Goal: Entertainment & Leisure: Browse casually

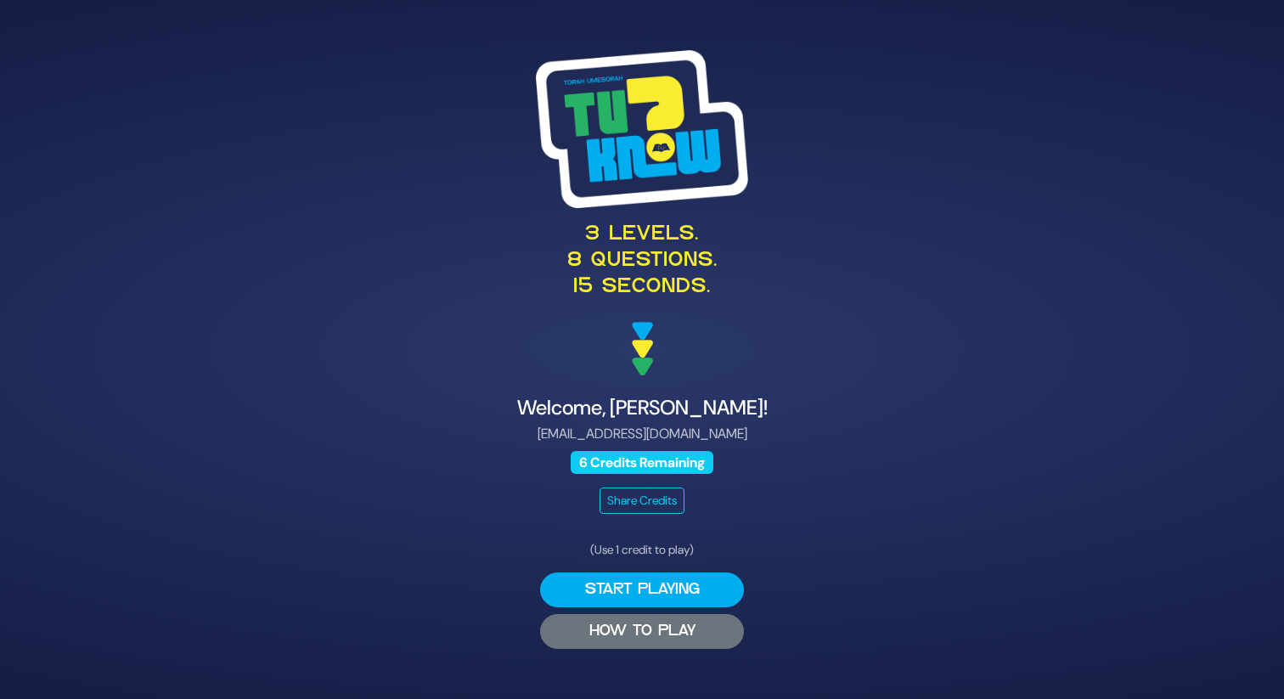
click at [650, 627] on button "HOW TO PLAY" at bounding box center [642, 631] width 204 height 35
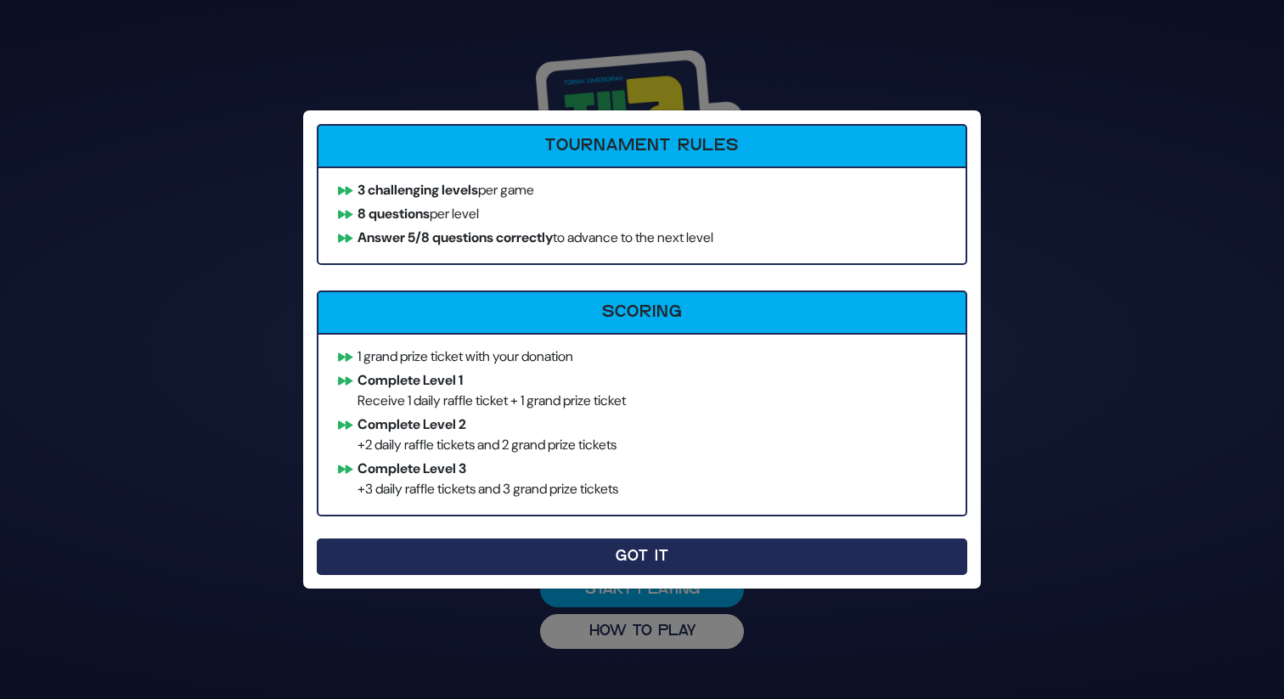
click at [634, 556] on button "Got It" at bounding box center [642, 556] width 650 height 37
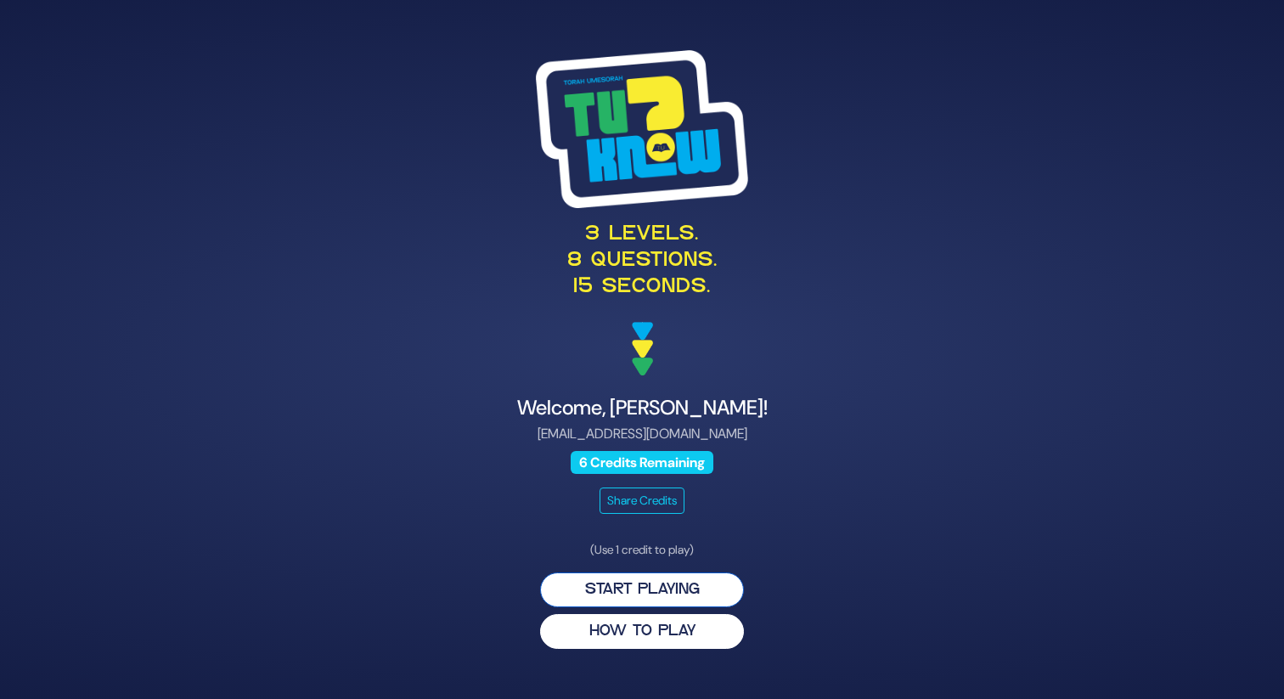
click at [634, 599] on button "Start Playing" at bounding box center [642, 589] width 204 height 35
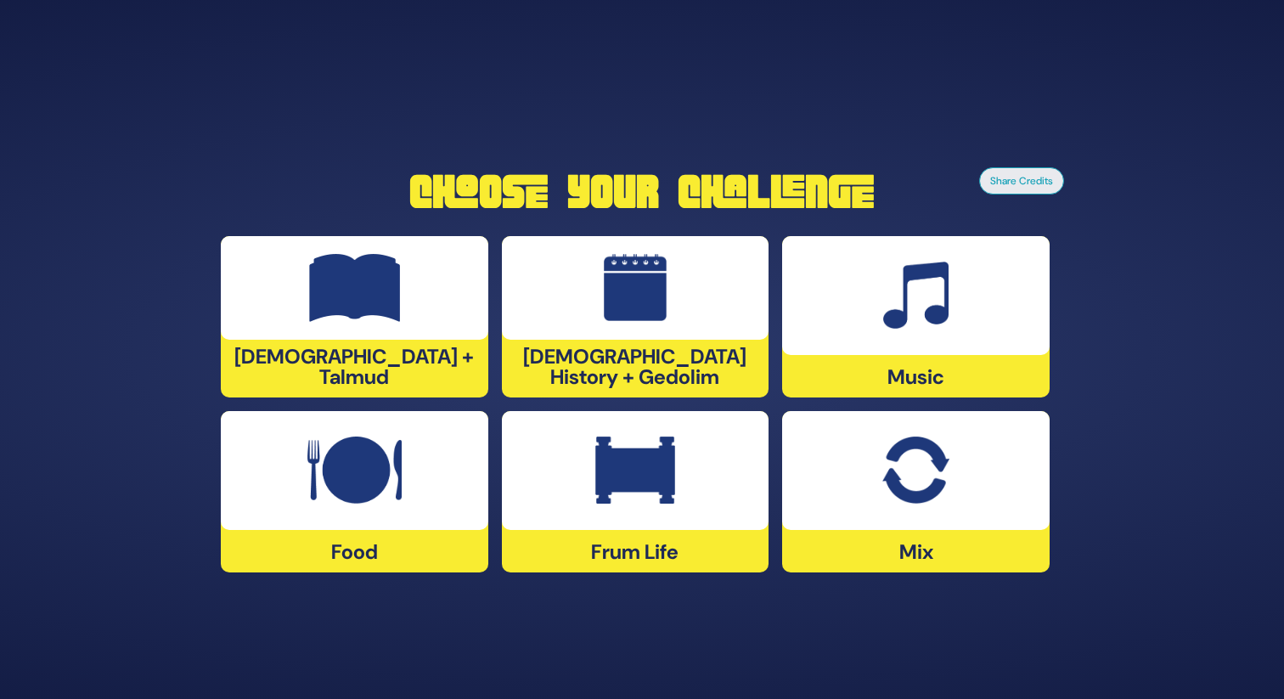
click at [894, 318] on img at bounding box center [915, 296] width 65 height 68
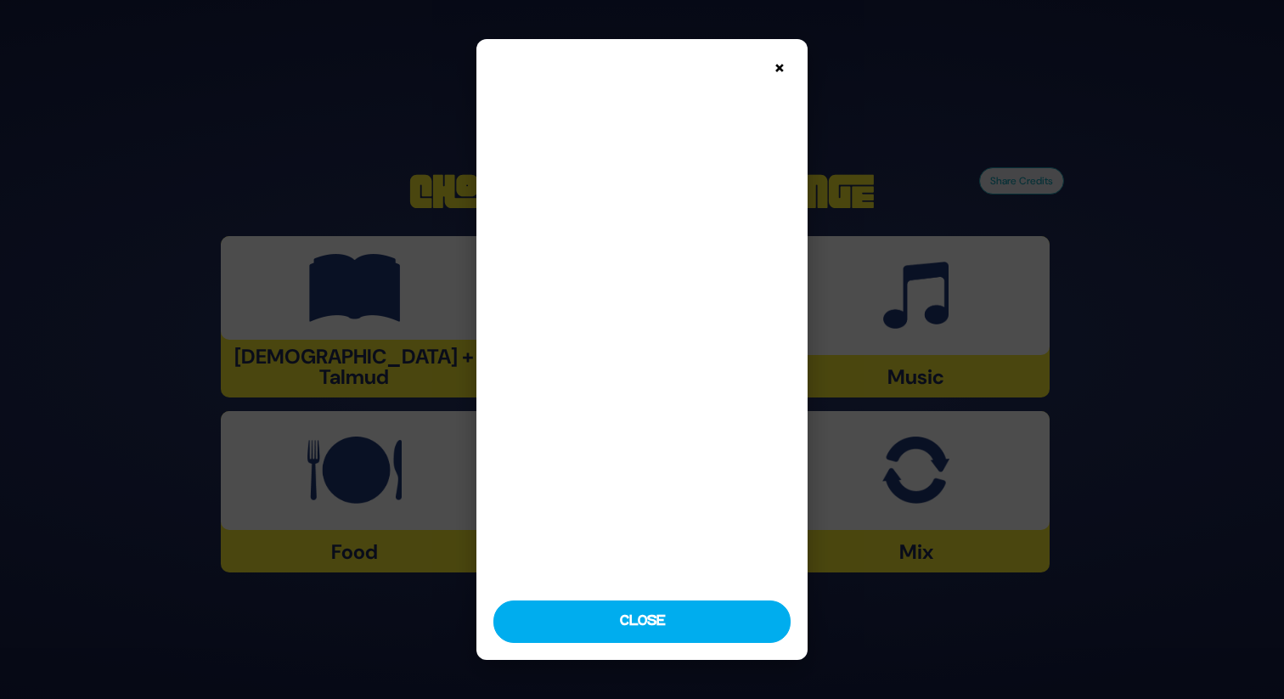
click at [655, 425] on img at bounding box center [641, 319] width 296 height 527
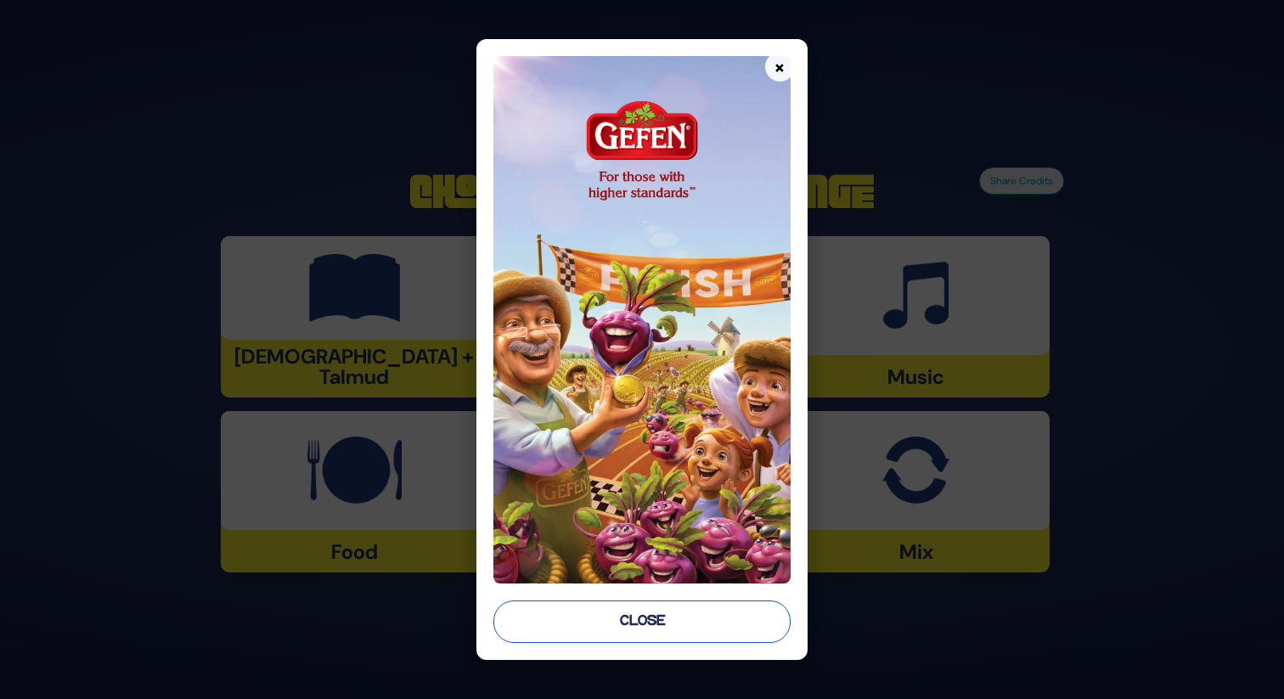
click at [653, 605] on button "Close" at bounding box center [641, 621] width 296 height 42
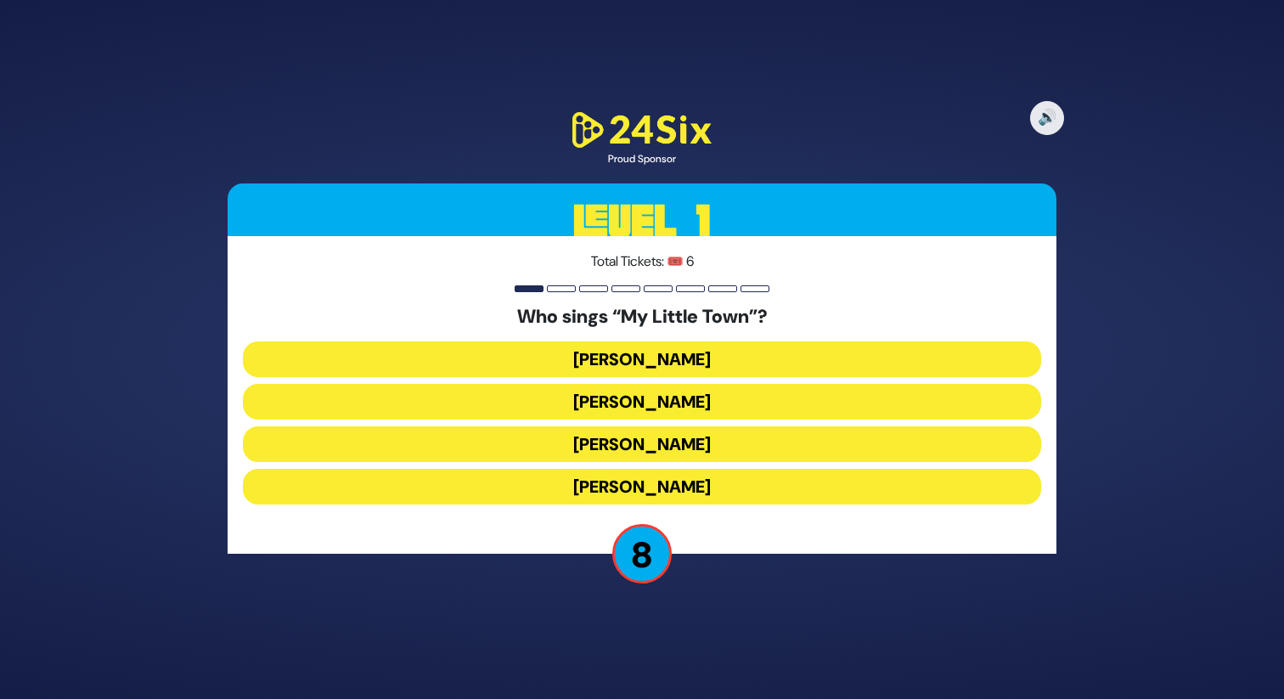
click at [625, 358] on button "Mordechai Ben David" at bounding box center [642, 359] width 798 height 36
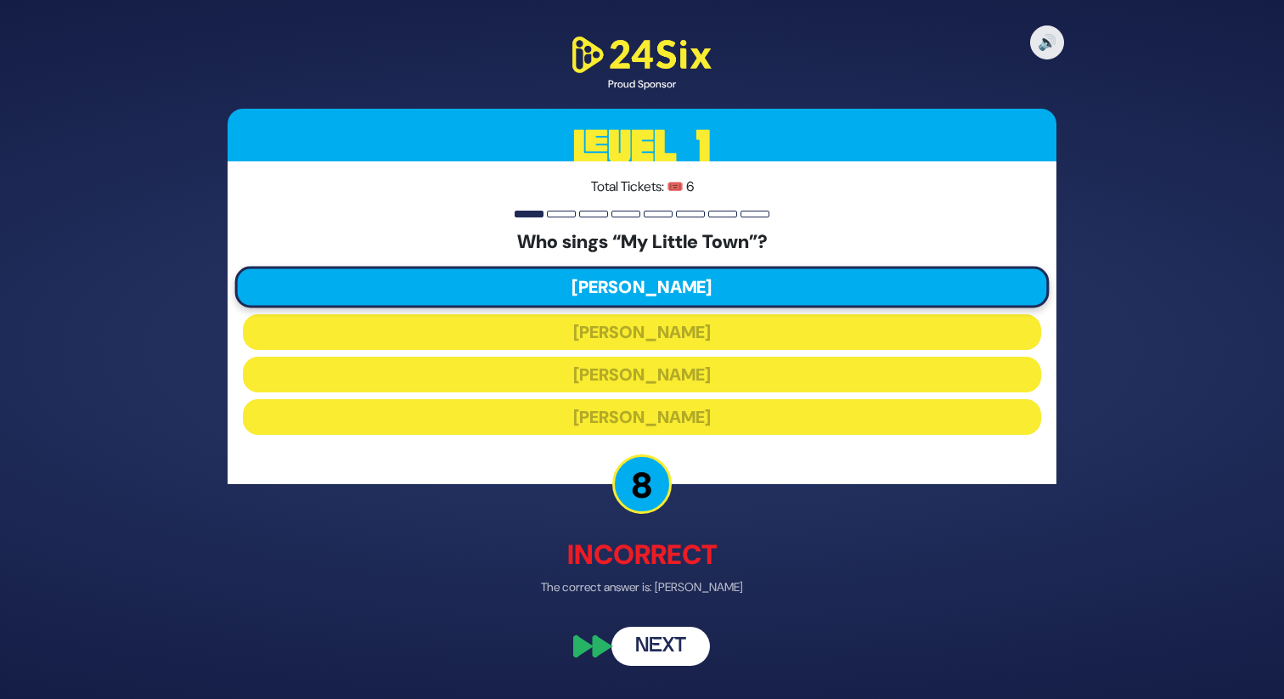
click at [663, 650] on button "Next" at bounding box center [660, 646] width 98 height 39
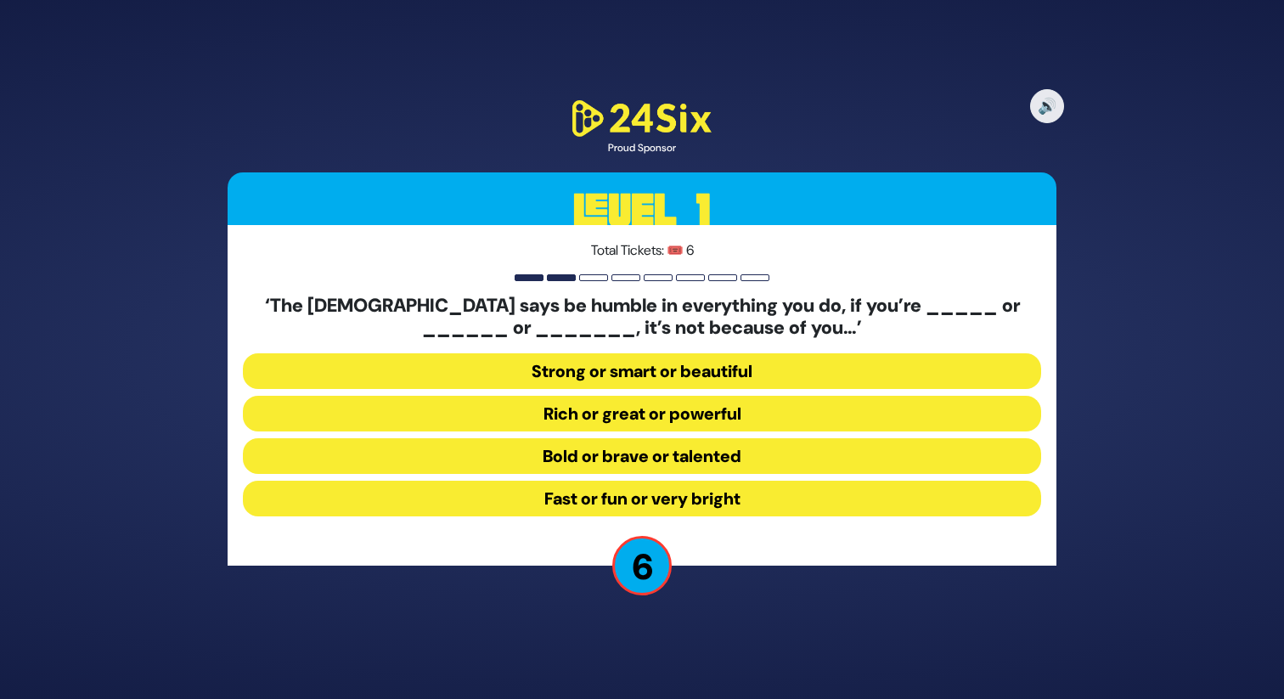
click at [637, 373] on button "Strong or smart or beautiful" at bounding box center [642, 371] width 798 height 36
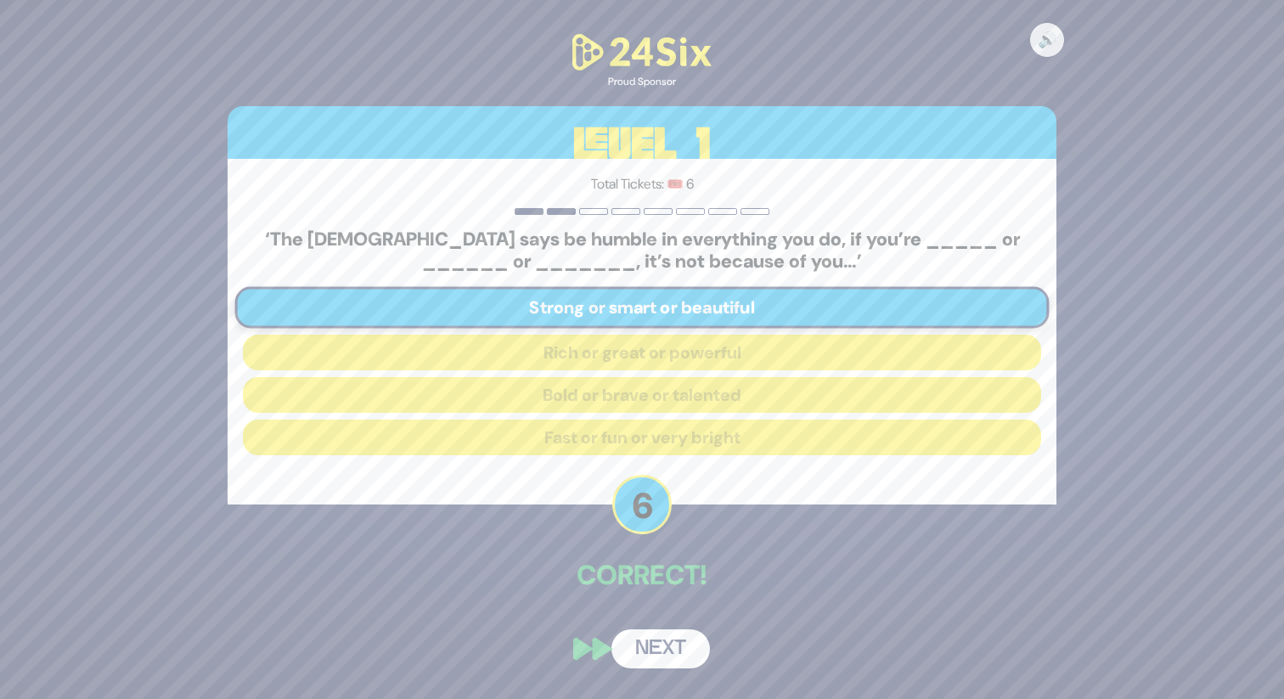
click at [656, 646] on button "Next" at bounding box center [660, 648] width 98 height 39
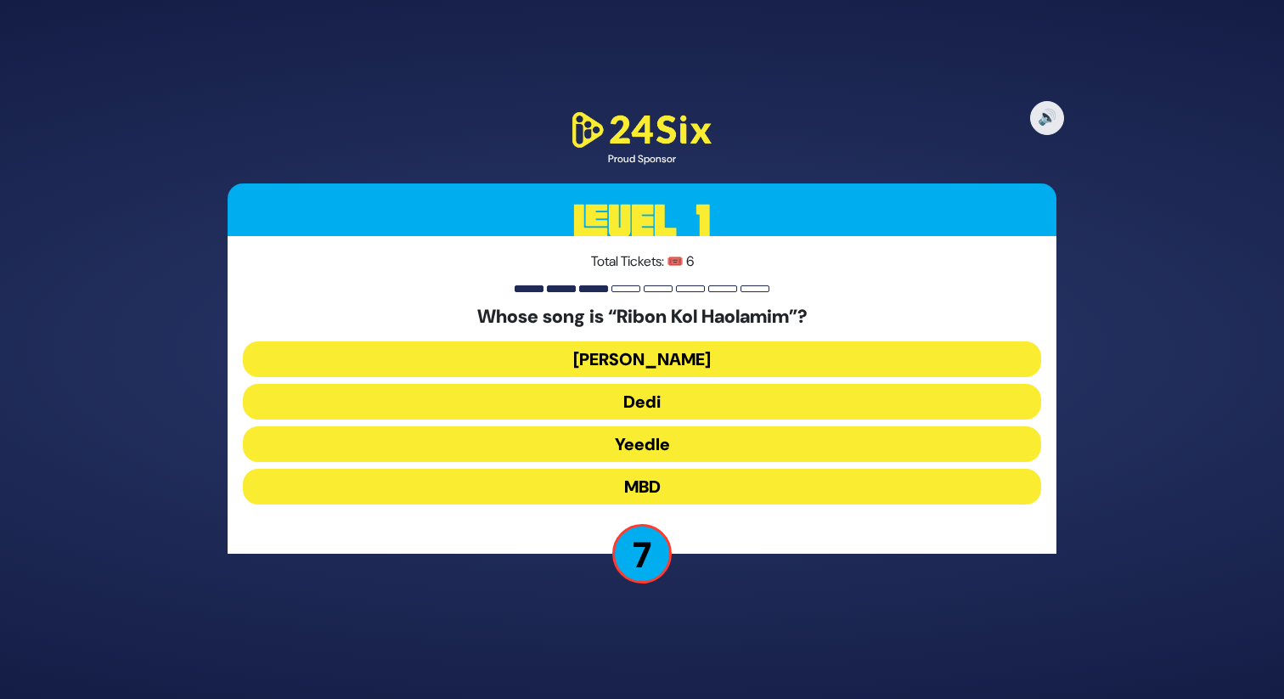
click at [640, 359] on button "Beri Weber" at bounding box center [642, 359] width 798 height 36
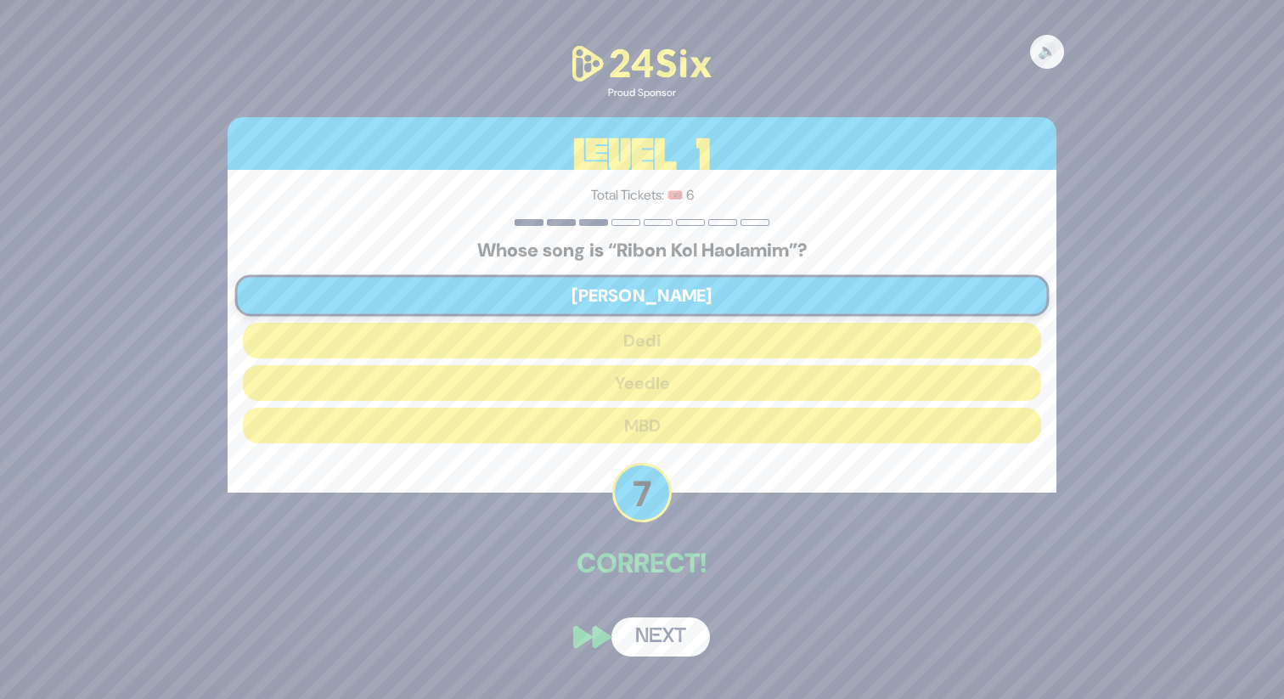
click at [655, 628] on button "Next" at bounding box center [660, 636] width 98 height 39
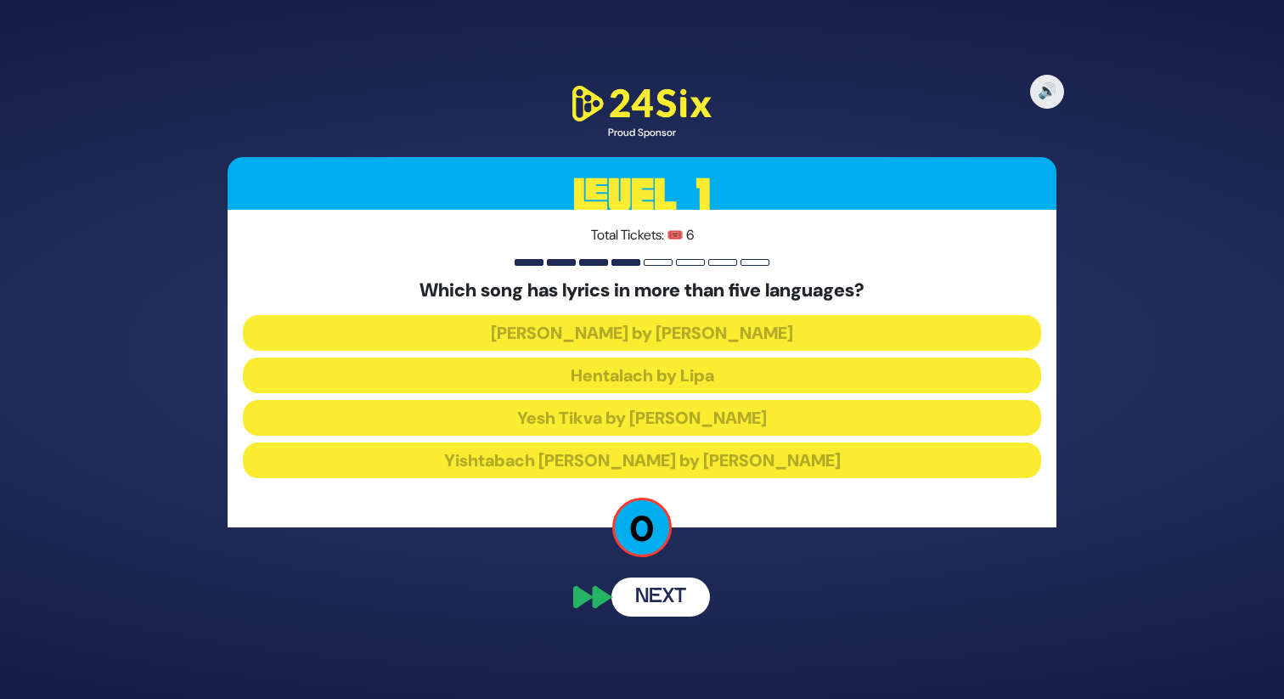
click at [628, 357] on div "Which song has lyrics in more than five languages? Birkat Habanim by Ohad Henta…" at bounding box center [642, 381] width 798 height 205
click at [647, 520] on p "0" at bounding box center [641, 527] width 59 height 59
click at [649, 606] on button "Next" at bounding box center [660, 596] width 98 height 39
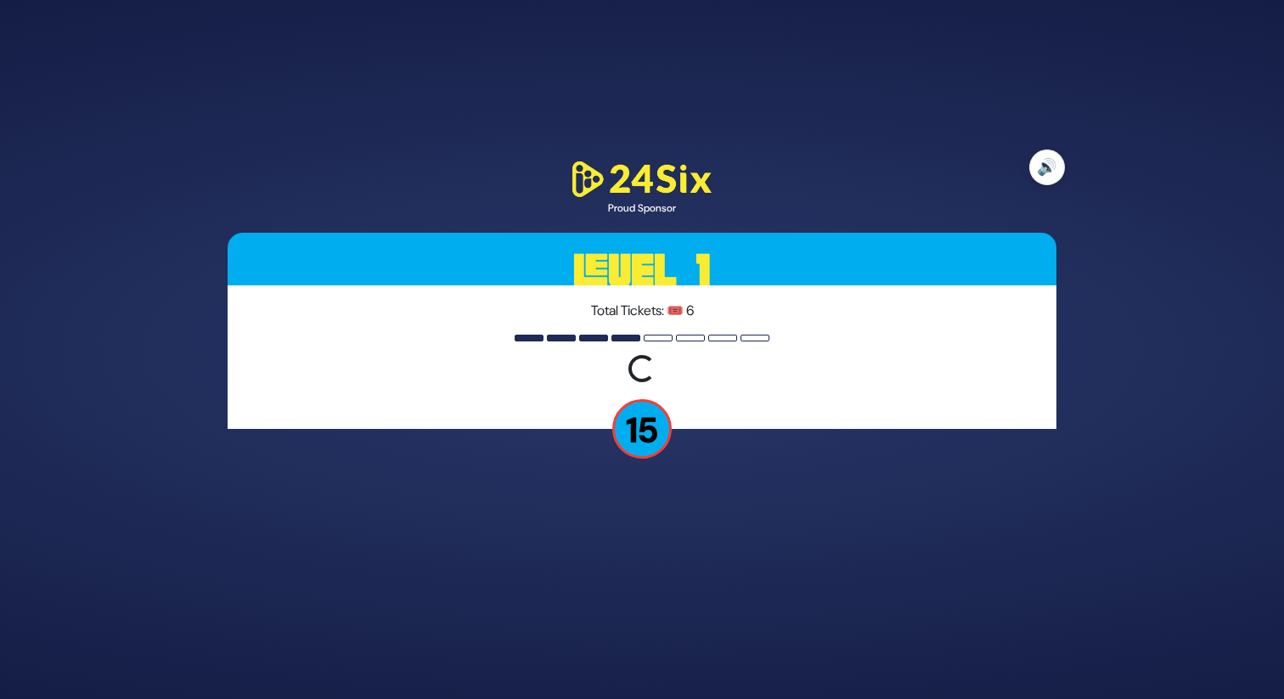
click at [1049, 169] on div "🔊 Proud Sponsor Level 1 Total Tickets: 🎟️ 6 Loading question... 15" at bounding box center [641, 350] width 869 height 425
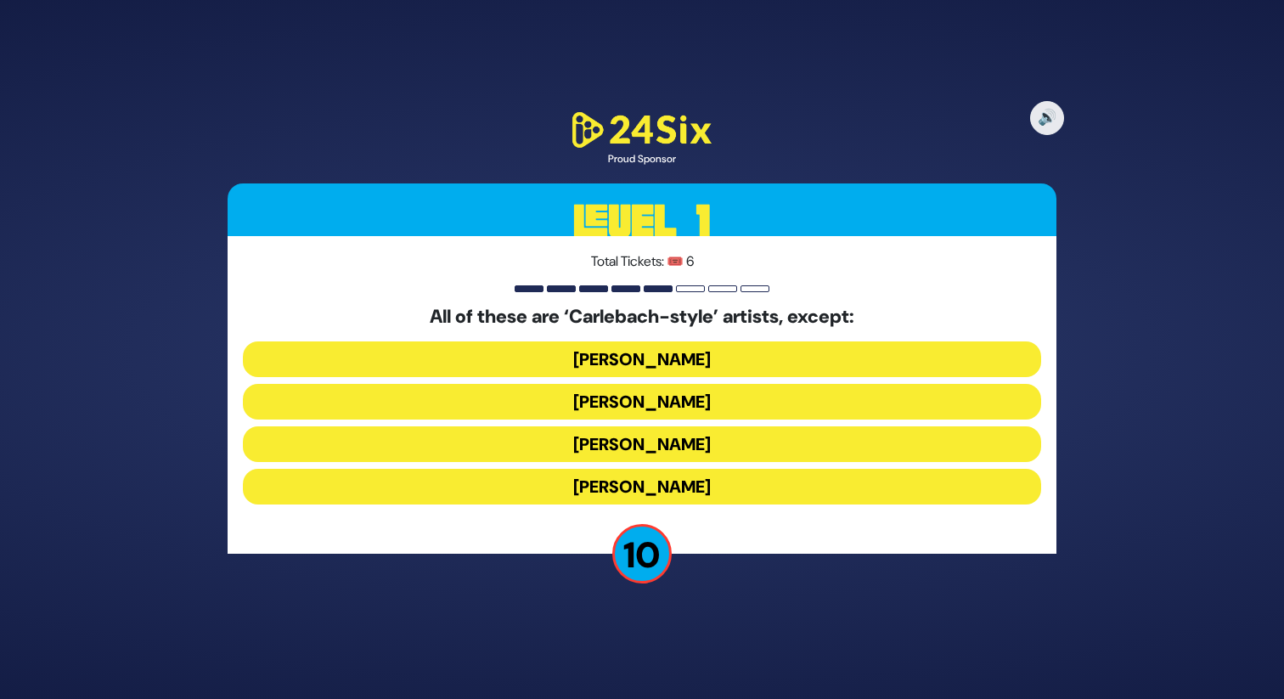
click at [630, 489] on button "Yiddy Bialostotzky" at bounding box center [642, 487] width 798 height 36
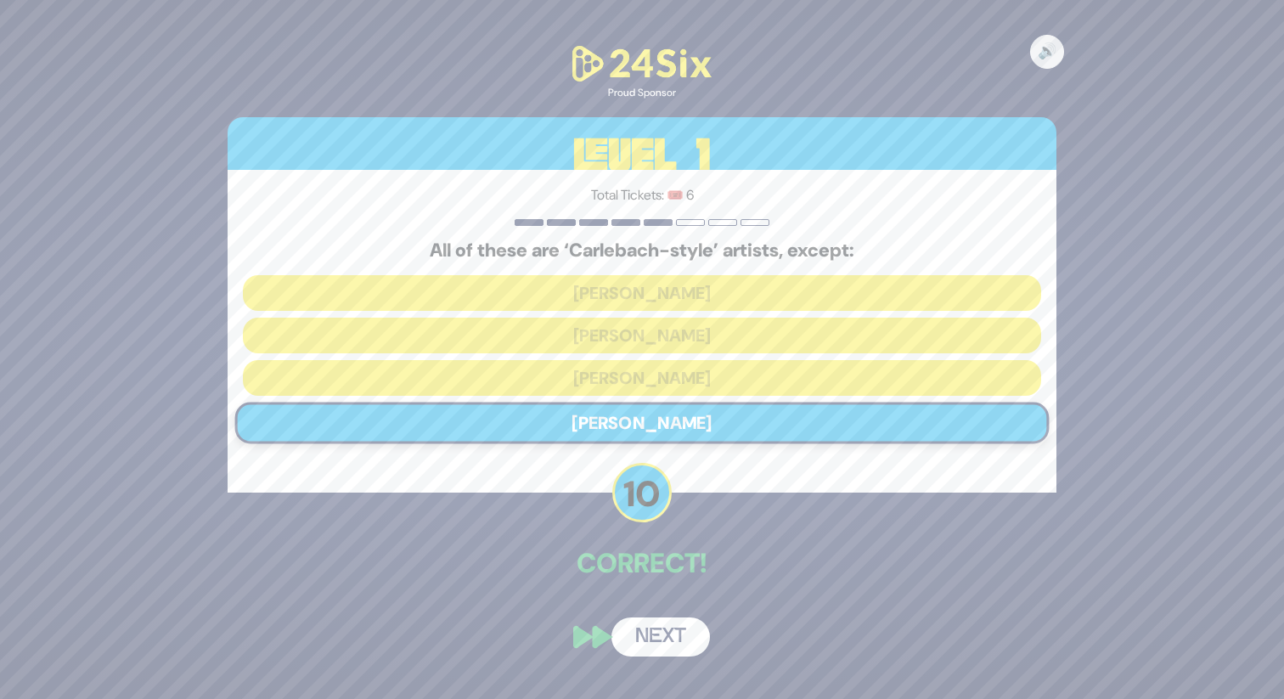
click at [653, 635] on button "Next" at bounding box center [660, 636] width 98 height 39
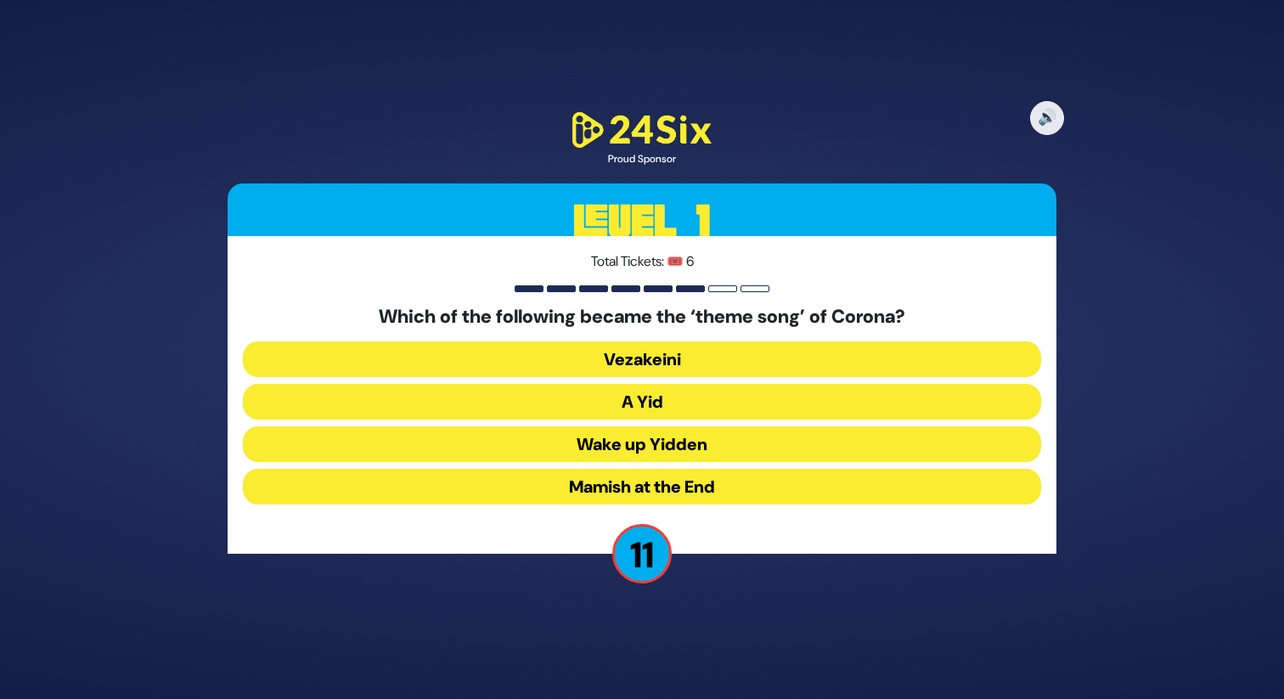
click at [649, 402] on button "A Yid" at bounding box center [642, 402] width 798 height 36
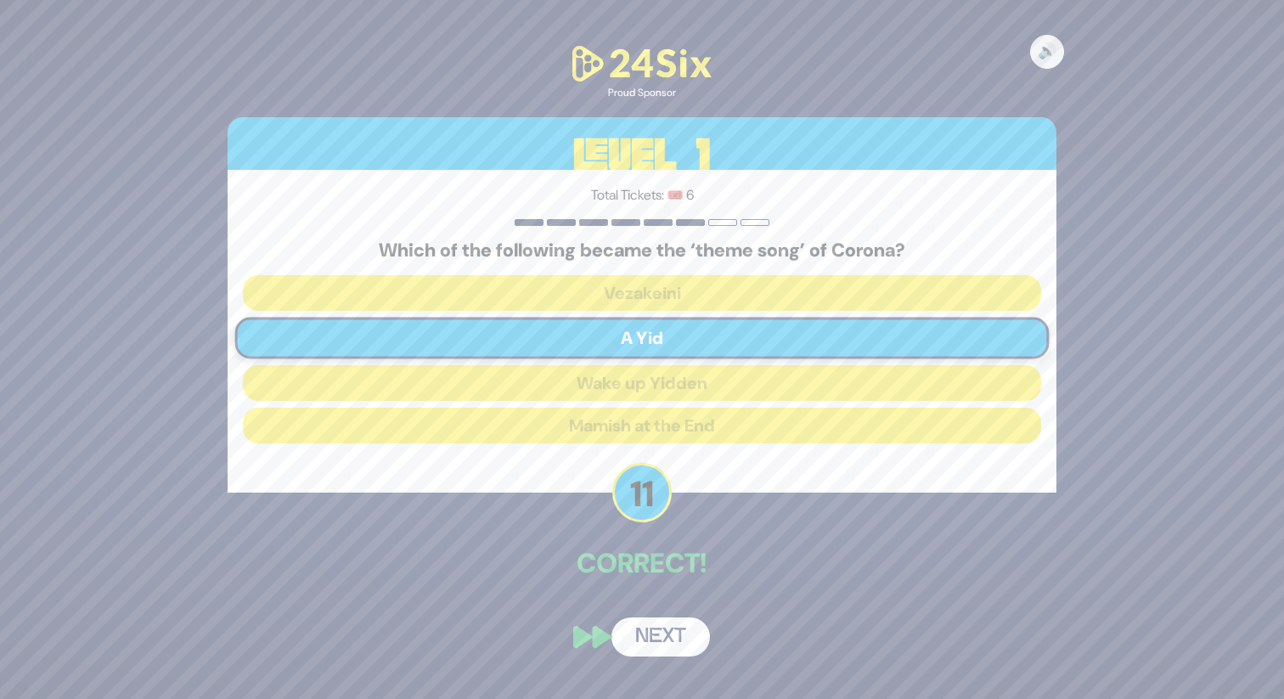
click at [647, 530] on div "🔊 Proud Sponsor Level 1 Total Tickets: 🎟️ 6 Which of the following became the ‘…" at bounding box center [641, 349] width 869 height 655
click at [671, 631] on button "Next" at bounding box center [660, 636] width 98 height 39
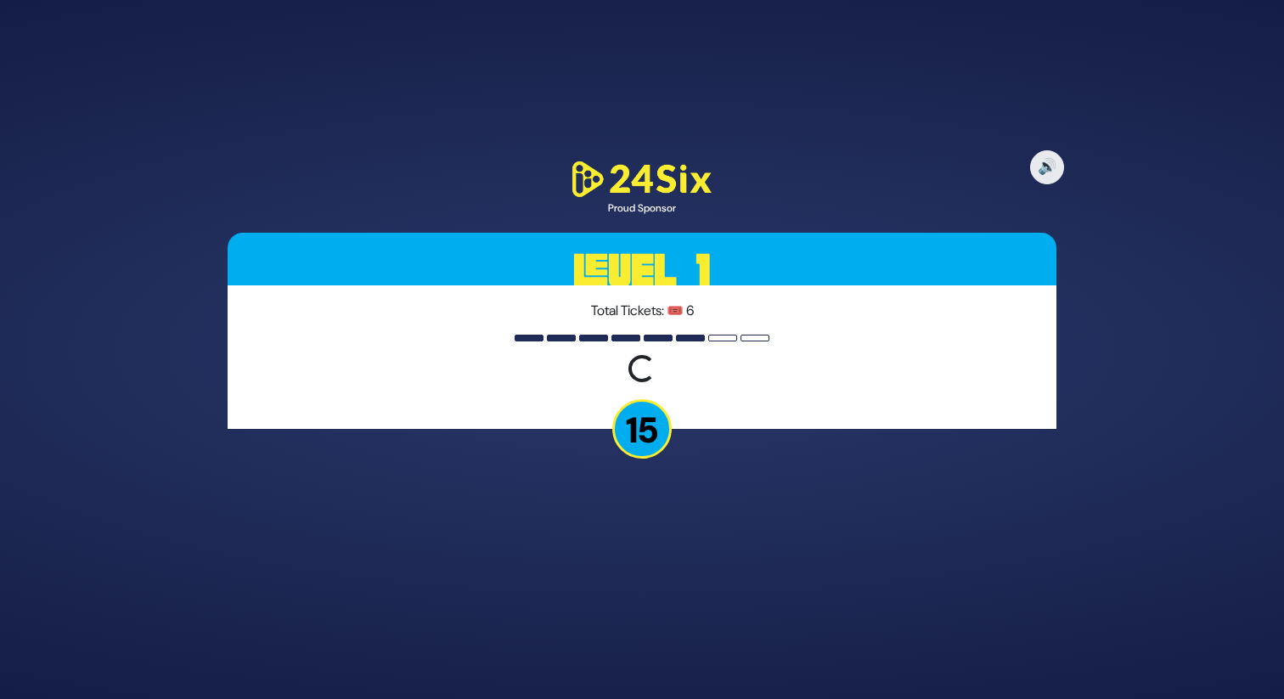
click at [633, 419] on p "15" at bounding box center [641, 428] width 59 height 59
click at [718, 335] on div at bounding box center [722, 338] width 29 height 7
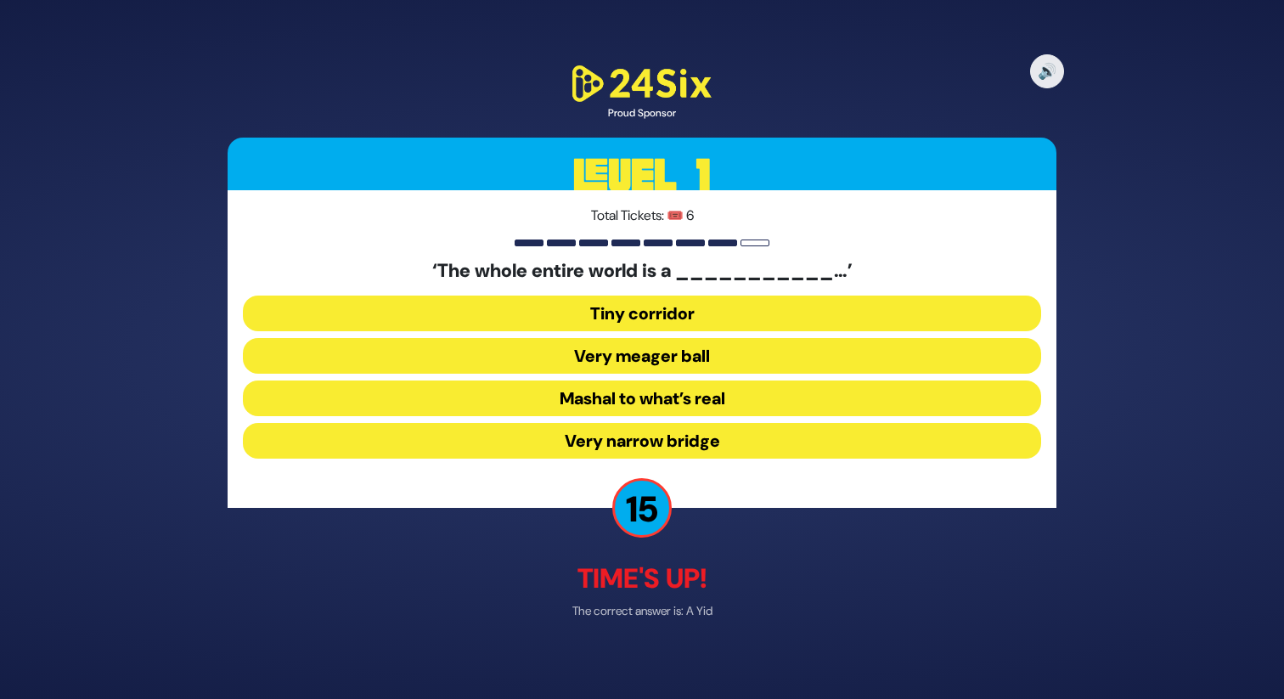
click at [697, 409] on button "Mashal to what’s real" at bounding box center [642, 398] width 798 height 36
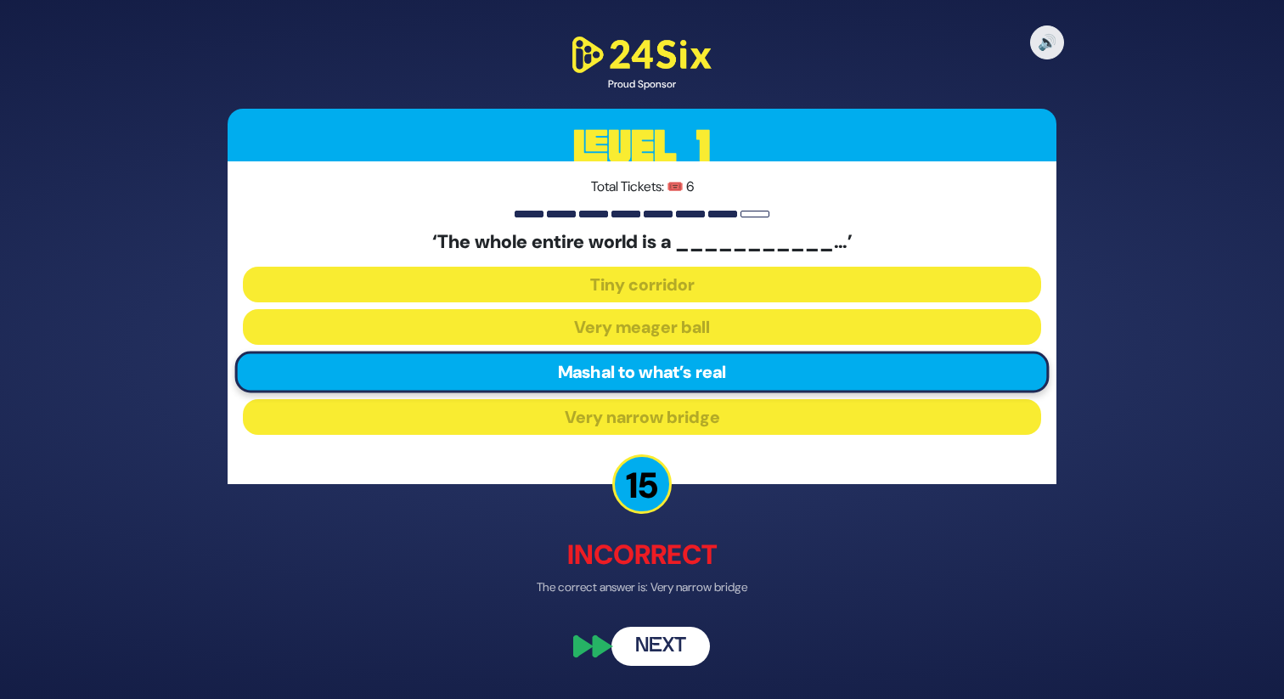
click at [655, 655] on button "Next" at bounding box center [660, 646] width 98 height 39
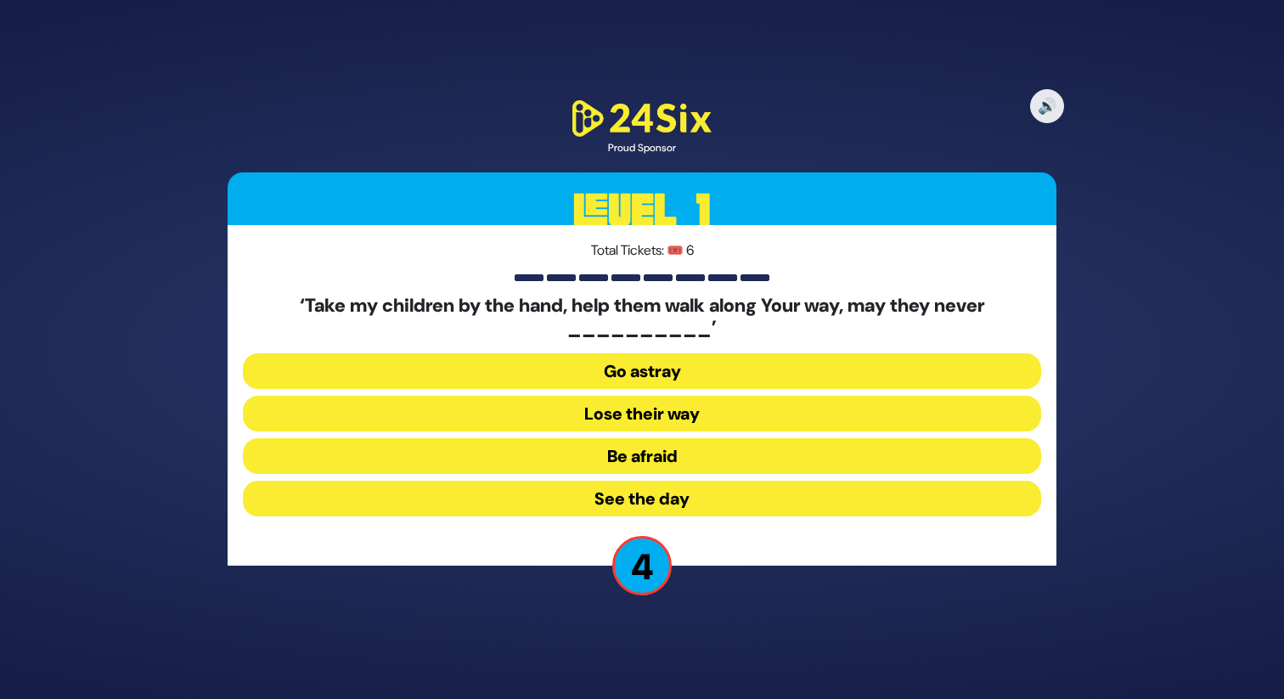
click at [640, 363] on button "Go astray" at bounding box center [642, 371] width 798 height 36
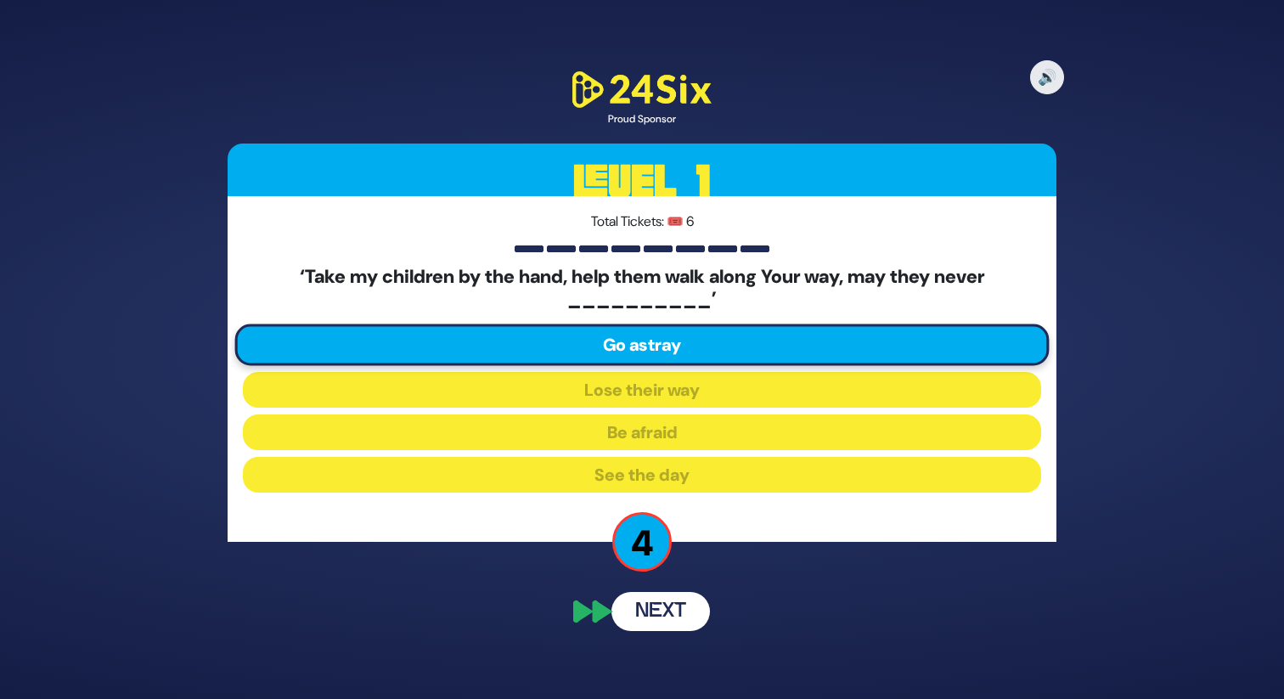
click at [671, 604] on button "Next" at bounding box center [660, 611] width 98 height 39
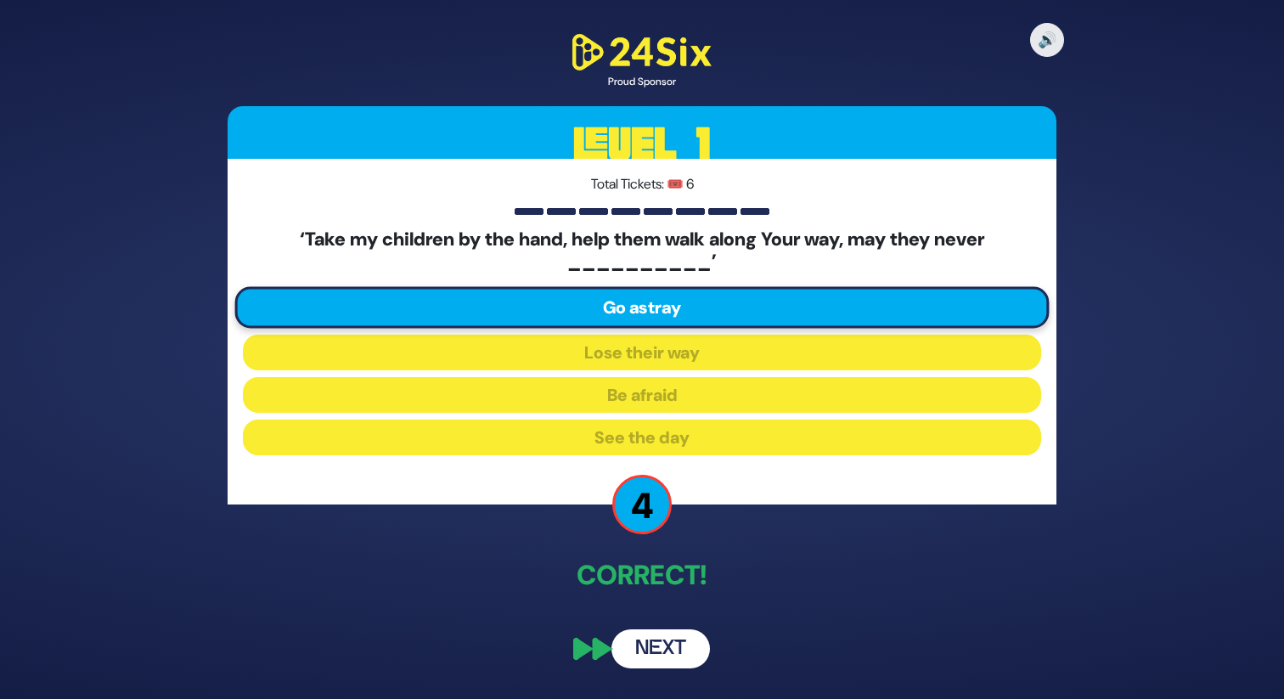
click at [655, 649] on button "Next" at bounding box center [660, 648] width 98 height 39
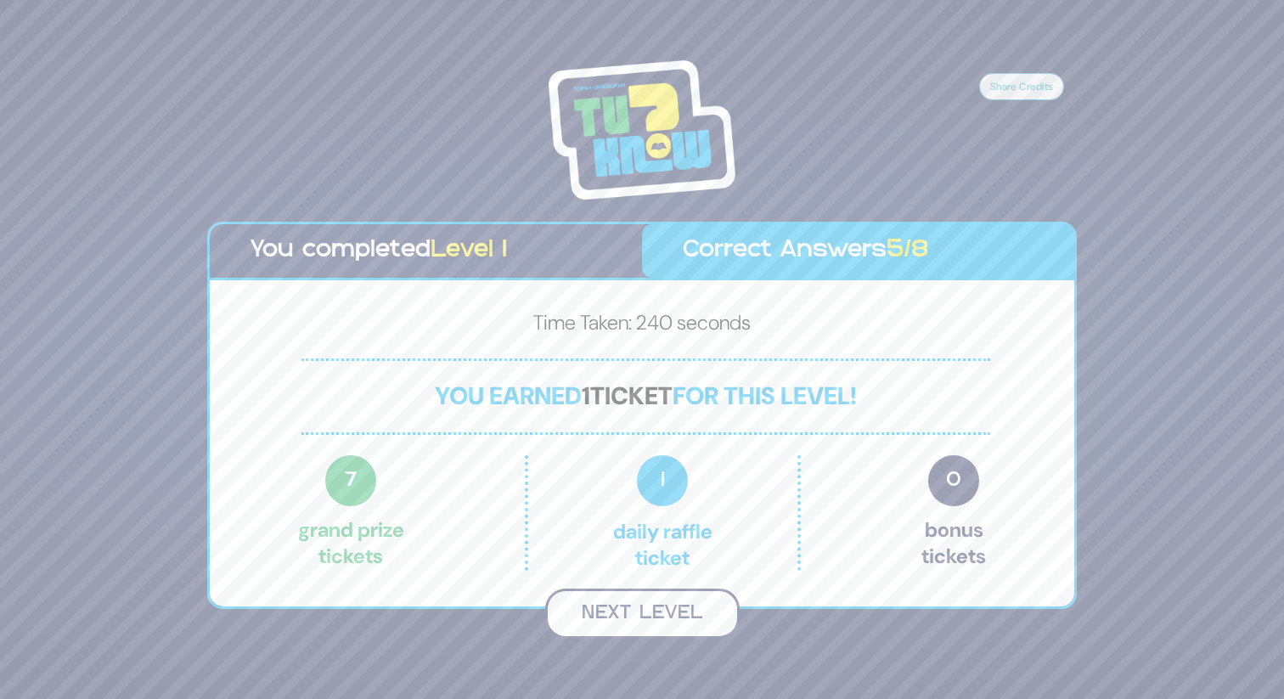
click at [627, 620] on button "Next Level" at bounding box center [642, 613] width 194 height 50
click at [634, 599] on button "Next Level" at bounding box center [642, 613] width 194 height 50
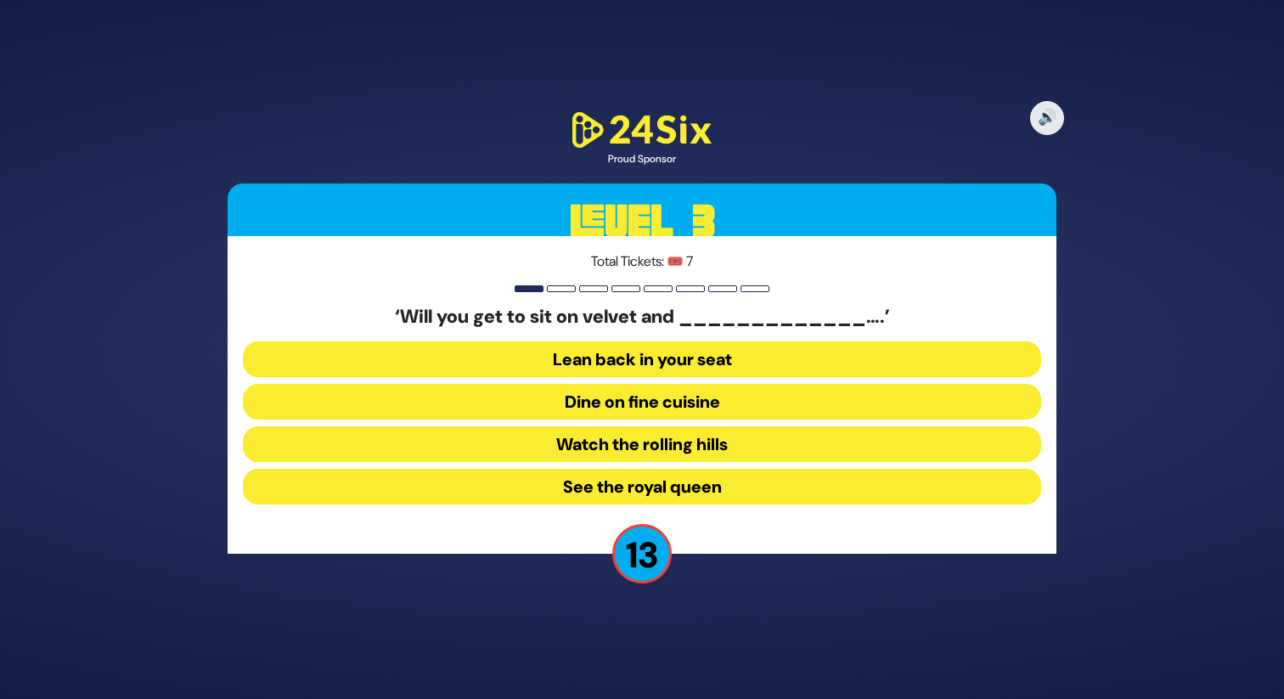
click at [633, 361] on button "Lean back in your seat" at bounding box center [642, 359] width 798 height 36
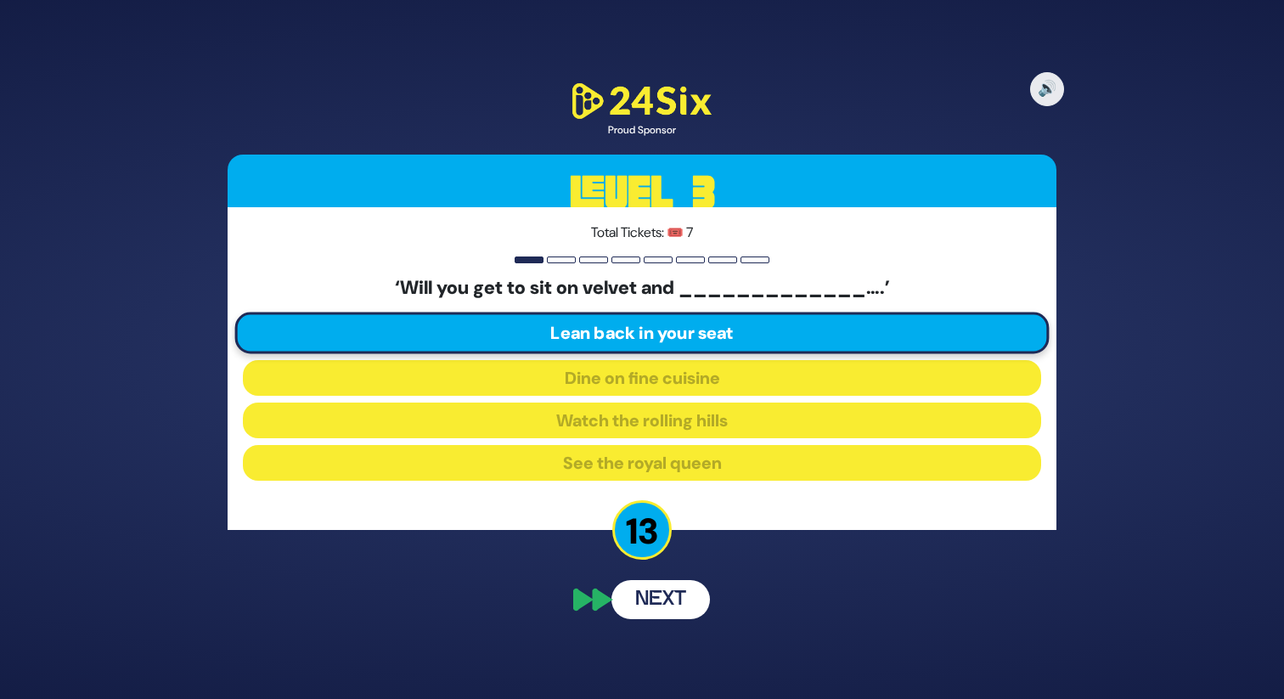
click at [681, 597] on button "Next" at bounding box center [660, 599] width 98 height 39
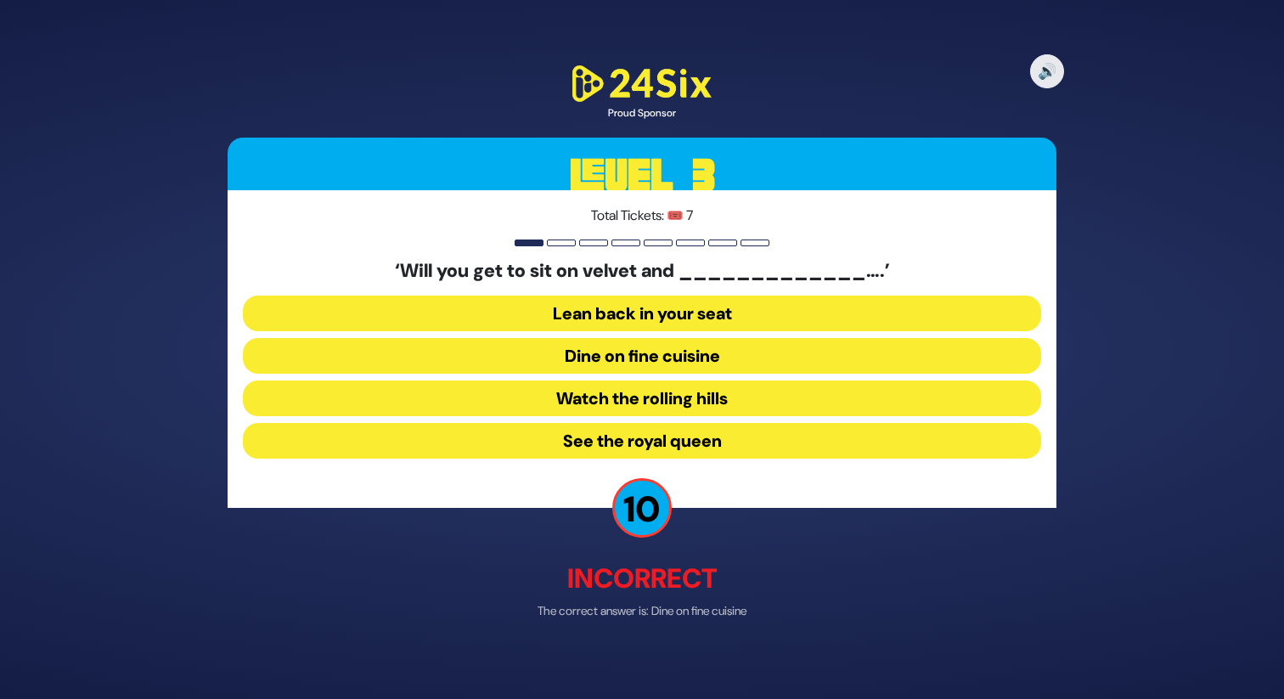
click at [588, 442] on button "See the royal queen" at bounding box center [642, 441] width 798 height 36
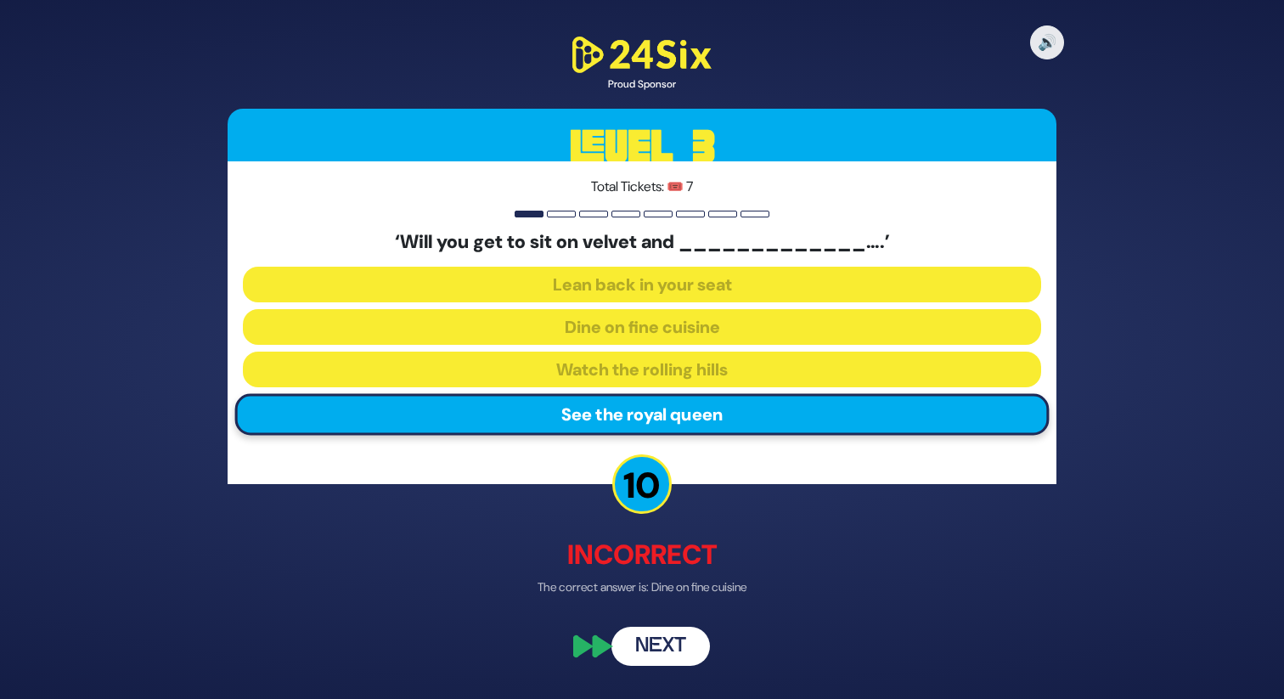
click at [655, 638] on button "Next" at bounding box center [660, 646] width 98 height 39
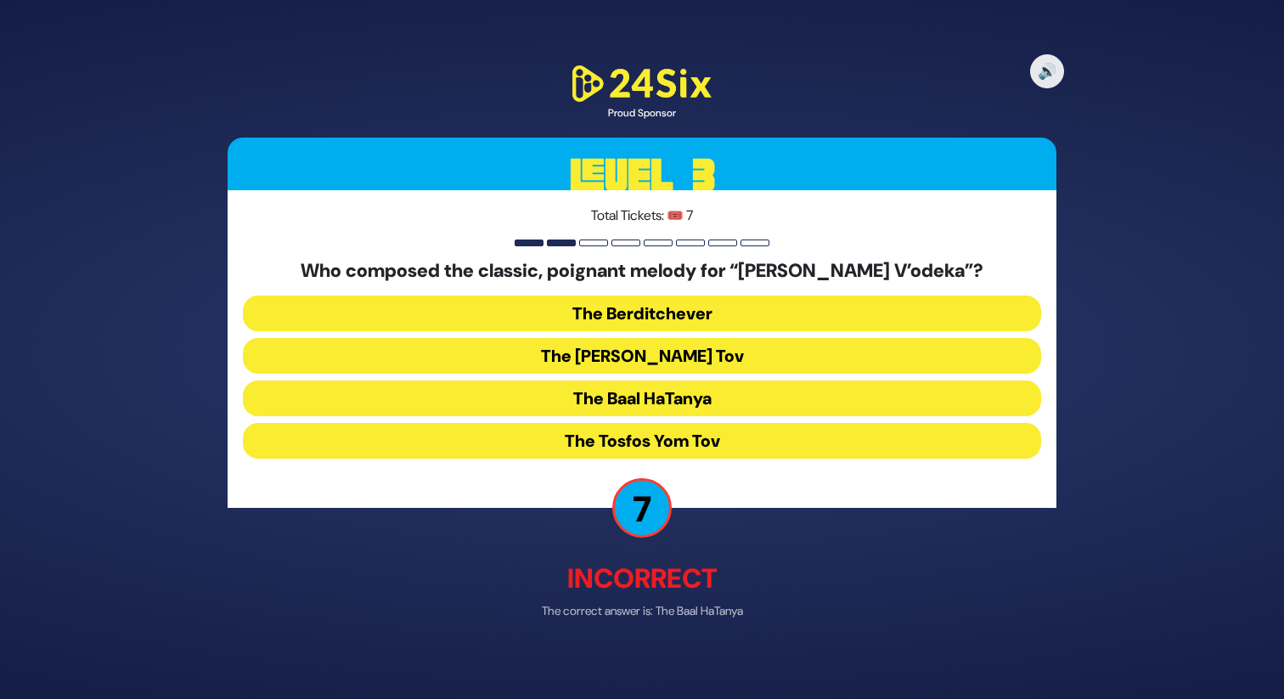
click at [636, 305] on button "The Berditchever" at bounding box center [642, 313] width 798 height 36
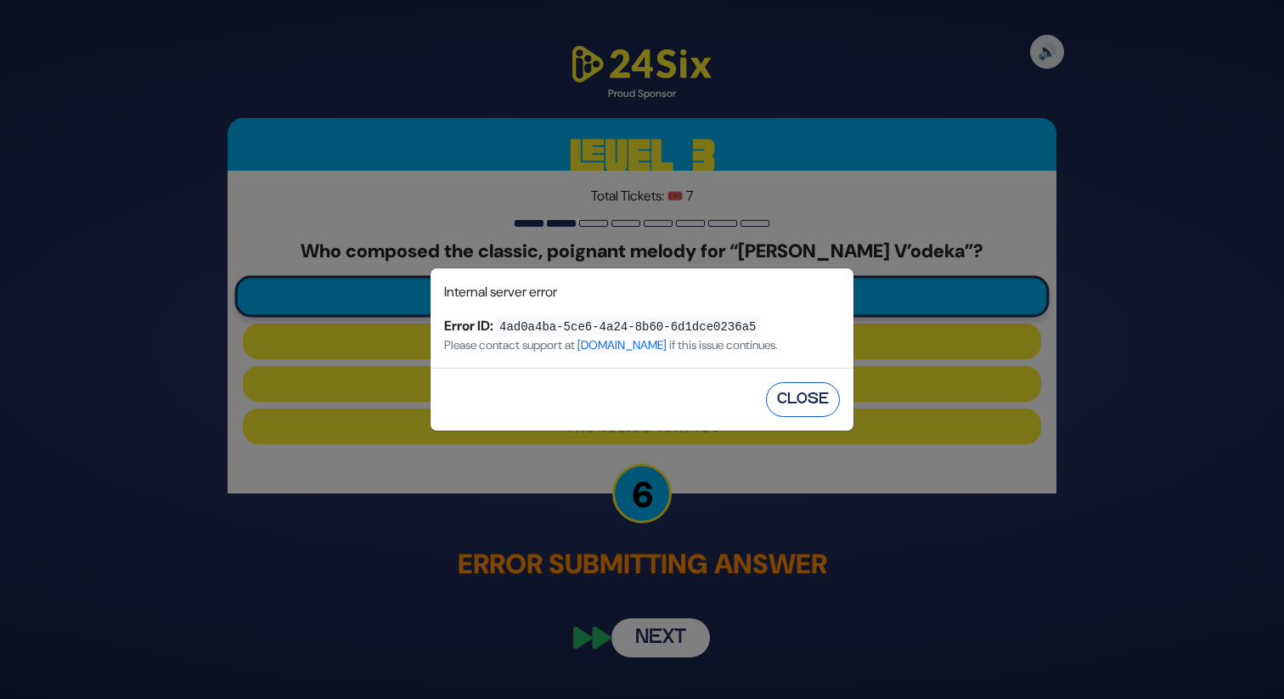
click at [801, 402] on button "Close" at bounding box center [803, 399] width 74 height 35
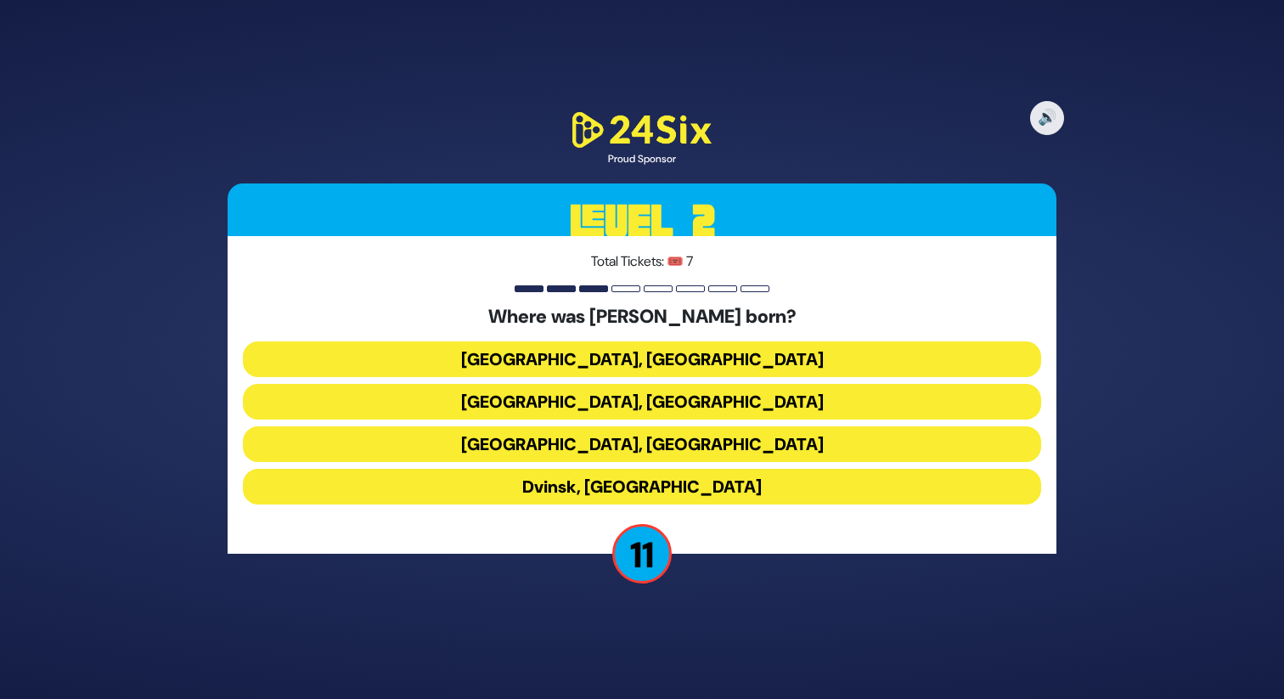
click at [641, 449] on button "[GEOGRAPHIC_DATA], [GEOGRAPHIC_DATA]" at bounding box center [642, 444] width 798 height 36
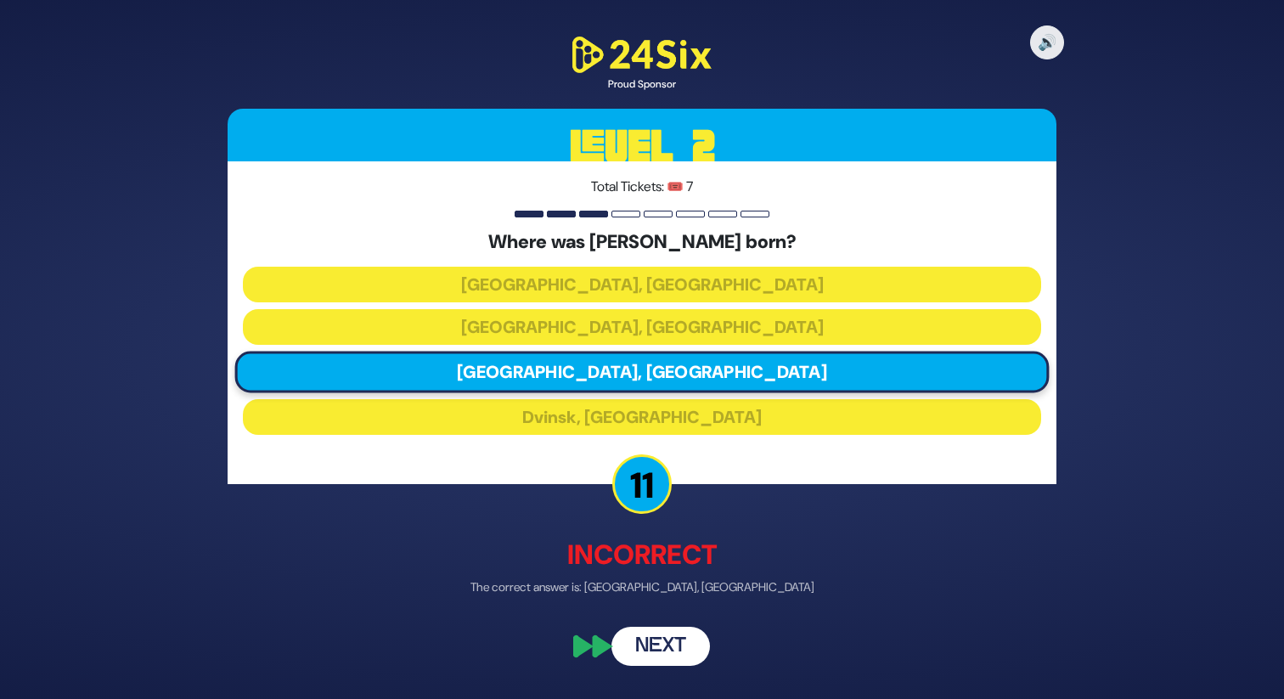
click at [667, 651] on button "Next" at bounding box center [660, 646] width 98 height 39
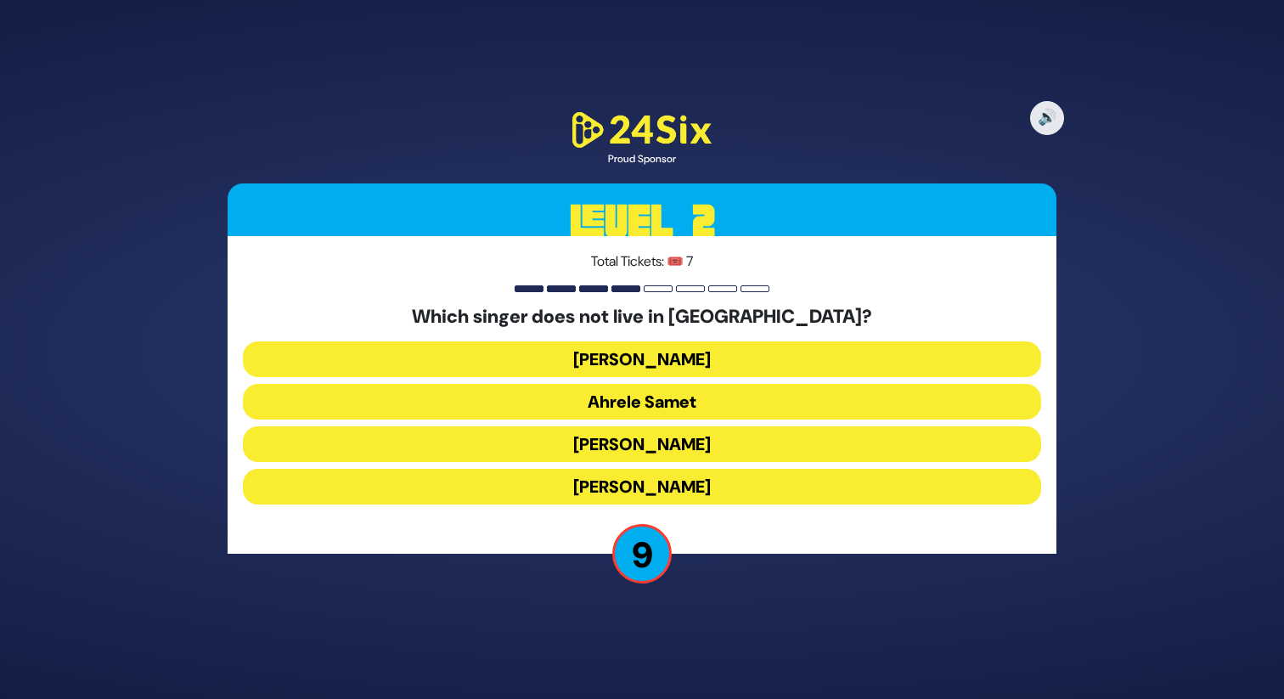
click at [640, 402] on button "Ahrele Samet" at bounding box center [642, 402] width 798 height 36
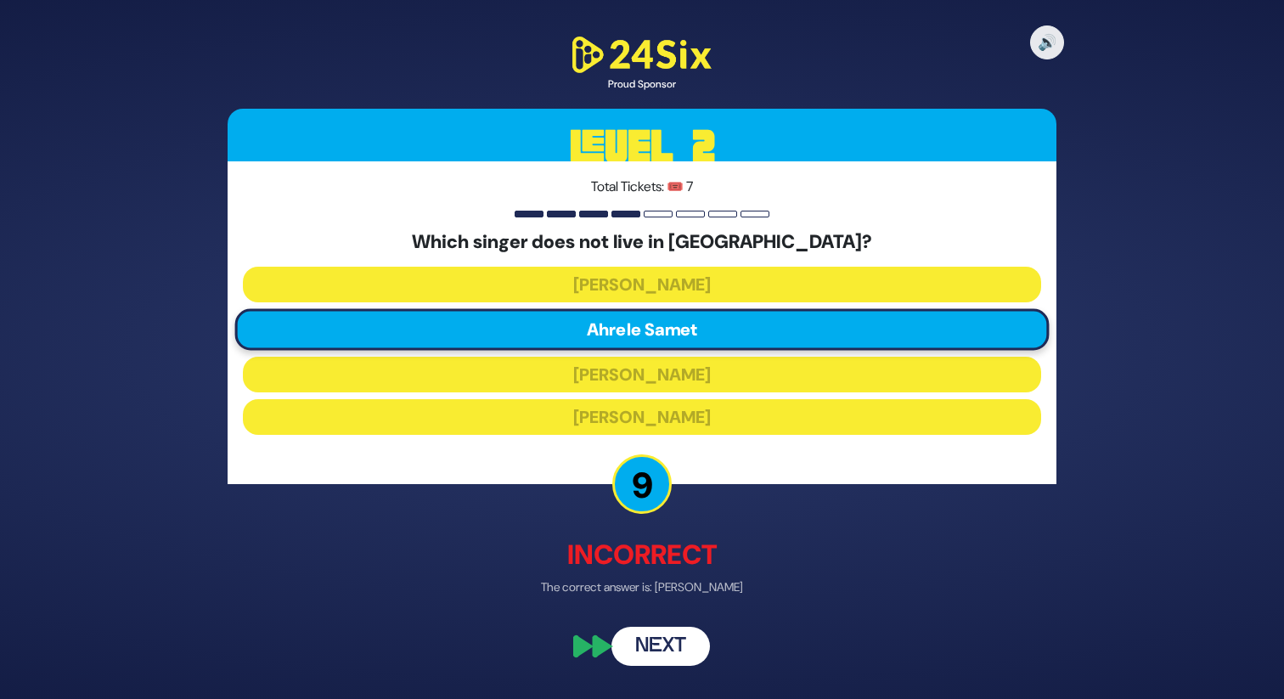
click at [666, 655] on button "Next" at bounding box center [660, 646] width 98 height 39
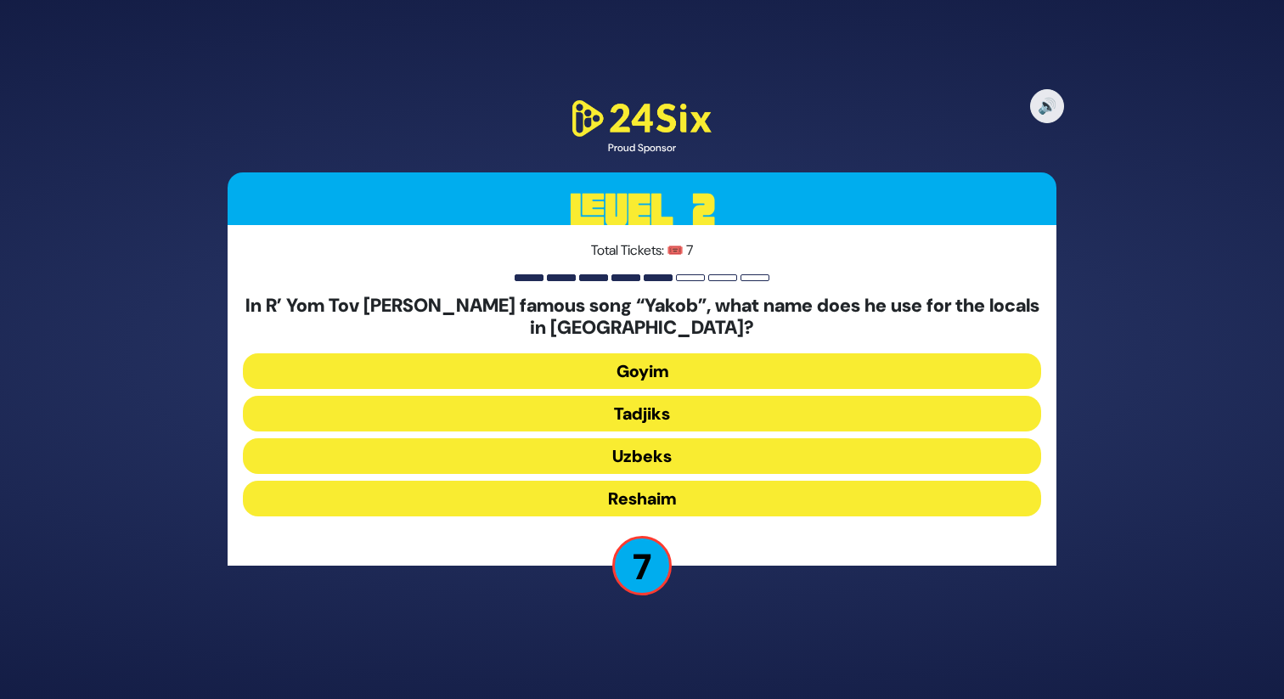
click at [638, 453] on button "Uzbeks" at bounding box center [642, 456] width 798 height 36
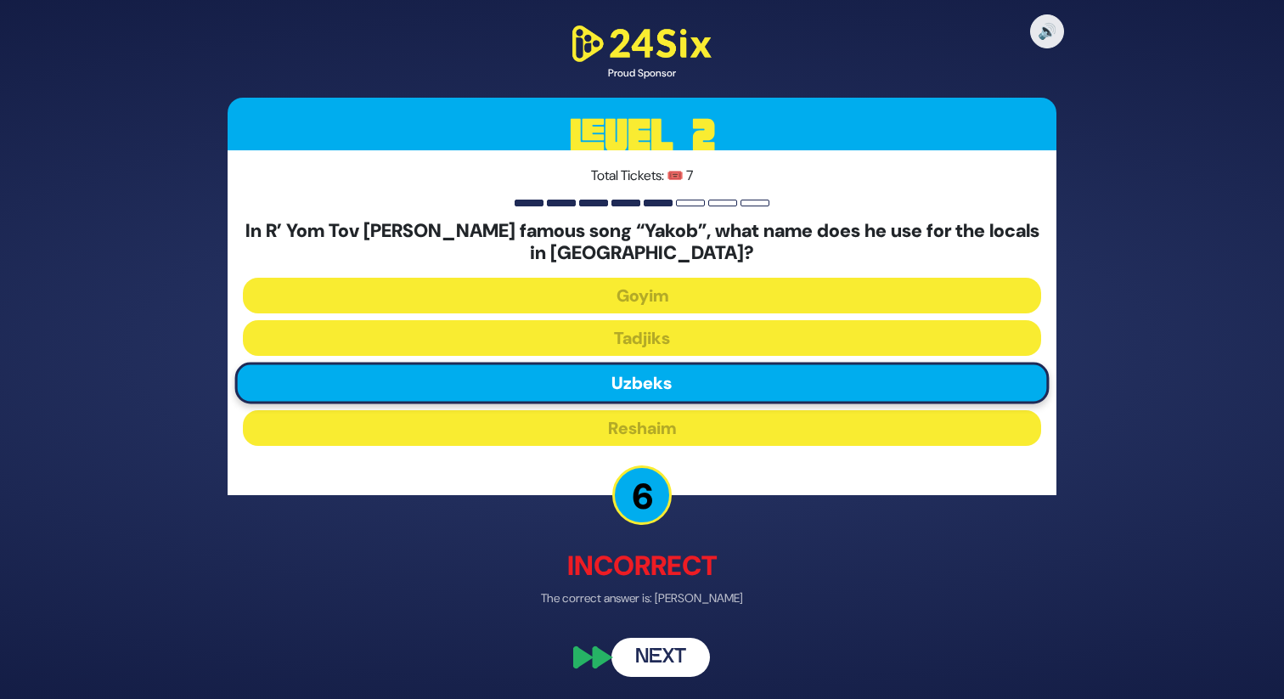
click at [672, 653] on button "Next" at bounding box center [660, 657] width 98 height 39
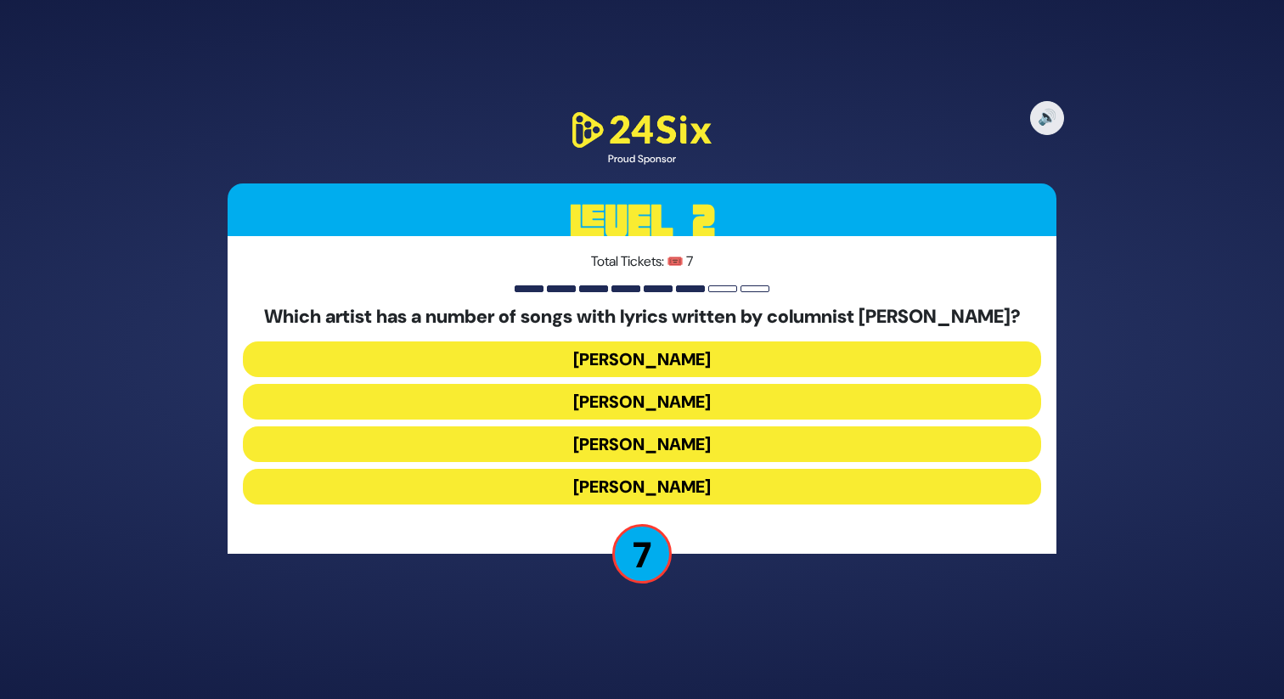
click at [633, 352] on button "Mordechai Shapiro" at bounding box center [642, 359] width 798 height 36
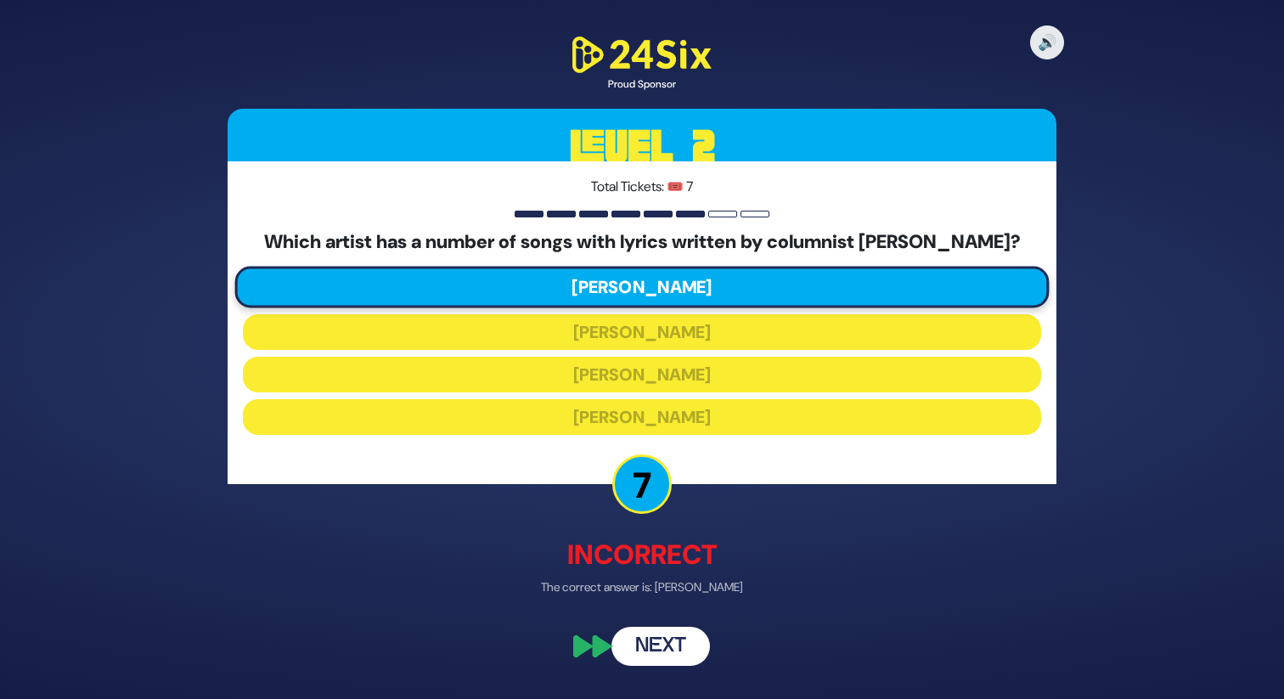
click at [671, 636] on button "Next" at bounding box center [660, 646] width 98 height 39
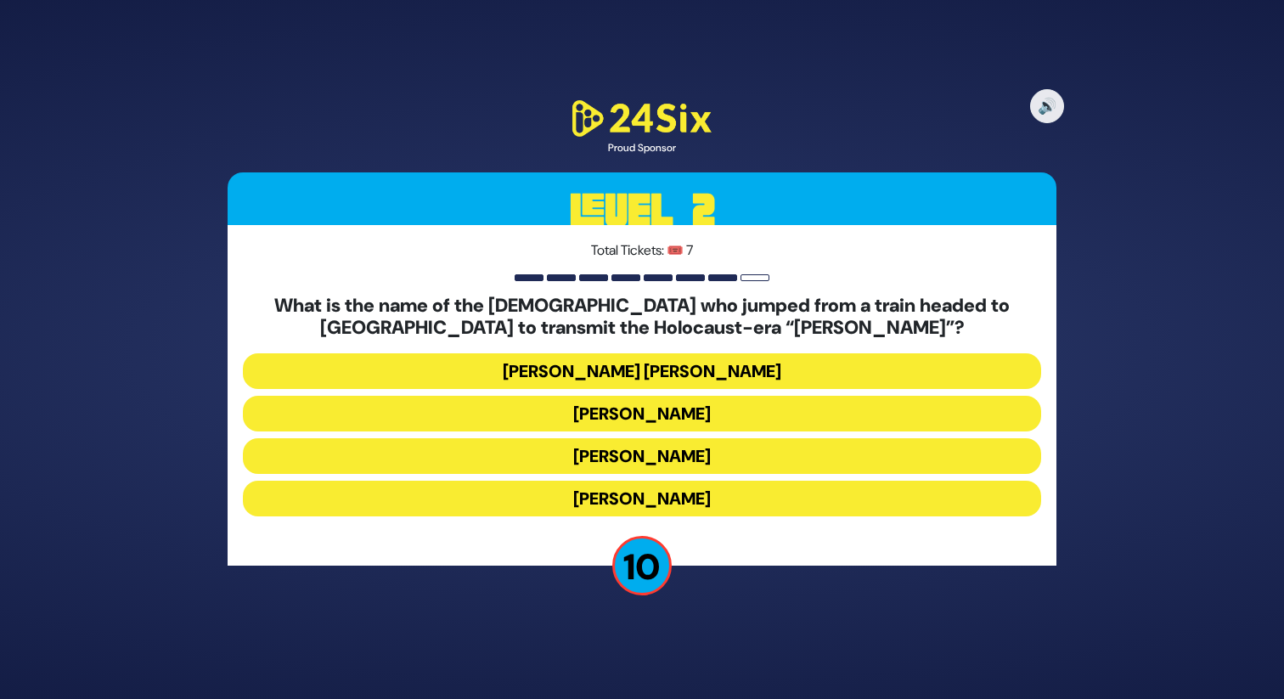
click at [620, 365] on button "Avraham Dovid Grossberg" at bounding box center [642, 371] width 798 height 36
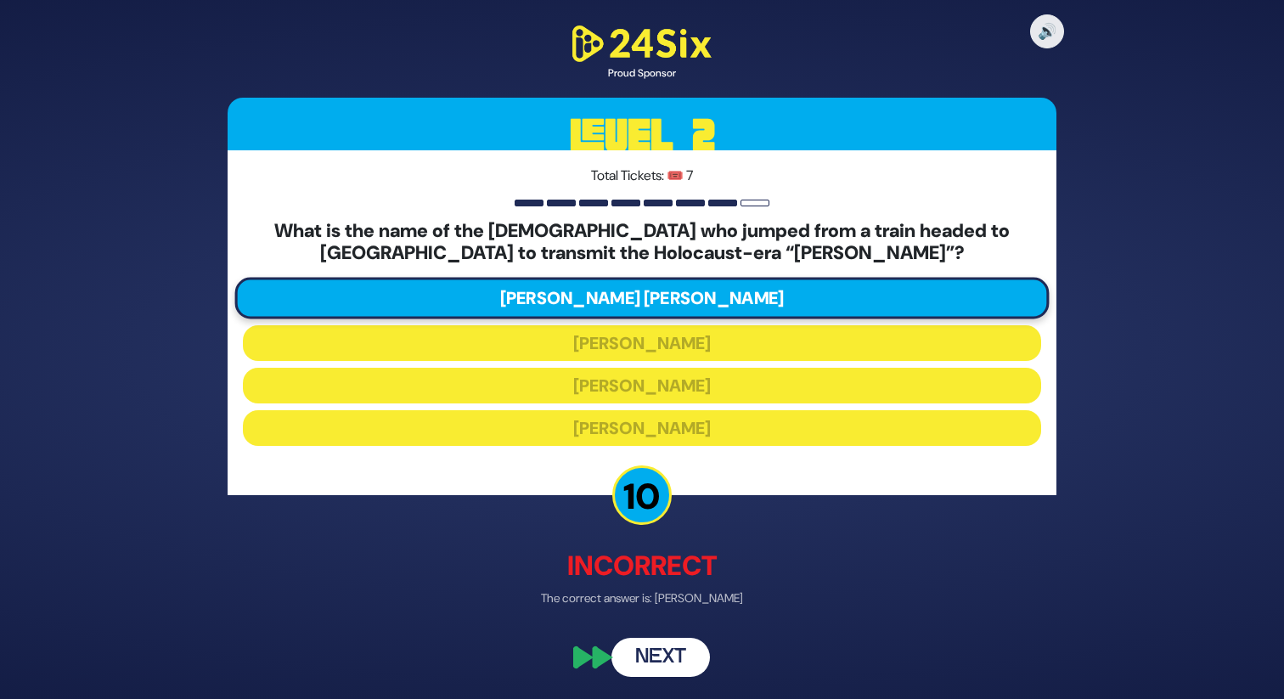
click at [666, 657] on button "Next" at bounding box center [660, 657] width 98 height 39
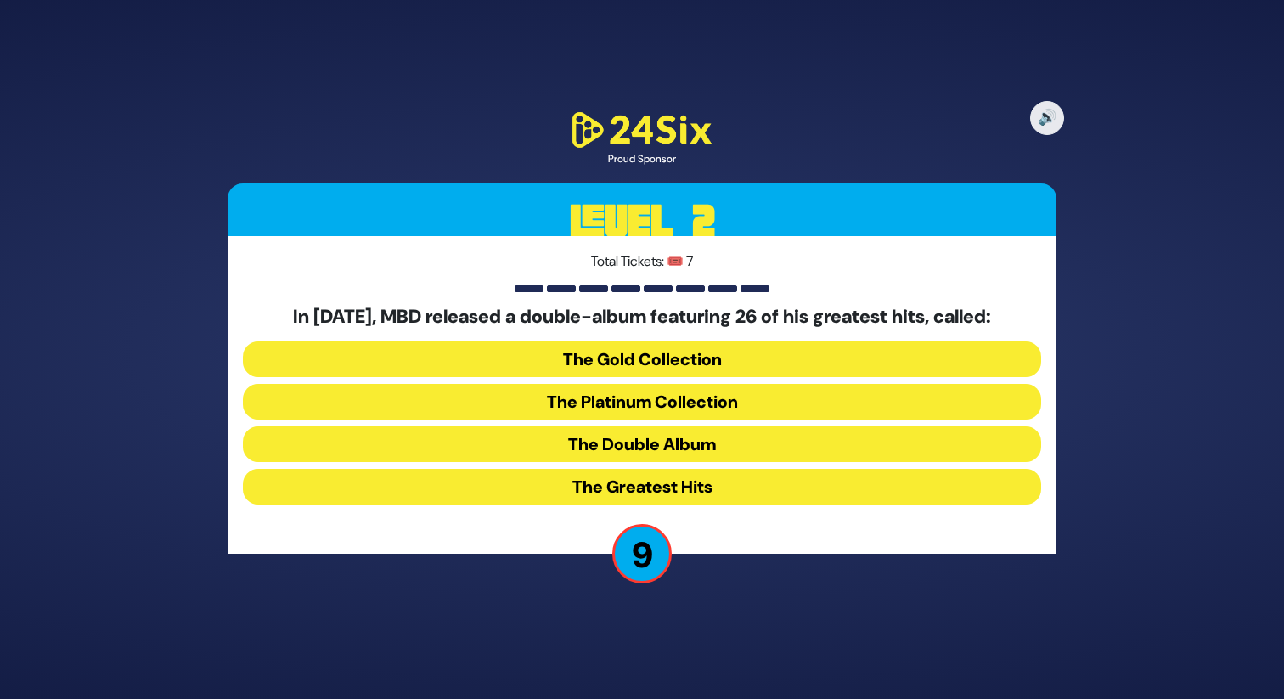
click at [659, 493] on button "The Greatest Hits" at bounding box center [642, 487] width 798 height 36
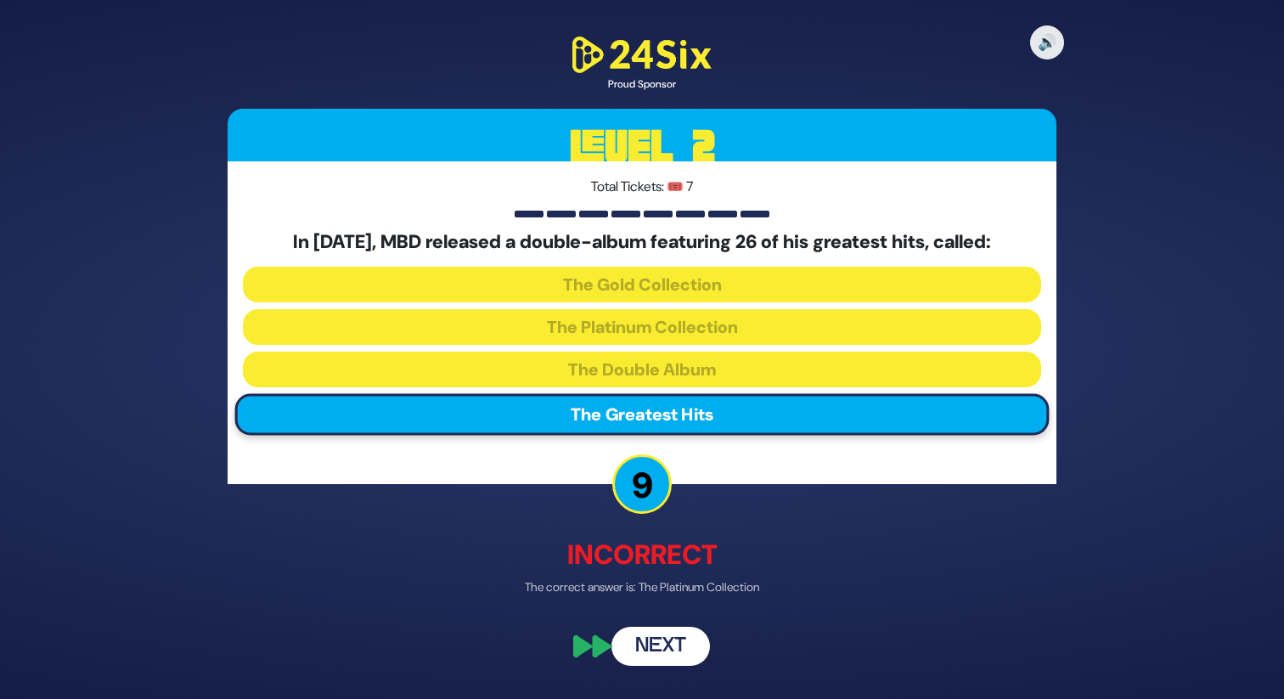
click at [664, 644] on button "Next" at bounding box center [660, 646] width 98 height 39
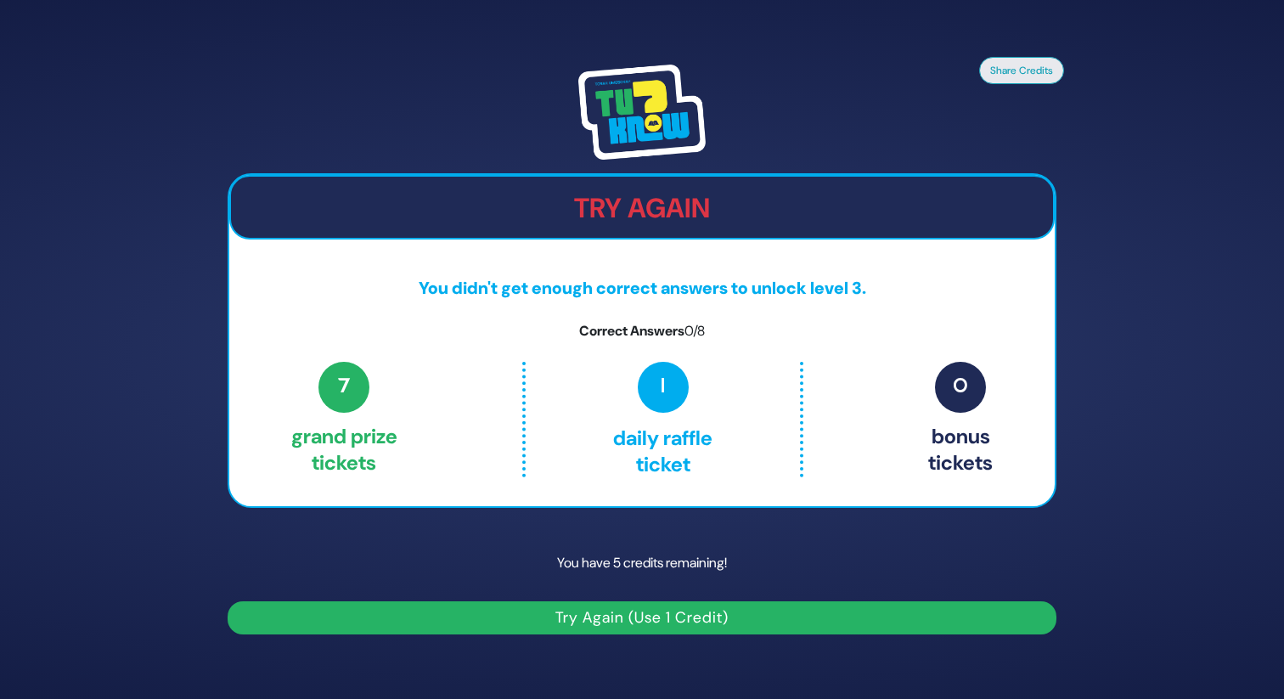
click at [590, 614] on button "Try Again (Use 1 Credit)" at bounding box center [642, 617] width 829 height 33
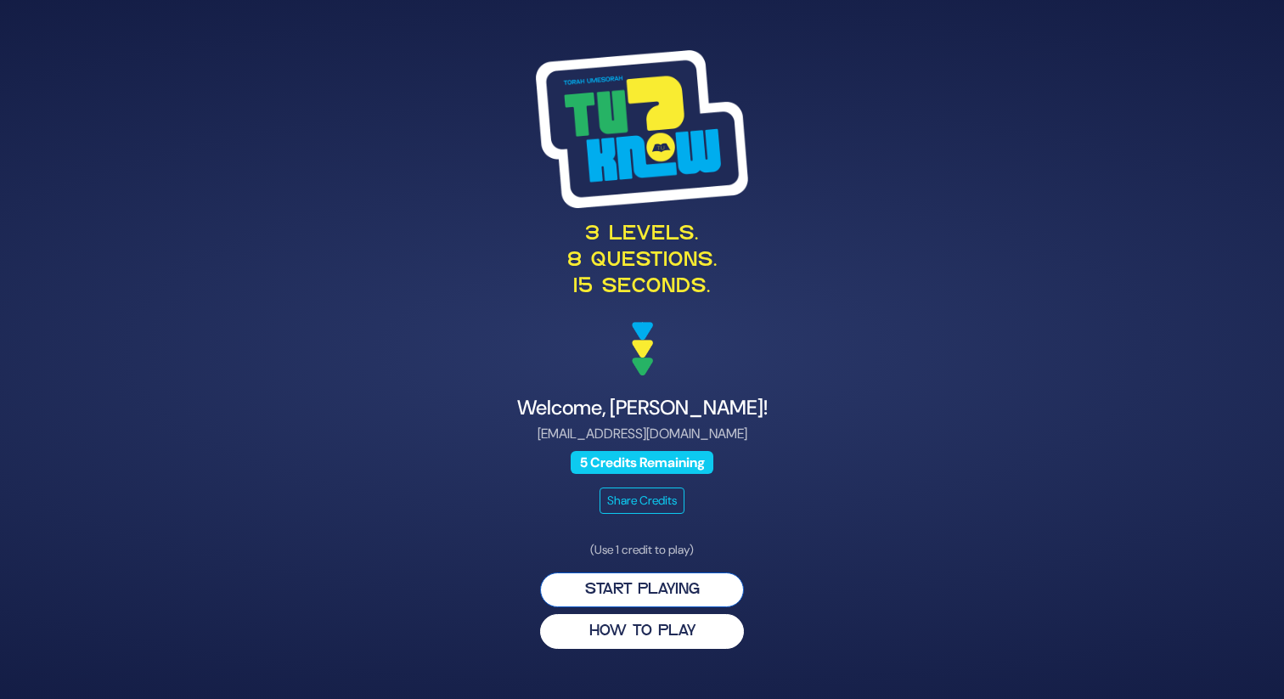
click at [631, 585] on button "Start Playing" at bounding box center [642, 589] width 204 height 35
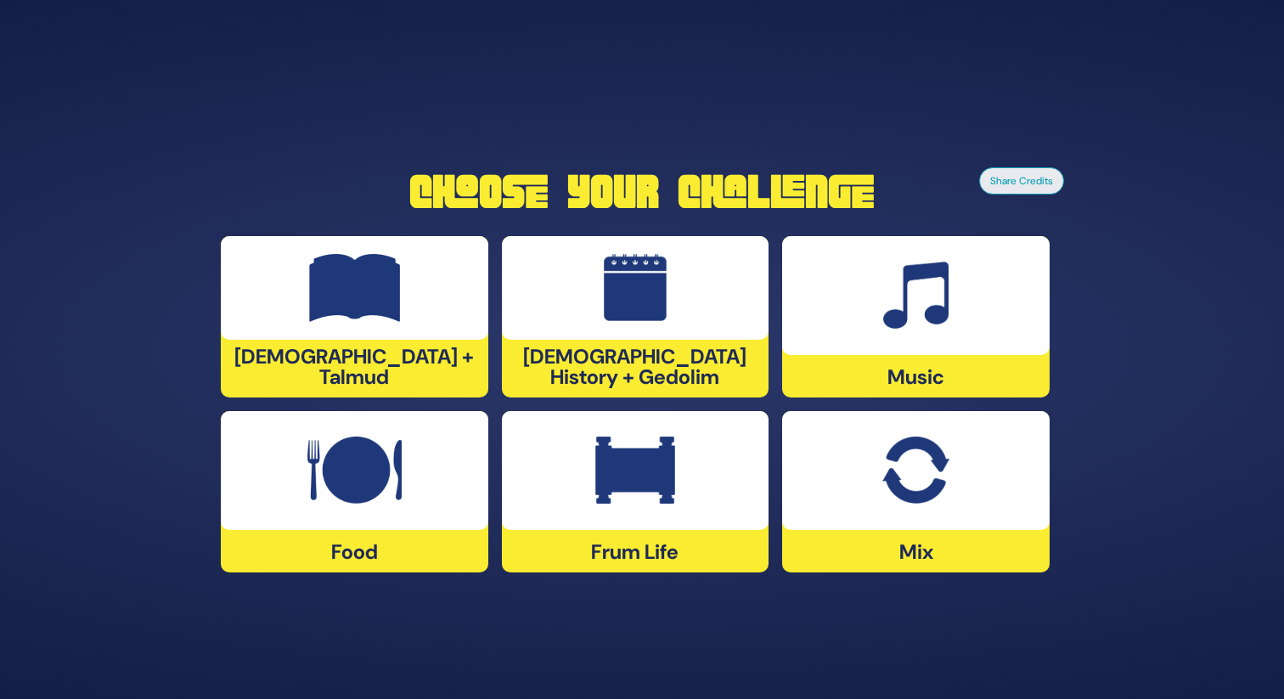
click at [373, 466] on img at bounding box center [354, 470] width 94 height 68
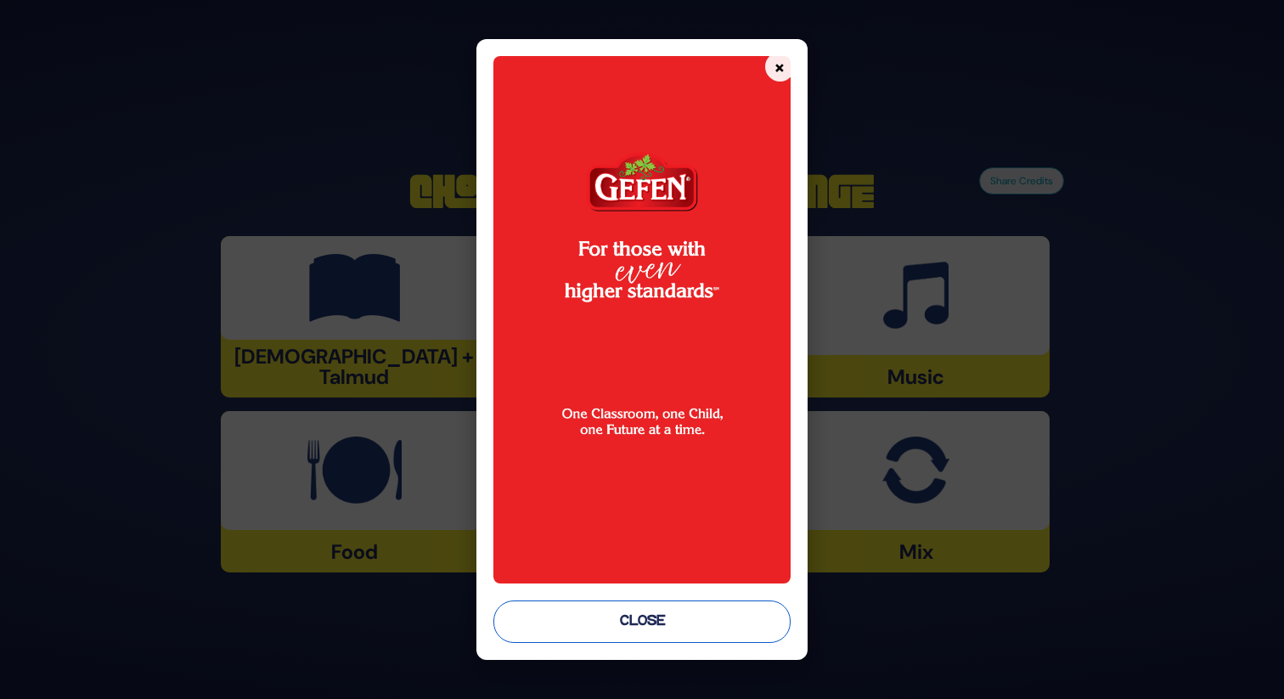
click at [627, 617] on button "Close" at bounding box center [641, 621] width 296 height 42
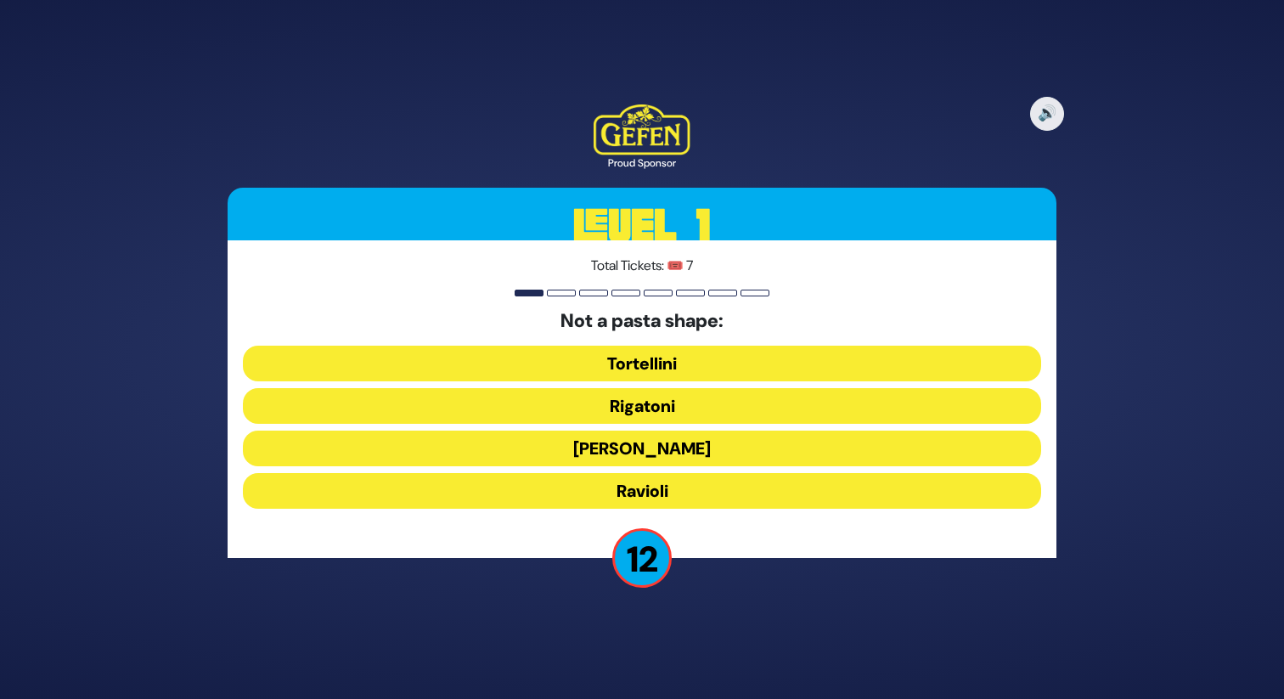
click at [632, 346] on button "Tortellini" at bounding box center [642, 364] width 798 height 36
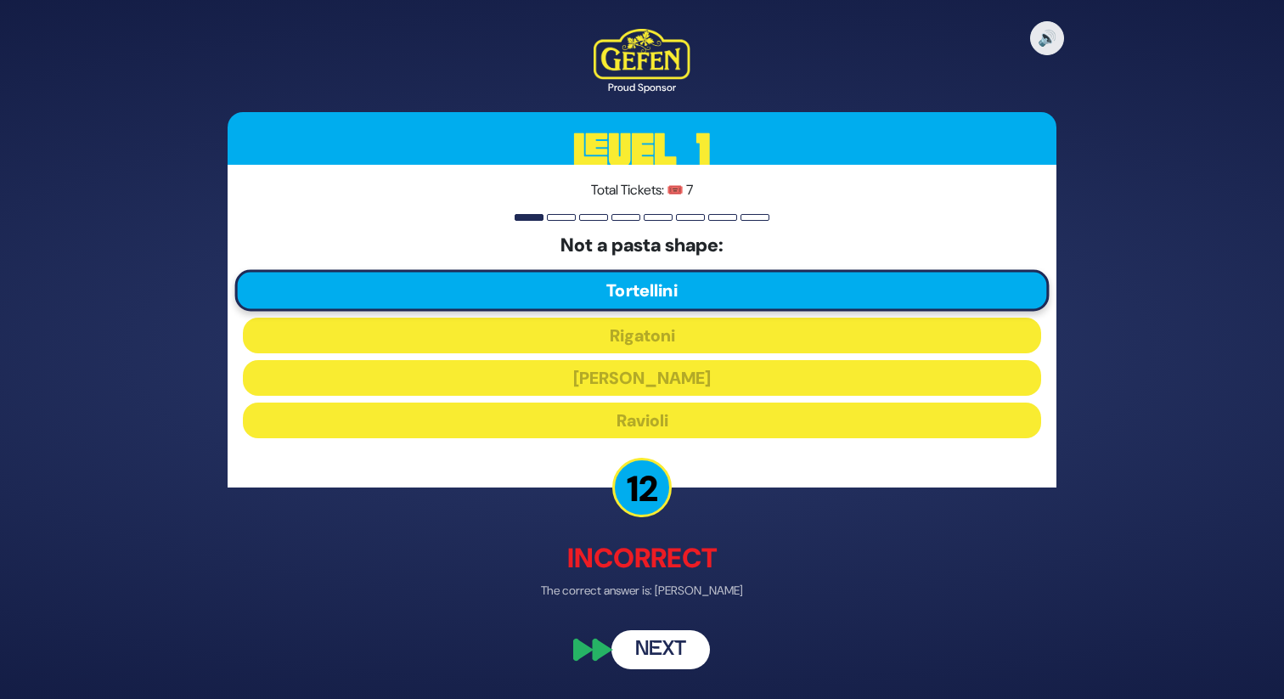
click at [672, 635] on button "Next" at bounding box center [660, 650] width 98 height 39
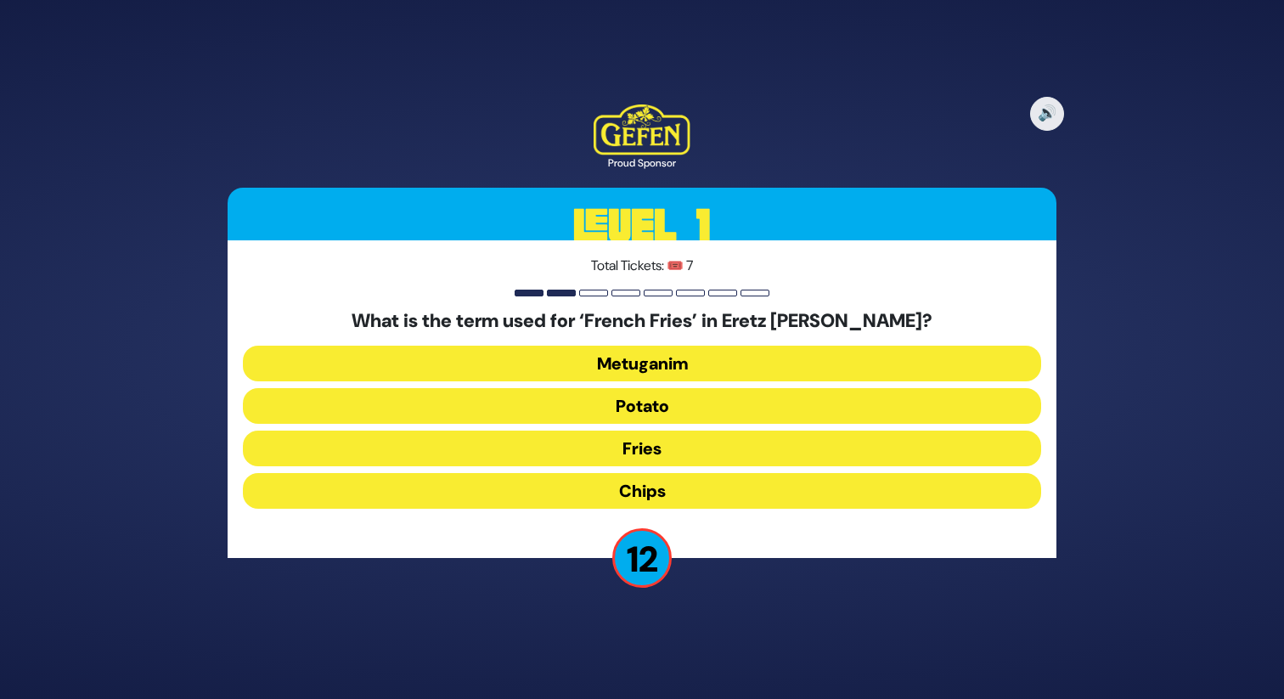
click at [630, 487] on button "Chips" at bounding box center [642, 491] width 798 height 36
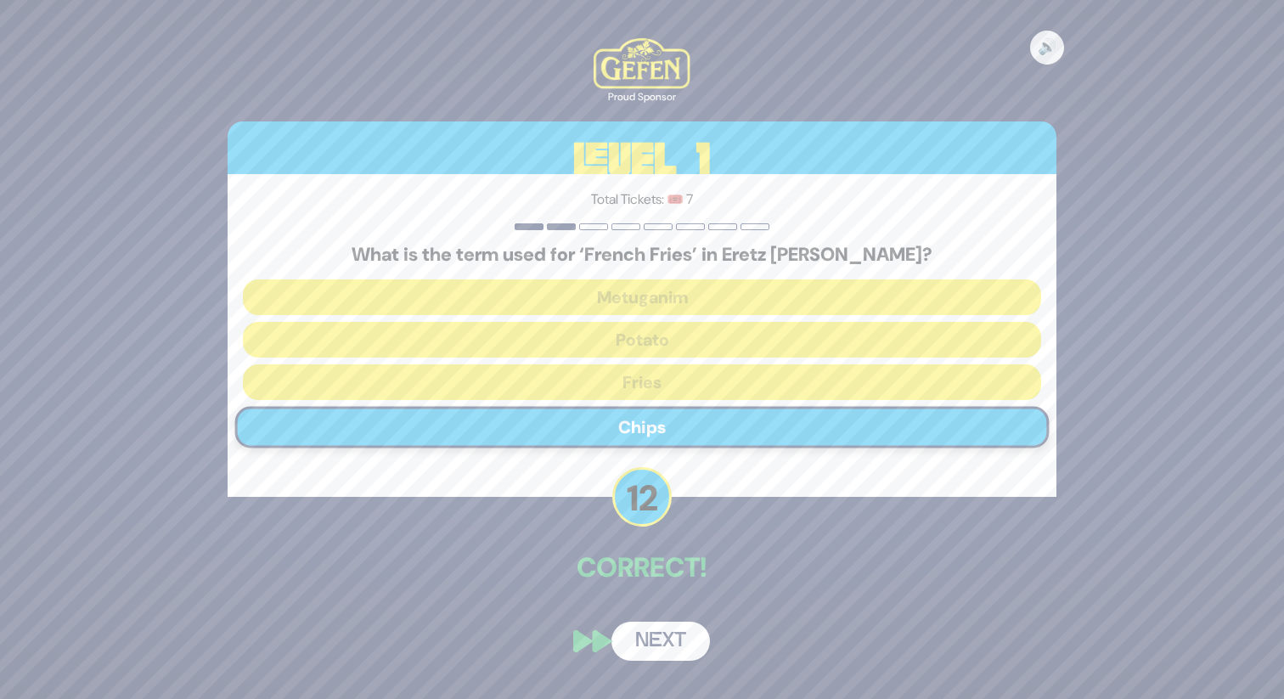
click at [659, 632] on button "Next" at bounding box center [660, 640] width 98 height 39
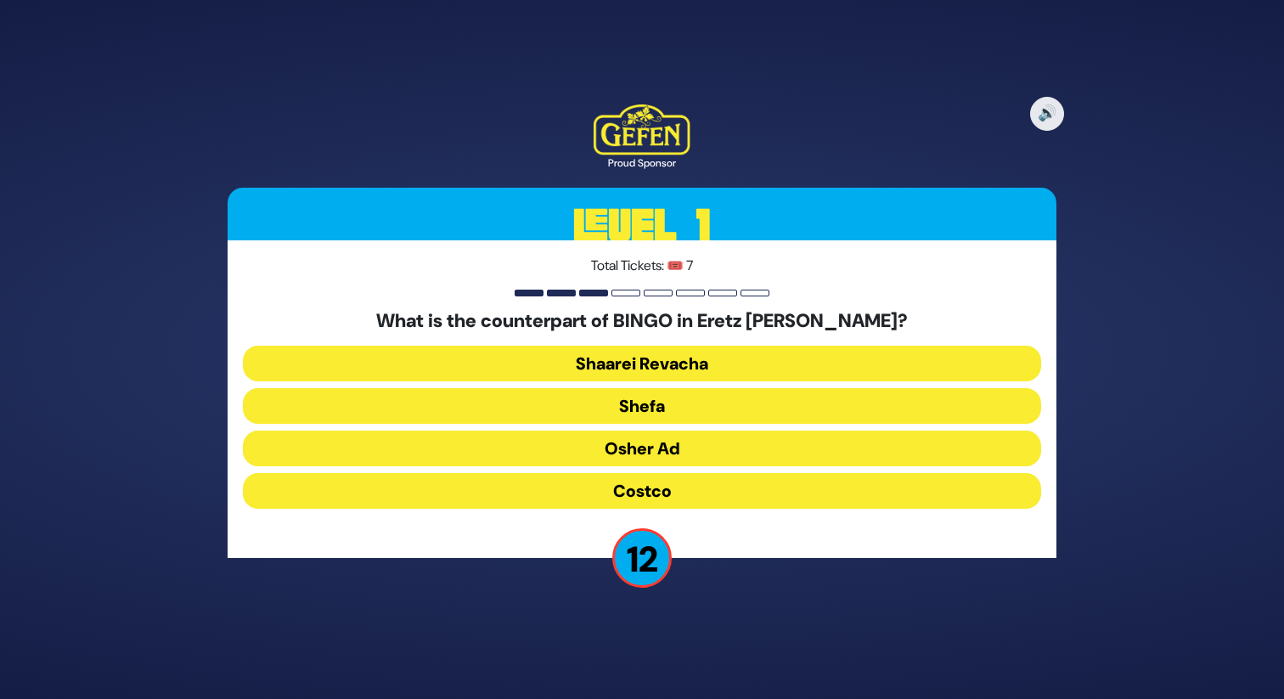
click at [636, 439] on button "Osher Ad" at bounding box center [642, 448] width 798 height 36
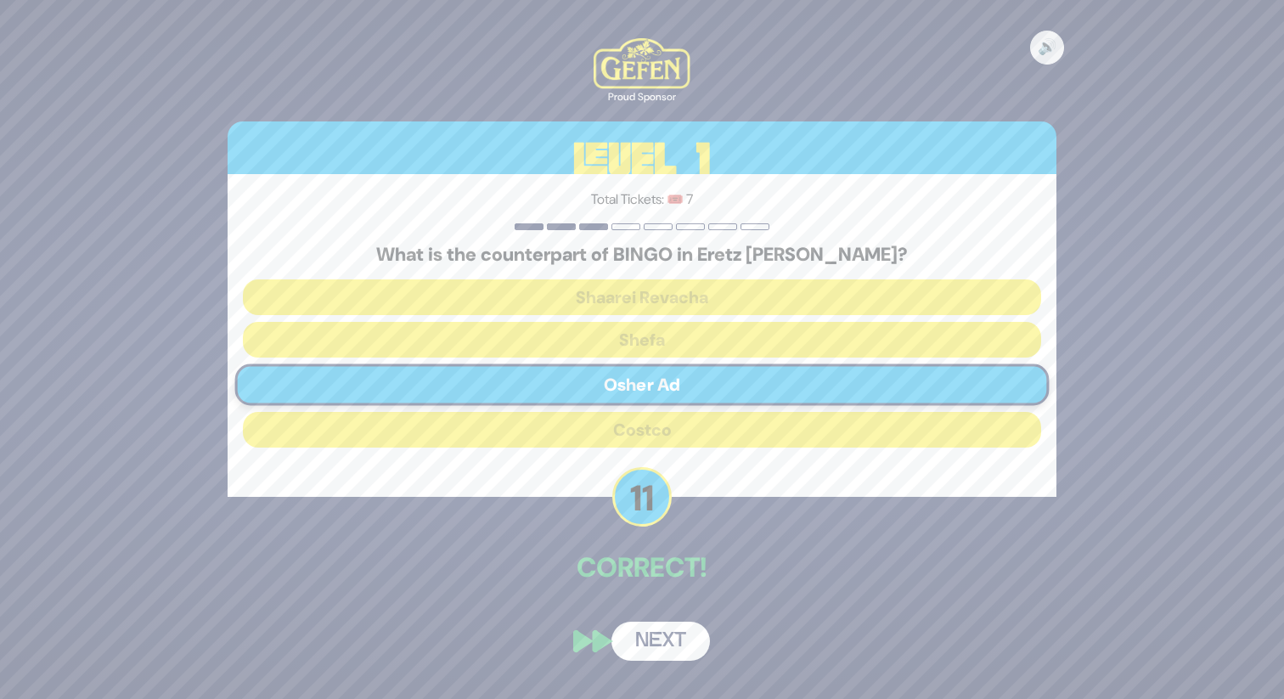
click at [651, 643] on button "Next" at bounding box center [660, 640] width 98 height 39
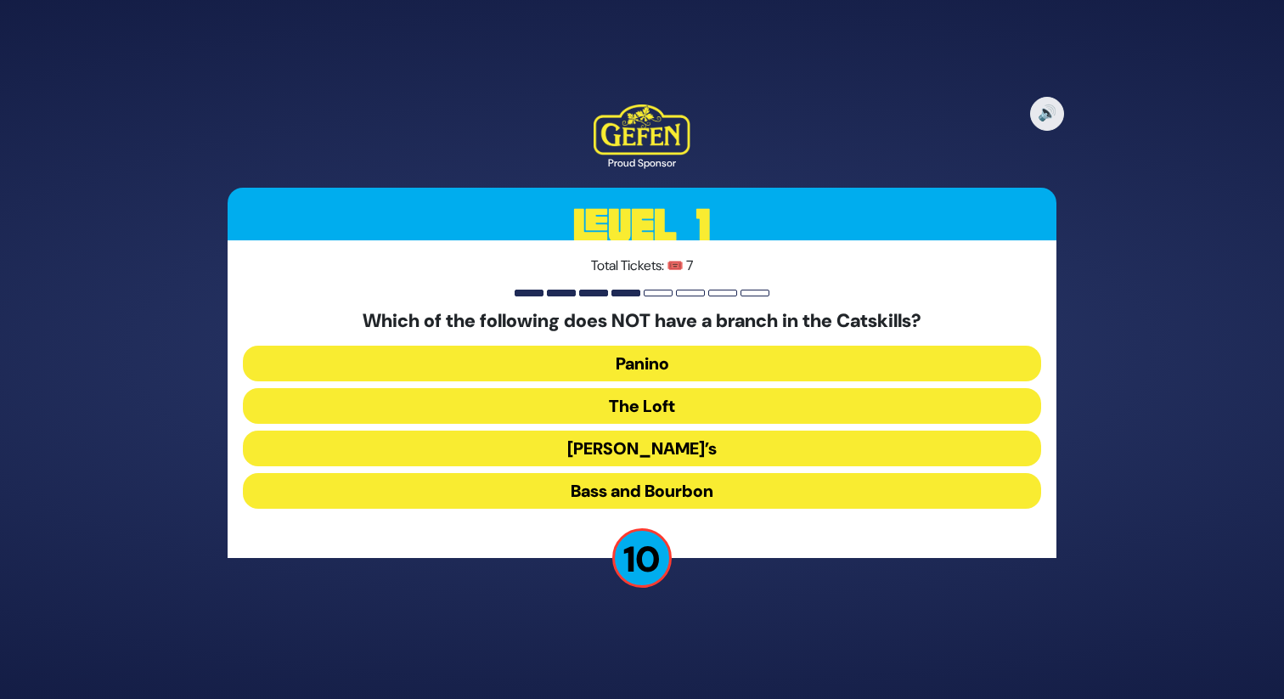
click at [644, 400] on button "The Loft" at bounding box center [642, 406] width 798 height 36
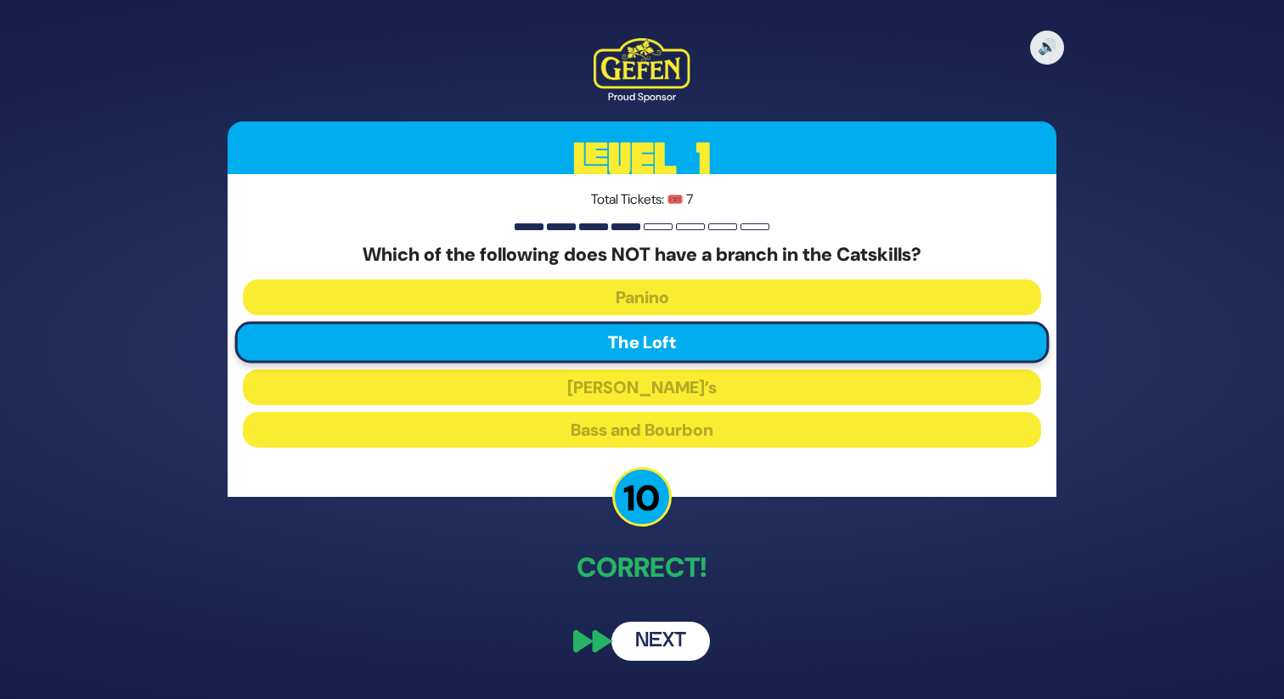
click at [661, 651] on button "Next" at bounding box center [660, 640] width 98 height 39
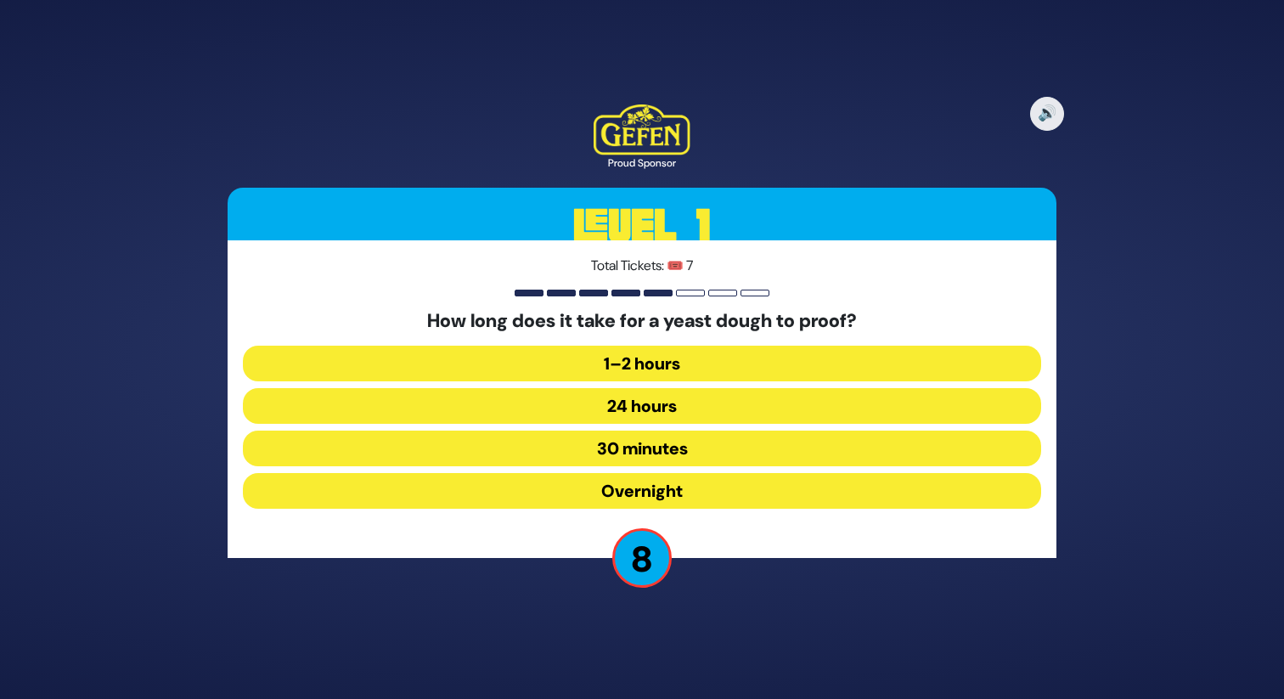
click at [633, 359] on button "1–2 hours" at bounding box center [642, 364] width 798 height 36
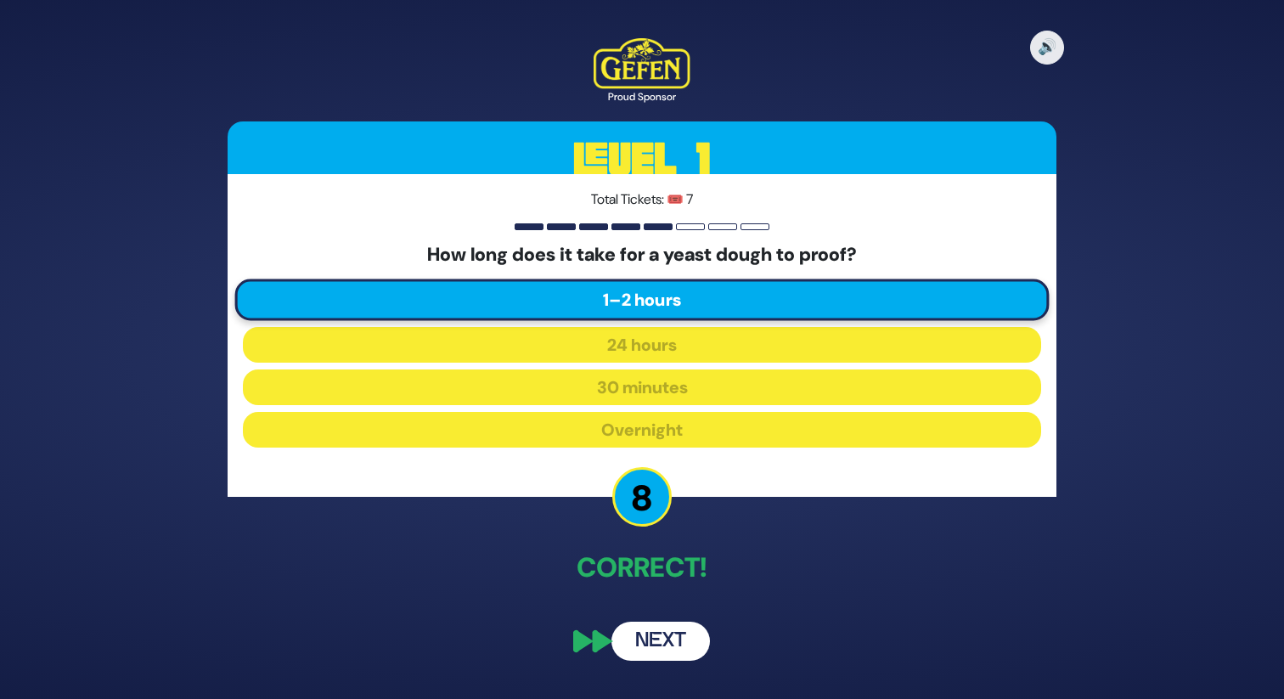
click at [657, 638] on button "Next" at bounding box center [660, 640] width 98 height 39
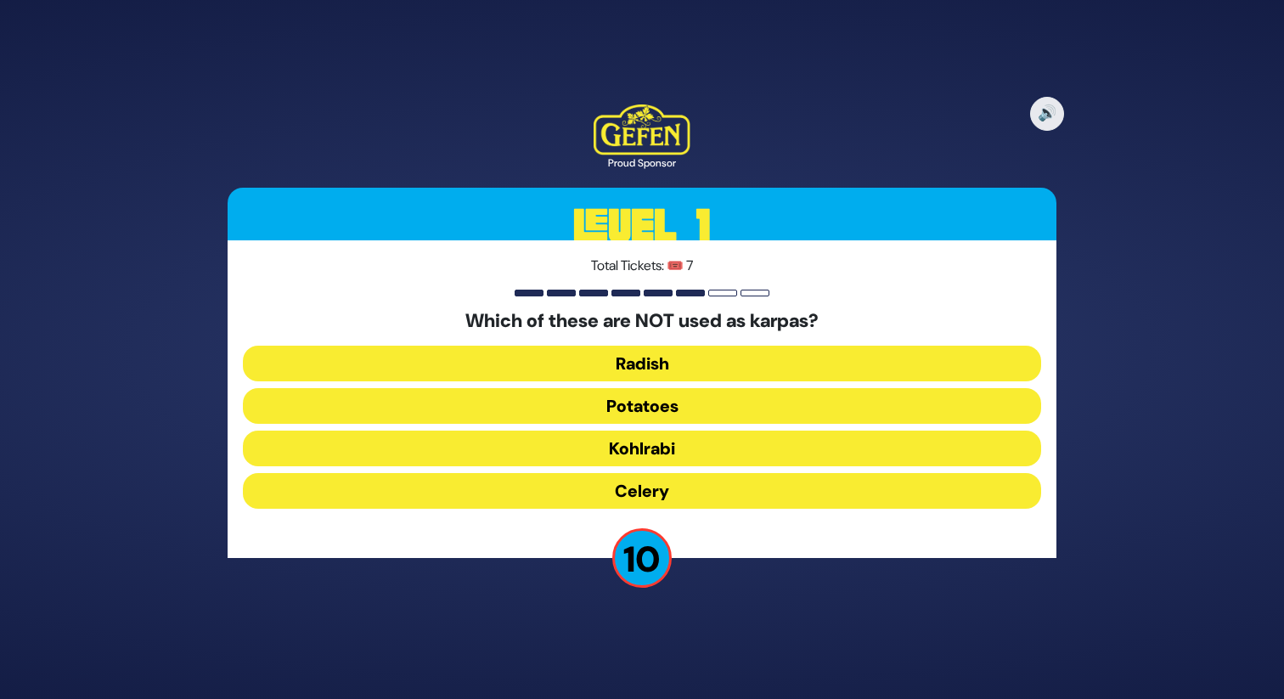
click at [649, 360] on button "Radish" at bounding box center [642, 364] width 798 height 36
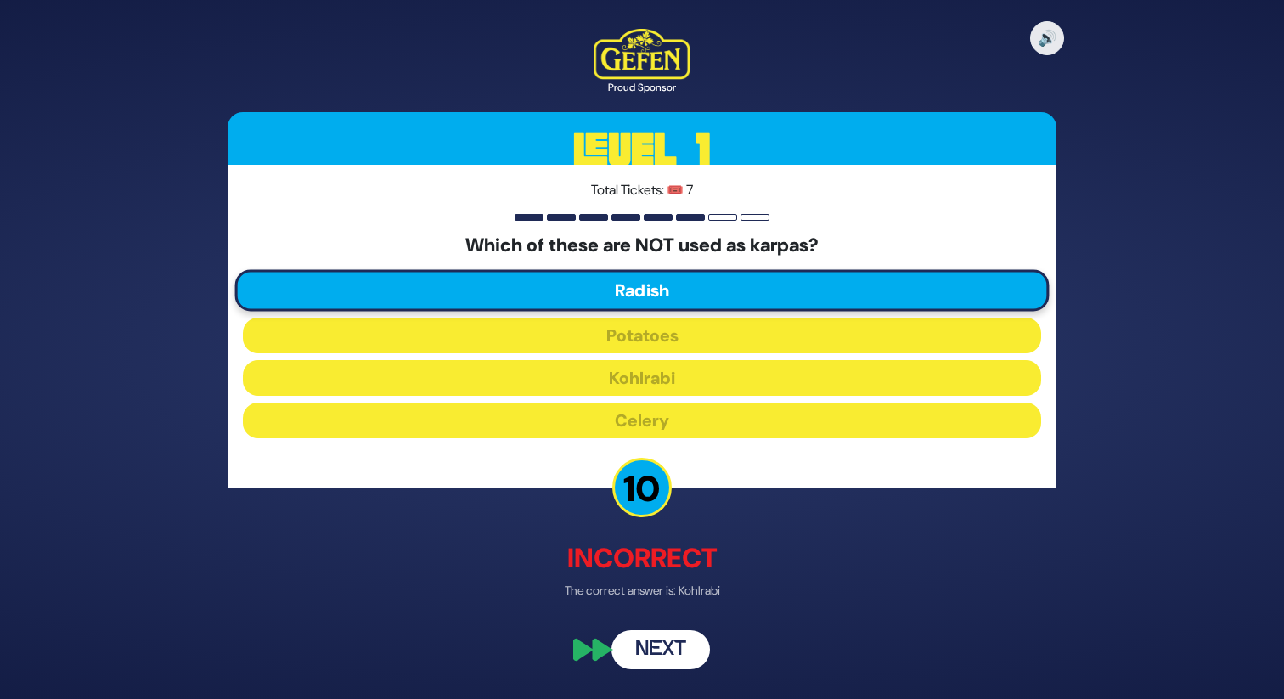
click at [666, 652] on button "Next" at bounding box center [660, 650] width 98 height 39
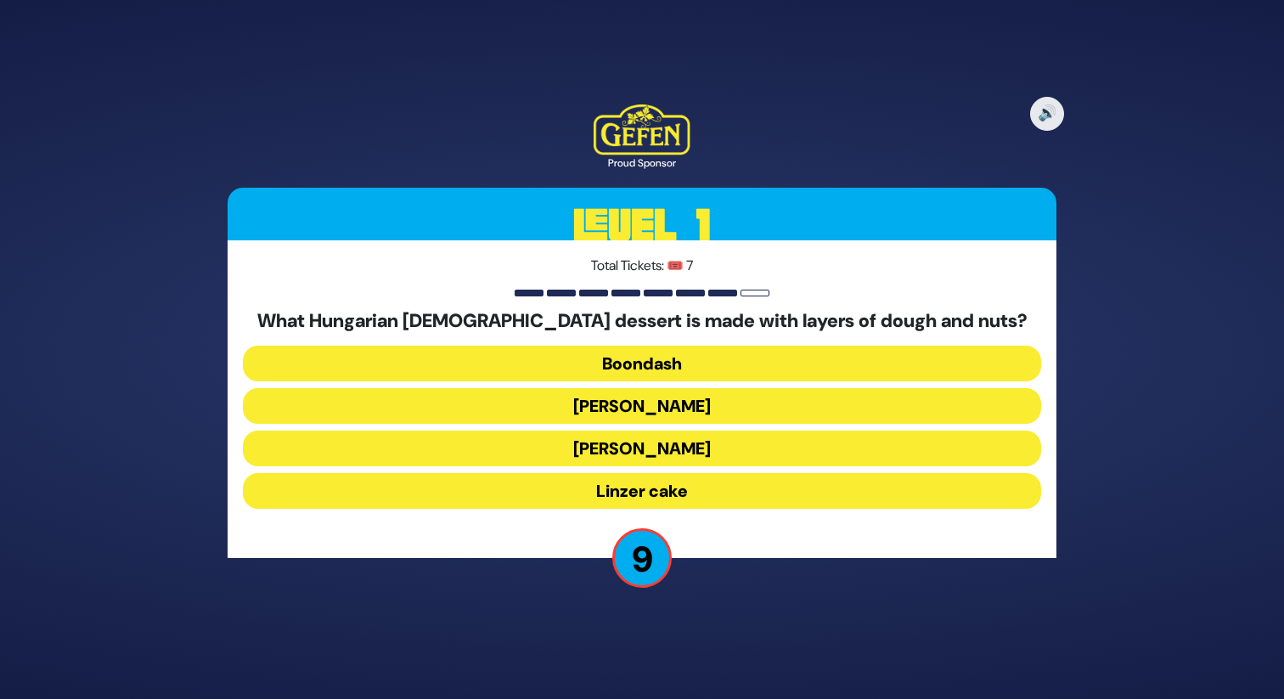
click at [644, 368] on button "Boondash" at bounding box center [642, 364] width 798 height 36
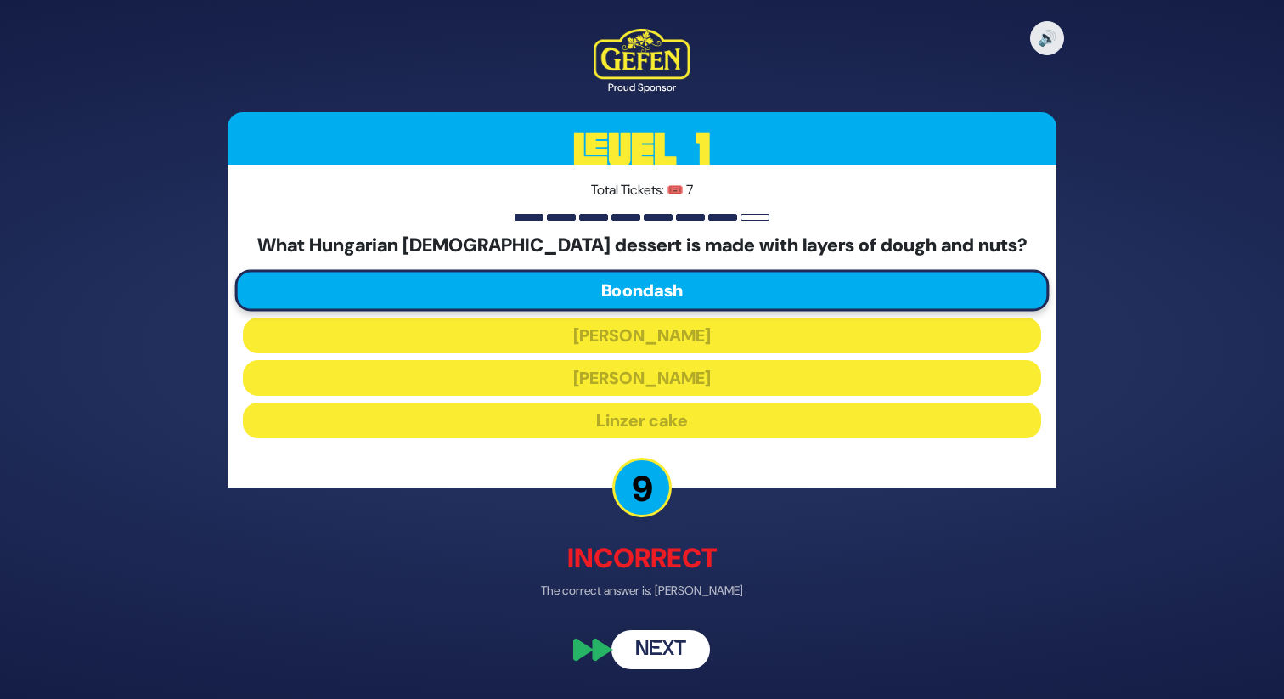
click at [646, 645] on button "Next" at bounding box center [660, 650] width 98 height 39
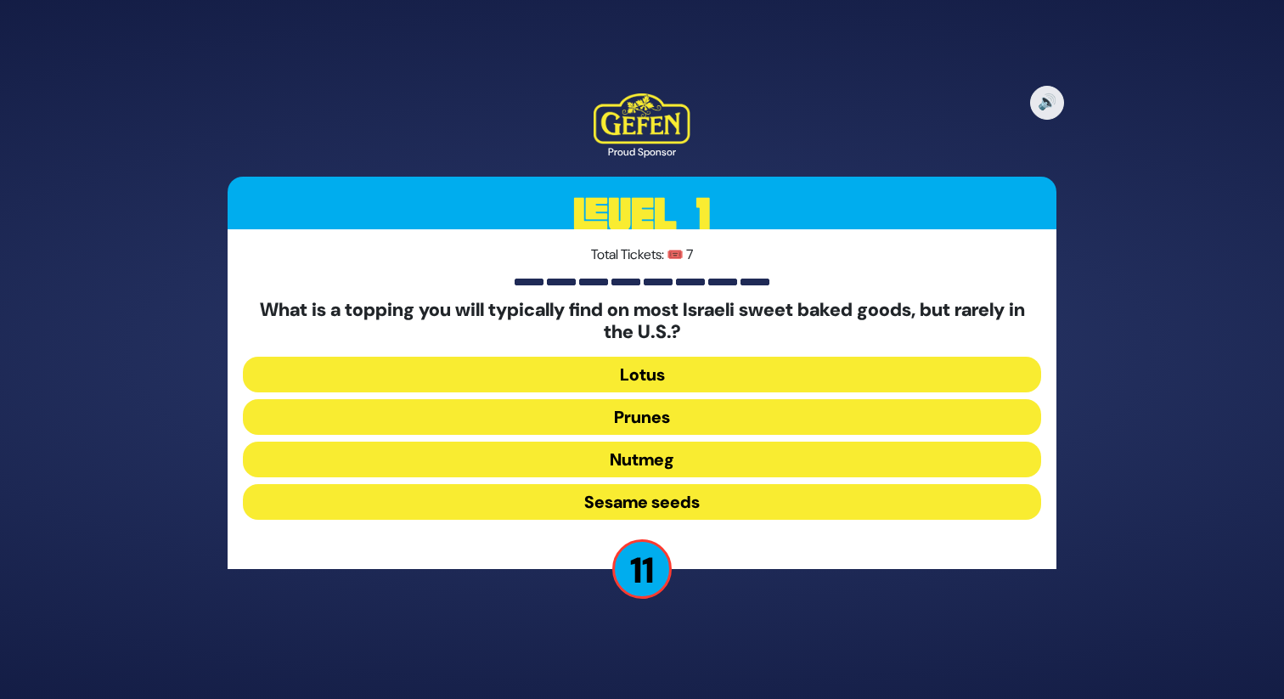
click at [677, 492] on button "Sesame seeds" at bounding box center [642, 502] width 798 height 36
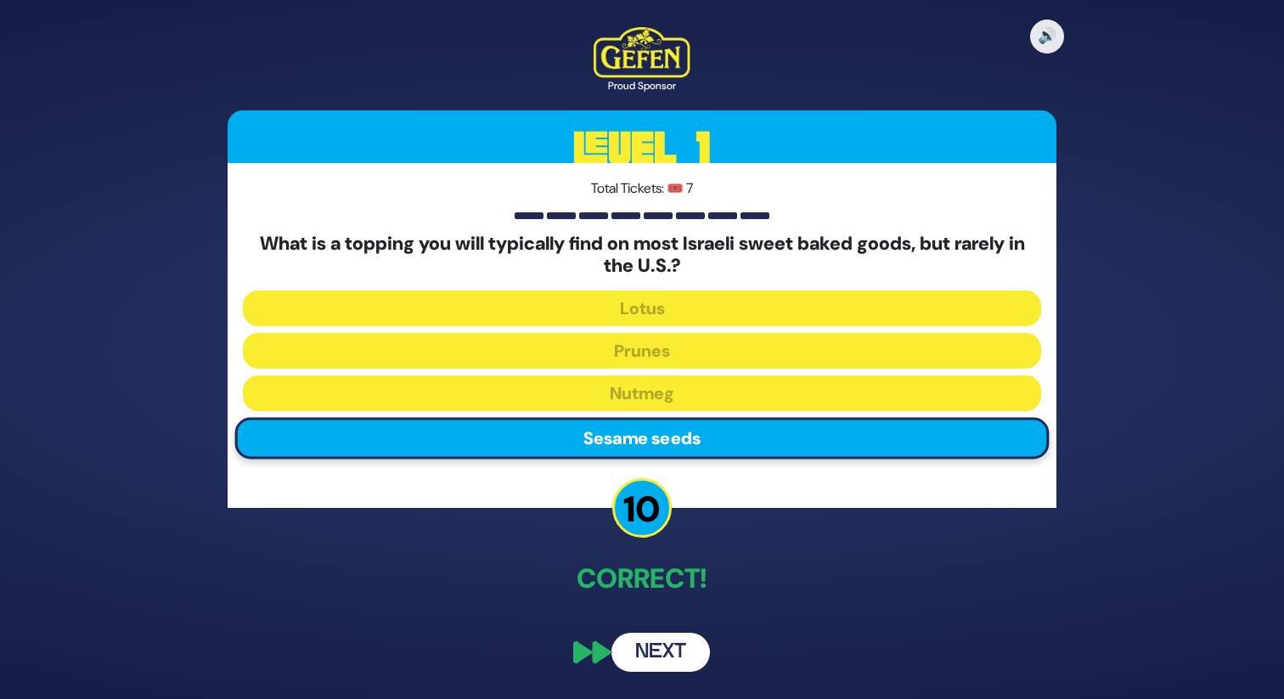
click at [650, 661] on button "Next" at bounding box center [660, 652] width 98 height 39
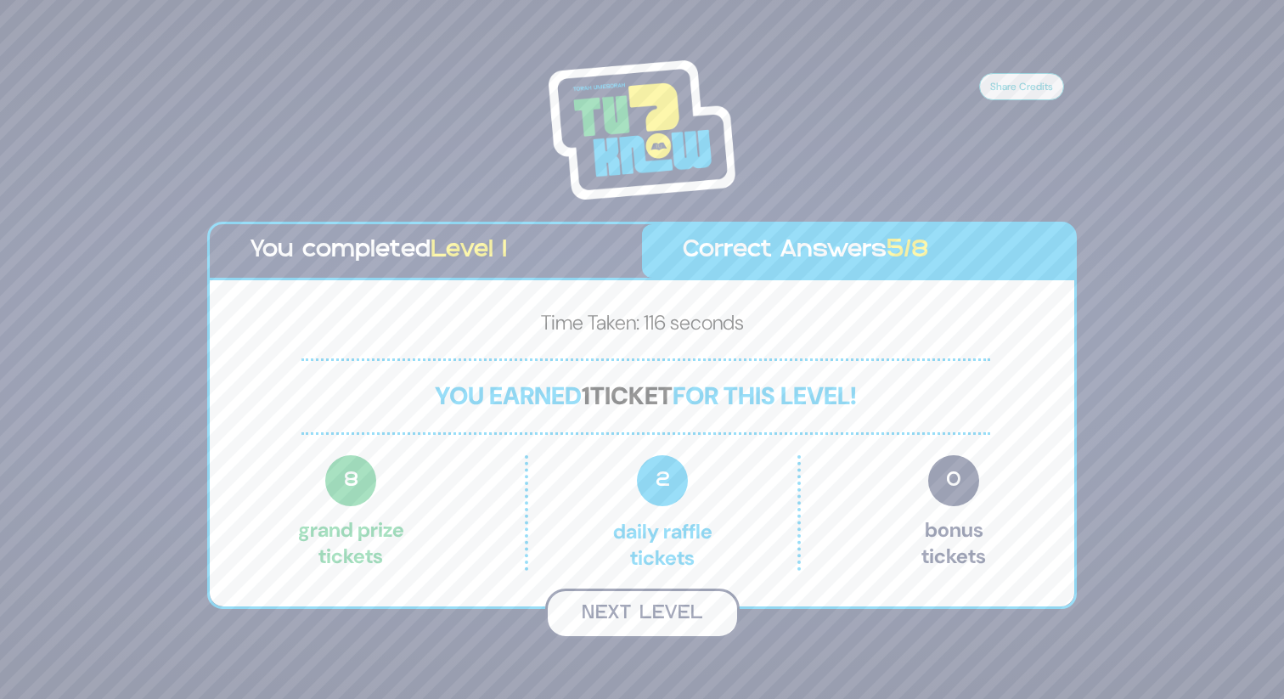
click at [644, 598] on button "Next Level" at bounding box center [642, 613] width 194 height 50
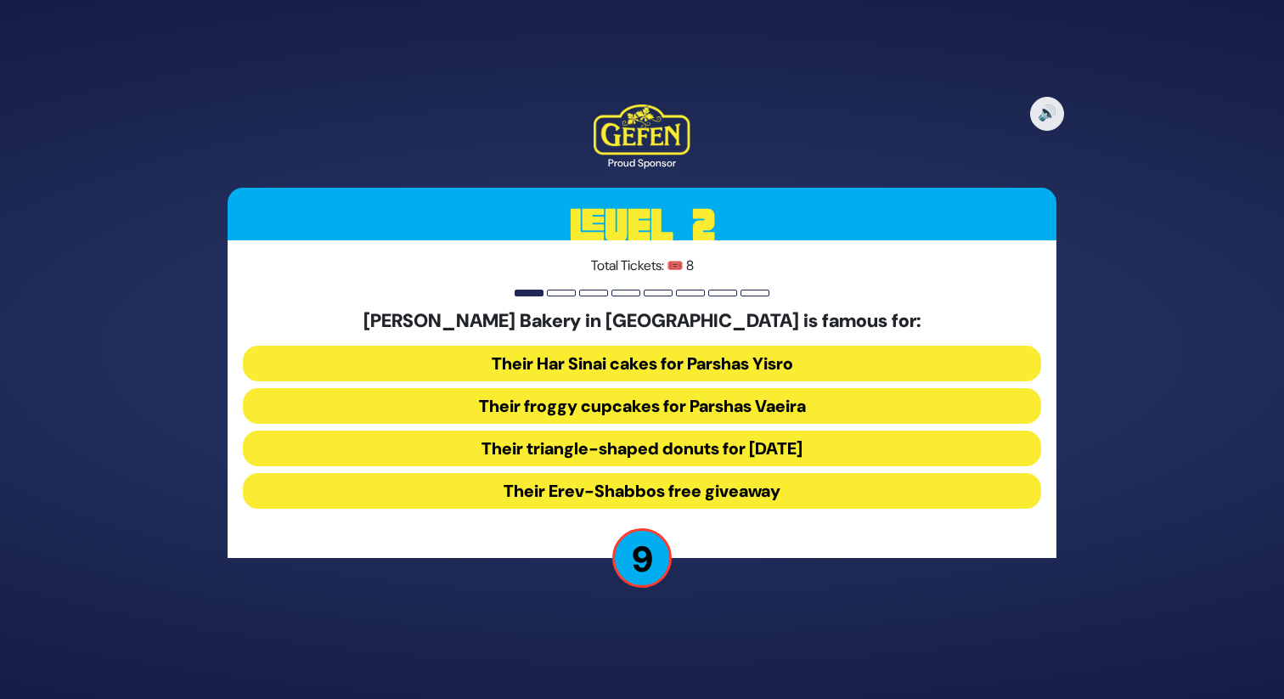
click at [685, 487] on button "Their Erev-Shabbos free giveaway" at bounding box center [642, 491] width 798 height 36
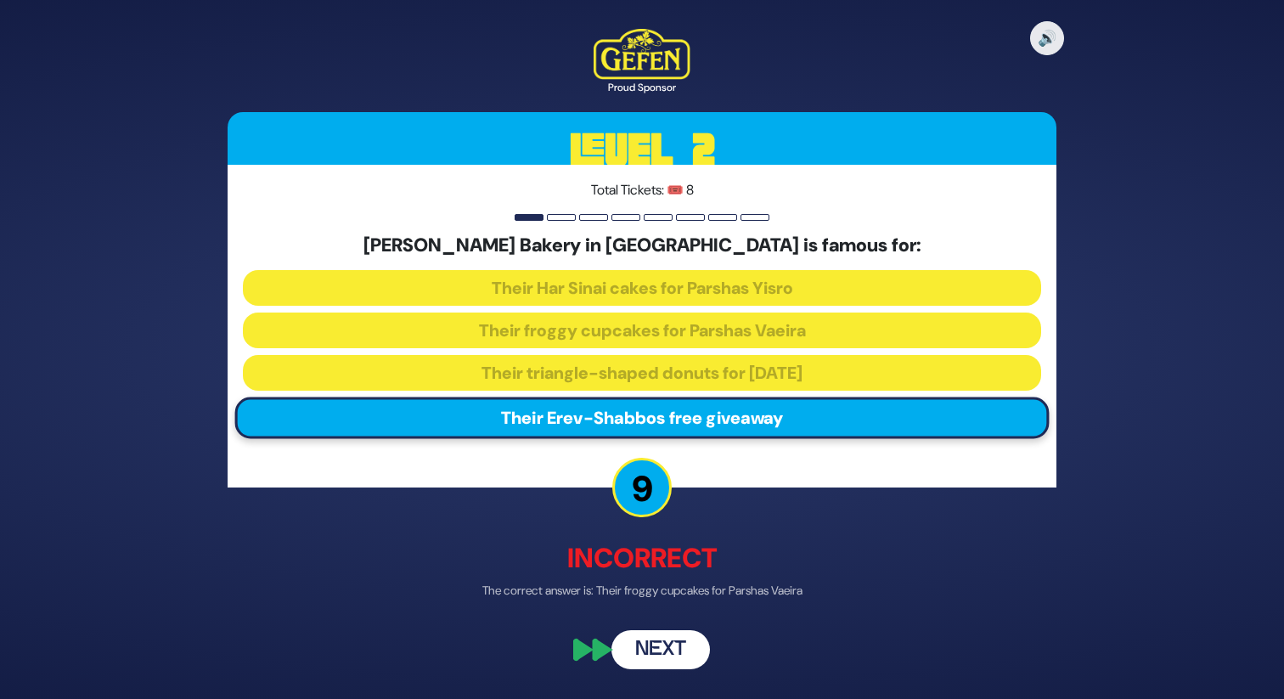
click at [645, 652] on button "Next" at bounding box center [660, 650] width 98 height 39
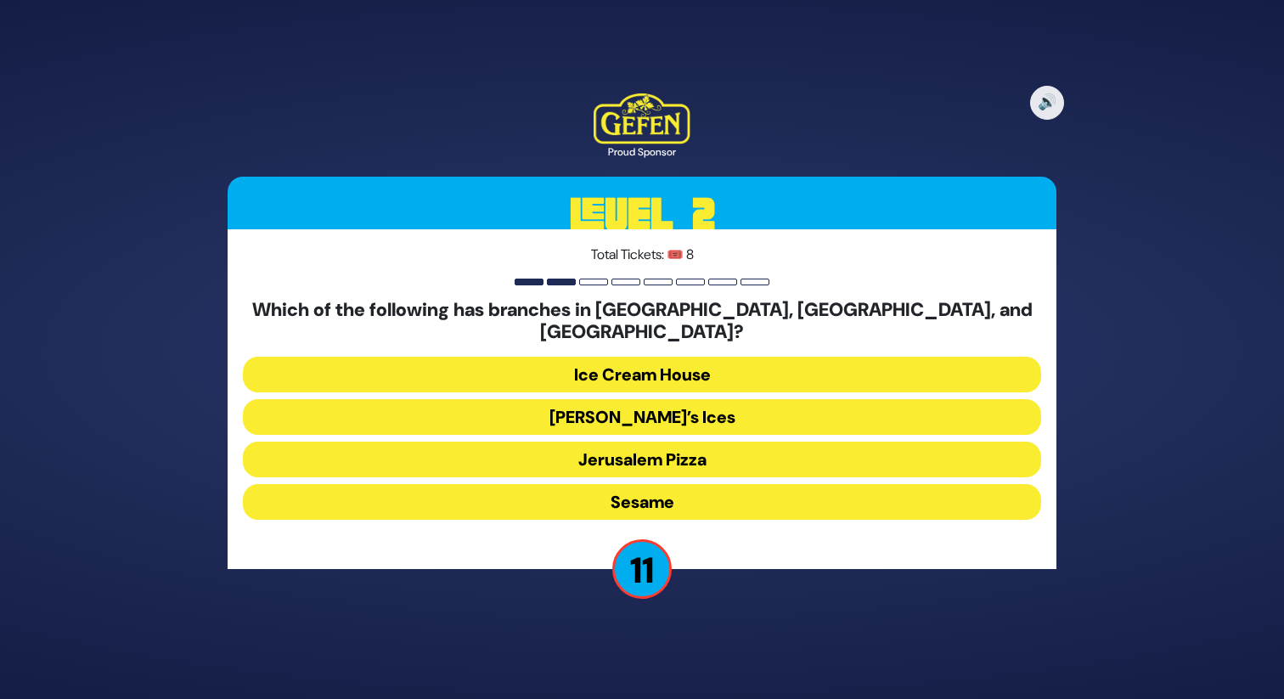
click at [700, 487] on button "Sesame" at bounding box center [642, 502] width 798 height 36
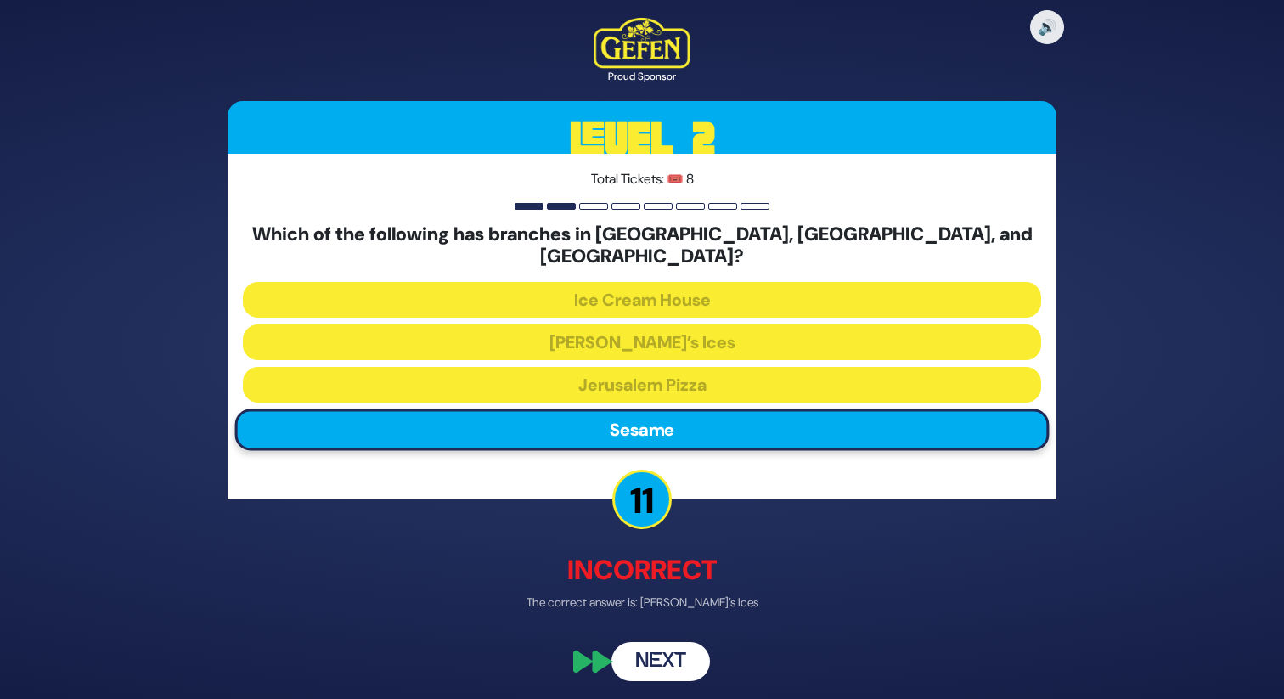
click at [670, 642] on button "Next" at bounding box center [660, 661] width 98 height 39
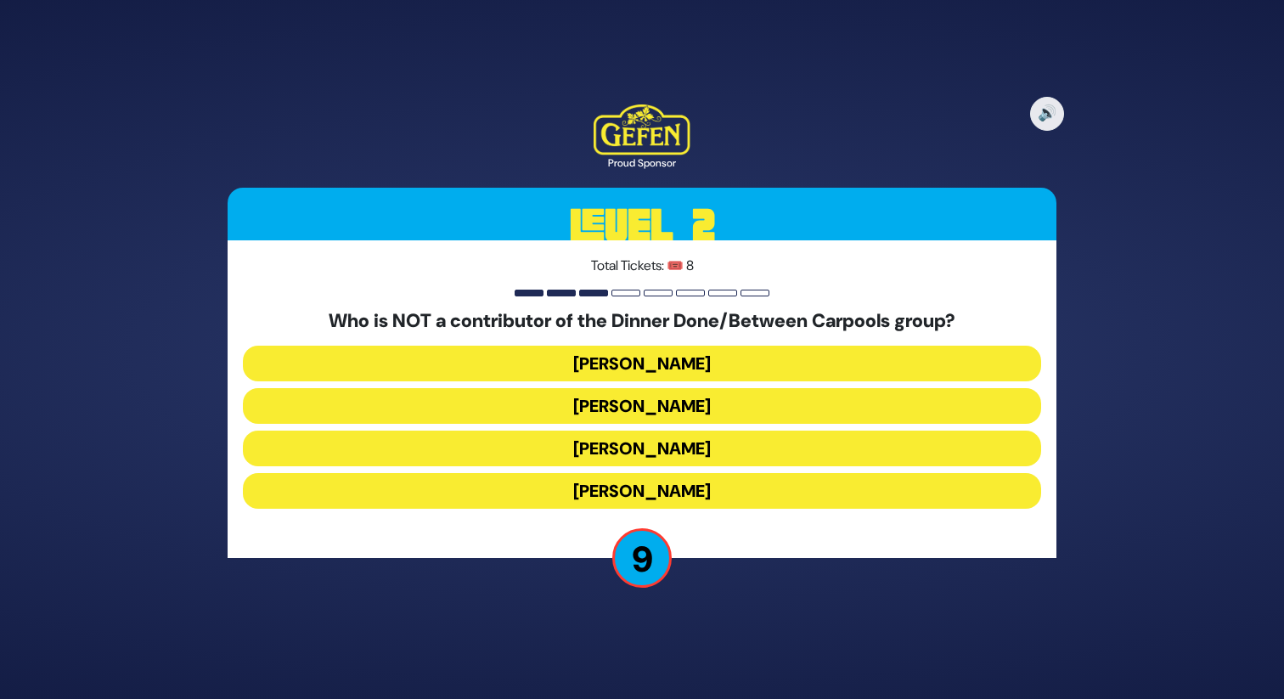
click at [693, 407] on button "Leah Schapira" at bounding box center [642, 406] width 798 height 36
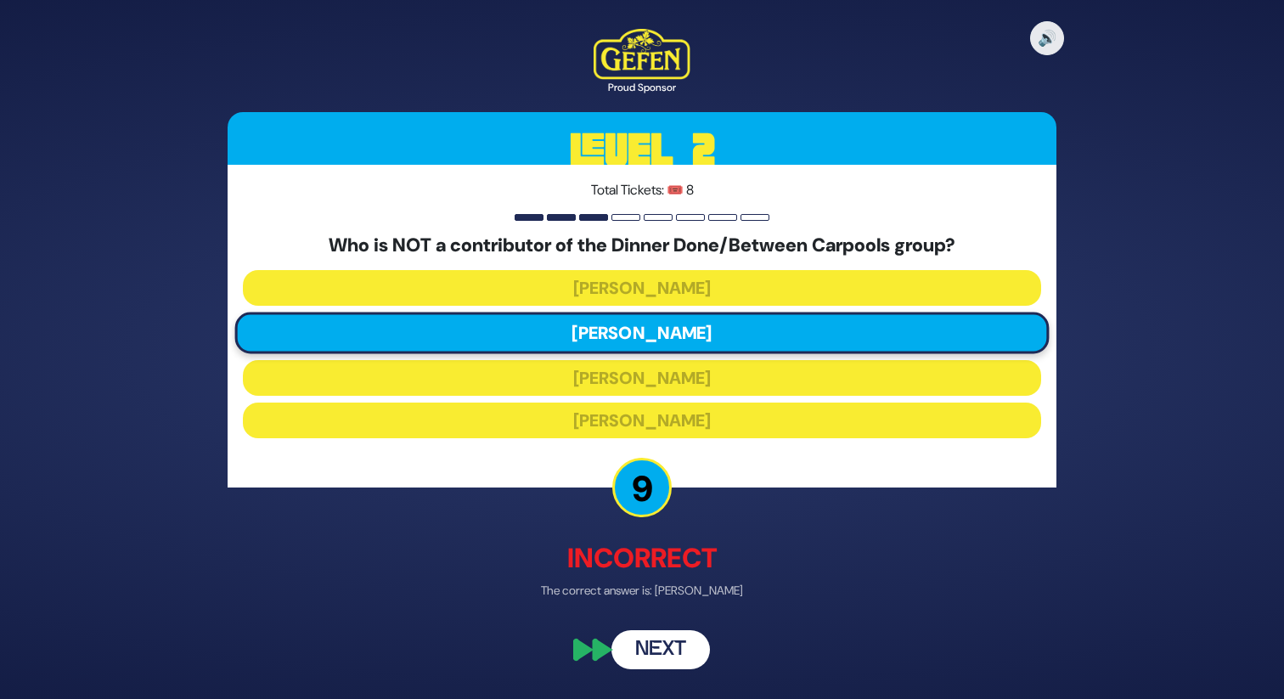
click at [658, 640] on button "Next" at bounding box center [660, 650] width 98 height 39
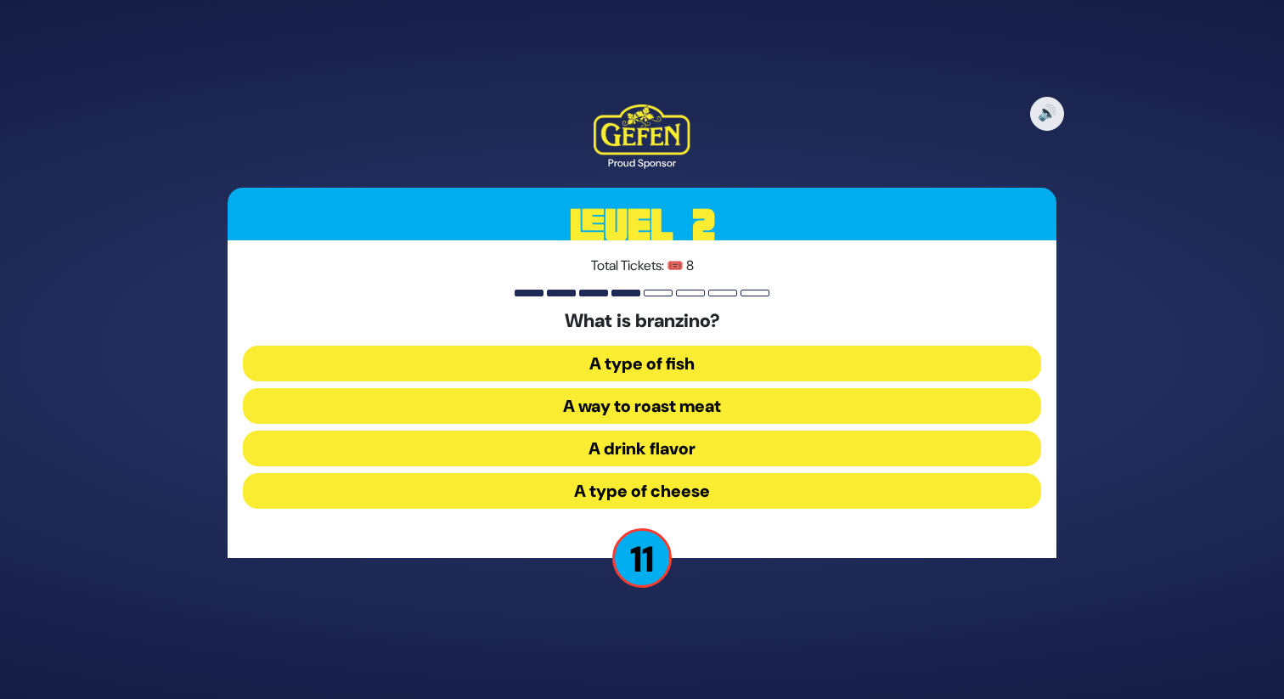
click at [678, 363] on button "A type of fish" at bounding box center [642, 364] width 798 height 36
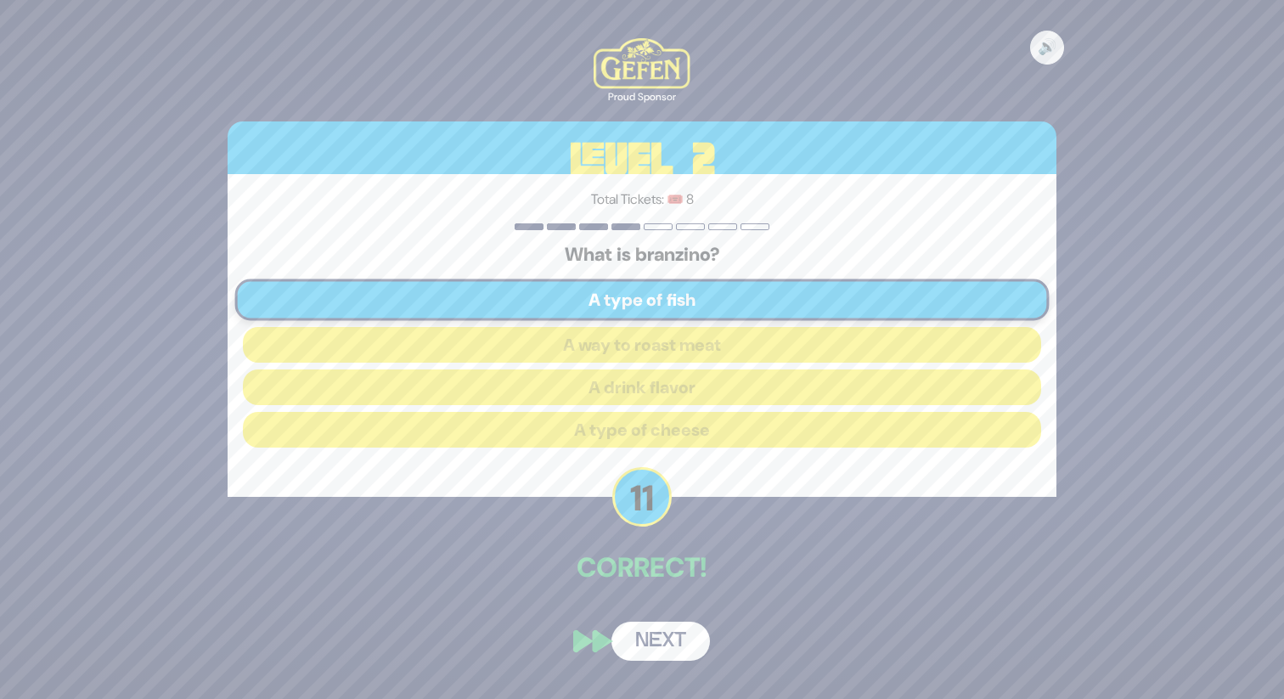
click at [660, 644] on button "Next" at bounding box center [660, 640] width 98 height 39
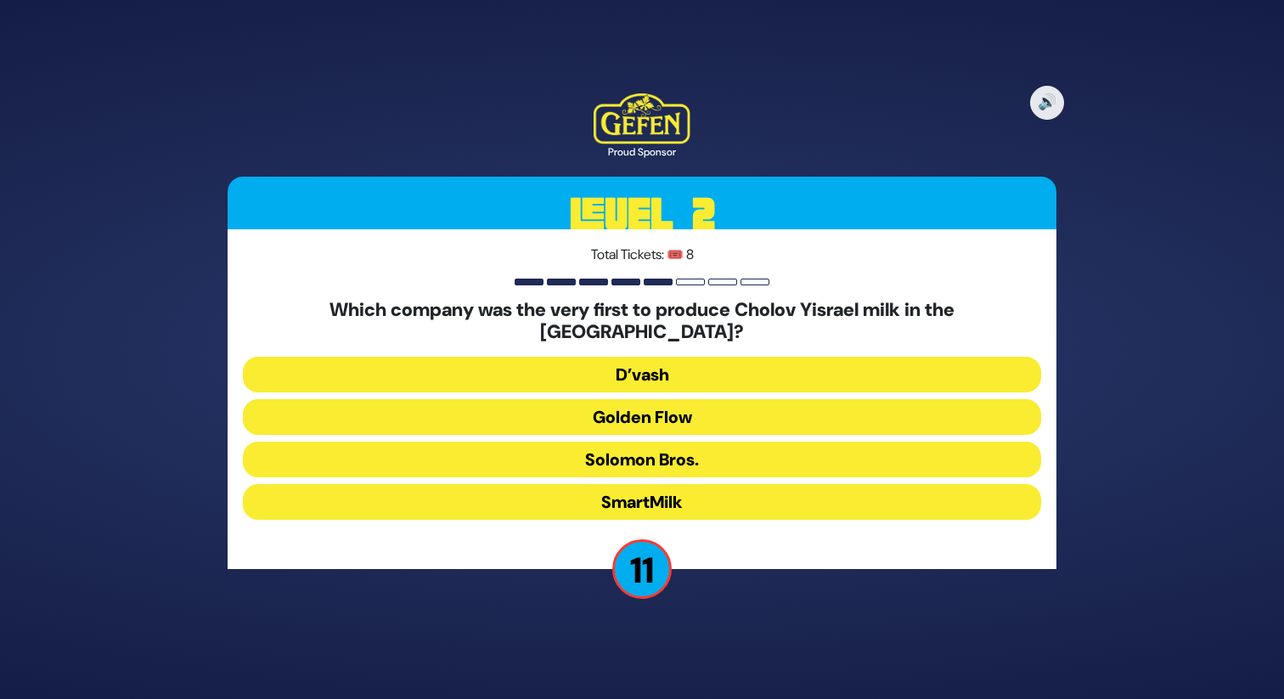
click at [652, 444] on button "Solomon Bros." at bounding box center [642, 459] width 798 height 36
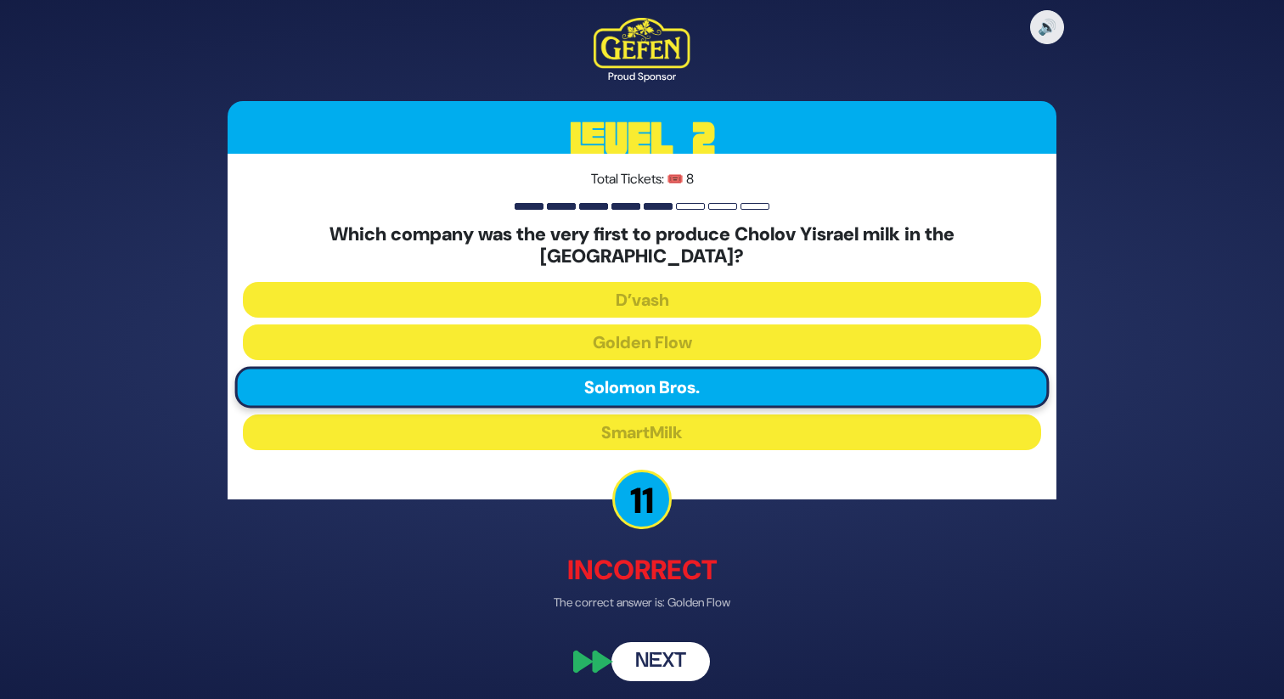
click at [651, 663] on button "Next" at bounding box center [660, 661] width 98 height 39
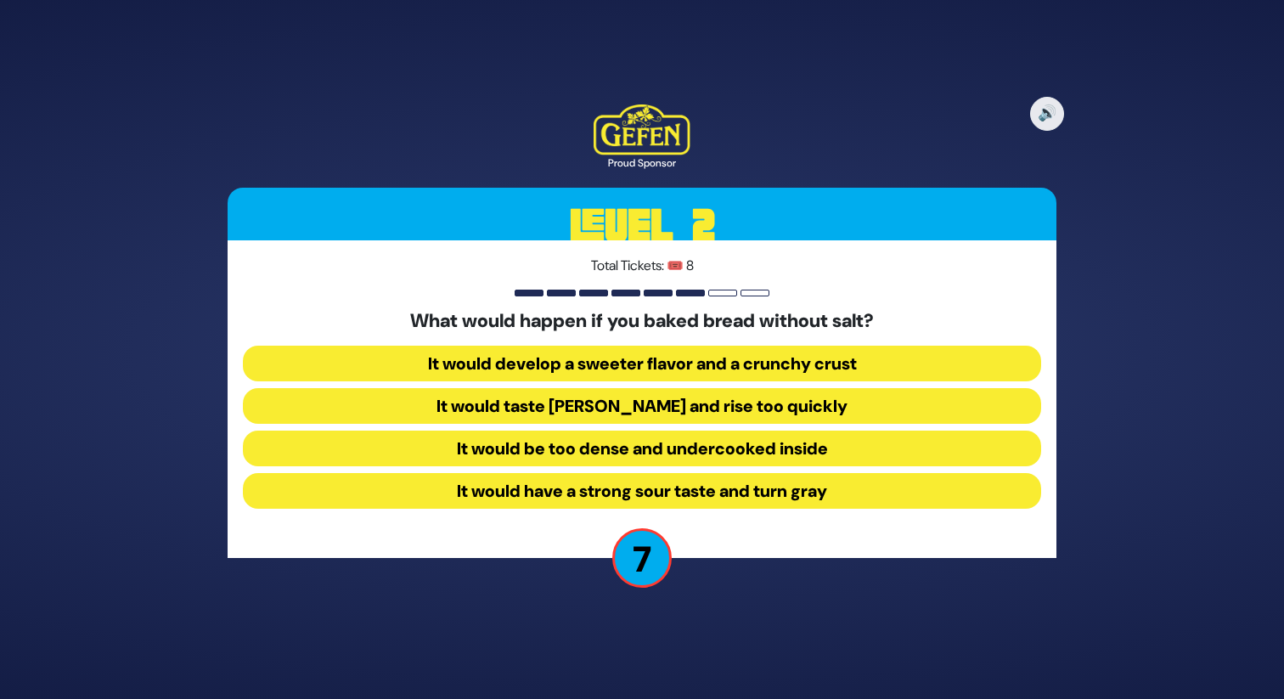
click at [687, 496] on button "It would have a strong sour taste and turn gray" at bounding box center [642, 491] width 798 height 36
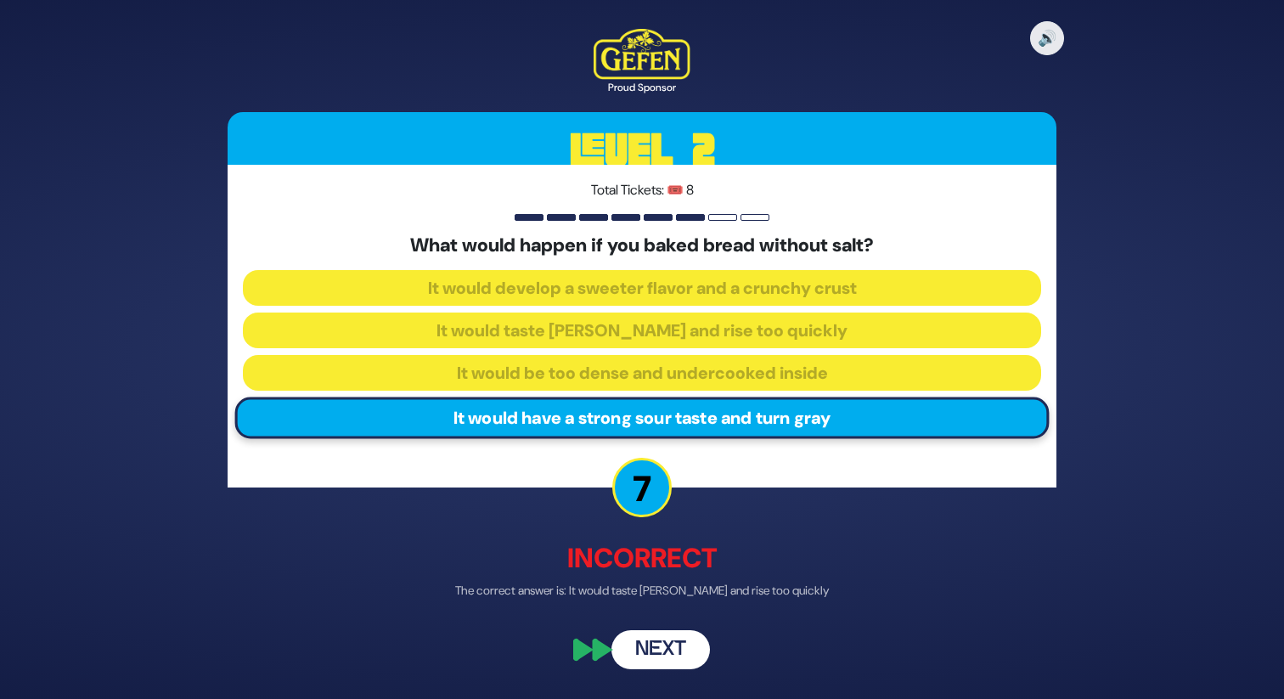
click at [671, 654] on button "Next" at bounding box center [660, 650] width 98 height 39
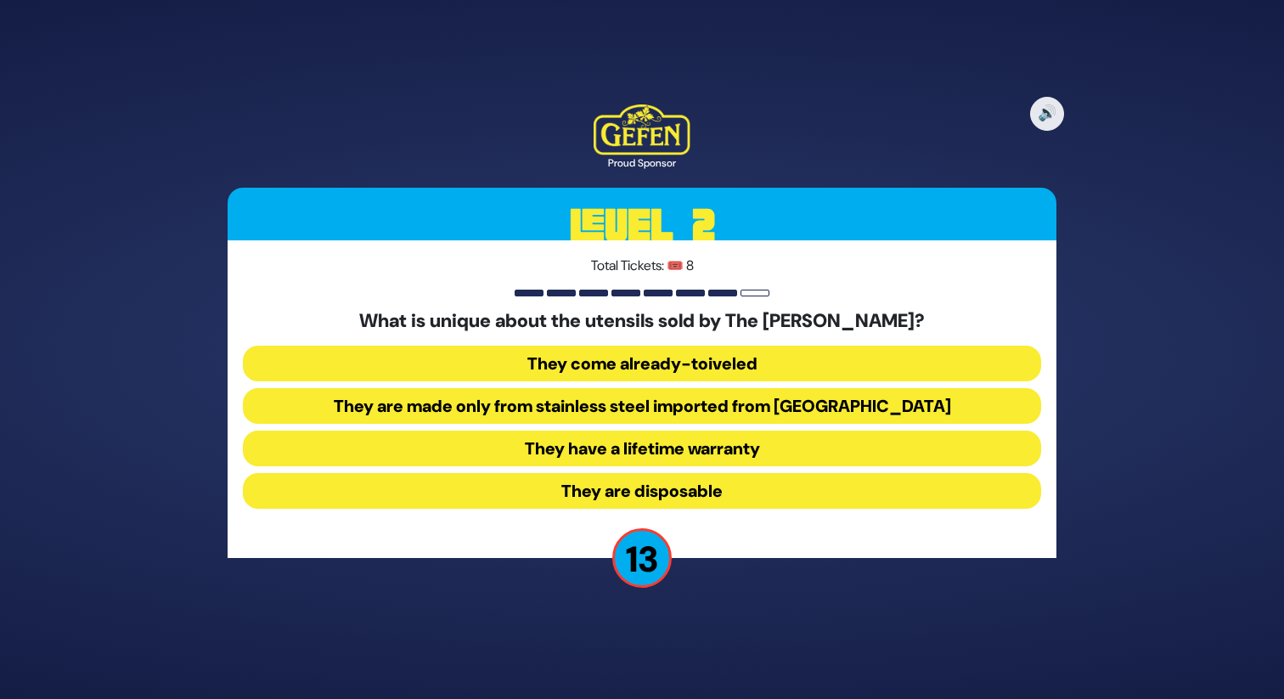
click at [620, 357] on button "They come already-toiveled" at bounding box center [642, 364] width 798 height 36
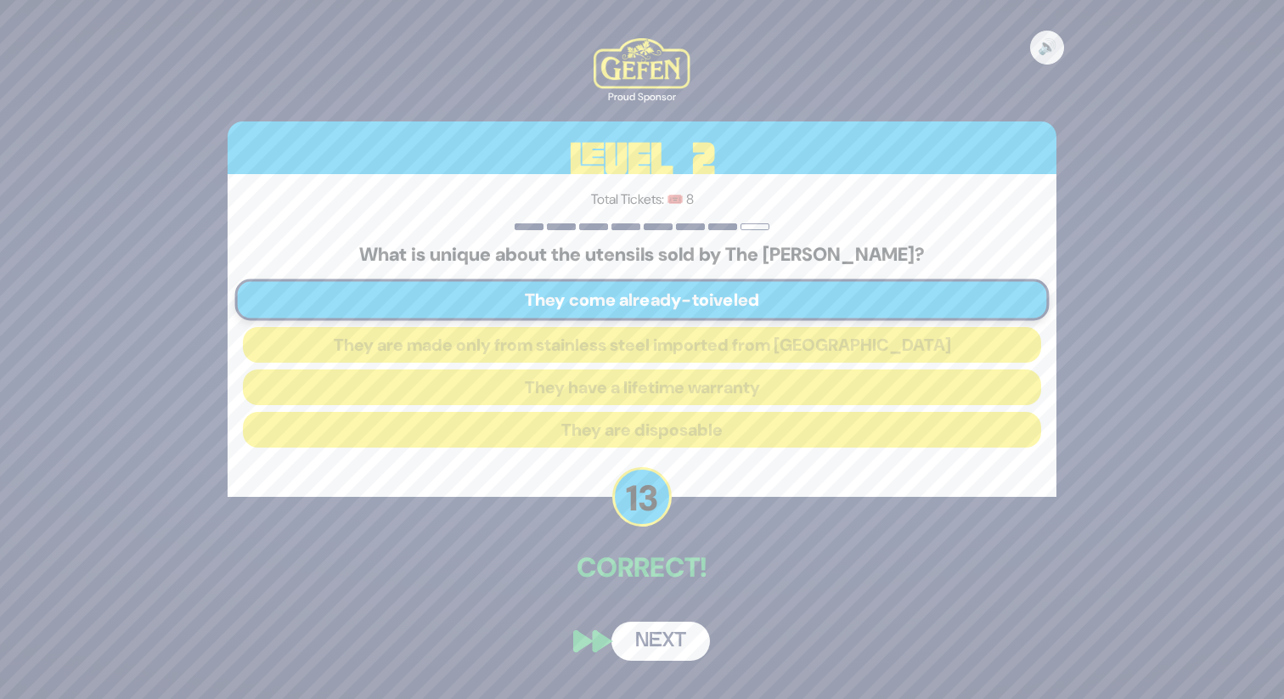
click at [682, 644] on button "Next" at bounding box center [660, 640] width 98 height 39
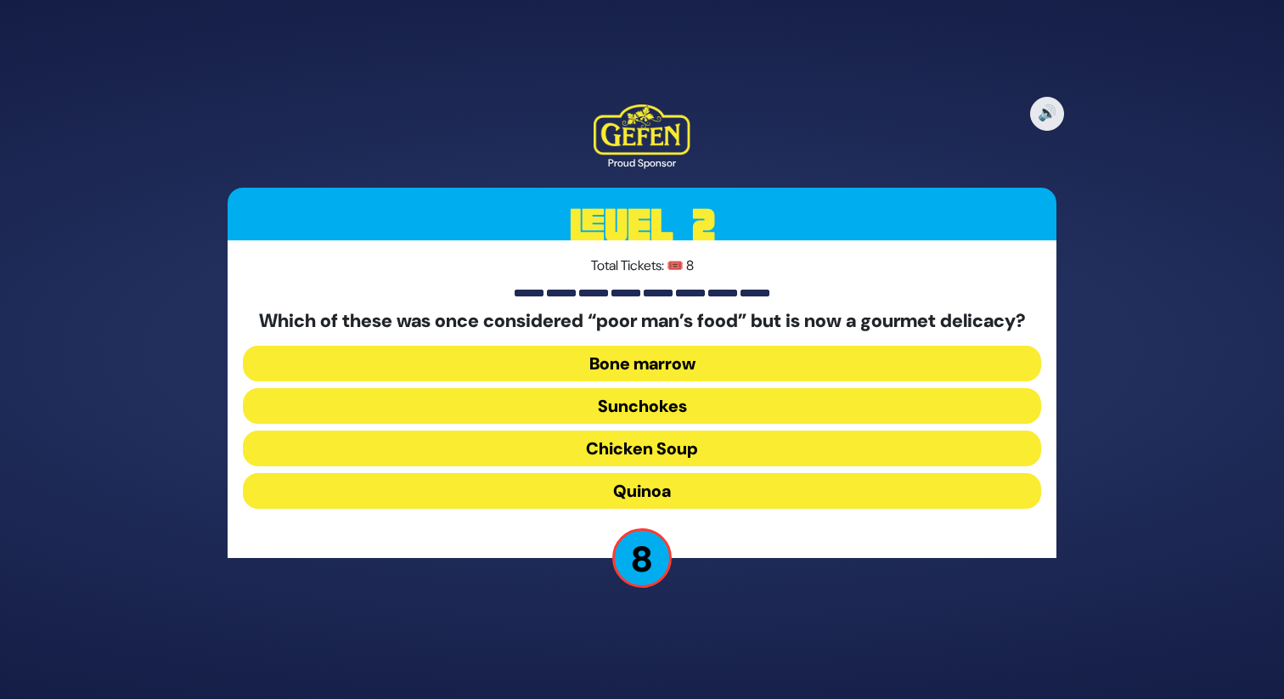
click at [638, 497] on button "Quinoa" at bounding box center [642, 491] width 798 height 36
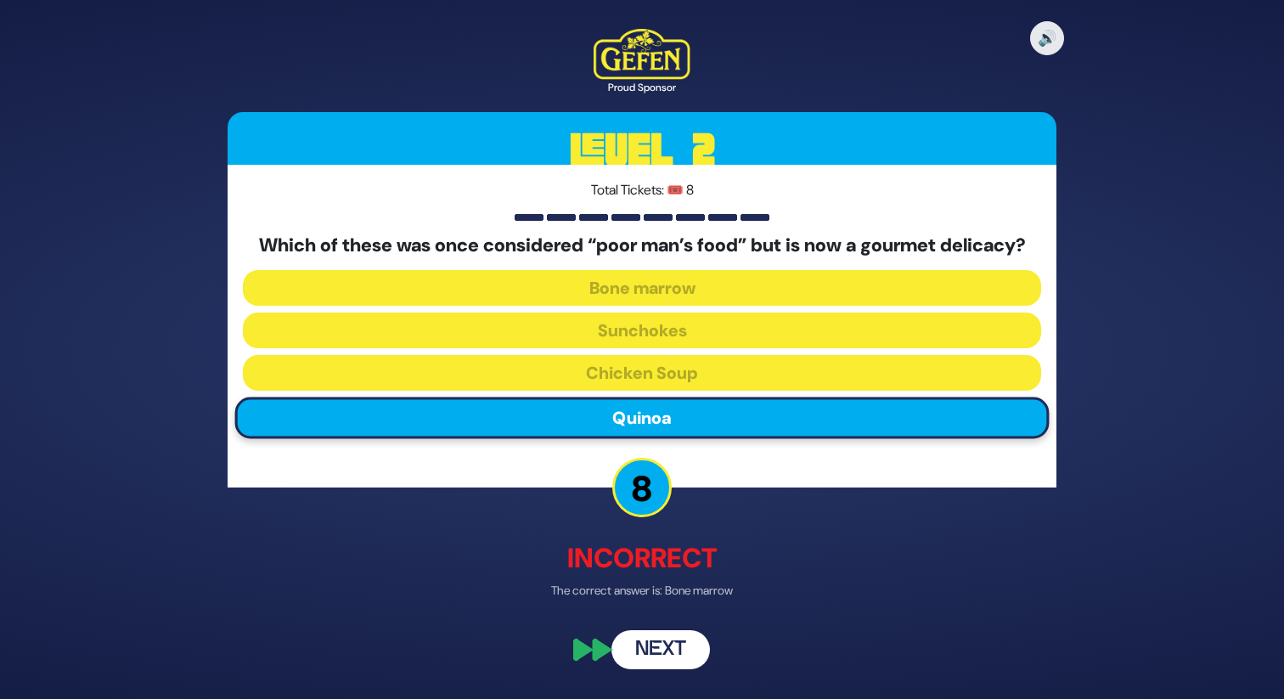
click at [665, 665] on button "Next" at bounding box center [660, 650] width 98 height 39
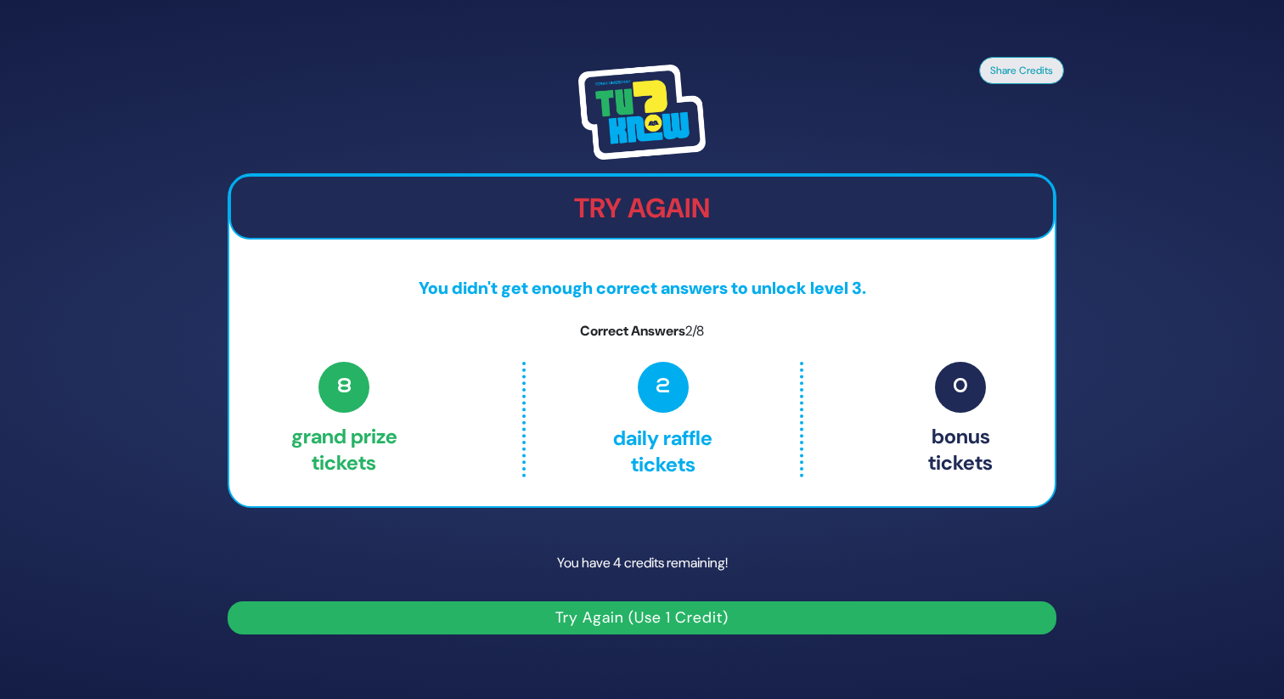
click at [622, 623] on button "Try Again (Use 1 Credit)" at bounding box center [642, 617] width 829 height 33
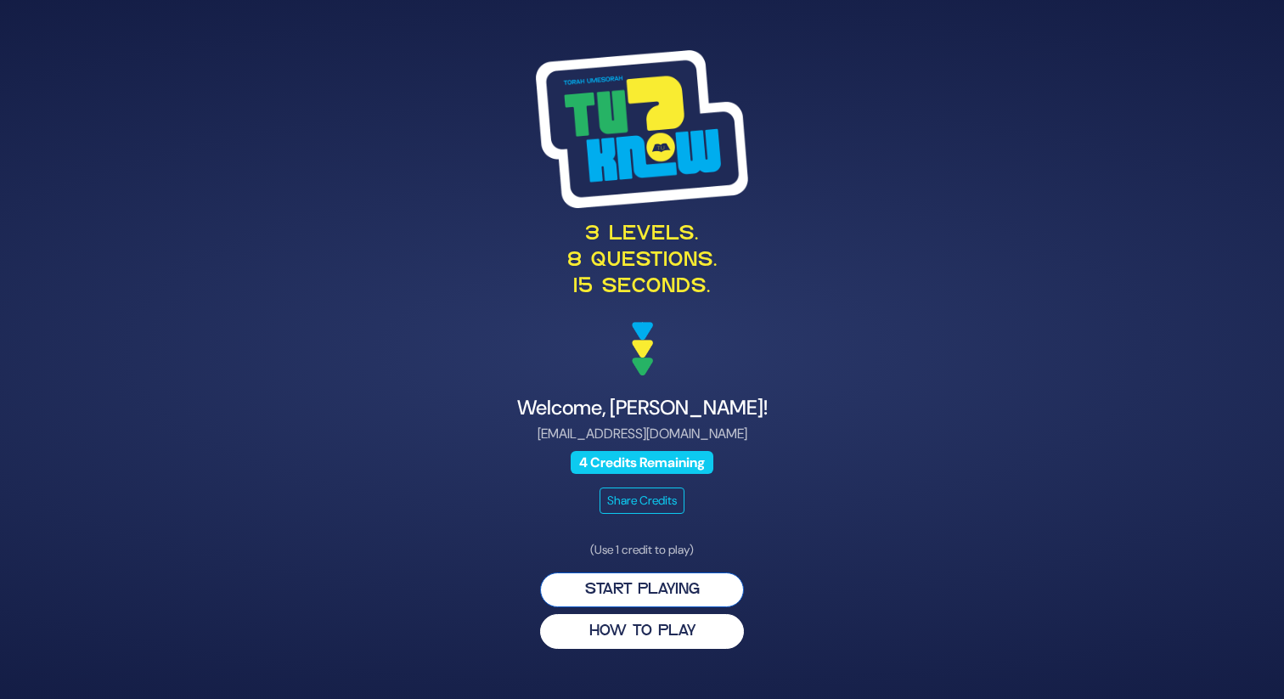
click at [635, 582] on button "Start Playing" at bounding box center [642, 589] width 204 height 35
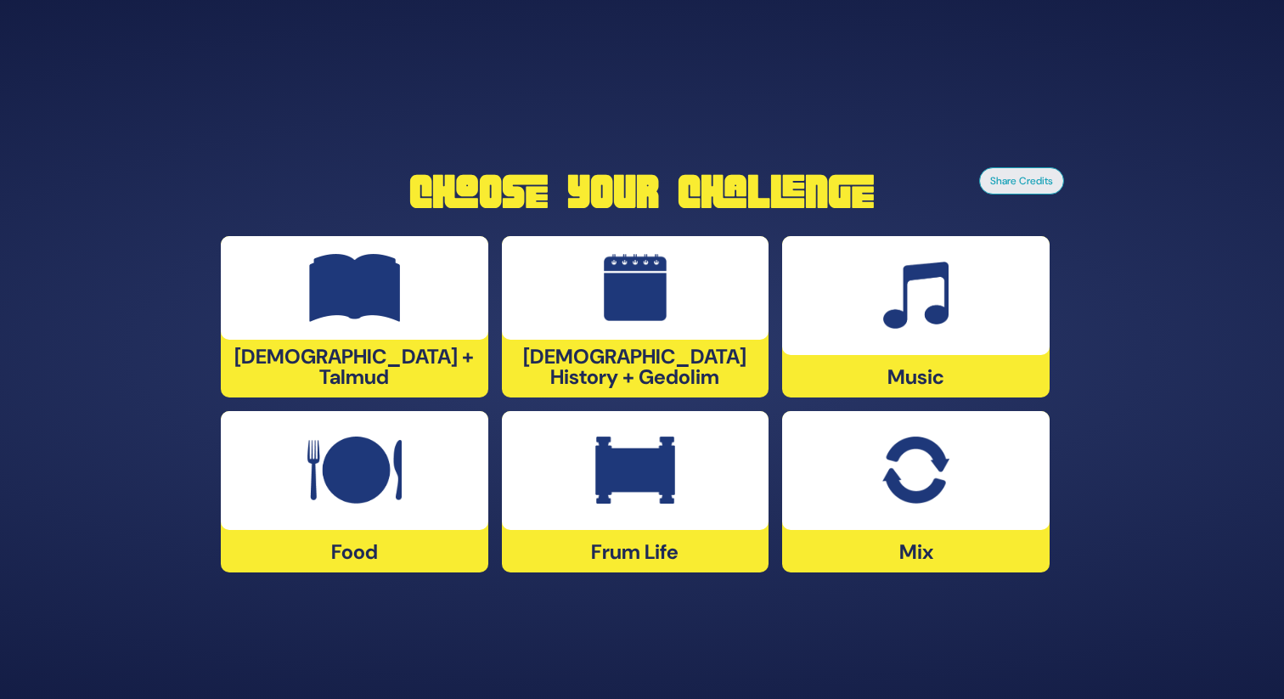
click at [633, 459] on img at bounding box center [635, 470] width 80 height 68
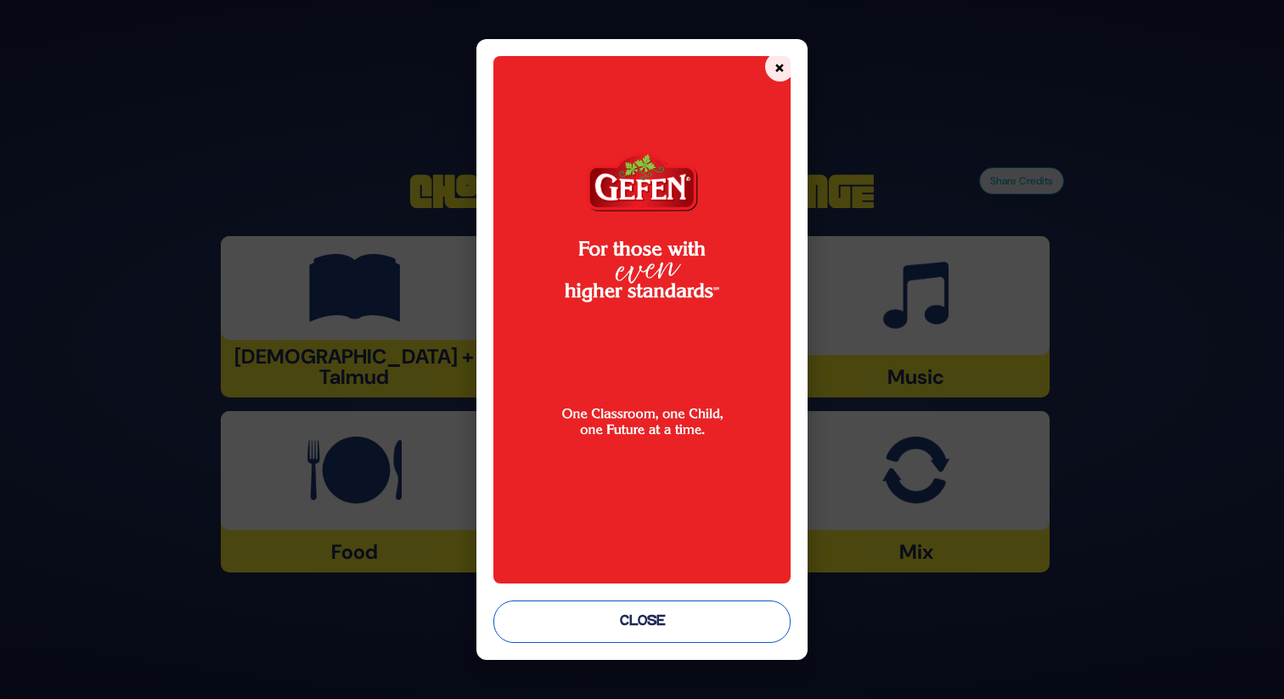
click at [684, 604] on button "Close" at bounding box center [641, 621] width 296 height 42
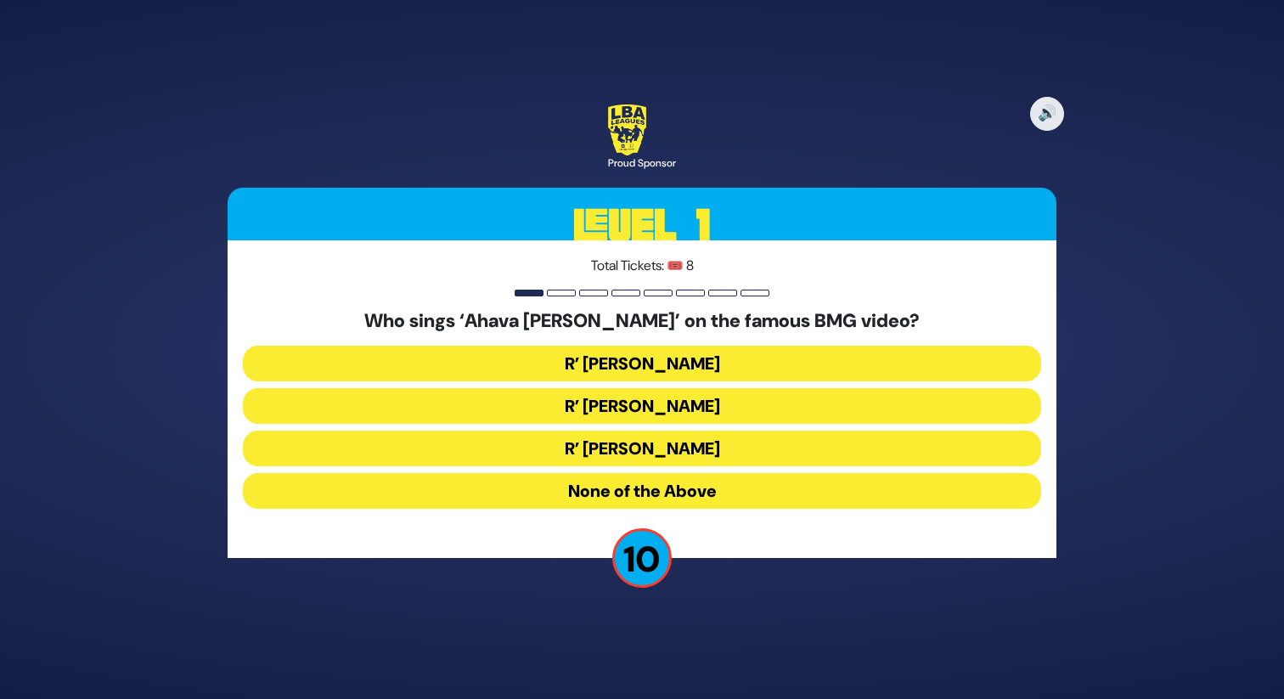
click at [636, 404] on button "R’ Ephraim Wachsman" at bounding box center [642, 406] width 798 height 36
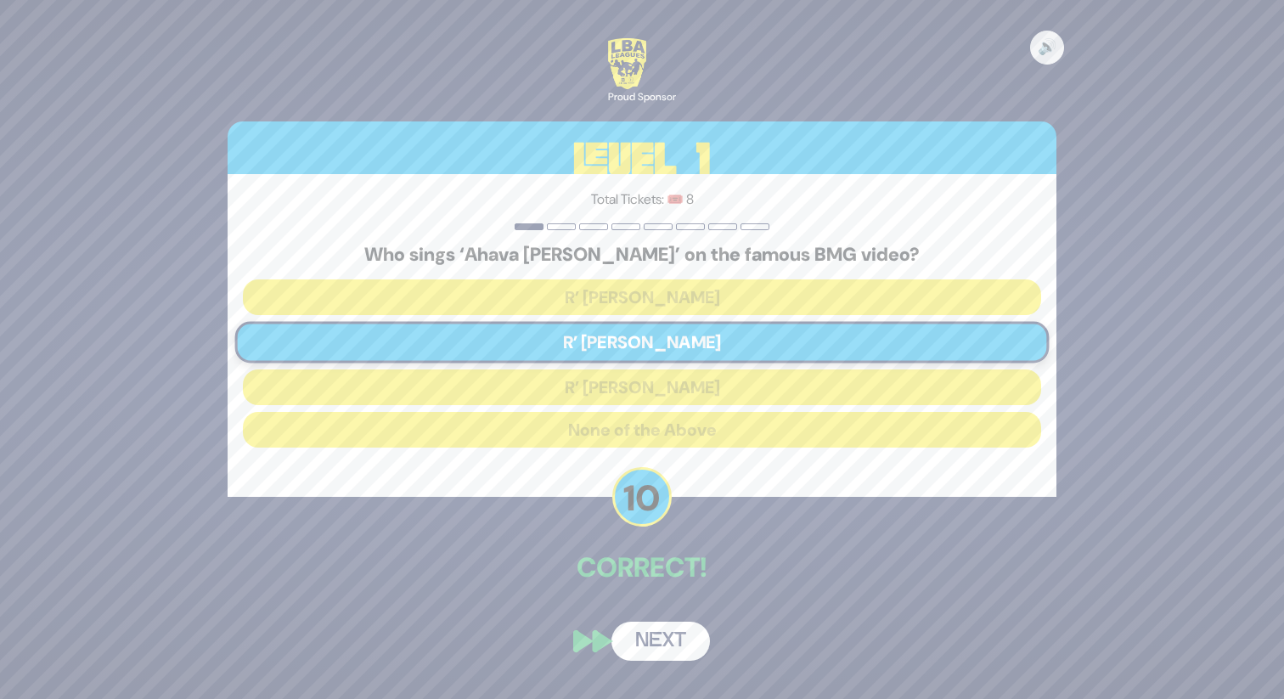
click at [650, 625] on button "Next" at bounding box center [660, 640] width 98 height 39
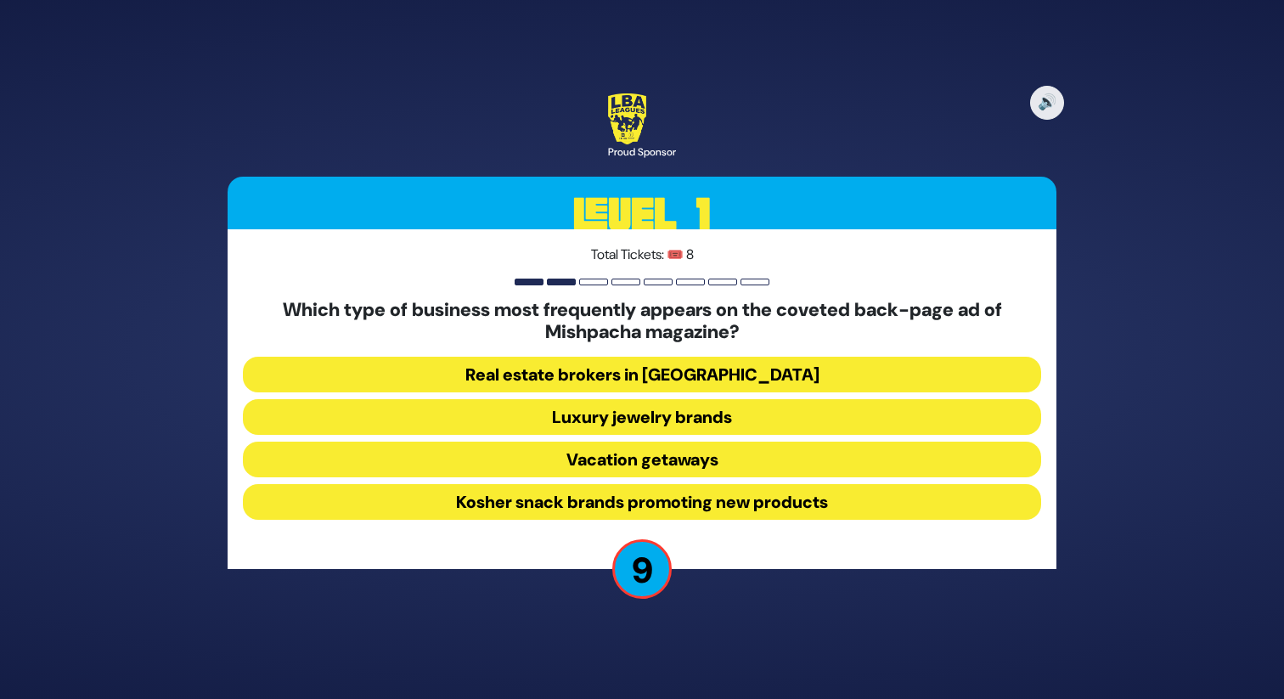
click at [593, 369] on button "Real estate brokers in Yerushalayim" at bounding box center [642, 375] width 798 height 36
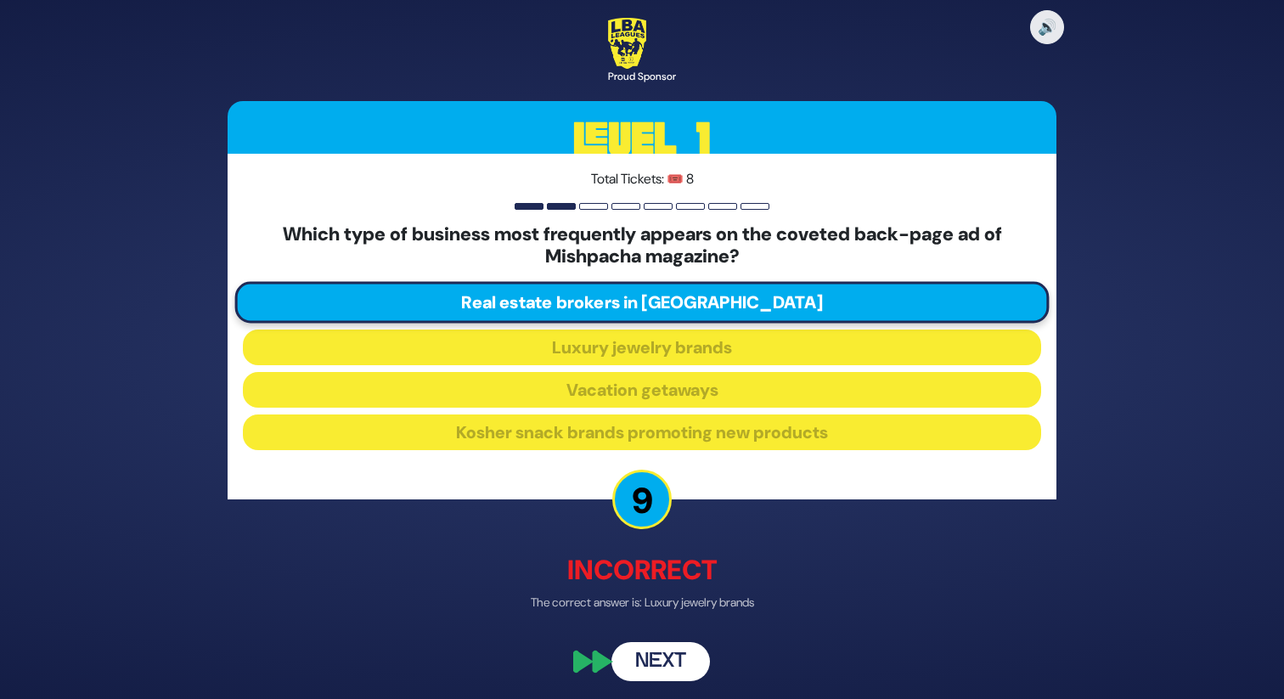
click at [659, 655] on button "Next" at bounding box center [660, 661] width 98 height 39
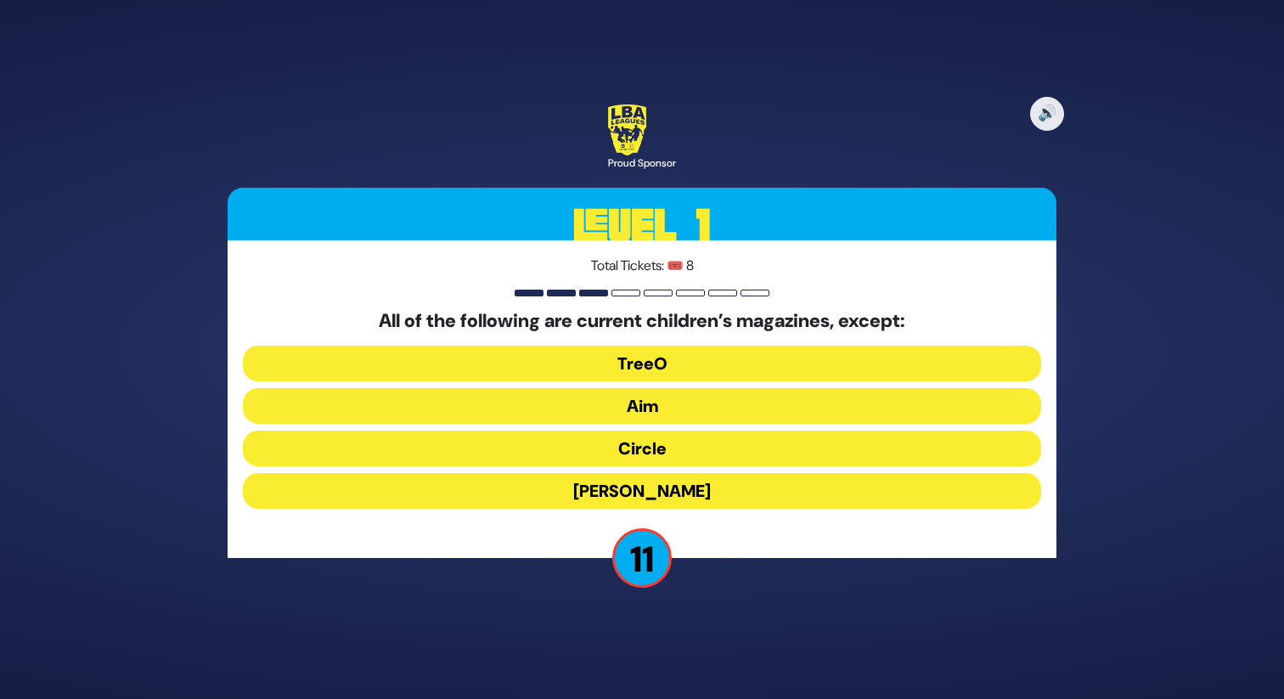
click at [641, 403] on button "Aim" at bounding box center [642, 406] width 798 height 36
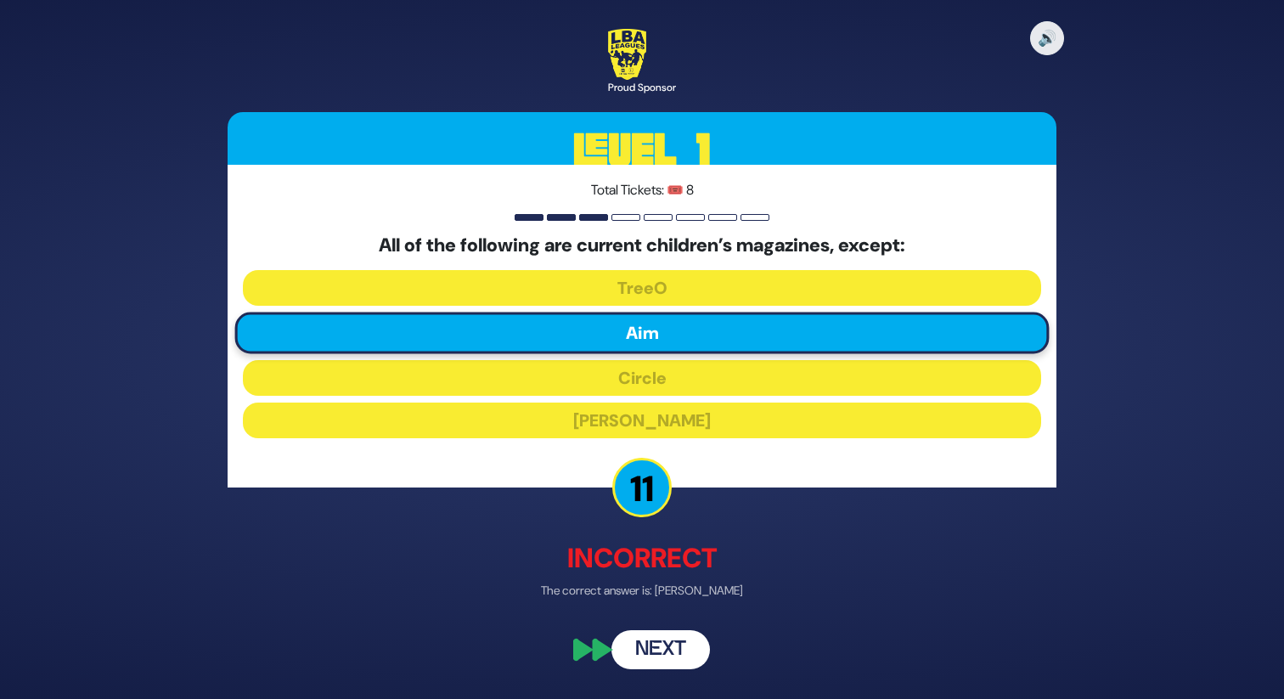
click at [661, 650] on button "Next" at bounding box center [660, 650] width 98 height 39
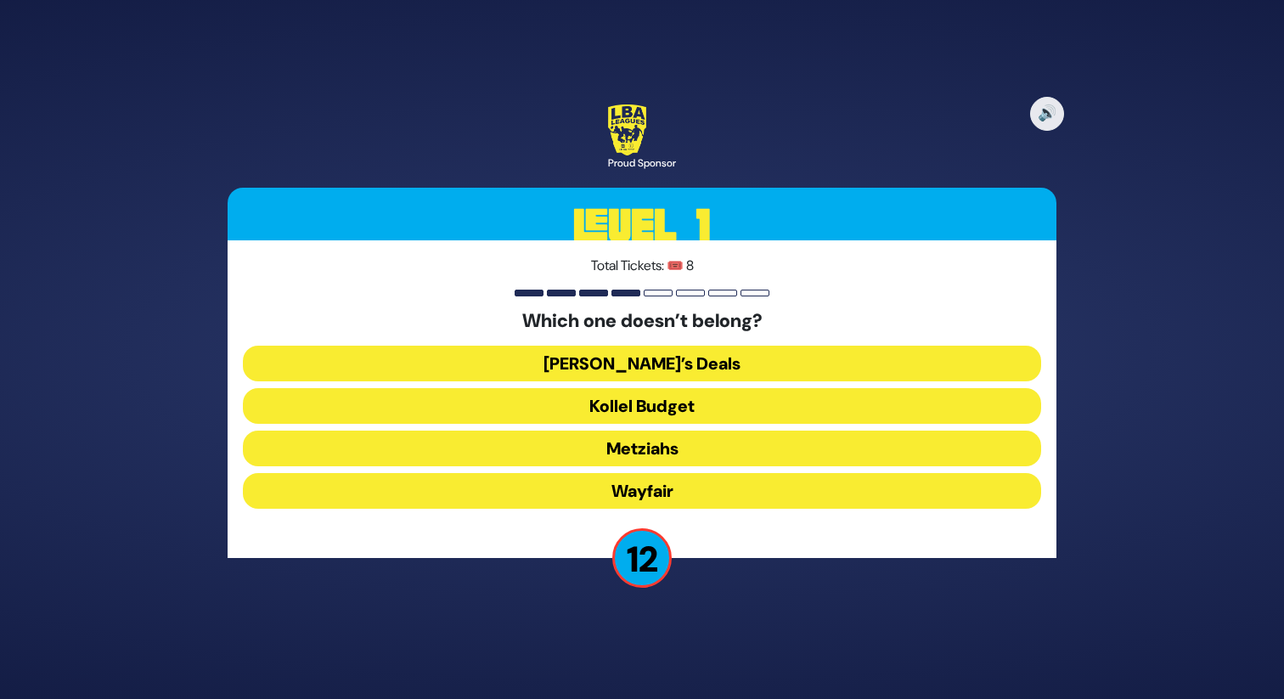
click at [639, 484] on button "Wayfair" at bounding box center [642, 491] width 798 height 36
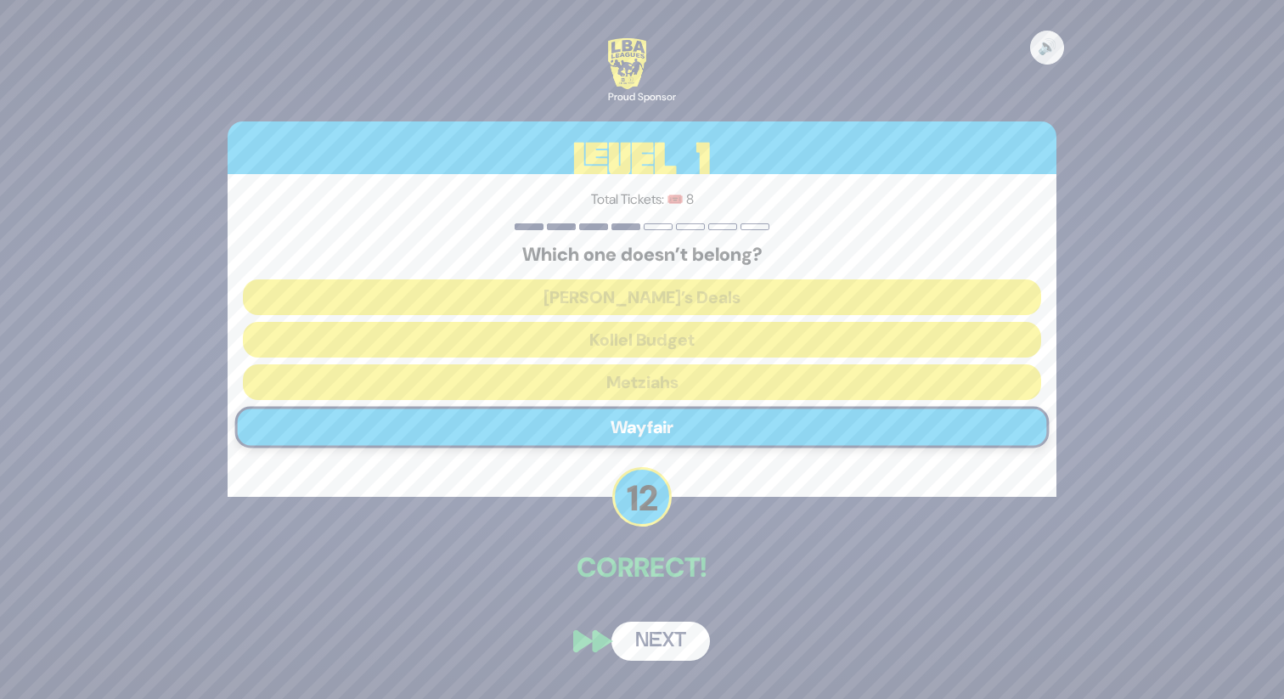
click at [647, 627] on button "Next" at bounding box center [660, 640] width 98 height 39
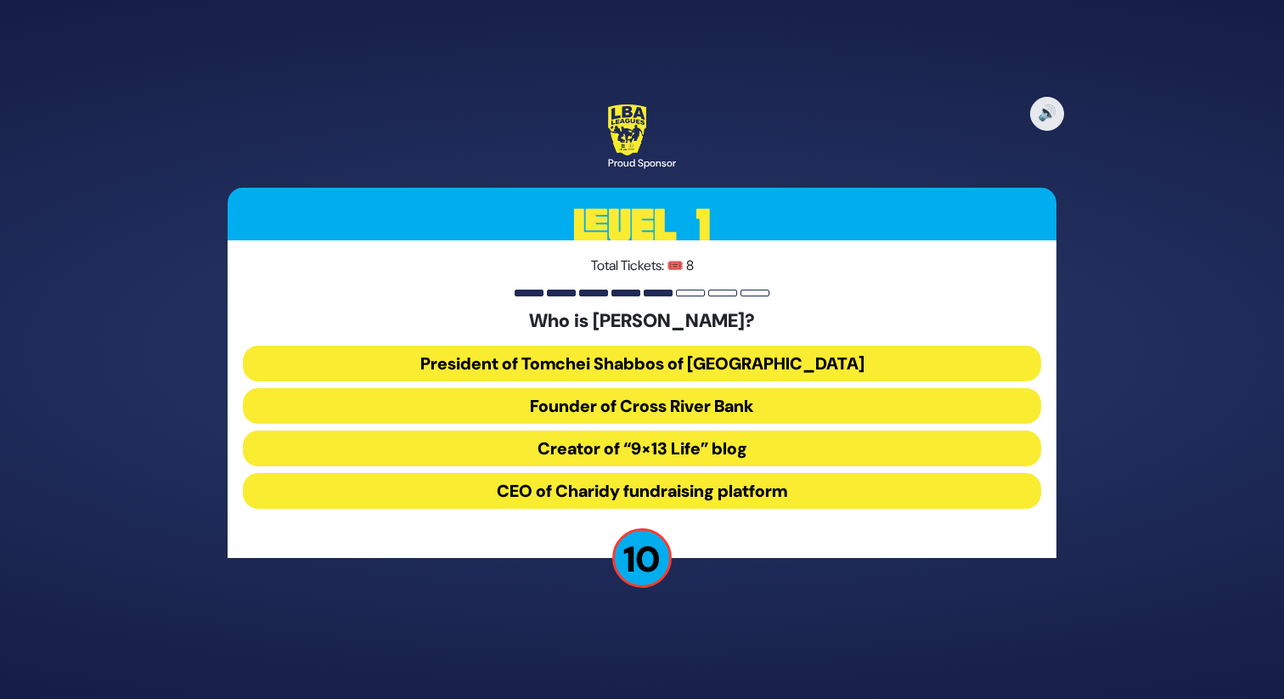
click at [644, 486] on button "CEO of Charidy fundraising platform" at bounding box center [642, 491] width 798 height 36
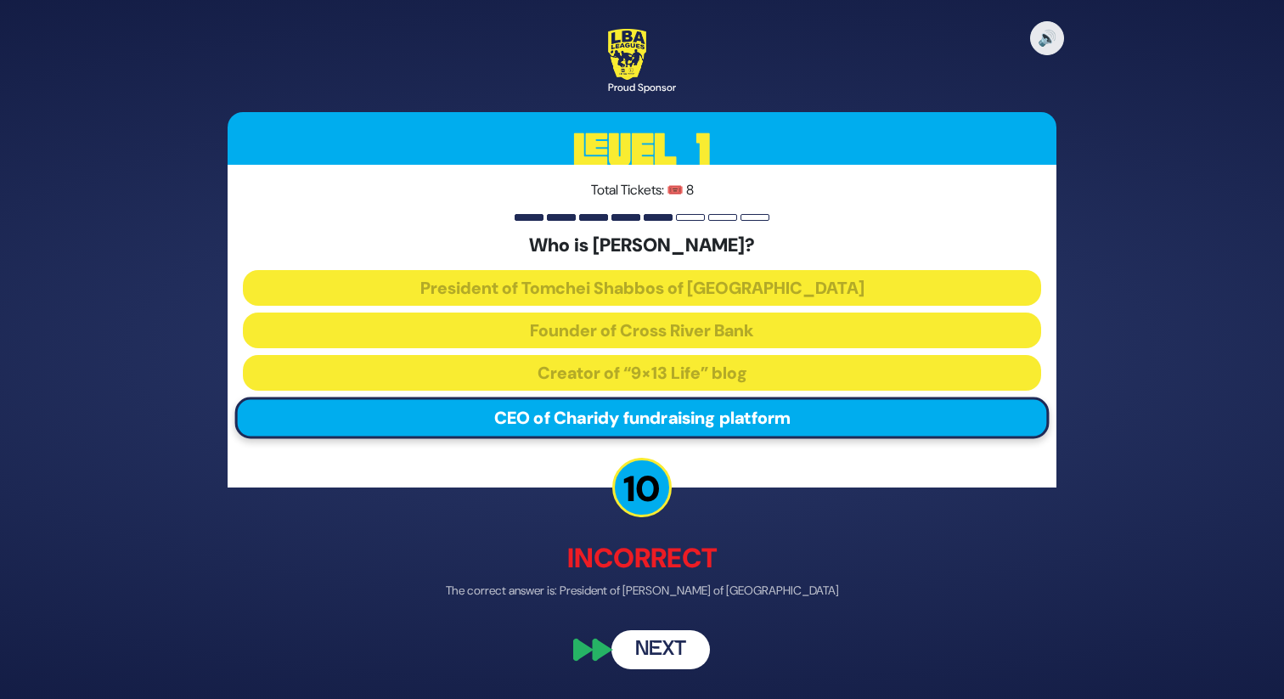
click at [667, 651] on button "Next" at bounding box center [660, 650] width 98 height 39
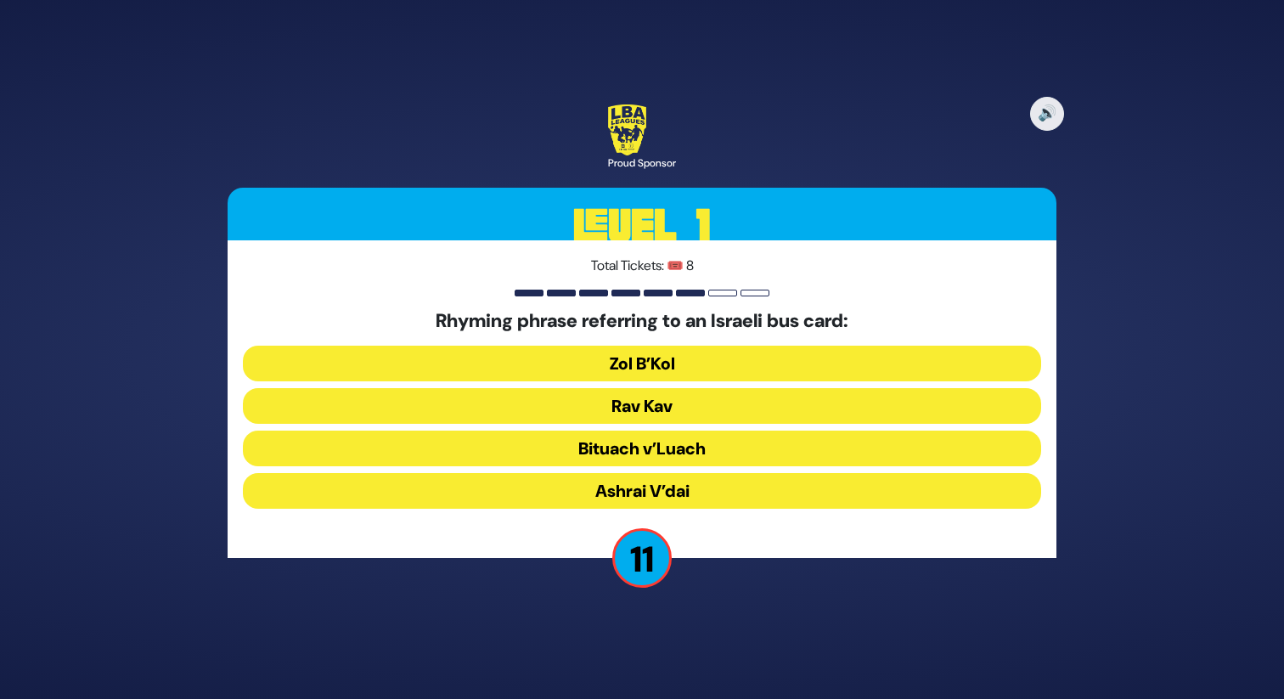
click at [627, 397] on button "Rav Kav" at bounding box center [642, 406] width 798 height 36
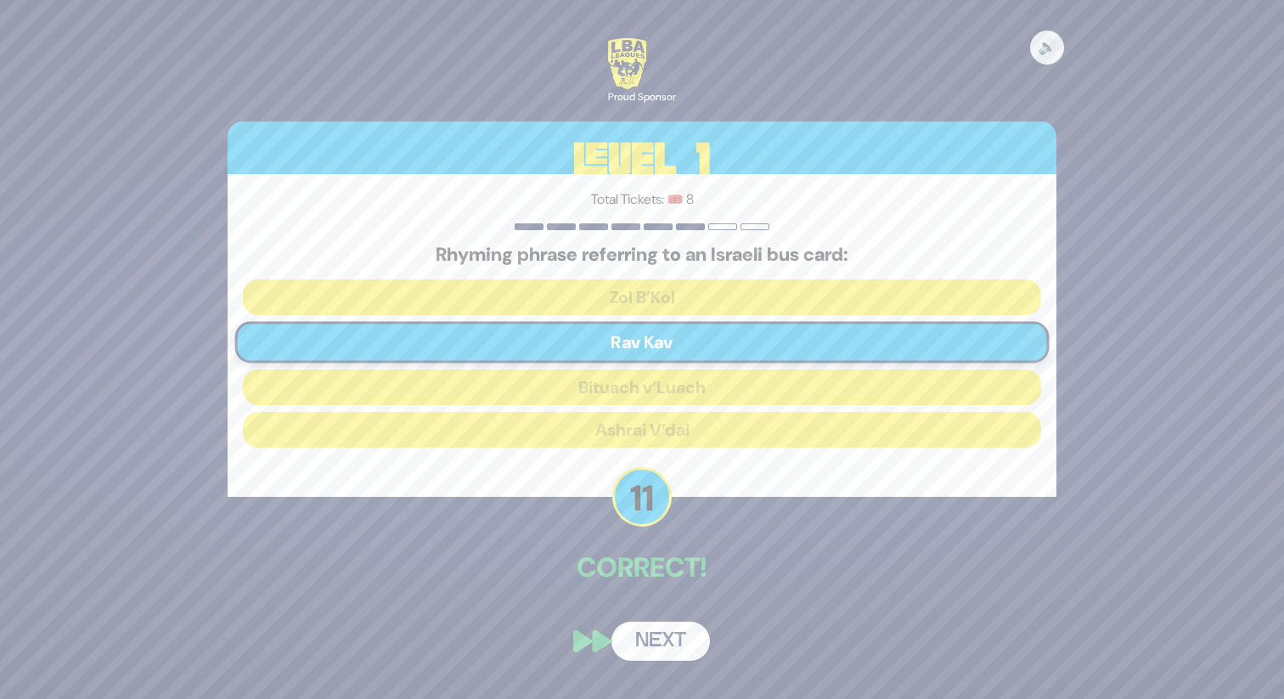
click at [653, 649] on button "Next" at bounding box center [660, 640] width 98 height 39
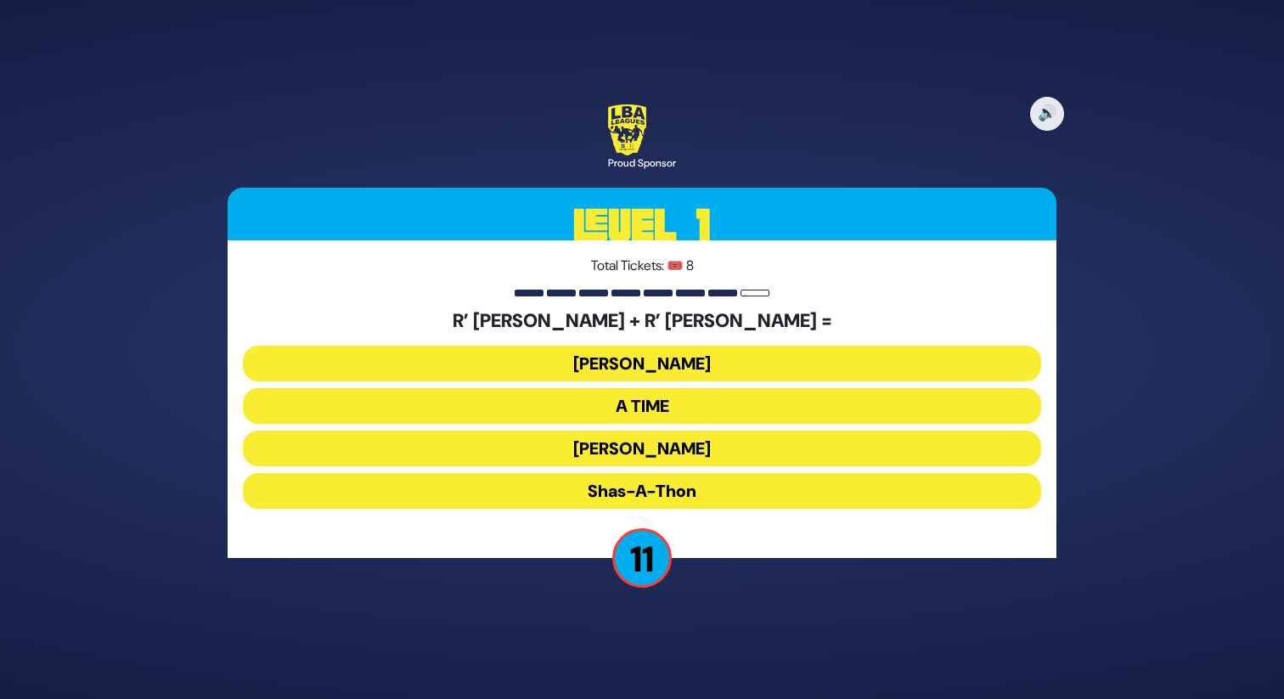
click at [638, 358] on button "Bonei Olam" at bounding box center [642, 364] width 798 height 36
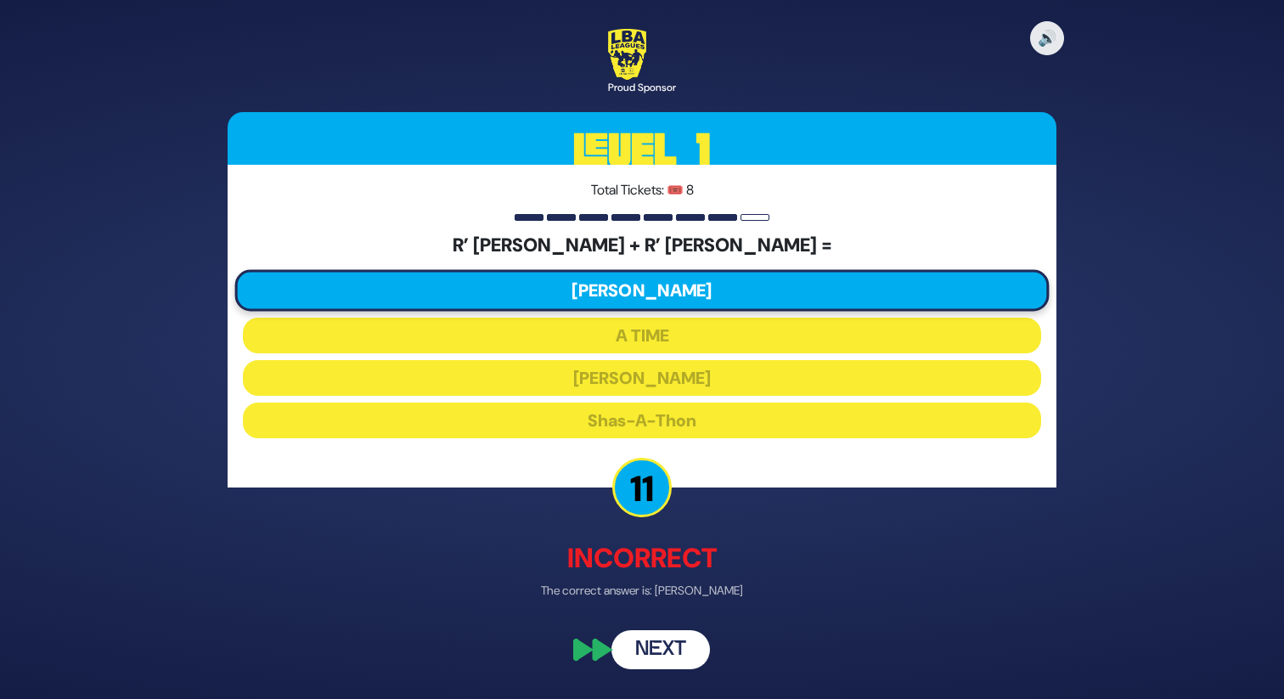
click at [652, 647] on button "Next" at bounding box center [660, 650] width 98 height 39
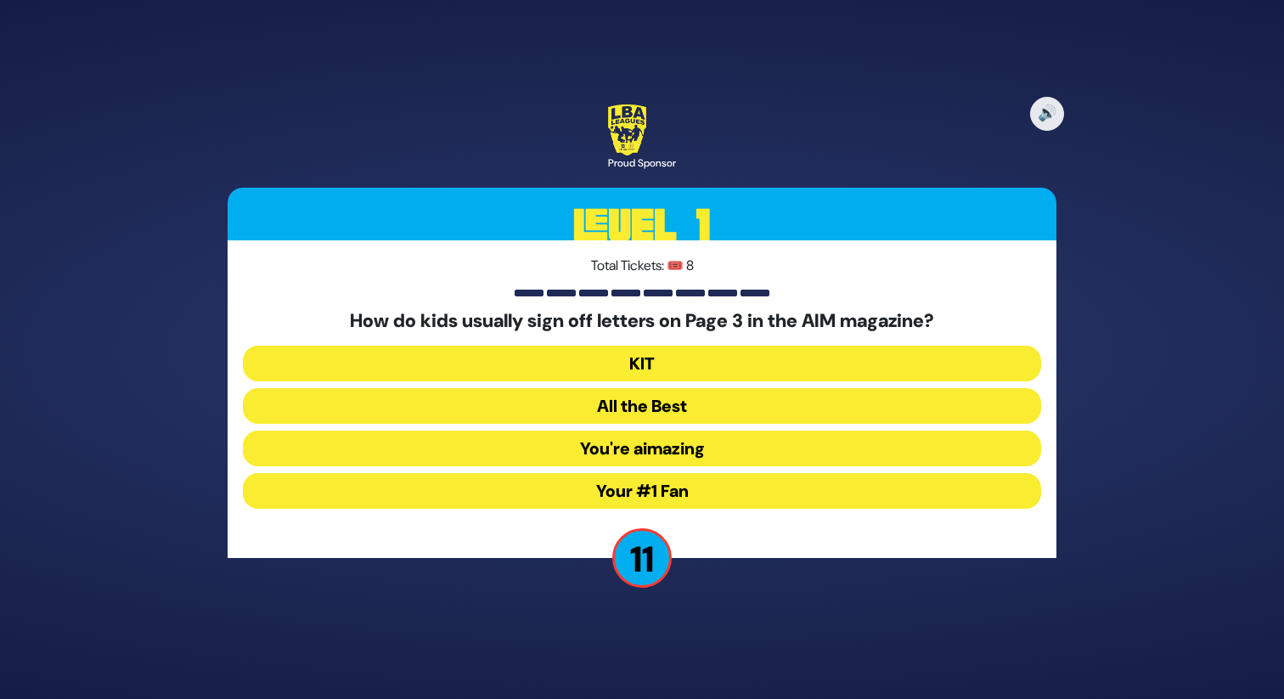
click at [654, 491] on button "Your #1 Fan" at bounding box center [642, 491] width 798 height 36
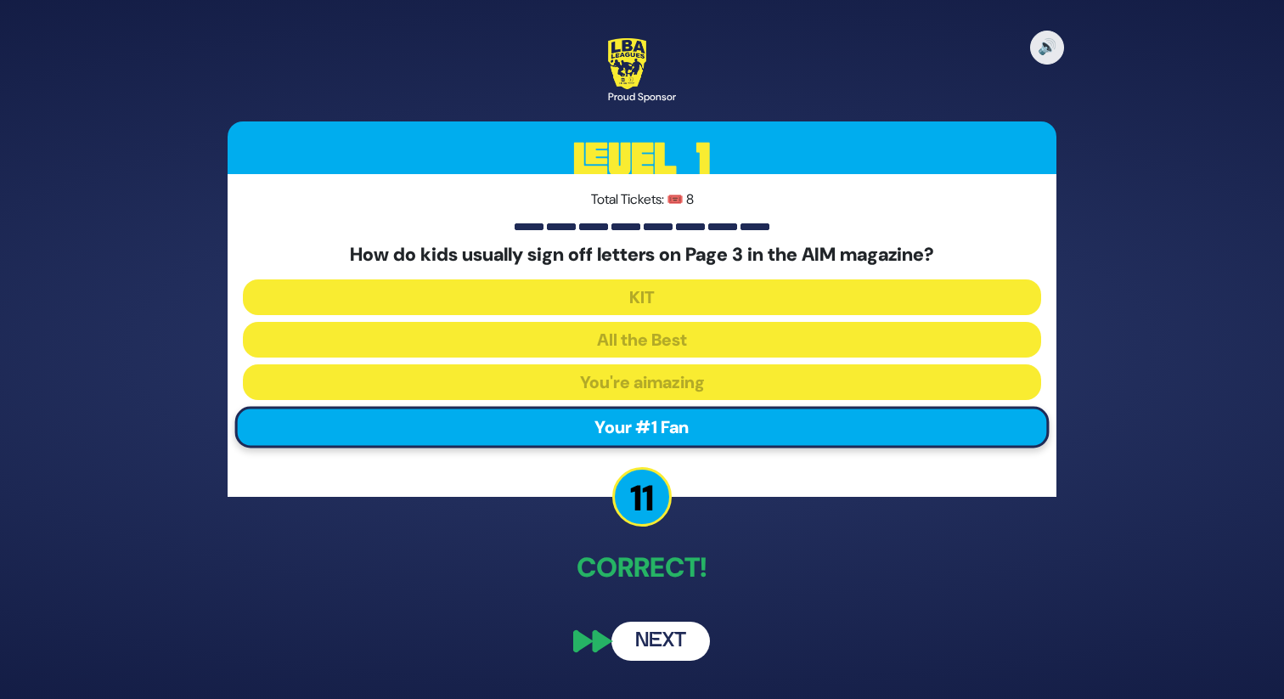
click at [665, 636] on button "Next" at bounding box center [660, 640] width 98 height 39
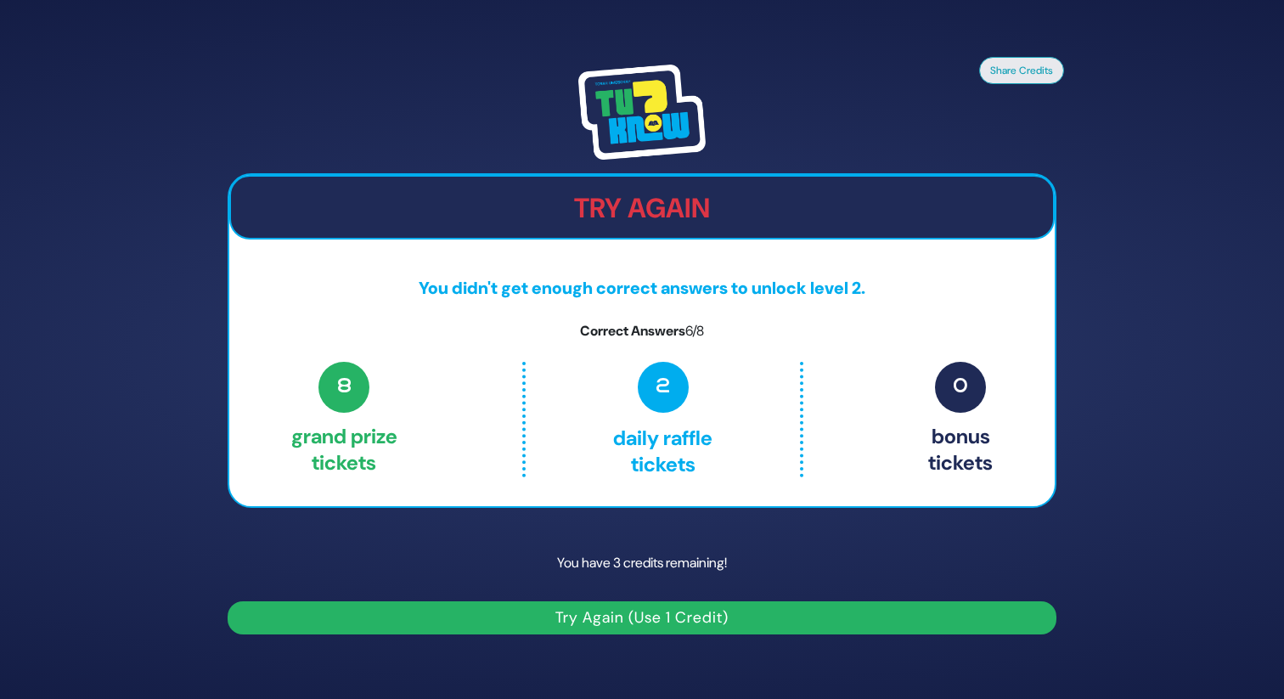
click at [614, 616] on button "Try Again (Use 1 Credit)" at bounding box center [642, 617] width 829 height 33
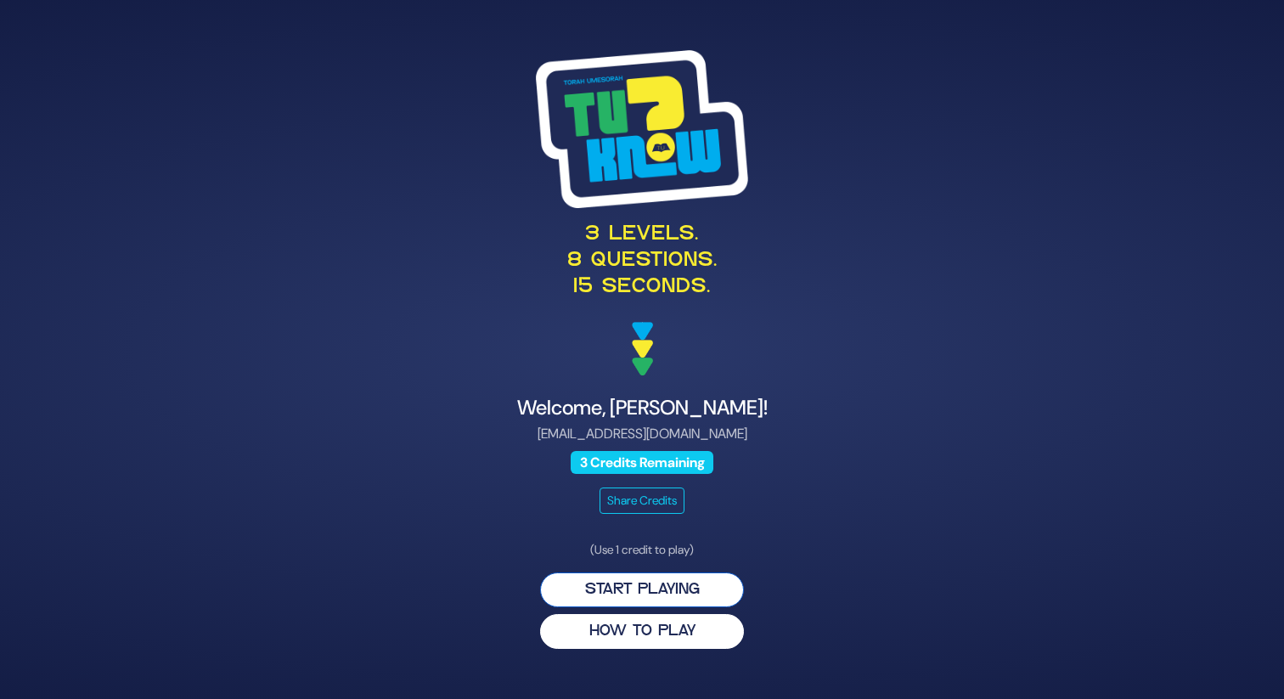
click at [638, 580] on button "Start Playing" at bounding box center [642, 589] width 204 height 35
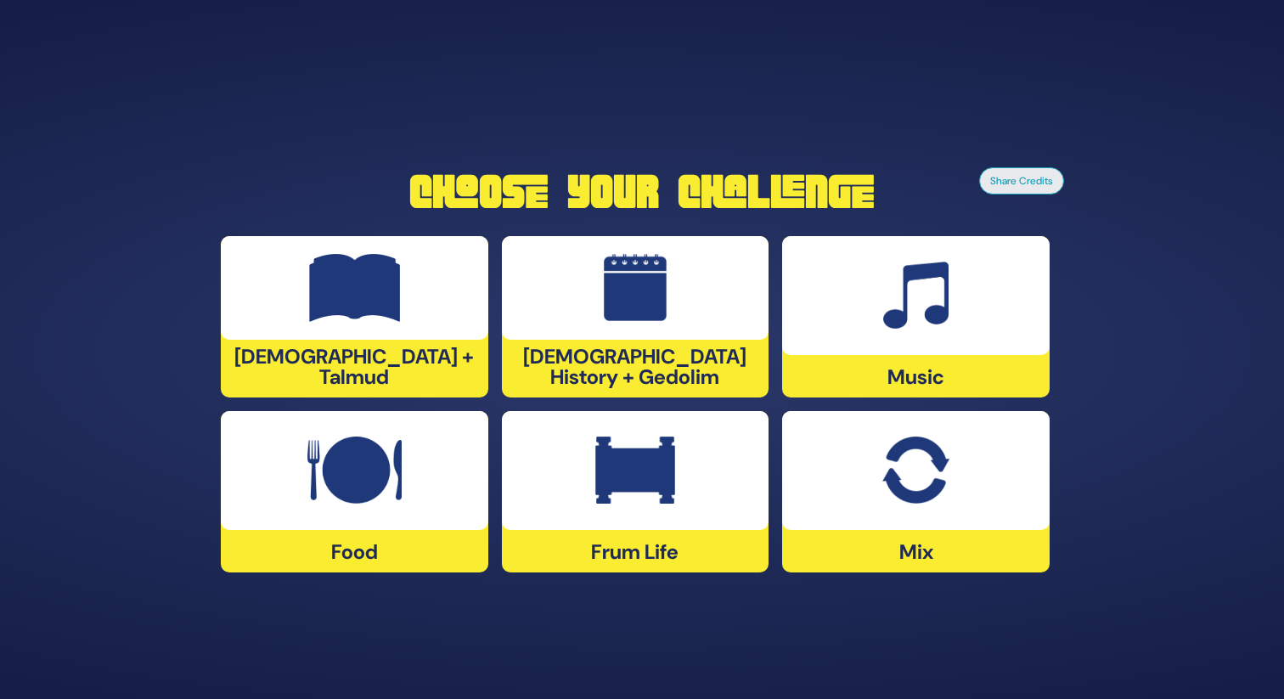
click at [930, 477] on img at bounding box center [915, 470] width 66 height 68
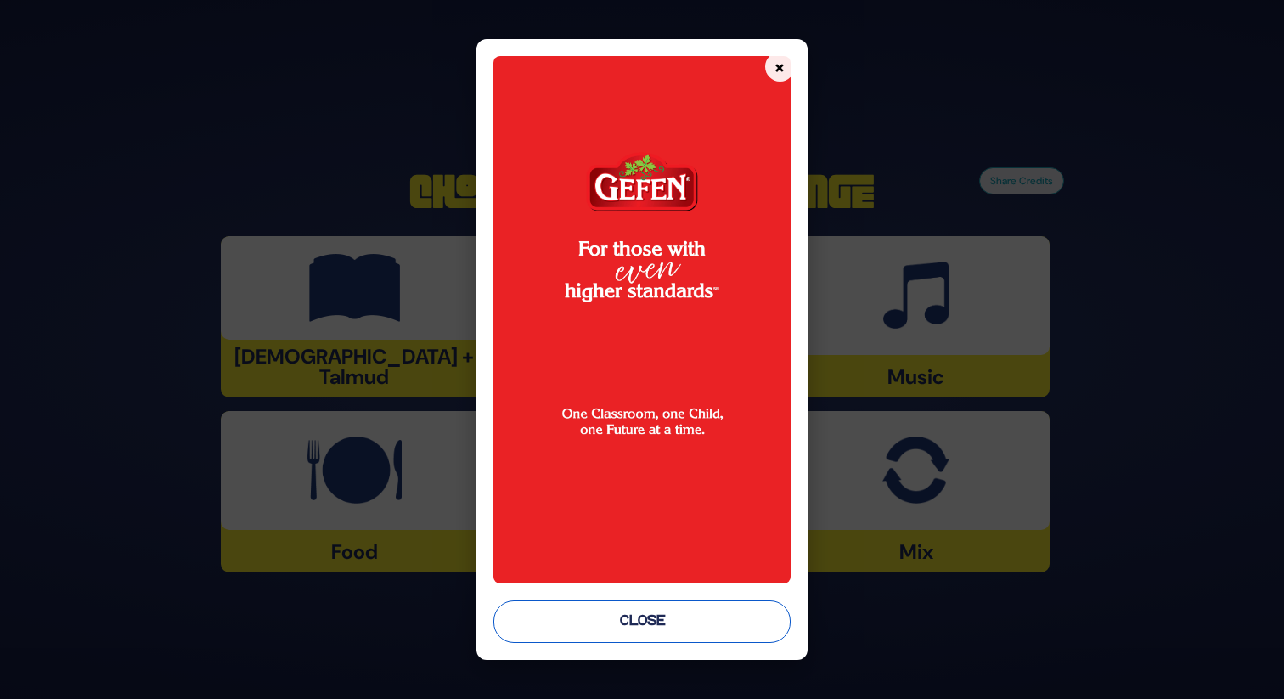
click at [656, 613] on button "Close" at bounding box center [641, 621] width 296 height 42
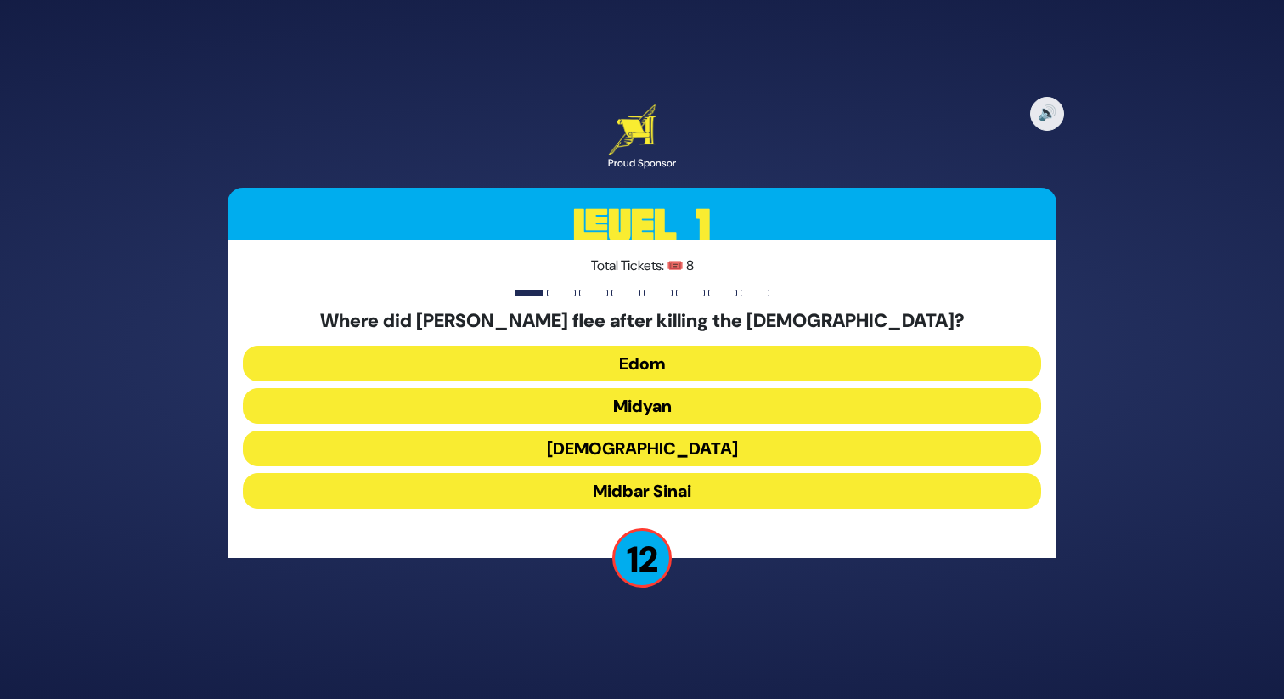
click at [641, 402] on button "Midyan" at bounding box center [642, 406] width 798 height 36
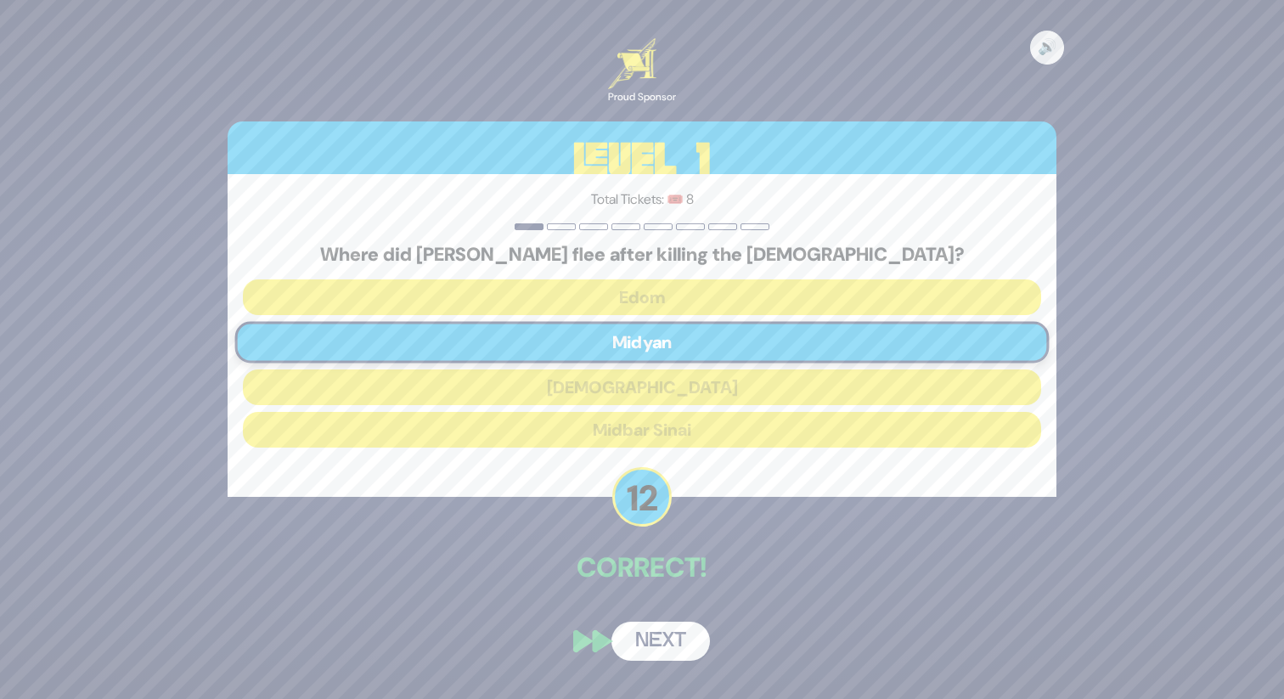
click at [638, 627] on button "Next" at bounding box center [660, 640] width 98 height 39
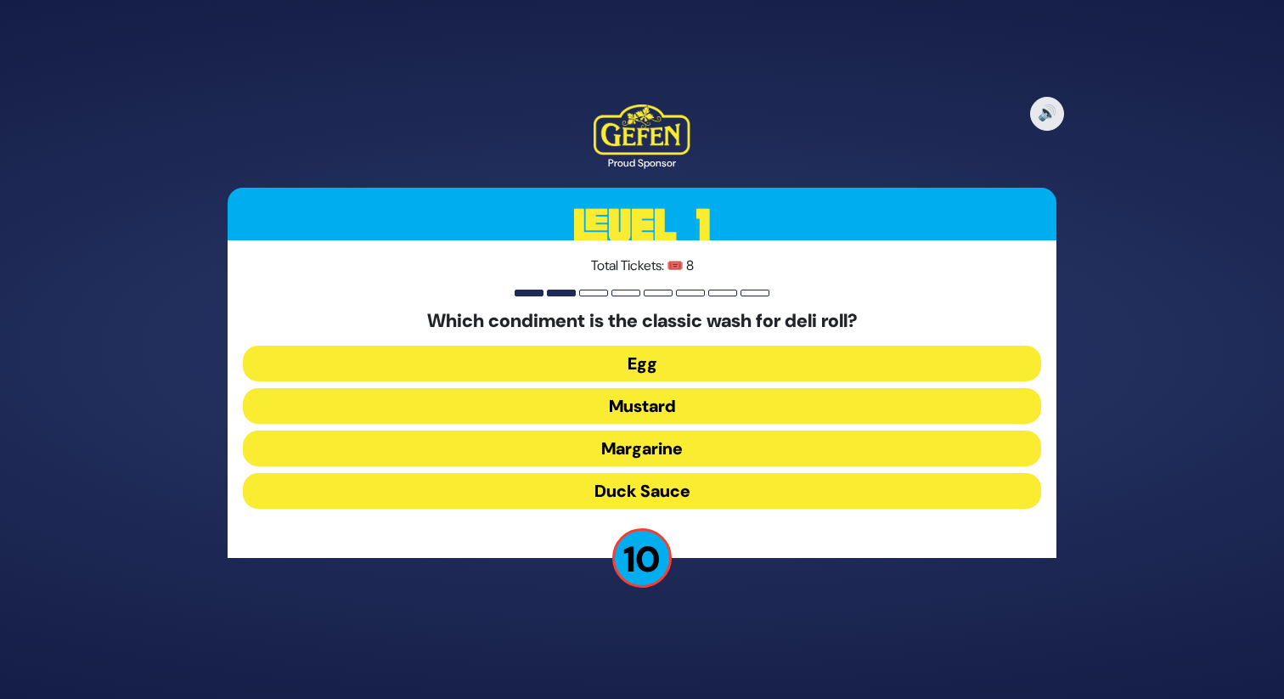
click at [654, 404] on button "Mustard" at bounding box center [642, 406] width 798 height 36
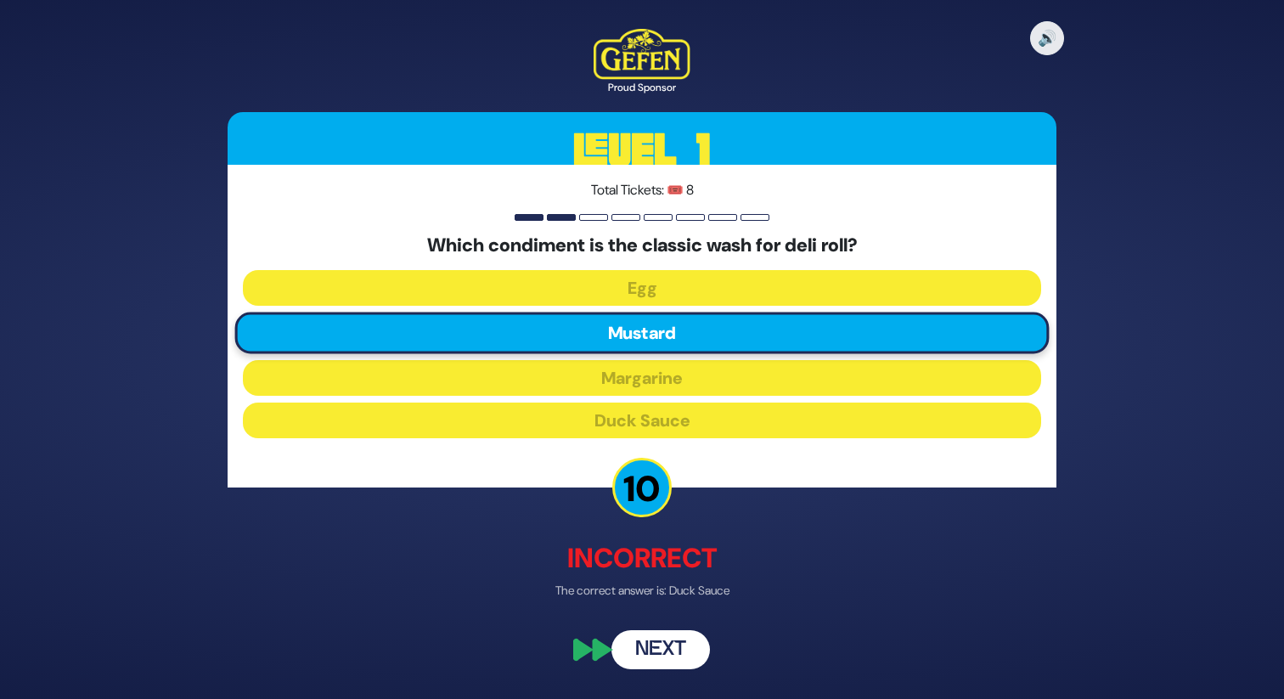
click at [652, 644] on button "Next" at bounding box center [660, 650] width 98 height 39
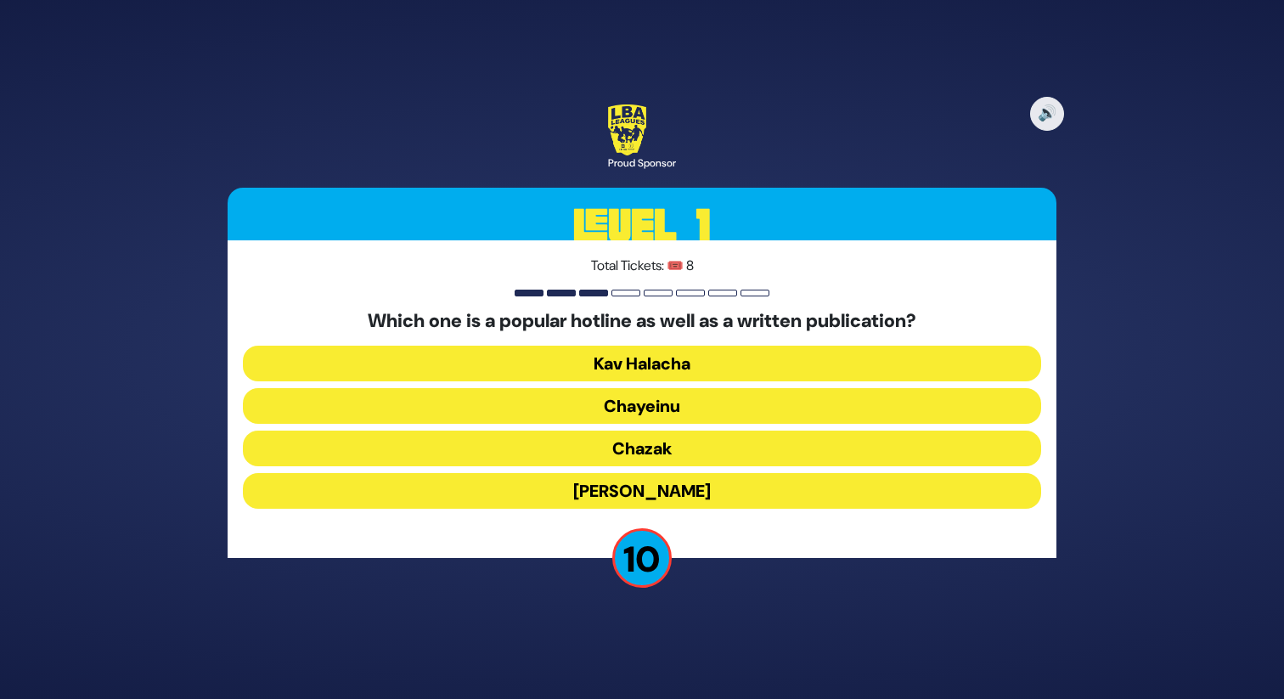
click at [666, 403] on button "Chayeinu" at bounding box center [642, 406] width 798 height 36
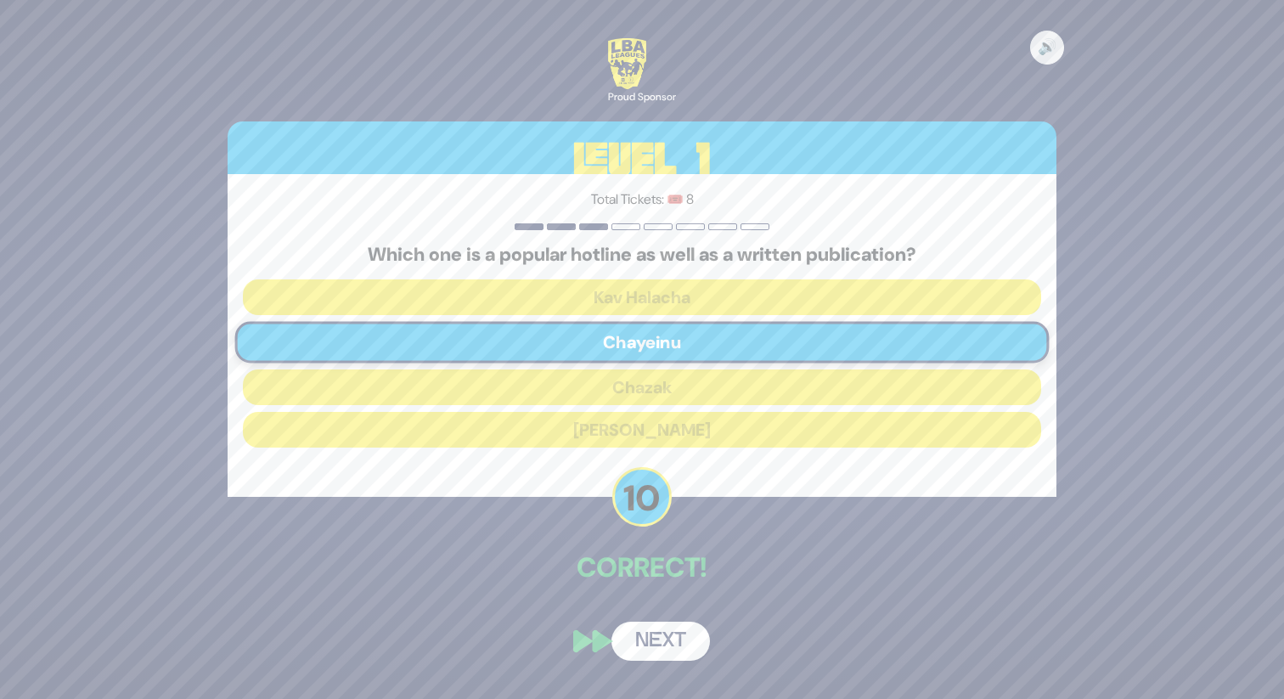
click at [661, 627] on button "Next" at bounding box center [660, 640] width 98 height 39
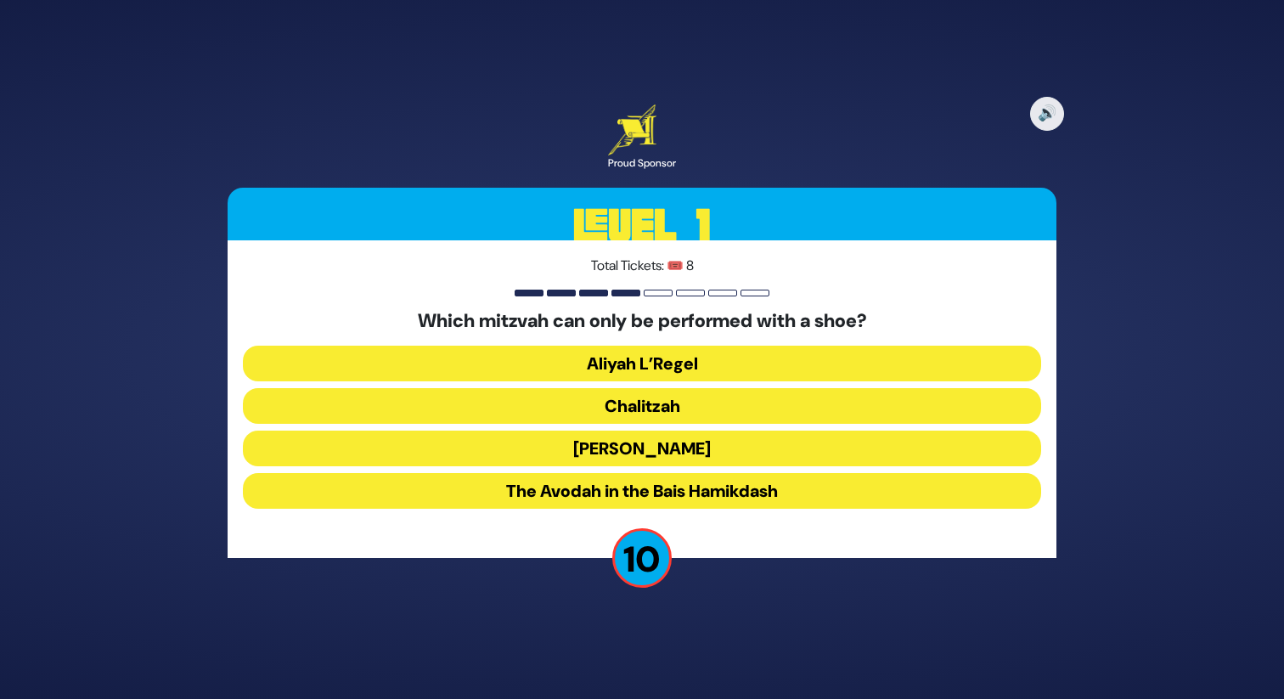
click at [630, 402] on button "Chalitzah" at bounding box center [642, 406] width 798 height 36
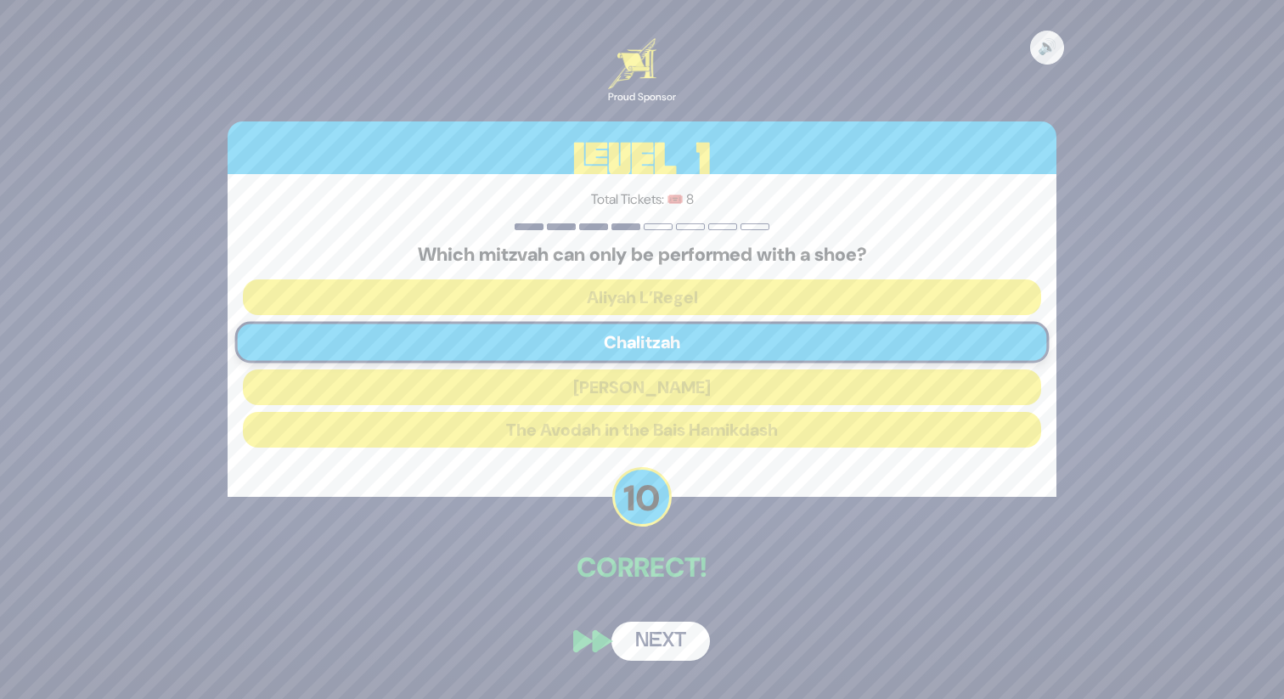
click at [651, 634] on button "Next" at bounding box center [660, 640] width 98 height 39
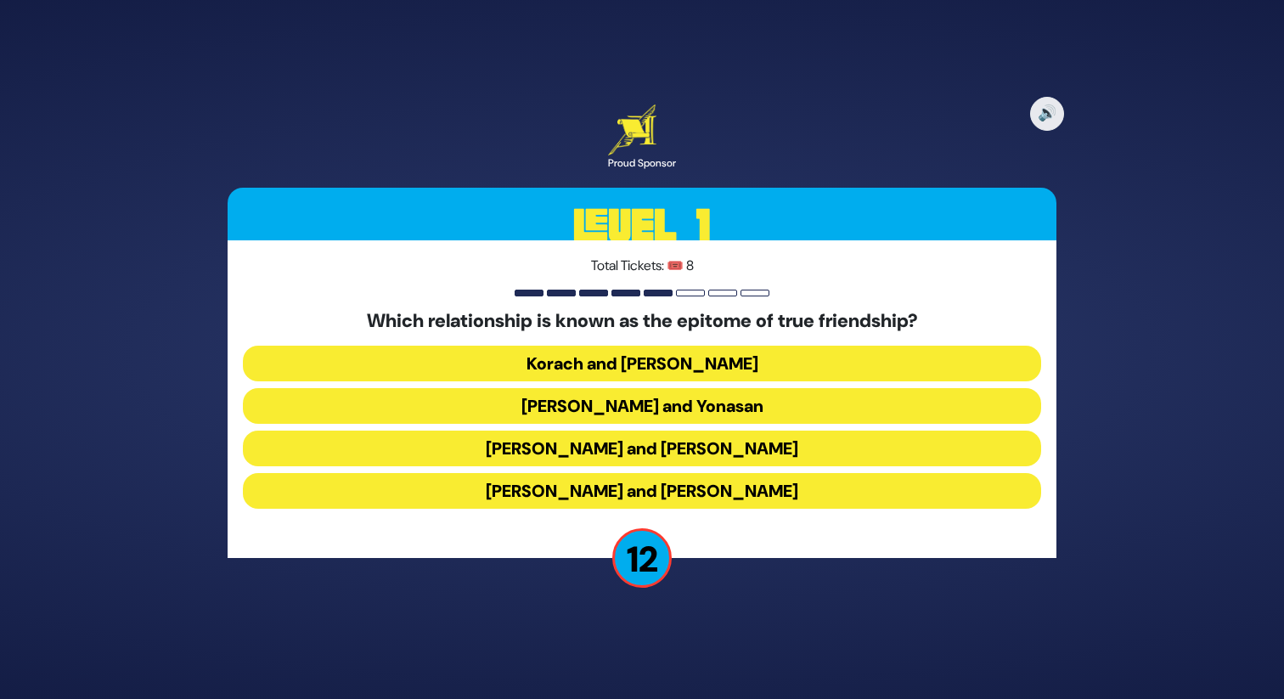
click at [634, 400] on button "[PERSON_NAME] and Yonasan" at bounding box center [642, 406] width 798 height 36
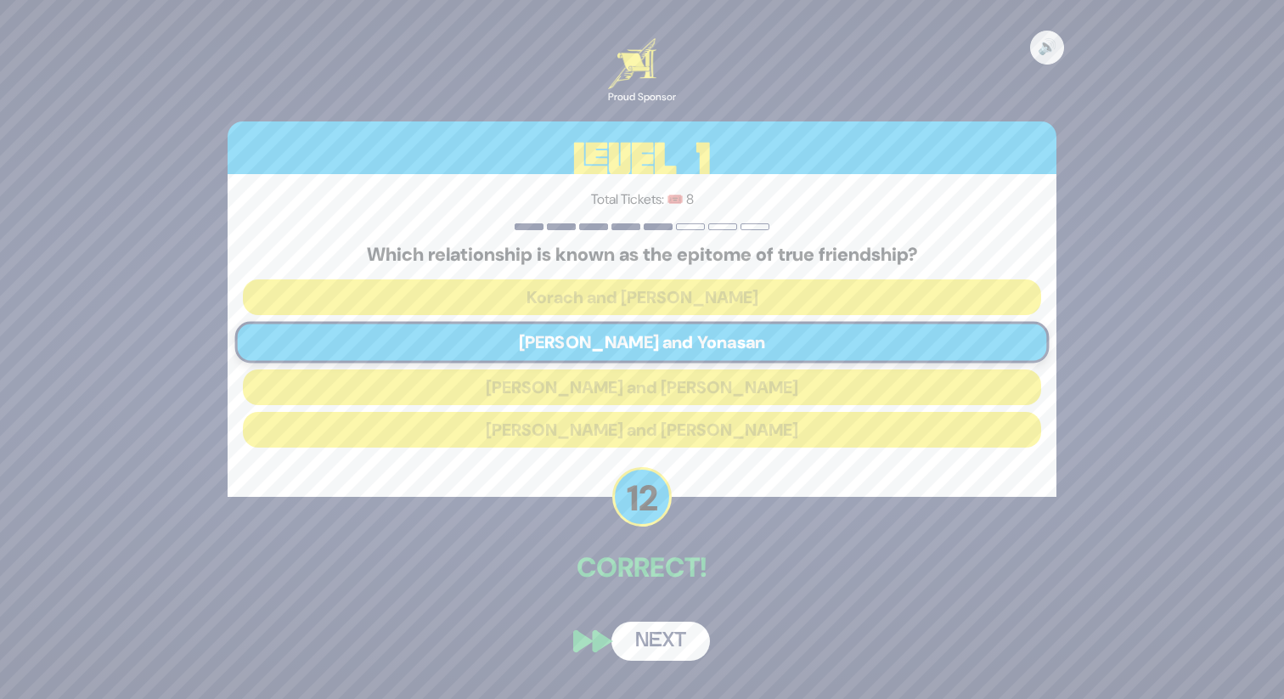
click at [671, 638] on button "Next" at bounding box center [660, 640] width 98 height 39
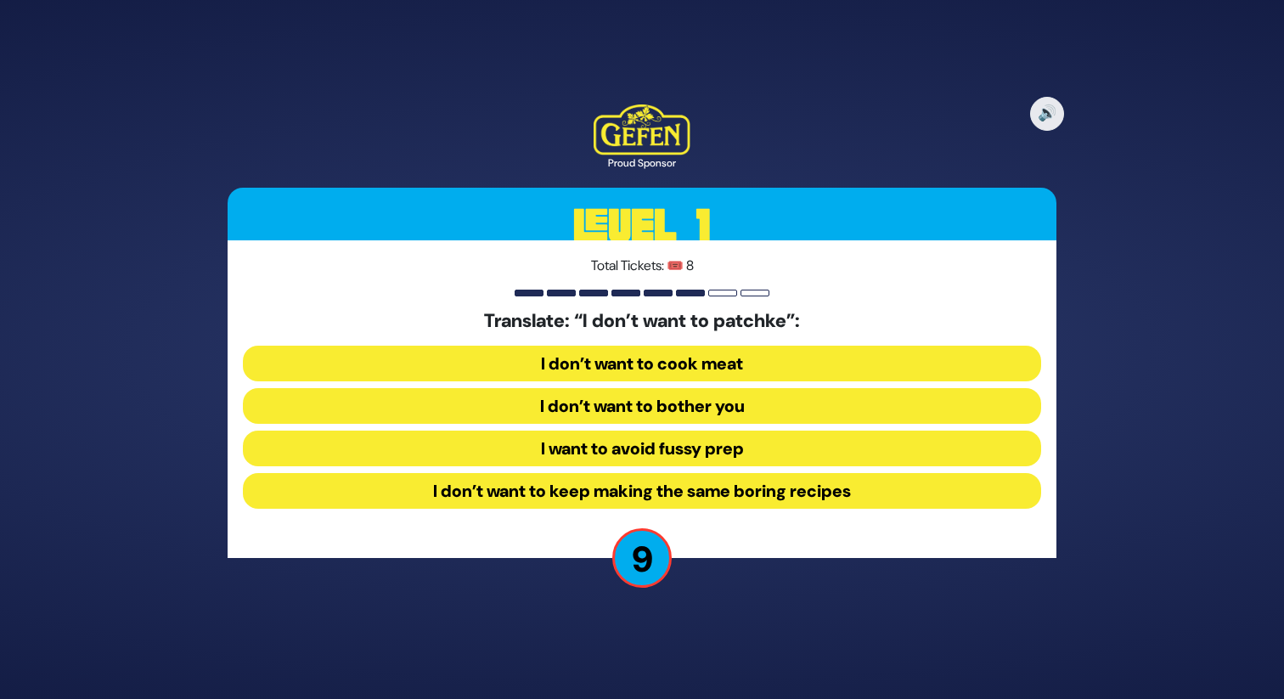
click at [650, 447] on button "I want to avoid fussy prep" at bounding box center [642, 448] width 798 height 36
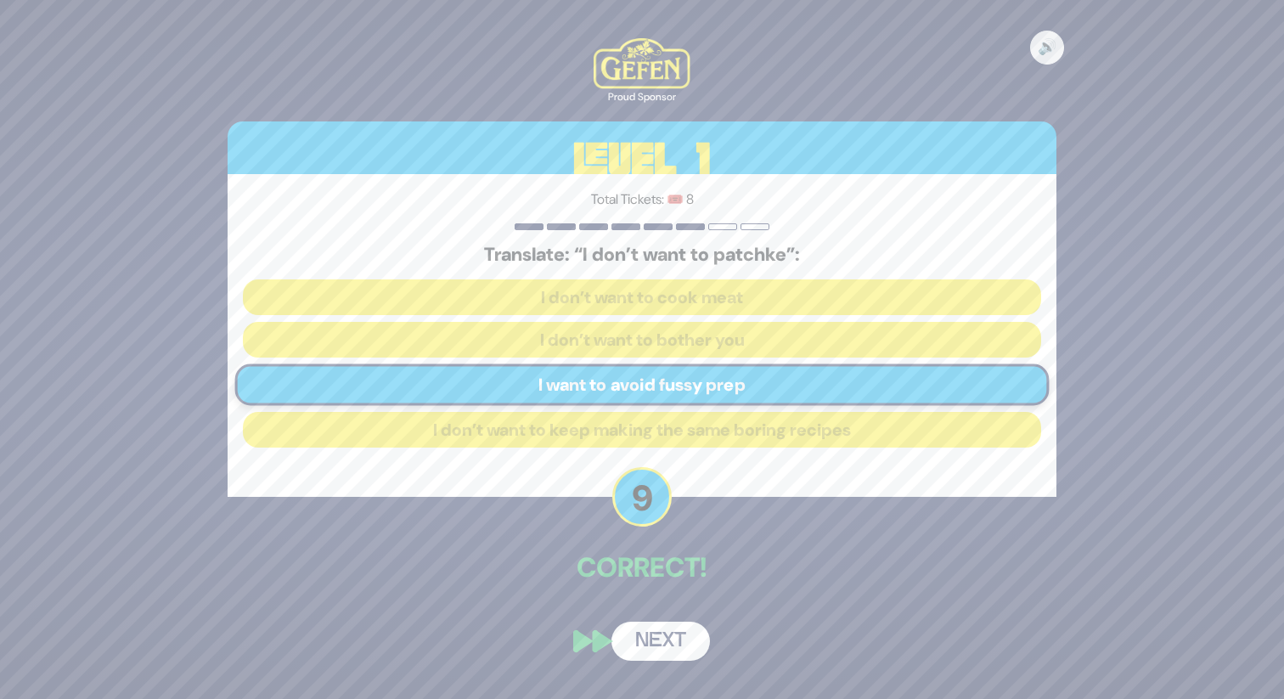
click at [657, 644] on button "Next" at bounding box center [660, 640] width 98 height 39
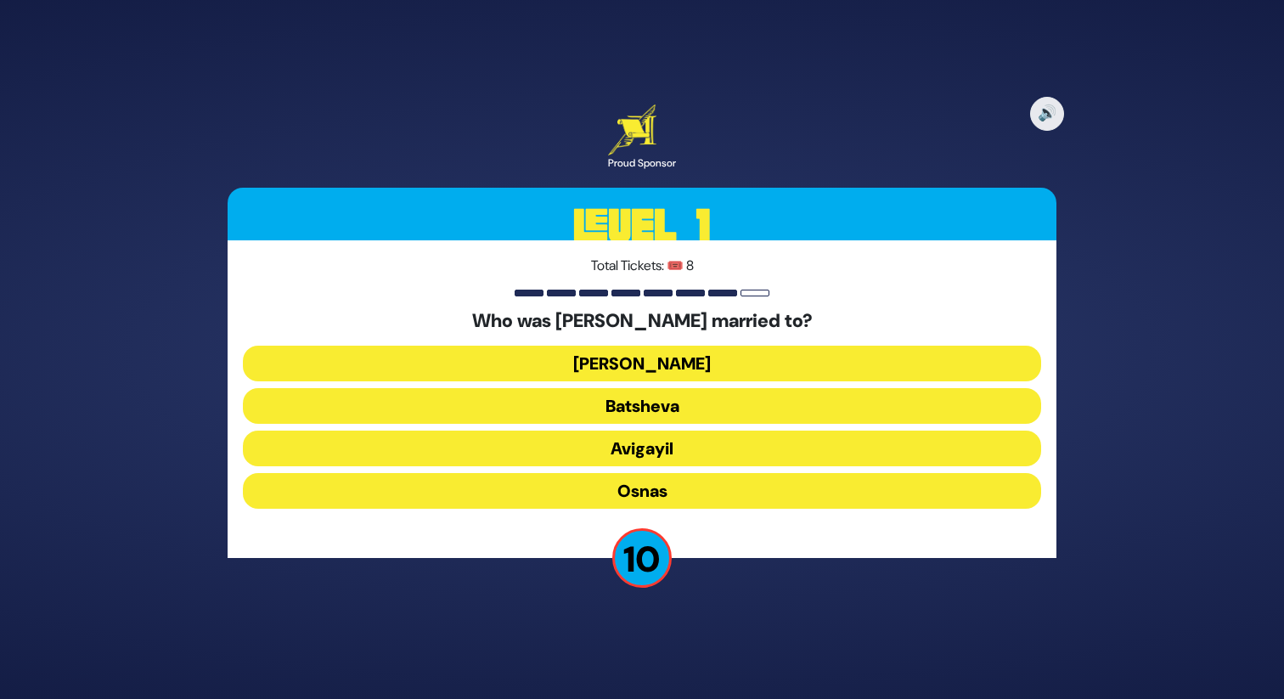
click at [633, 485] on button "Osnas" at bounding box center [642, 491] width 798 height 36
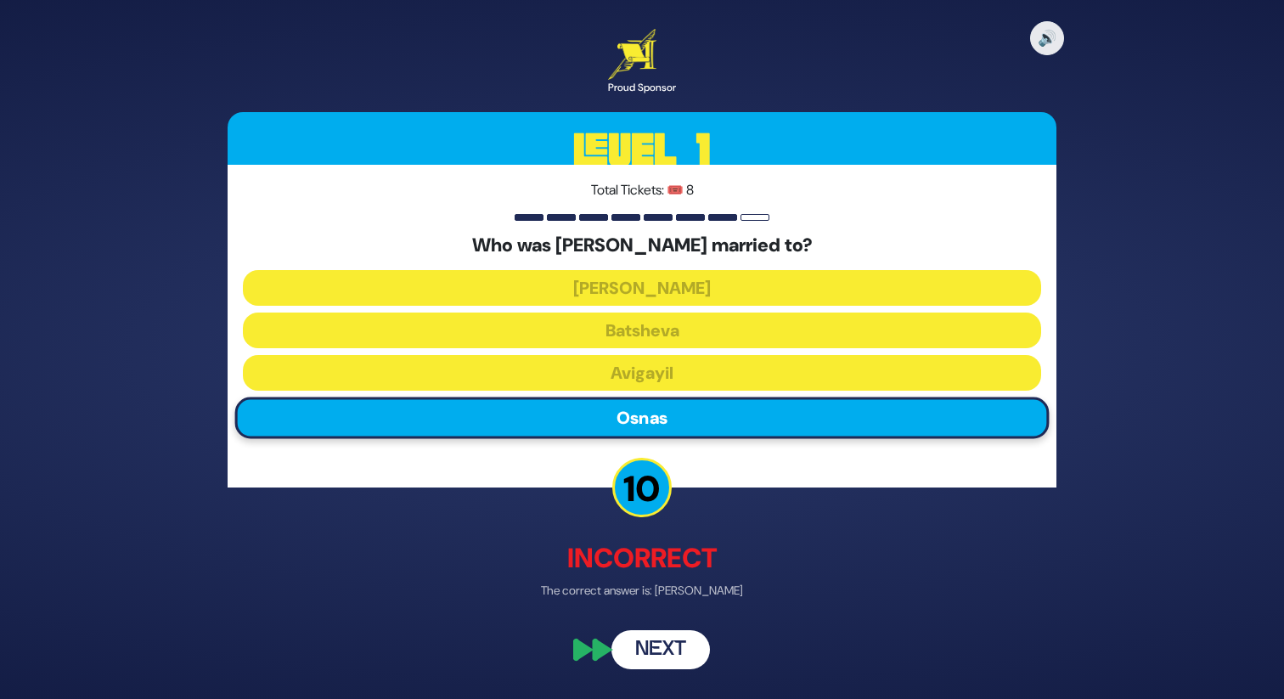
click at [651, 650] on button "Next" at bounding box center [660, 650] width 98 height 39
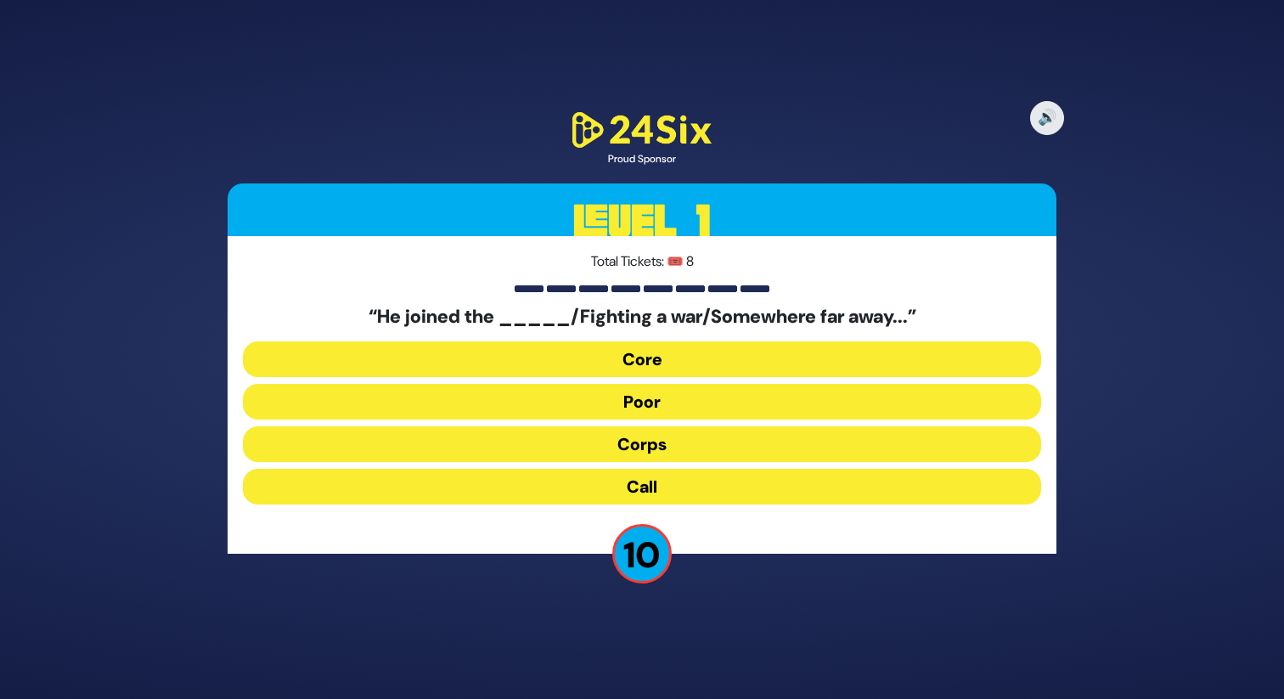
click at [637, 408] on button "Poor" at bounding box center [642, 402] width 798 height 36
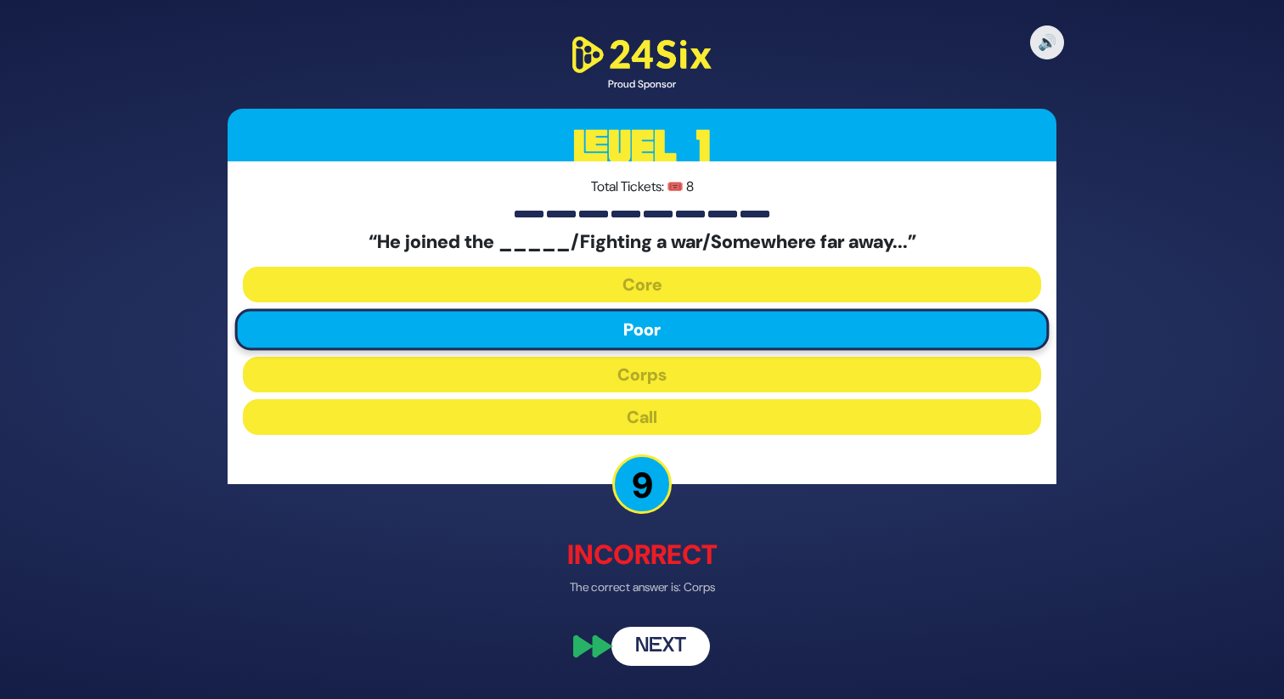
click at [655, 635] on button "Next" at bounding box center [660, 646] width 98 height 39
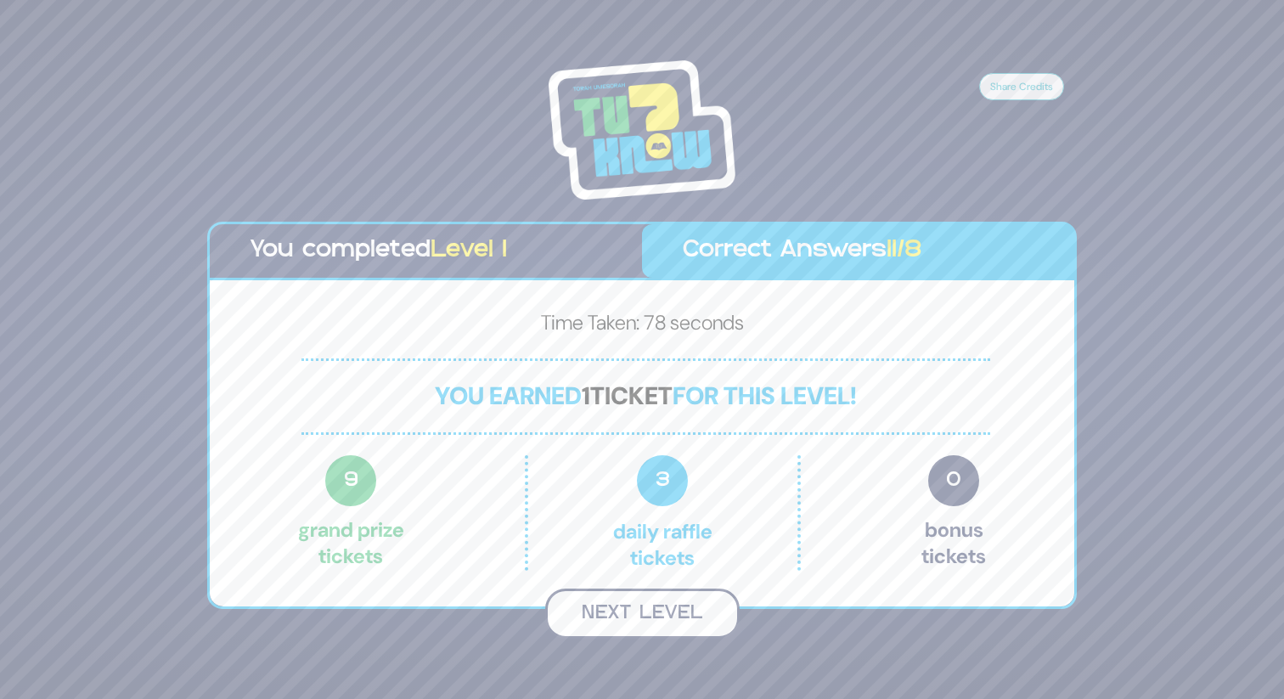
click at [650, 607] on button "Next Level" at bounding box center [642, 613] width 194 height 50
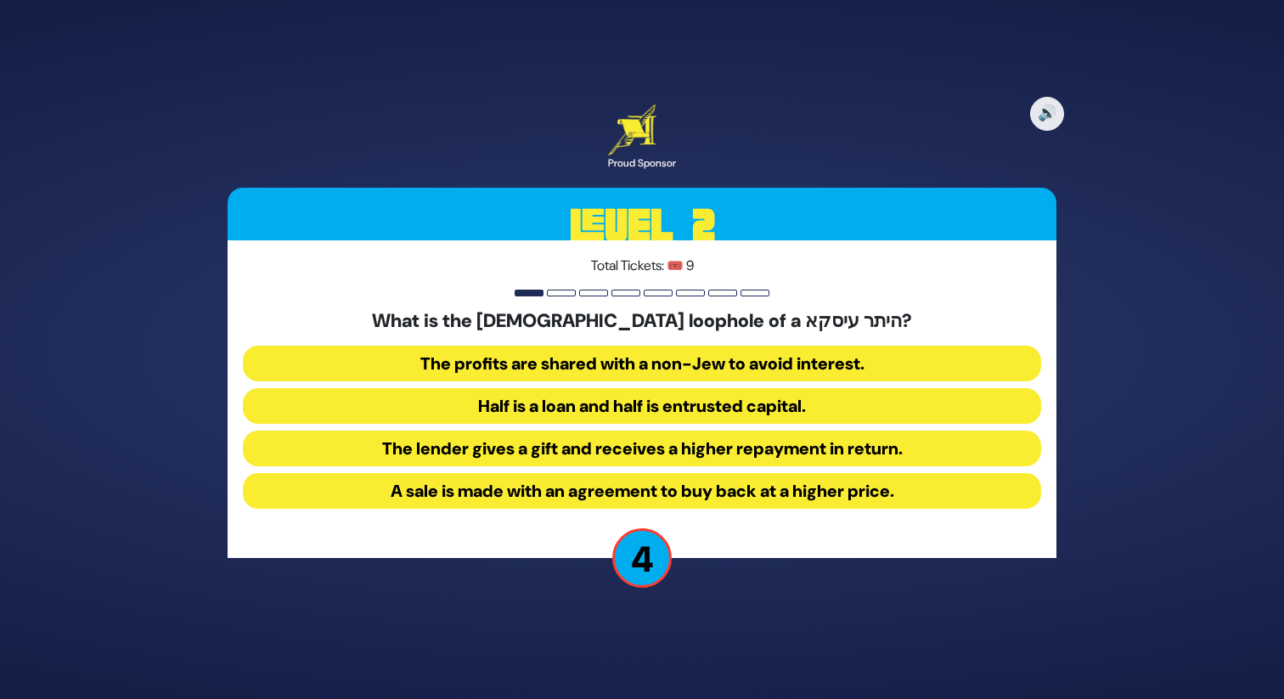
click at [661, 365] on button "The profits are shared with a non-Jew to avoid interest." at bounding box center [642, 364] width 798 height 36
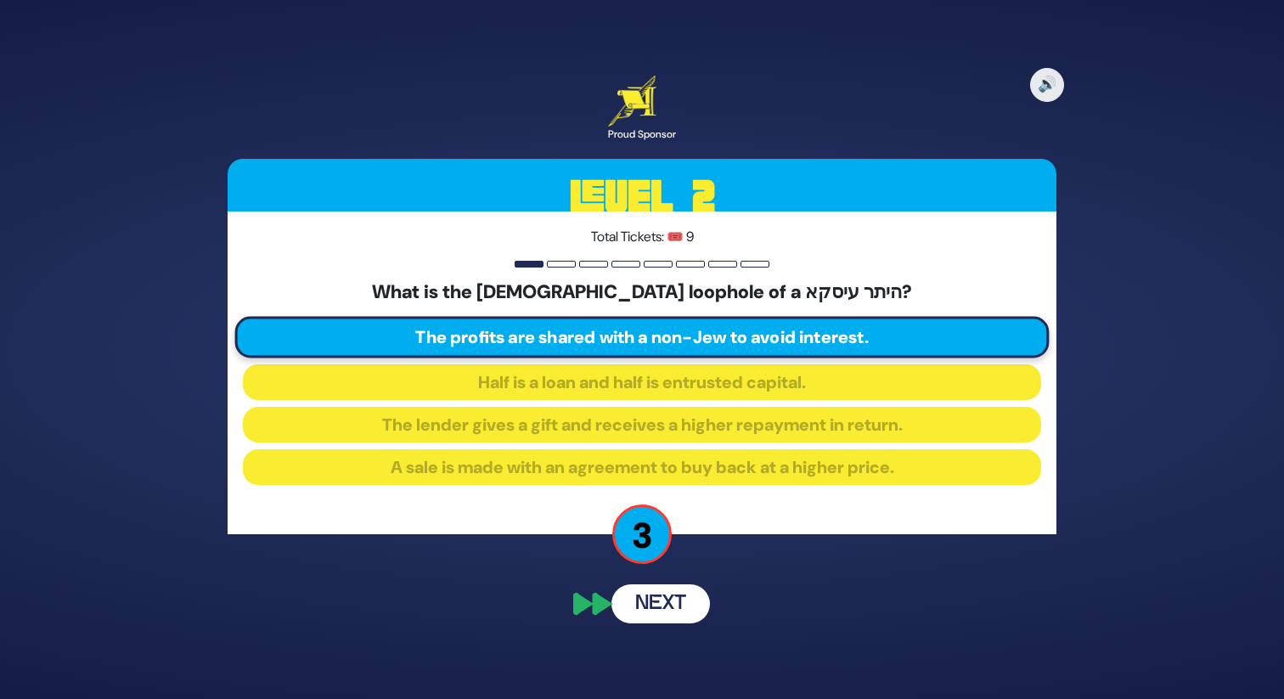
click at [666, 599] on button "Next" at bounding box center [660, 603] width 98 height 39
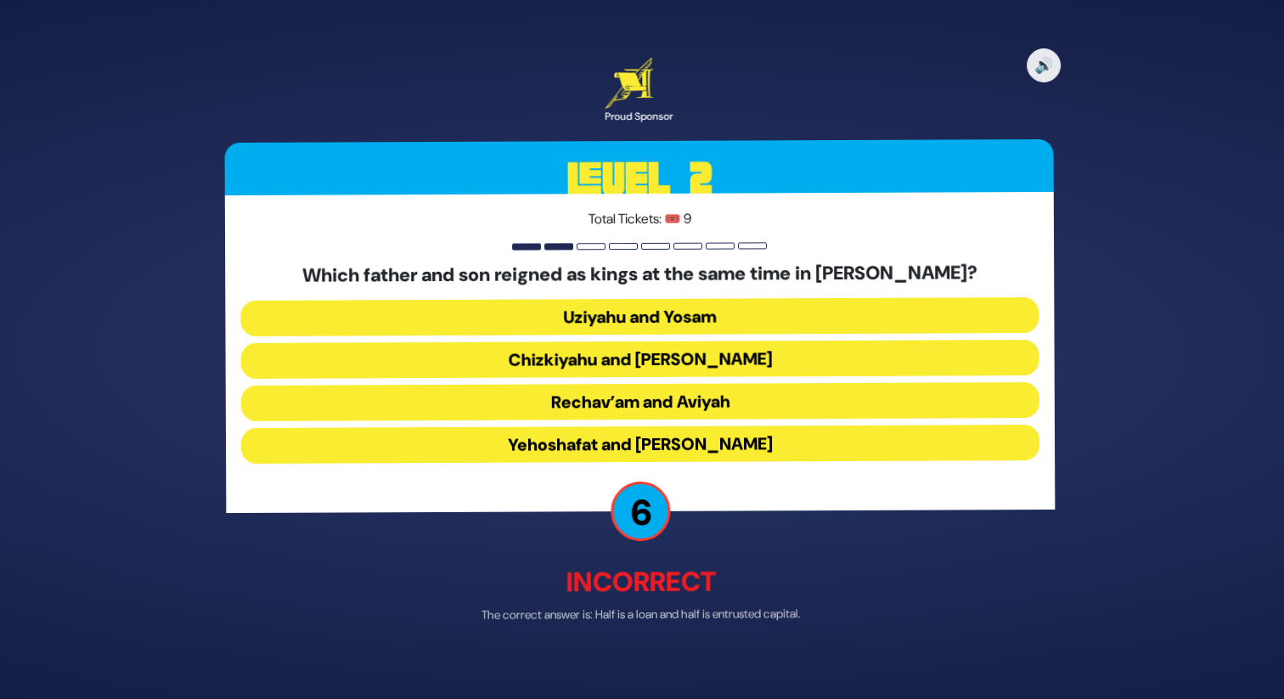
click at [614, 352] on button "Chizkiyahu and [PERSON_NAME]" at bounding box center [642, 360] width 798 height 36
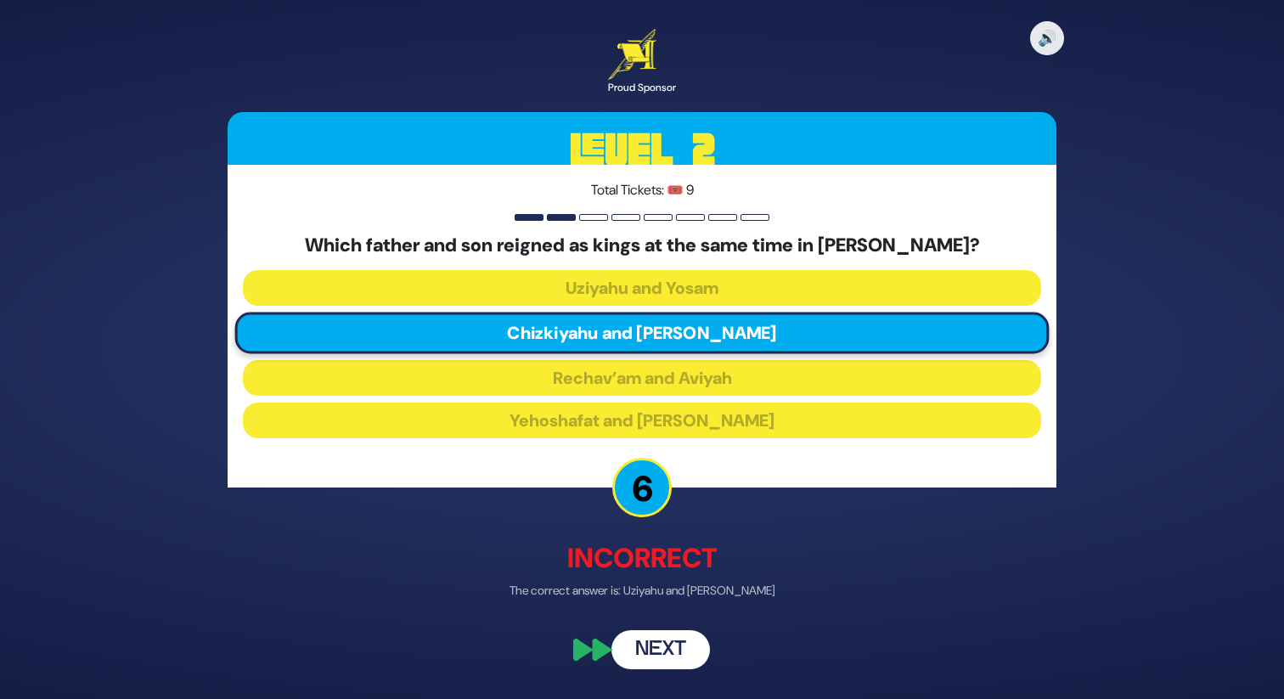
click at [669, 659] on button "Next" at bounding box center [660, 650] width 98 height 39
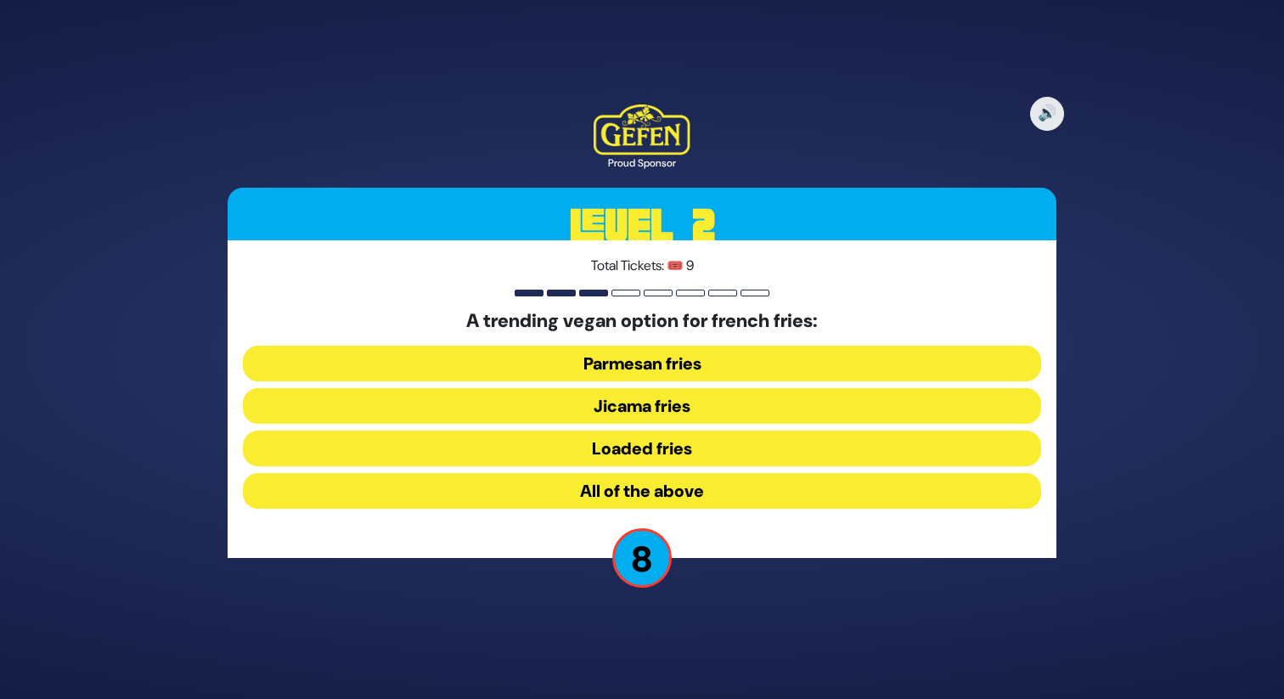
click at [643, 478] on button "All of the above" at bounding box center [642, 491] width 798 height 36
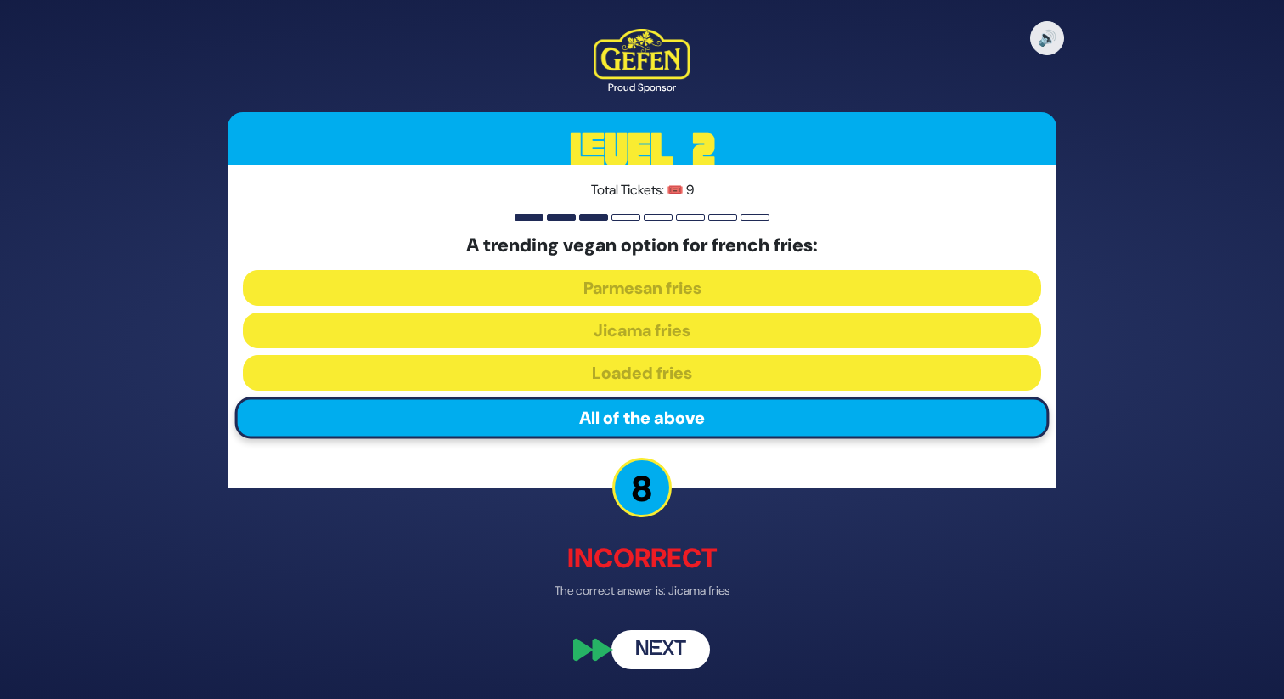
click at [683, 650] on button "Next" at bounding box center [660, 650] width 98 height 39
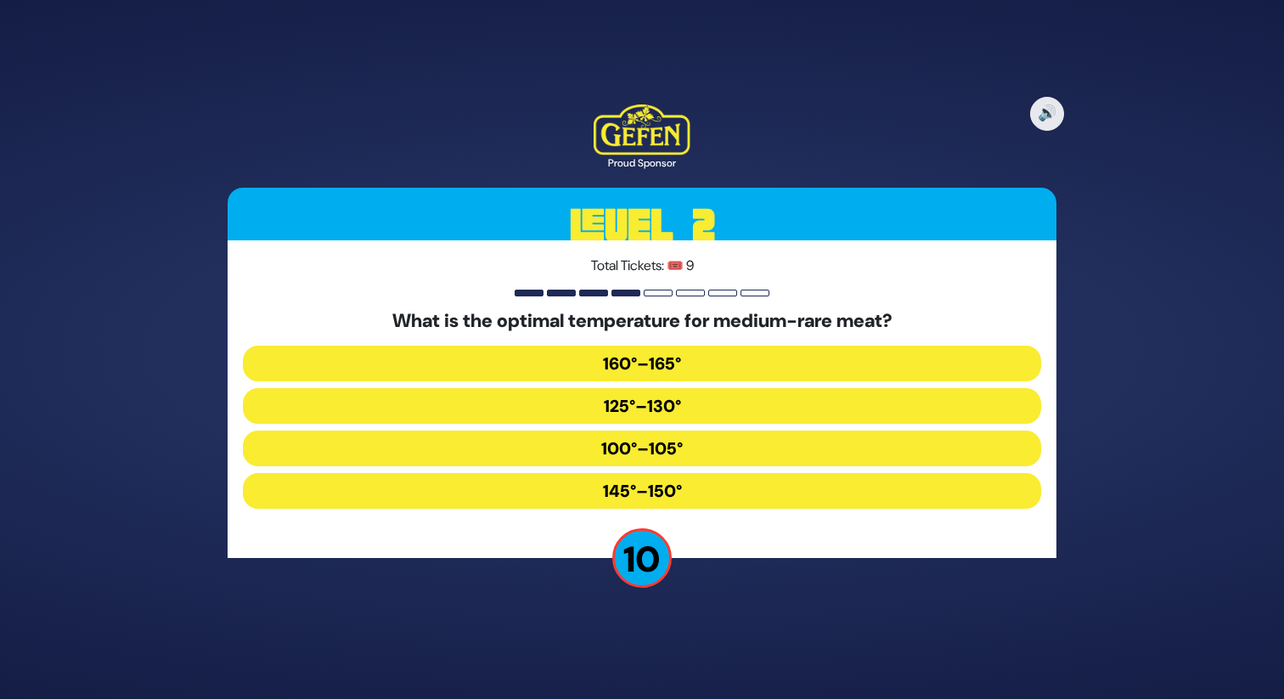
click at [641, 395] on button "125°–130°" at bounding box center [642, 406] width 798 height 36
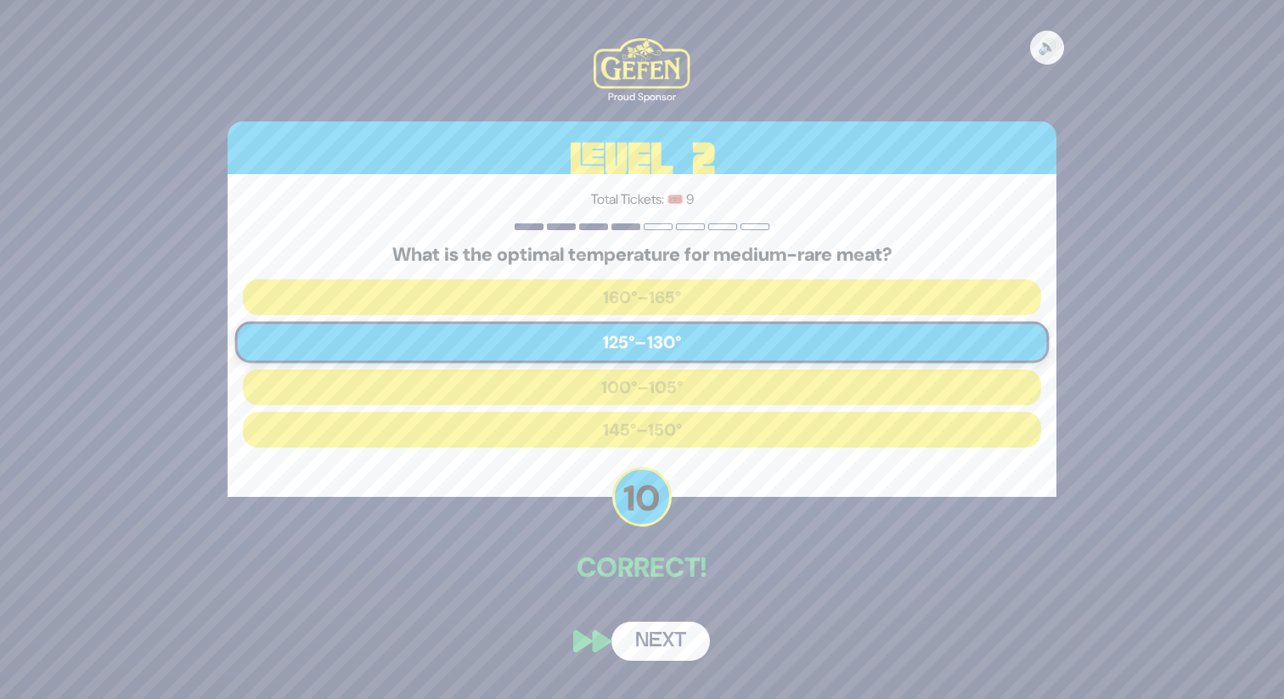
click at [648, 645] on button "Next" at bounding box center [660, 640] width 98 height 39
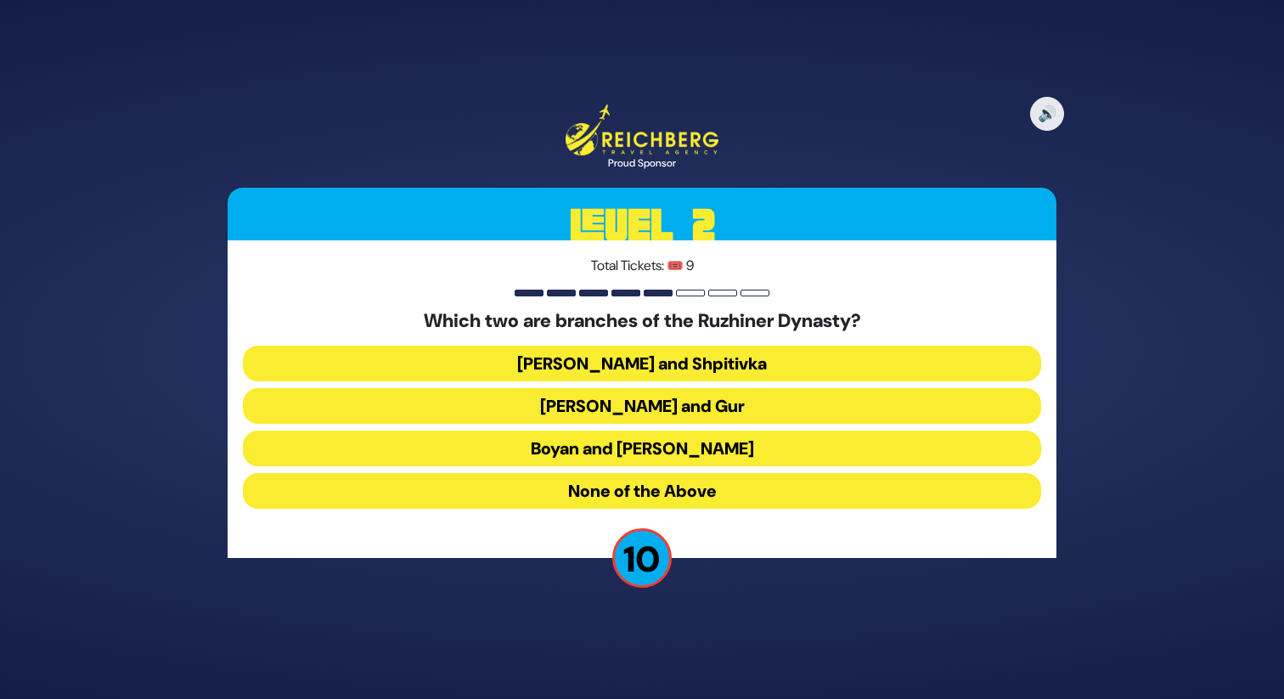
click at [646, 352] on button "Koritz and Shpitivka" at bounding box center [642, 364] width 798 height 36
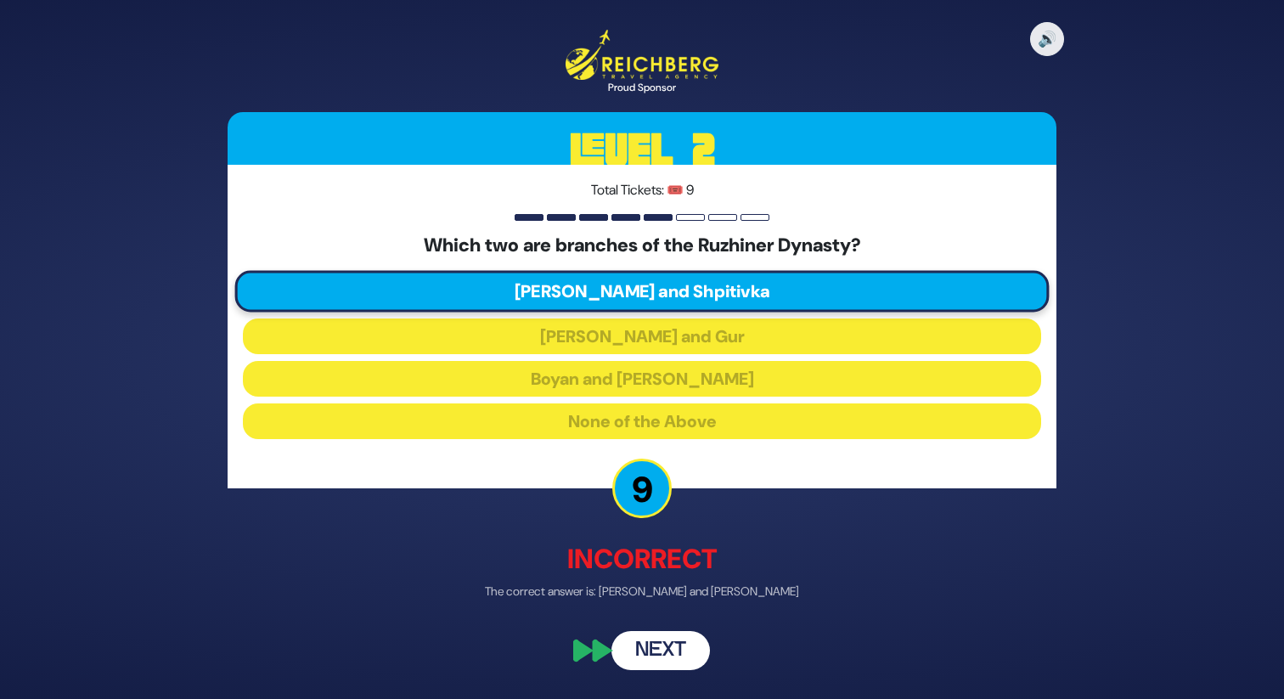
click at [652, 651] on button "Next" at bounding box center [660, 649] width 98 height 39
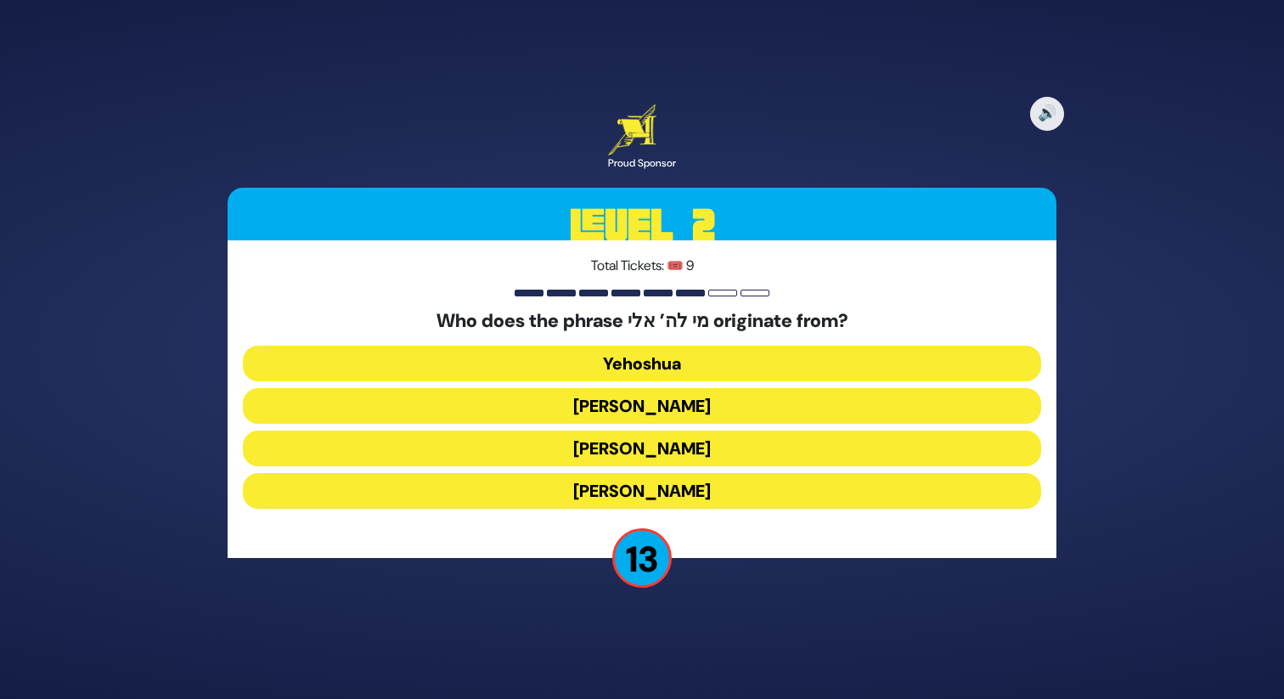
click at [656, 399] on button "Yehuda Hamaccabi" at bounding box center [642, 406] width 798 height 36
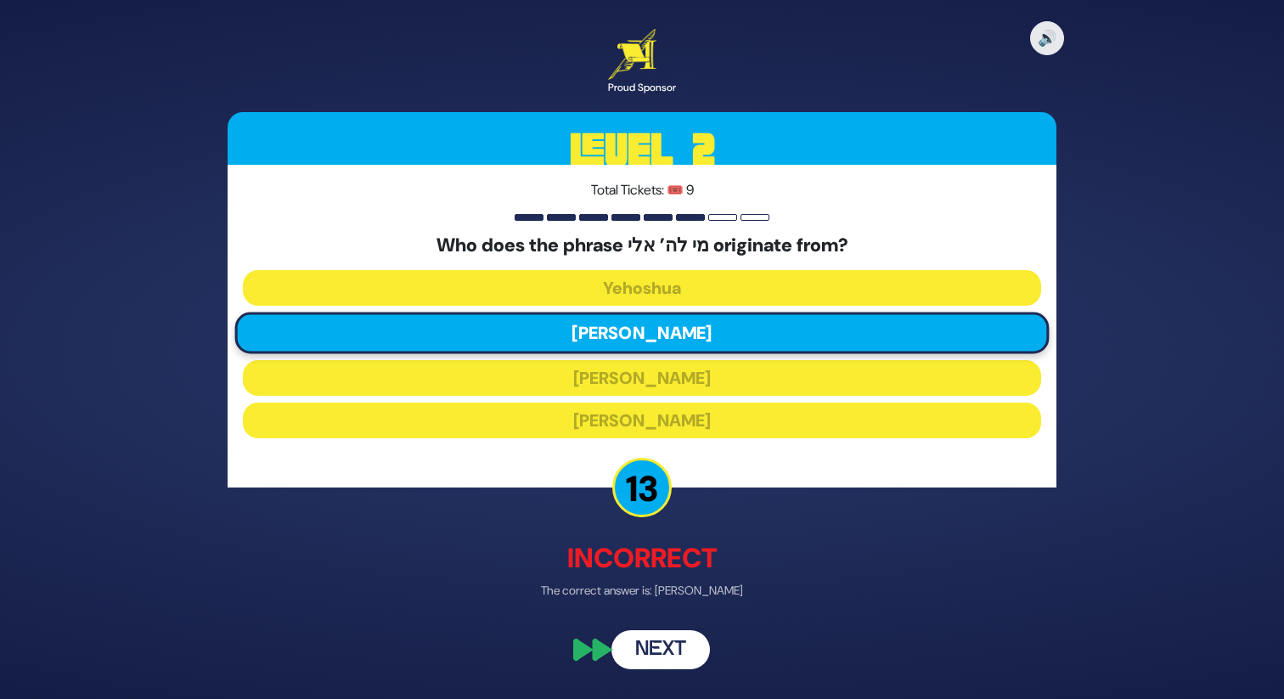
click at [646, 643] on button "Next" at bounding box center [660, 650] width 98 height 39
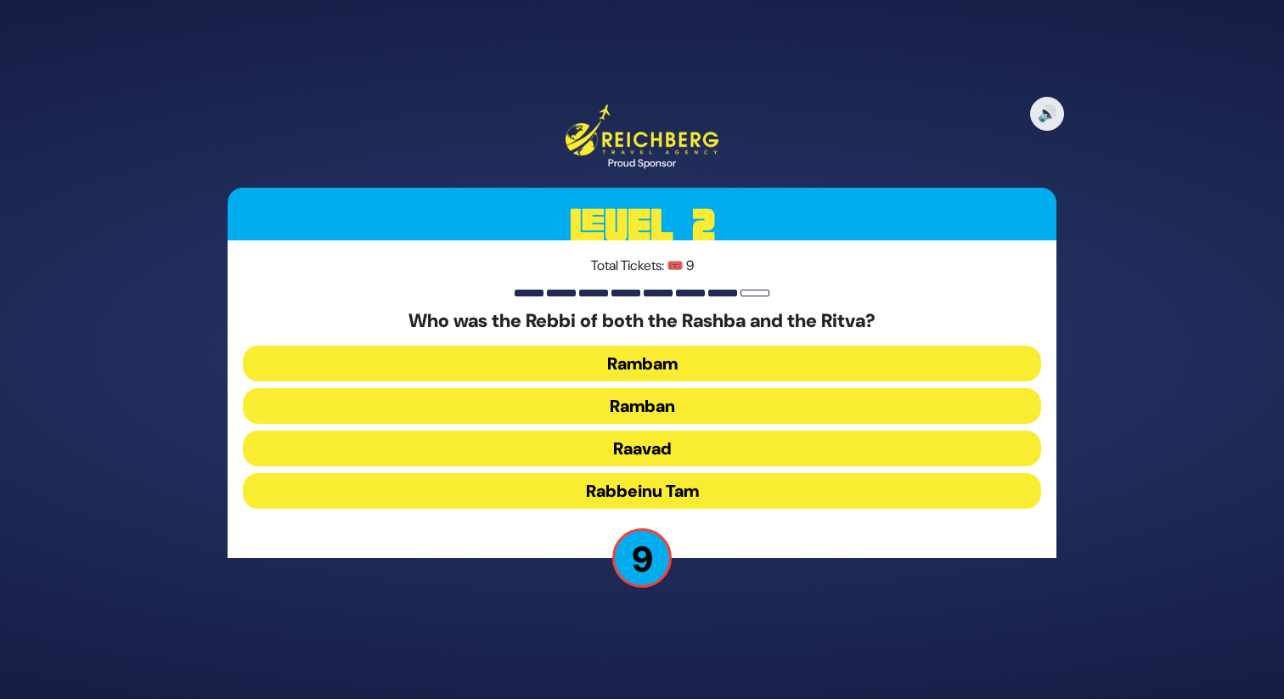
click at [667, 489] on button "Rabbeinu Tam" at bounding box center [642, 491] width 798 height 36
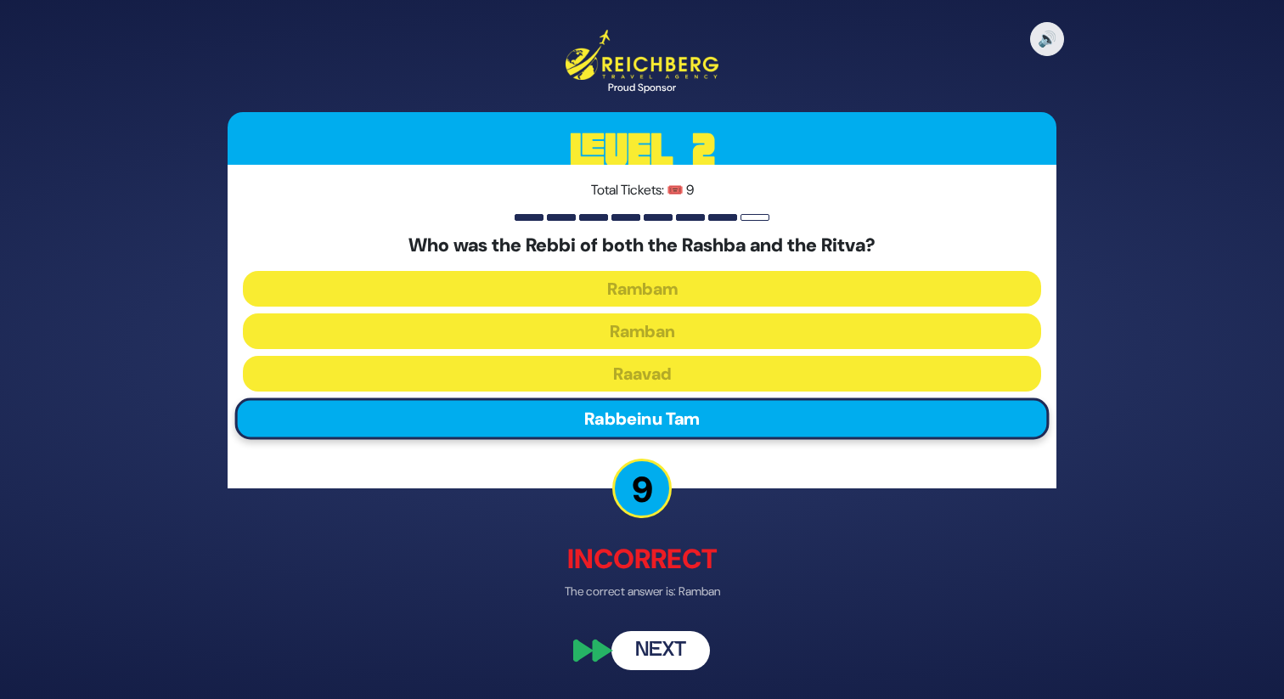
click at [663, 649] on button "Next" at bounding box center [660, 649] width 98 height 39
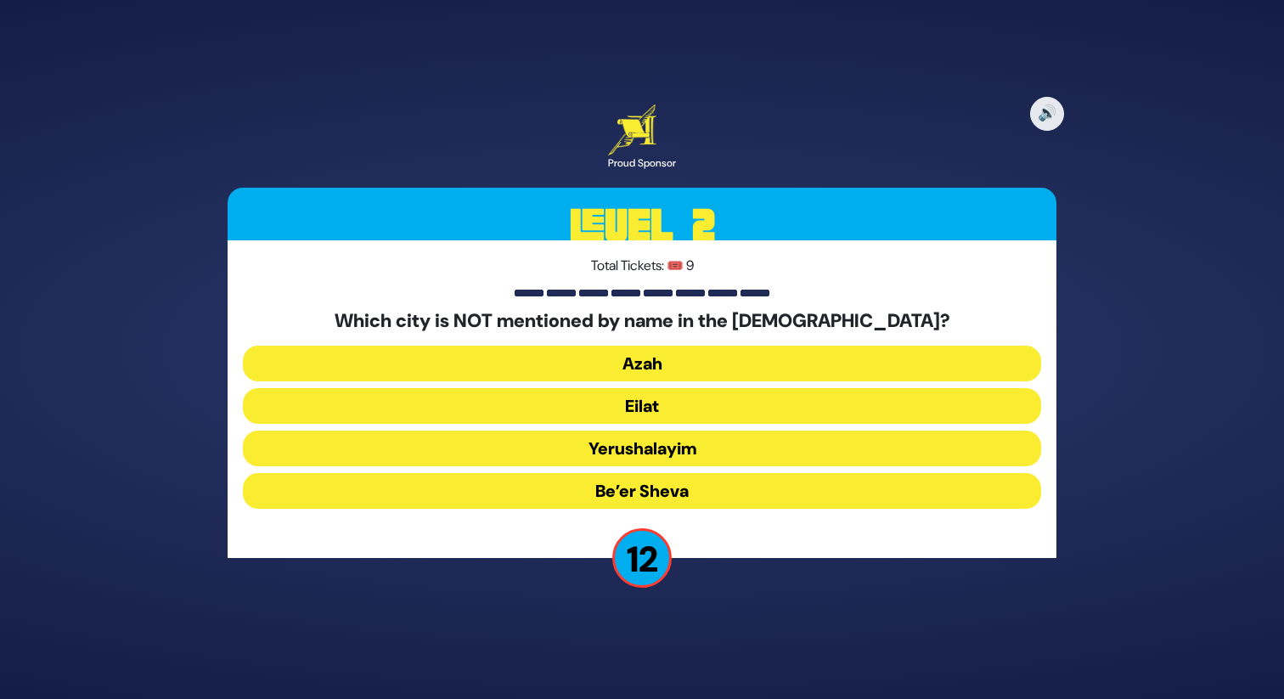
click at [668, 395] on button "Eilat" at bounding box center [642, 406] width 798 height 36
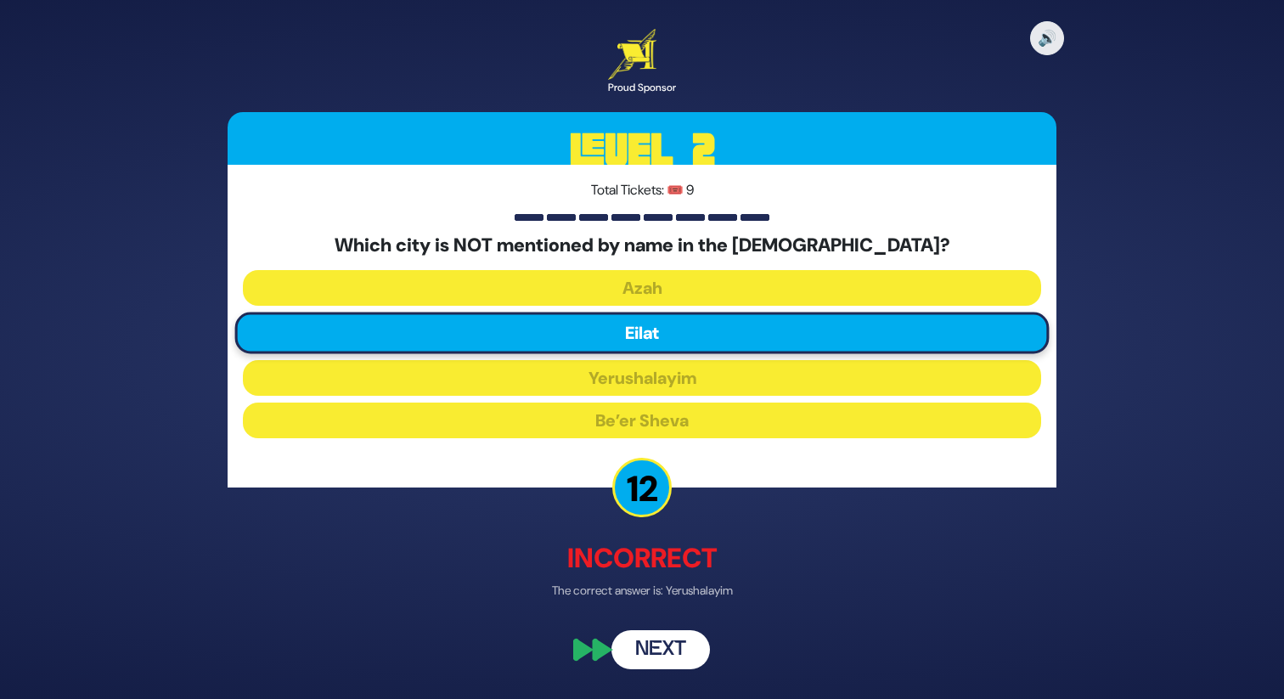
click at [653, 640] on button "Next" at bounding box center [660, 650] width 98 height 39
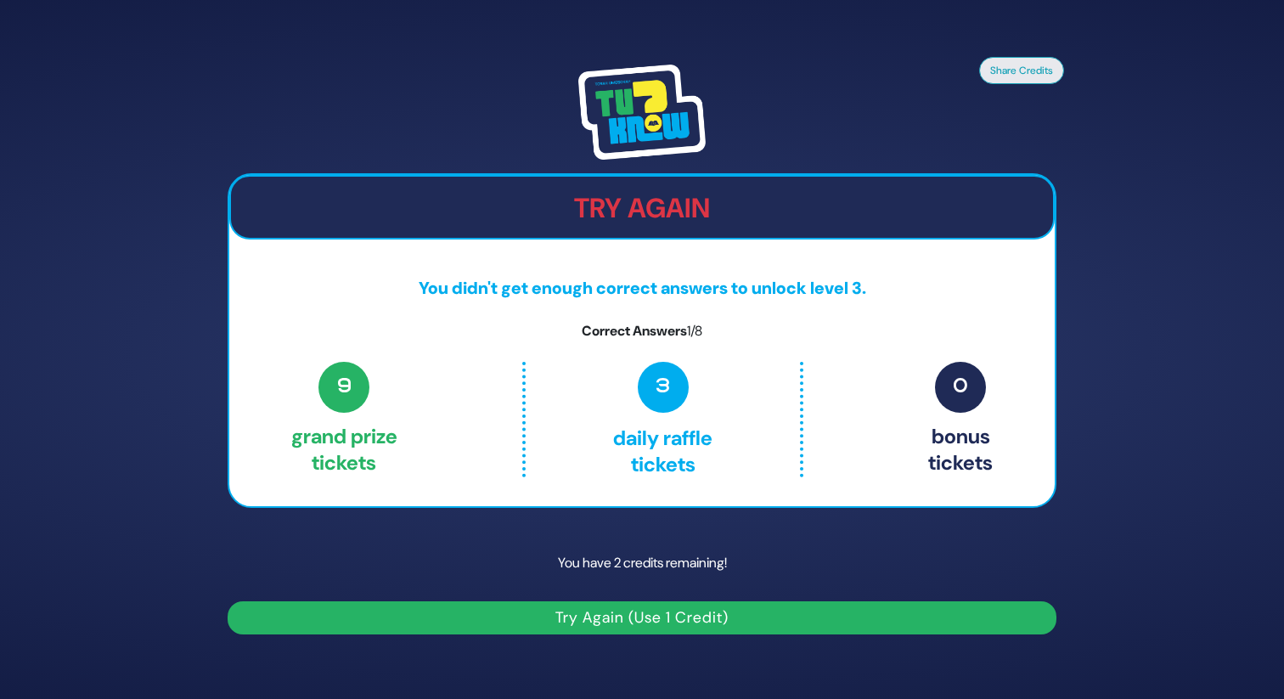
click at [618, 627] on button "Try Again (Use 1 Credit)" at bounding box center [642, 617] width 829 height 33
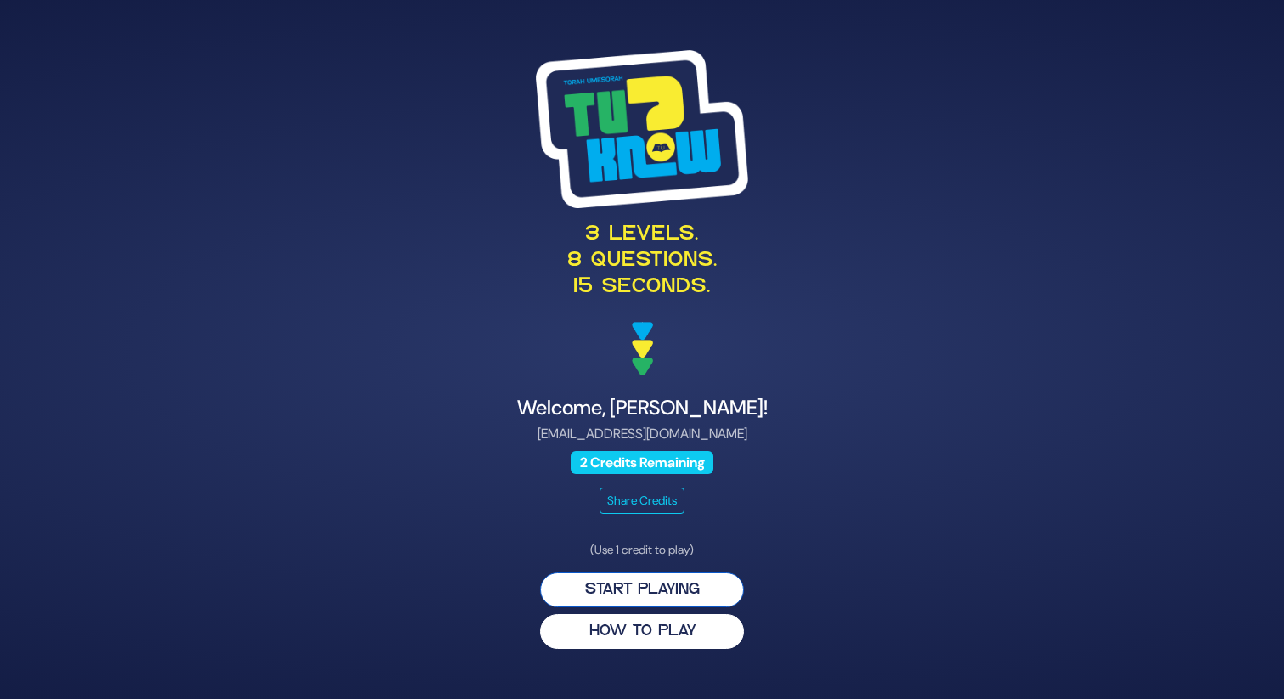
click at [637, 591] on button "Start Playing" at bounding box center [642, 589] width 204 height 35
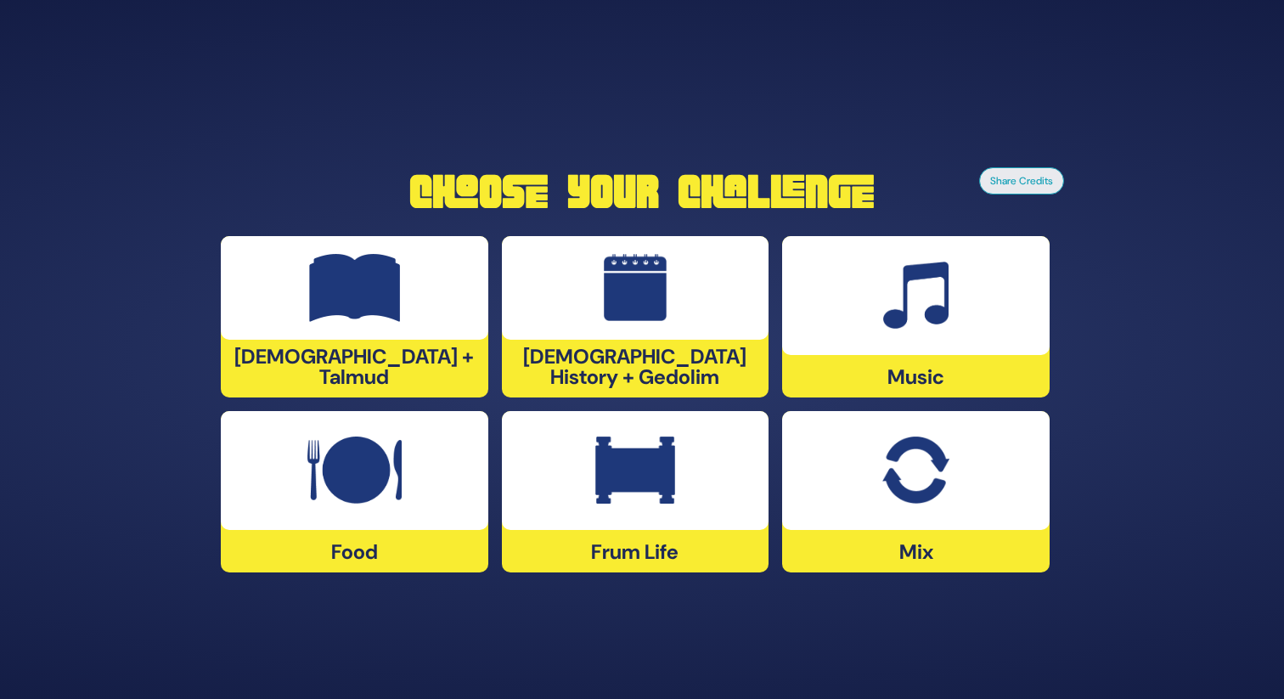
click at [383, 304] on img at bounding box center [355, 288] width 92 height 68
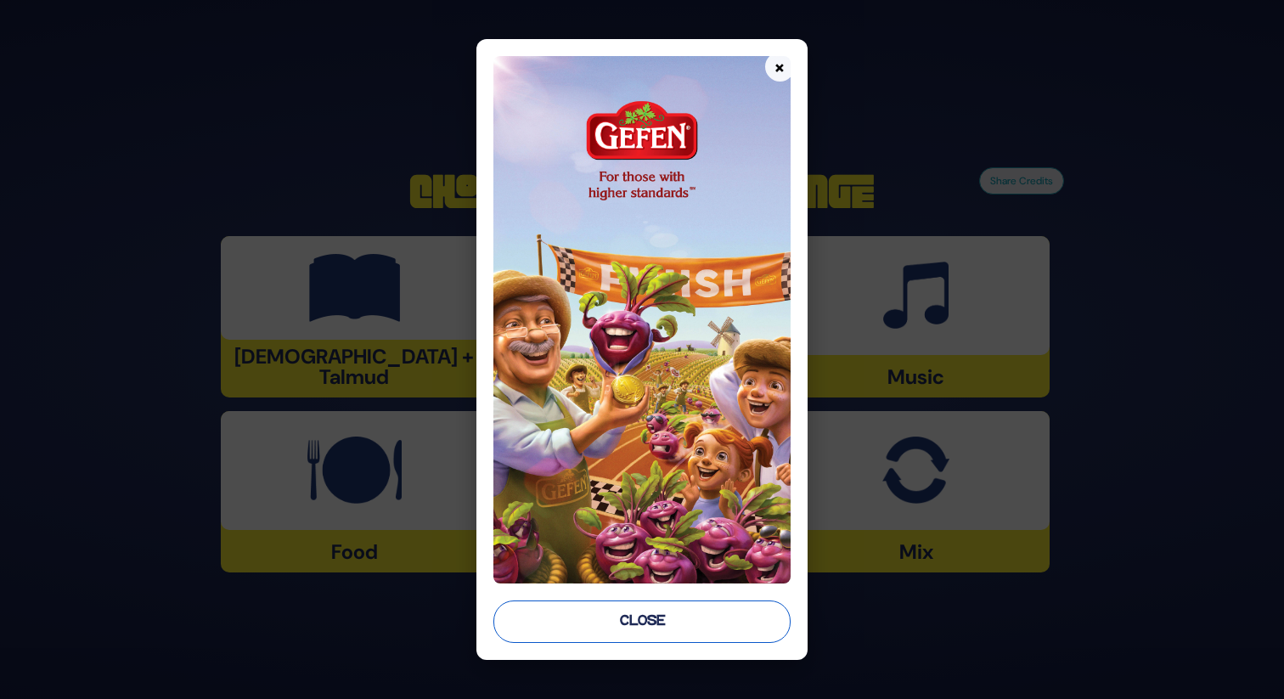
click at [660, 612] on button "Close" at bounding box center [641, 621] width 296 height 42
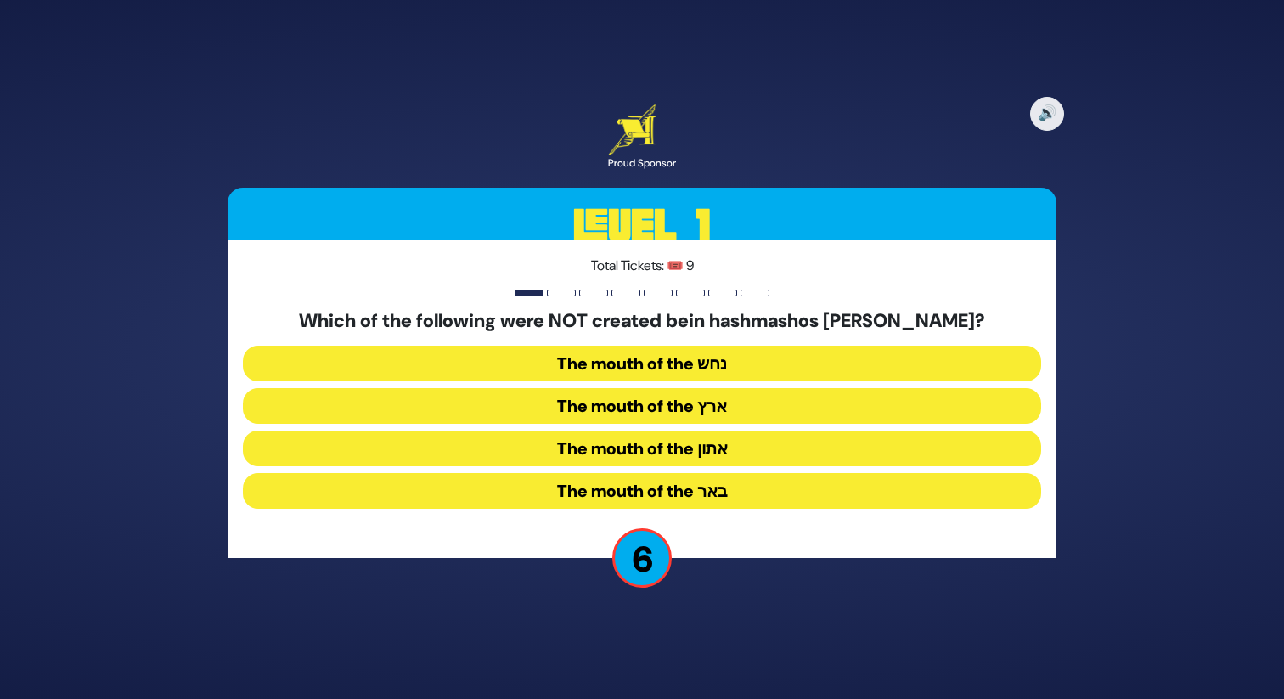
click at [711, 362] on button "The mouth of the נחש" at bounding box center [642, 364] width 798 height 36
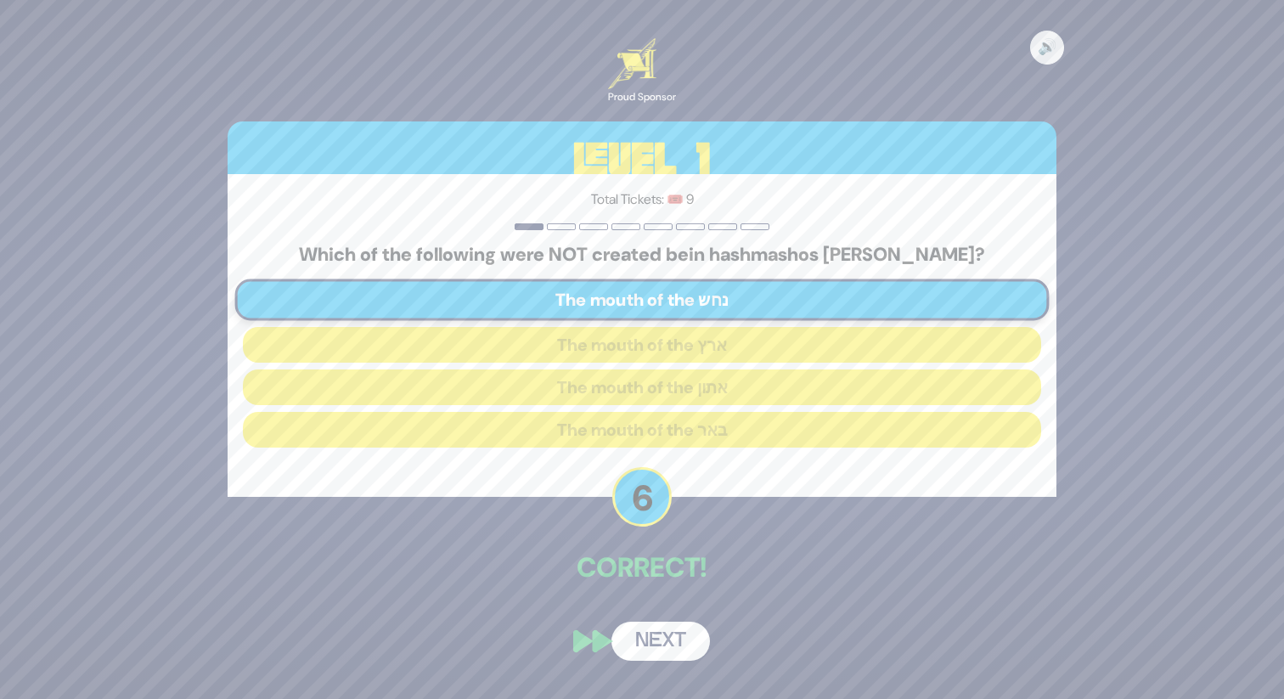
click at [664, 635] on button "Next" at bounding box center [660, 640] width 98 height 39
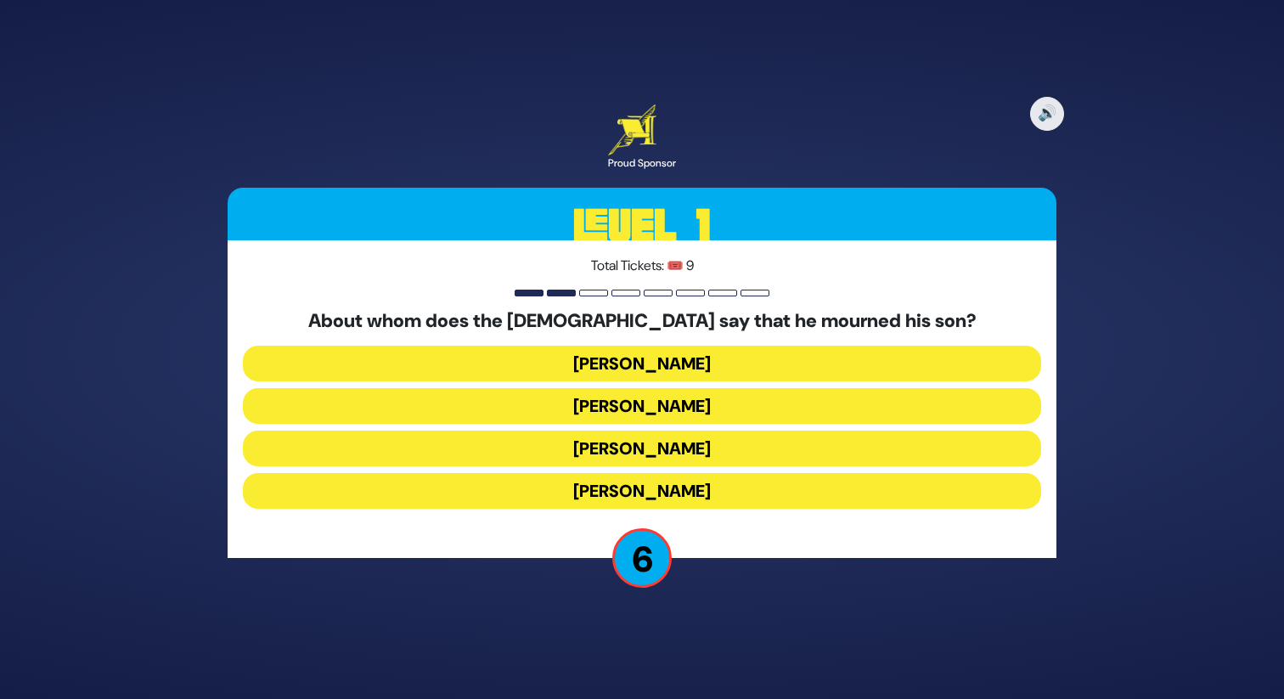
click at [661, 400] on button "[PERSON_NAME]" at bounding box center [642, 406] width 798 height 36
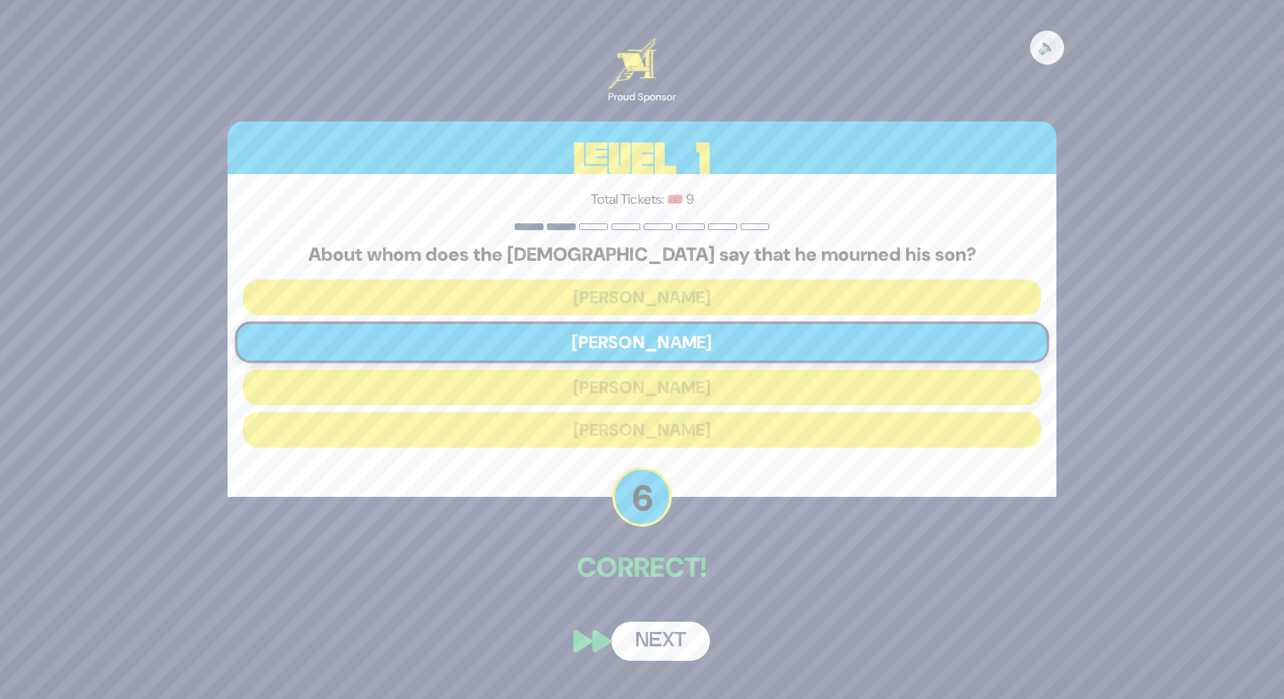
click at [658, 637] on button "Next" at bounding box center [660, 640] width 98 height 39
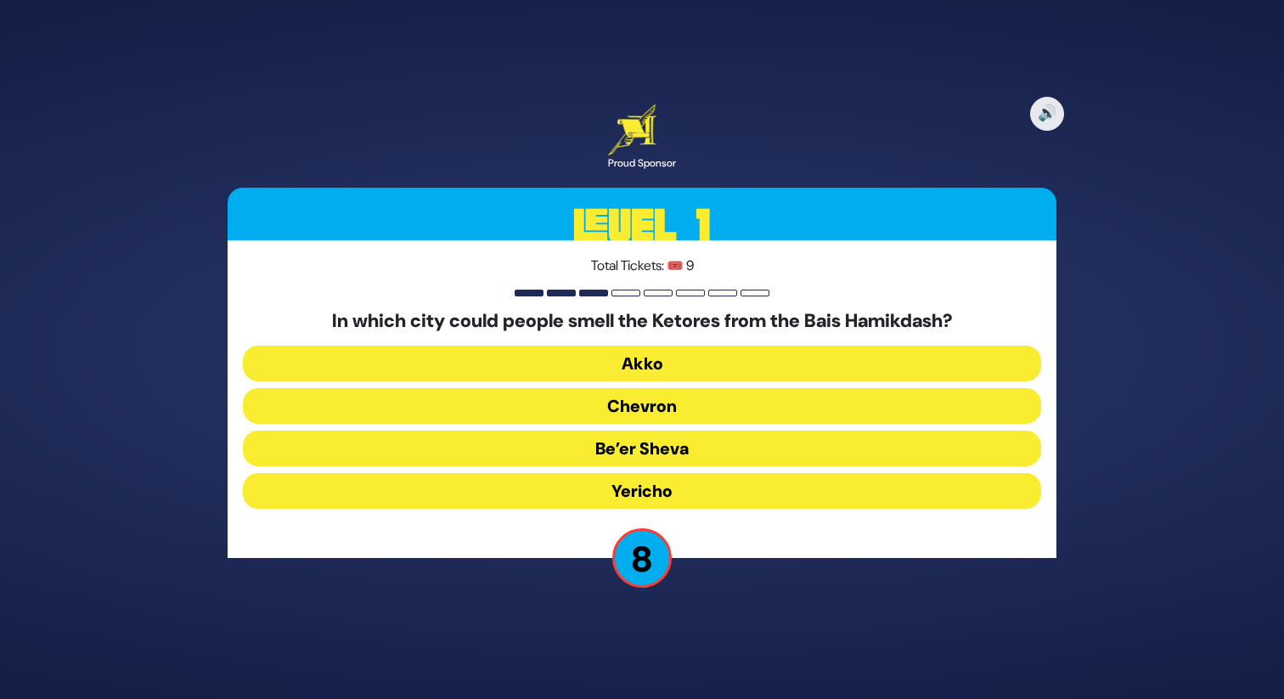
click at [672, 394] on button "Chevron" at bounding box center [642, 406] width 798 height 36
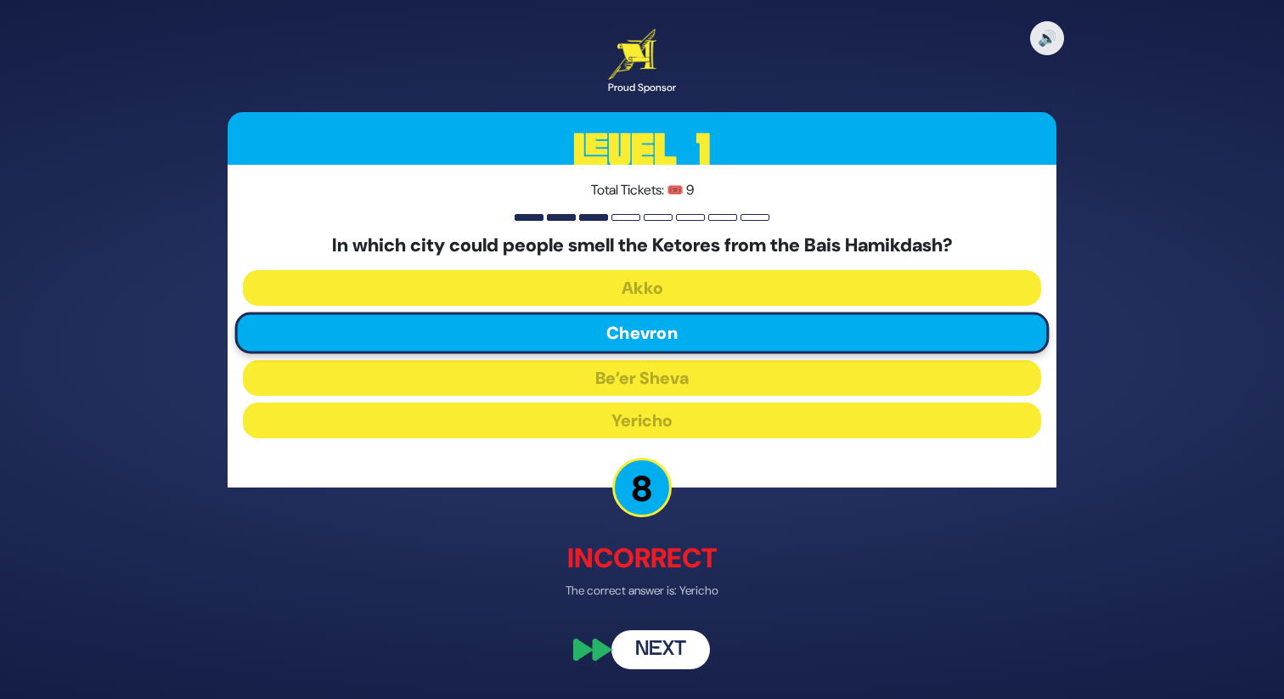
click at [663, 645] on button "Next" at bounding box center [660, 650] width 98 height 39
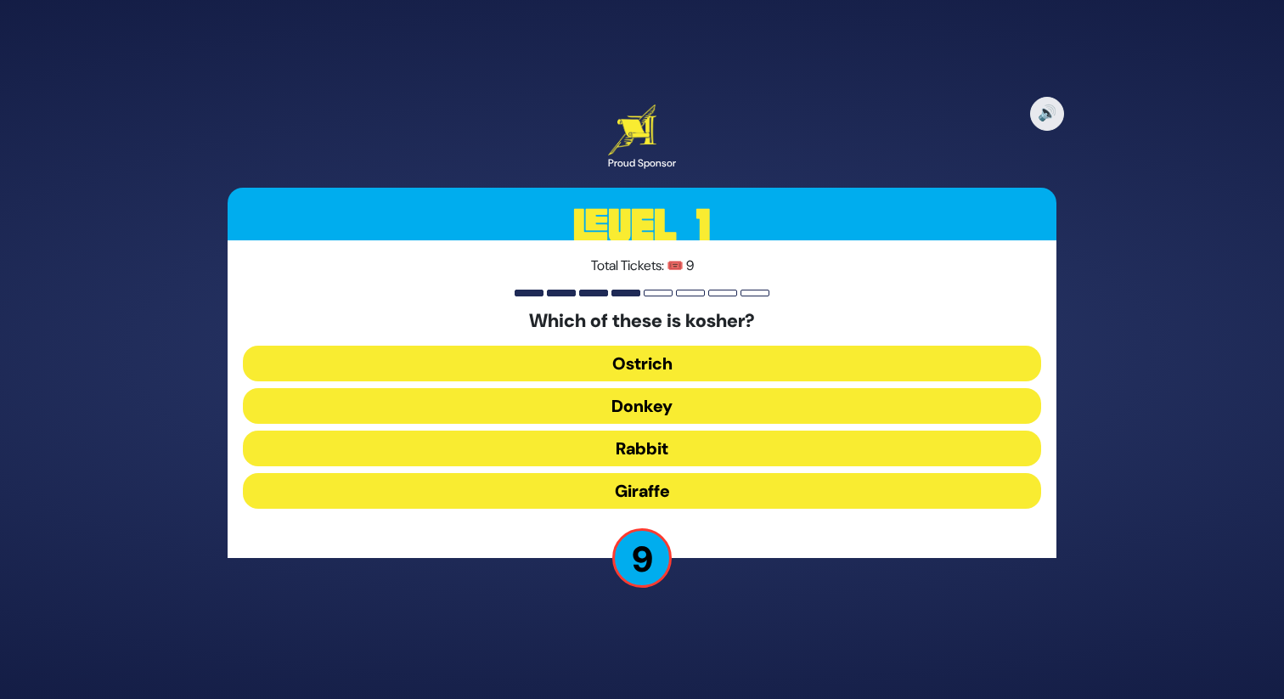
click at [667, 403] on button "Donkey" at bounding box center [642, 406] width 798 height 36
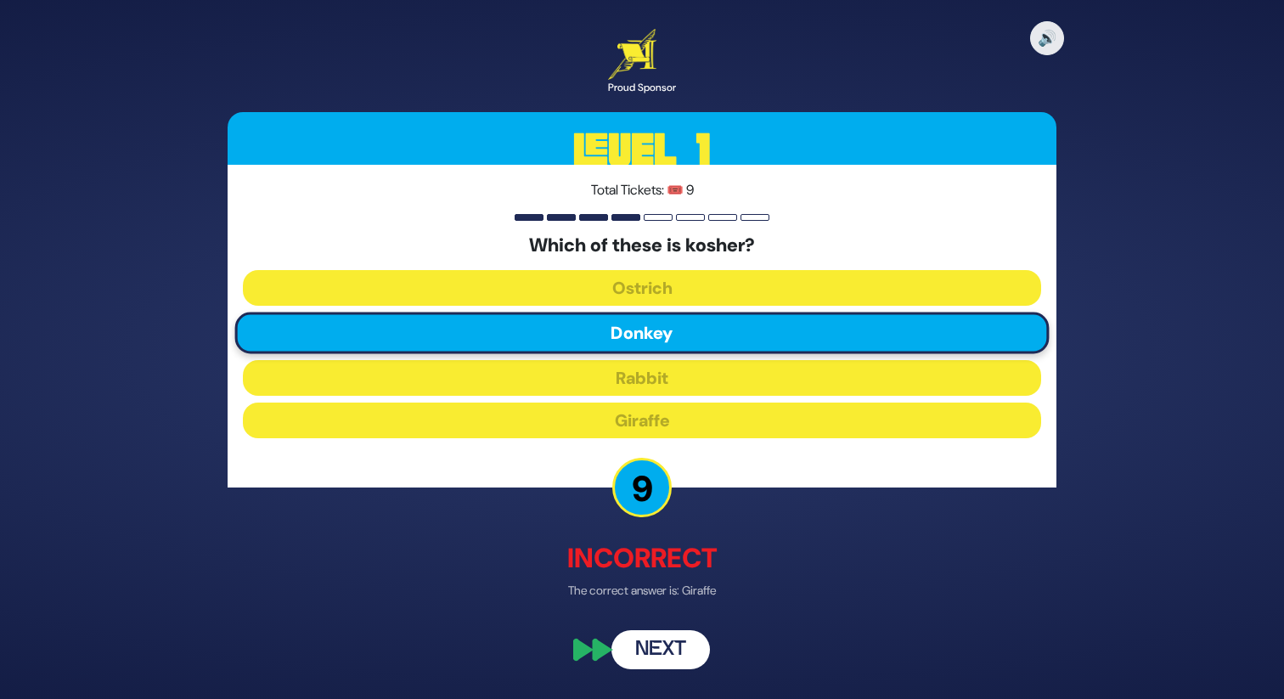
click at [666, 644] on button "Next" at bounding box center [660, 650] width 98 height 39
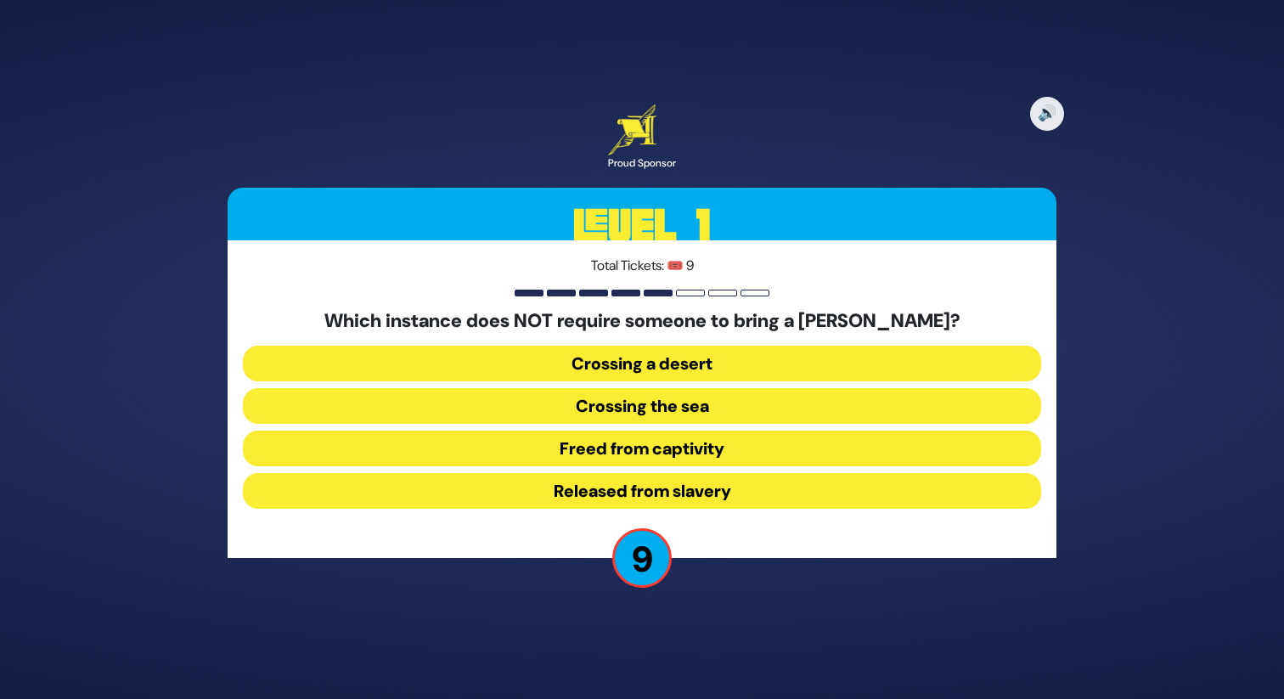
click at [673, 490] on button "Released from slavery" at bounding box center [642, 491] width 798 height 36
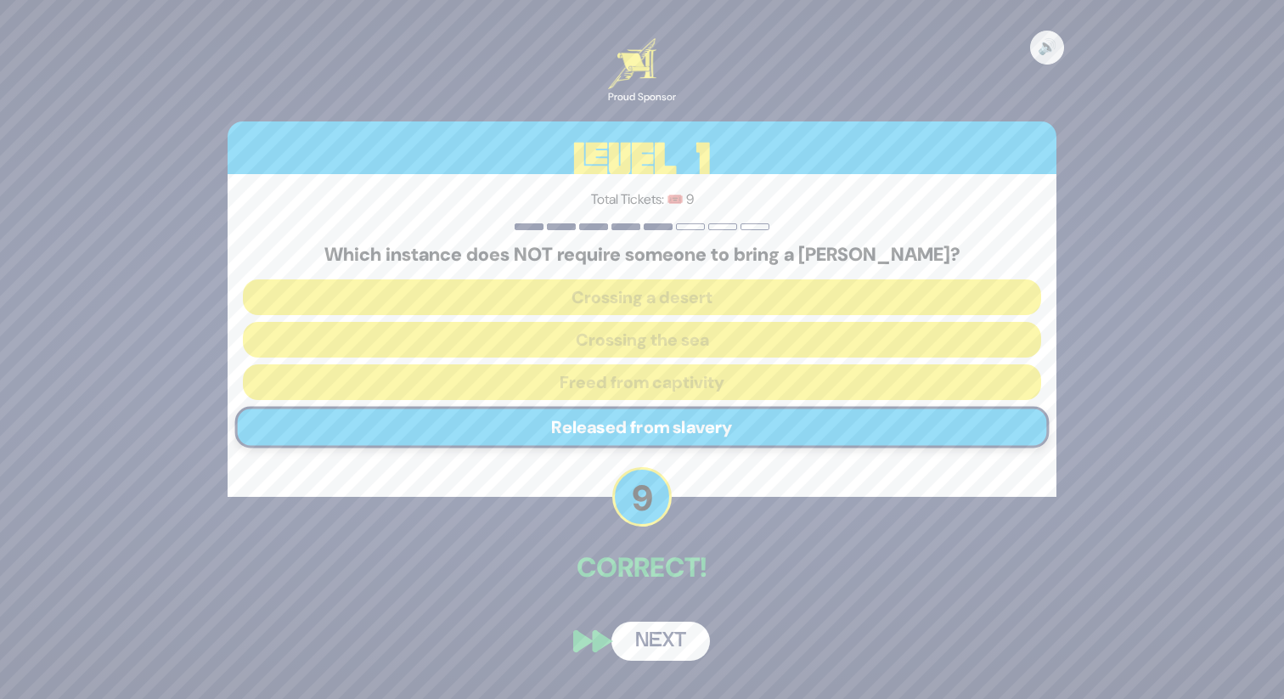
click at [672, 647] on button "Next" at bounding box center [660, 640] width 98 height 39
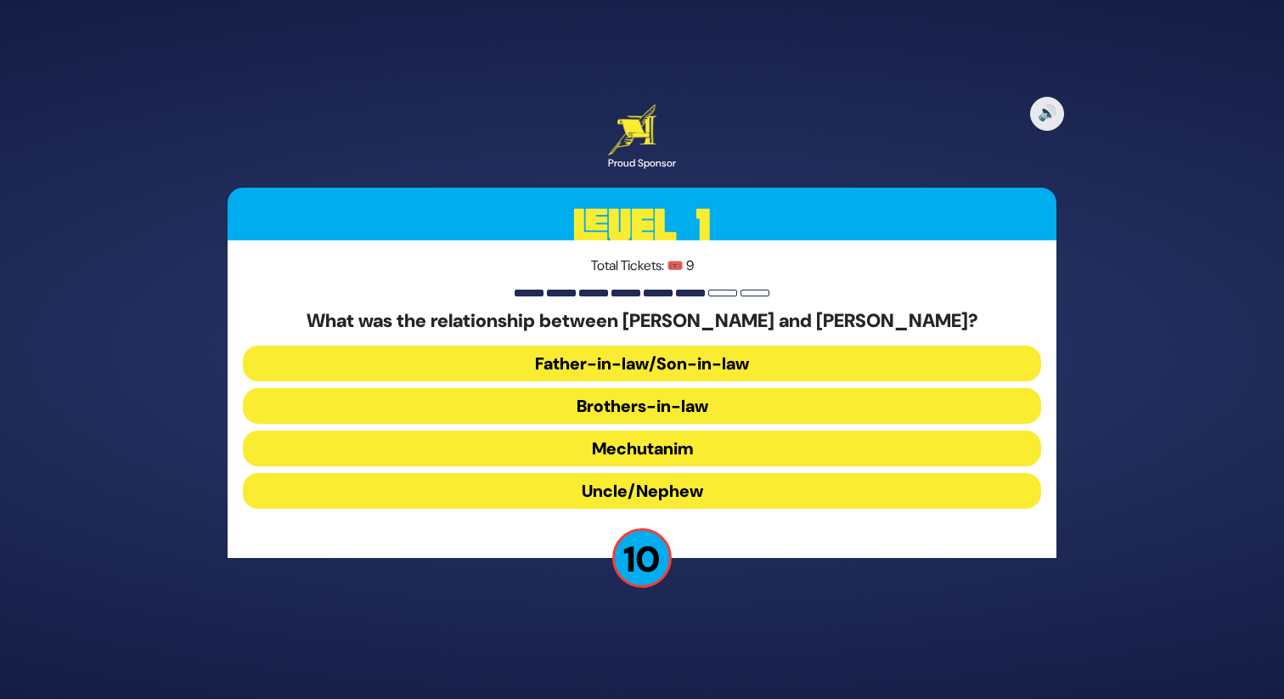
click at [666, 496] on button "Uncle/Nephew" at bounding box center [642, 491] width 798 height 36
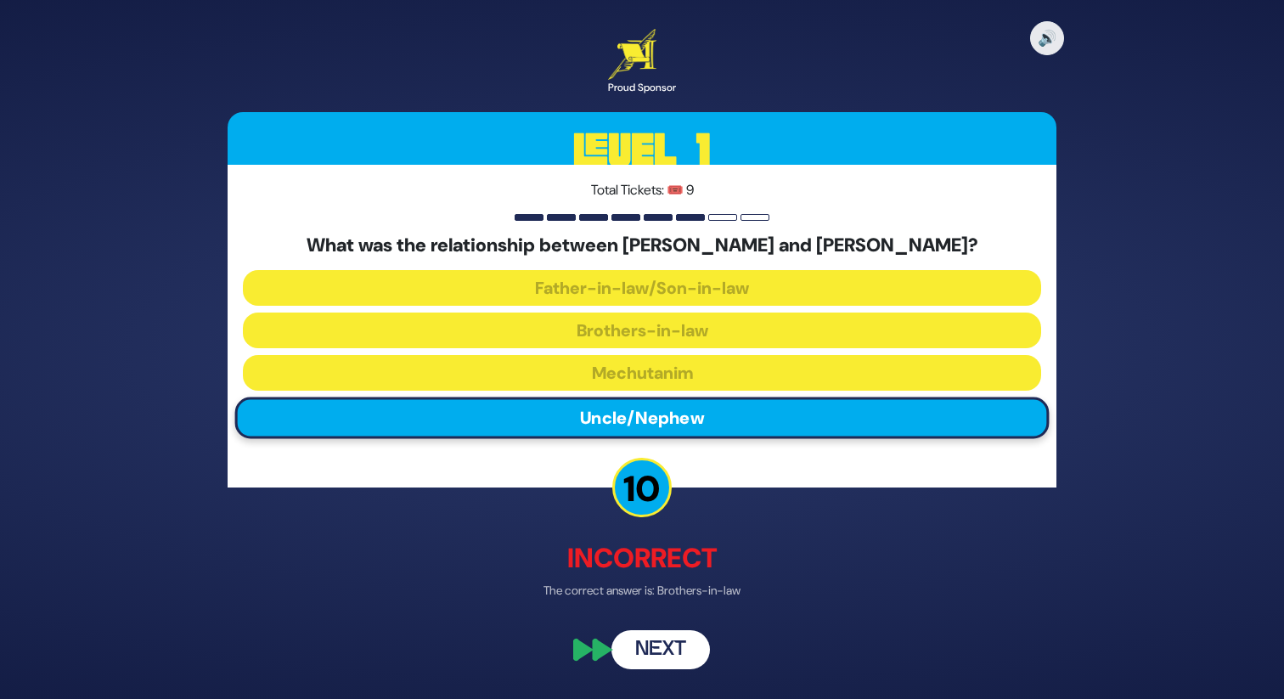
click at [661, 643] on button "Next" at bounding box center [660, 650] width 98 height 39
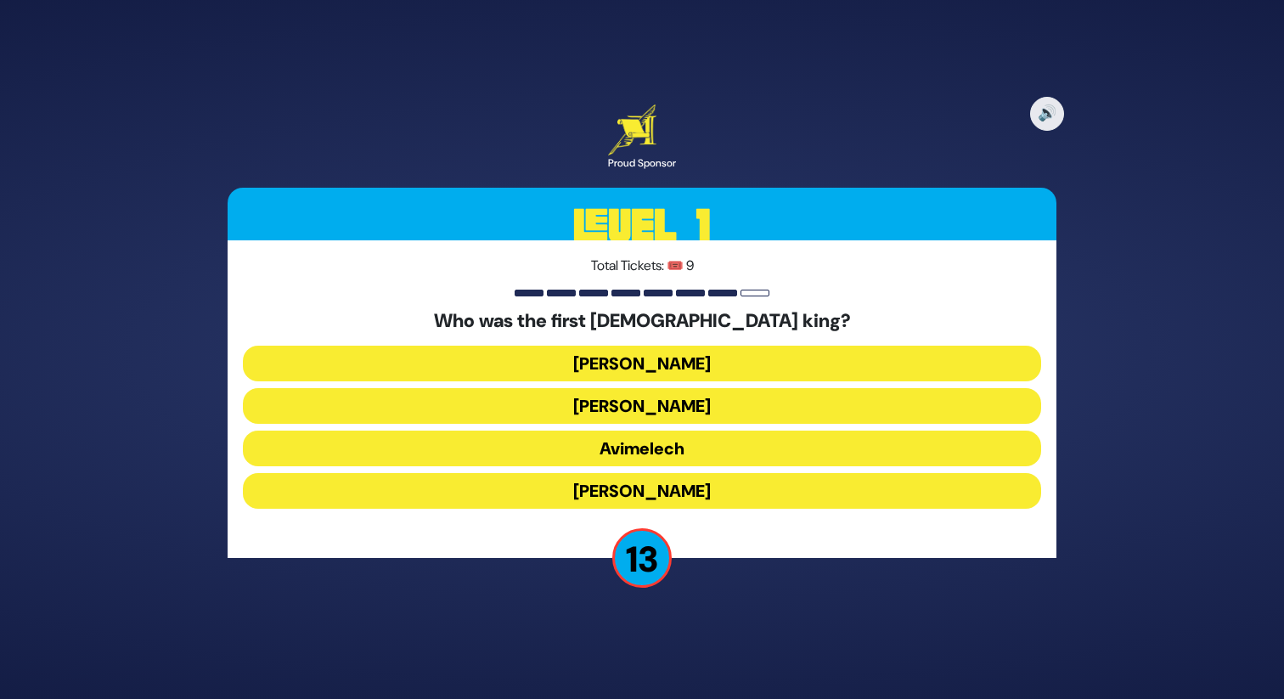
click at [678, 364] on button "[PERSON_NAME]" at bounding box center [642, 364] width 798 height 36
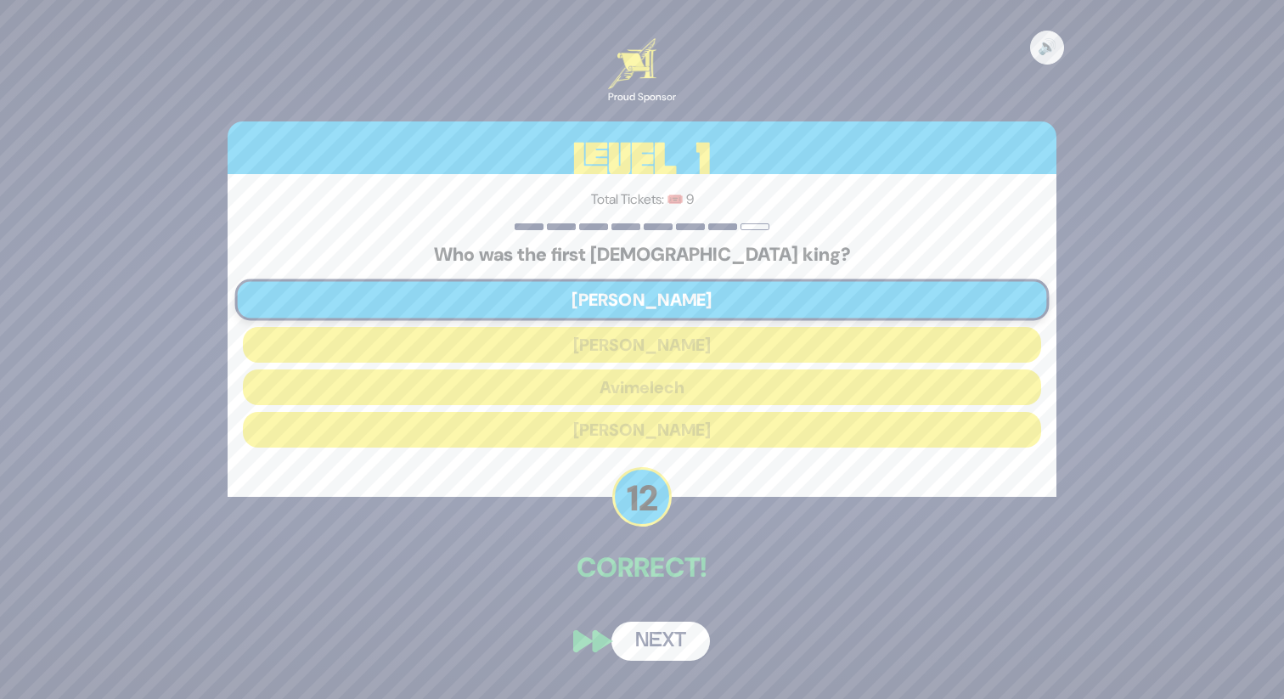
click at [655, 638] on button "Next" at bounding box center [660, 640] width 98 height 39
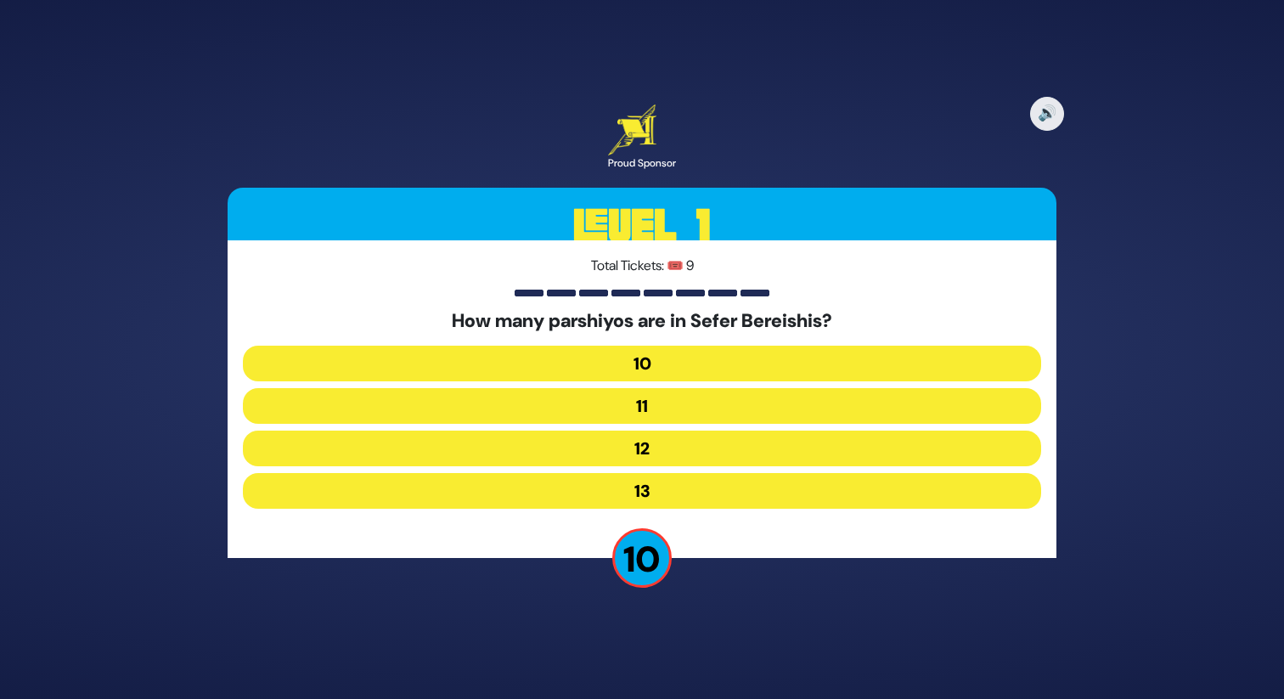
click at [631, 447] on button "12" at bounding box center [642, 448] width 798 height 36
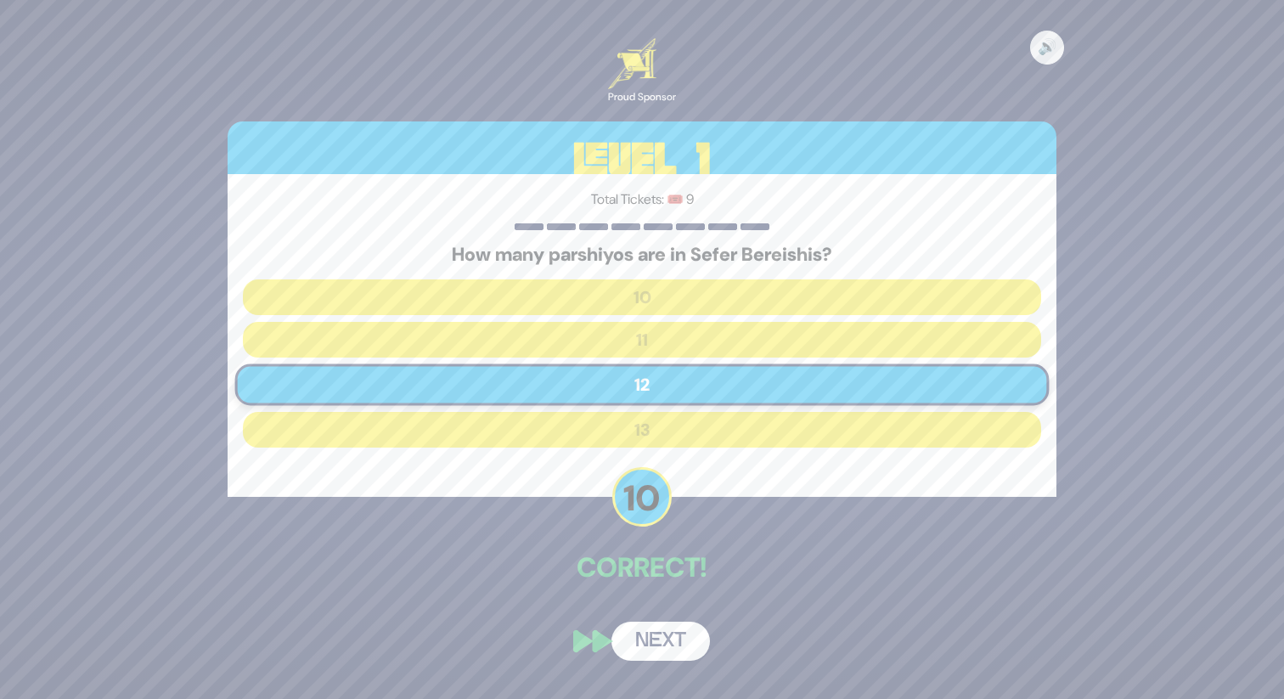
click at [670, 633] on button "Next" at bounding box center [660, 640] width 98 height 39
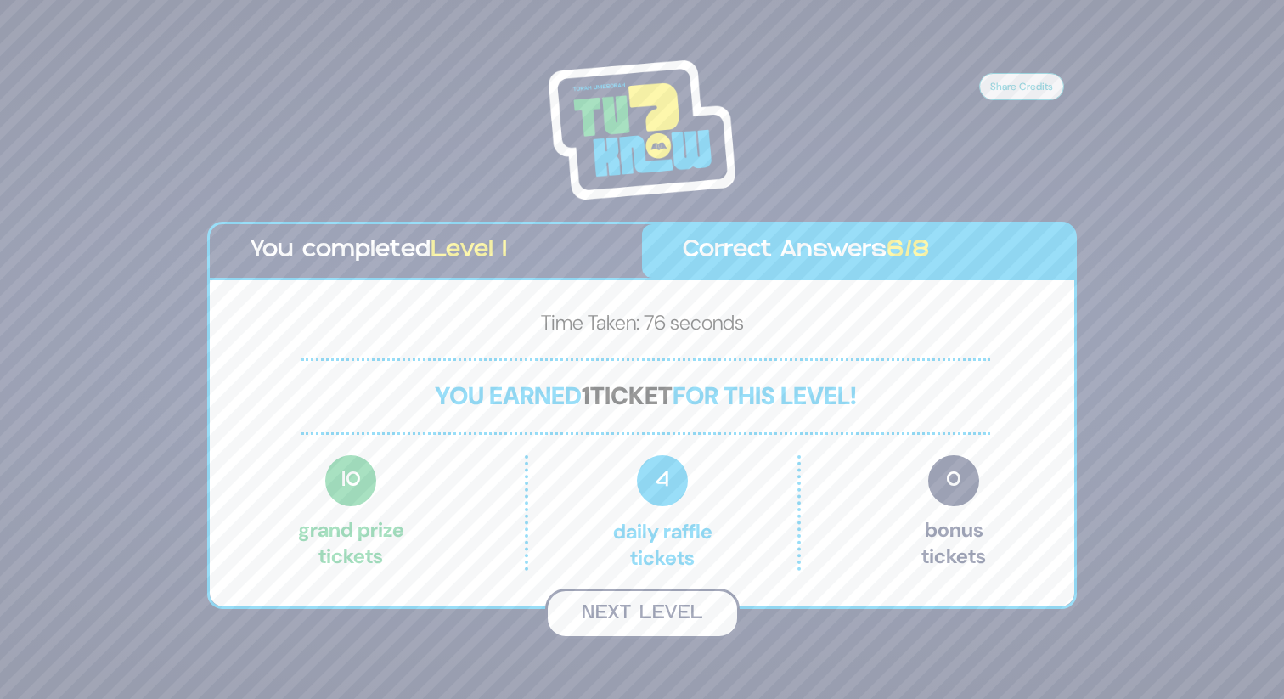
click at [659, 611] on button "Next Level" at bounding box center [642, 613] width 194 height 50
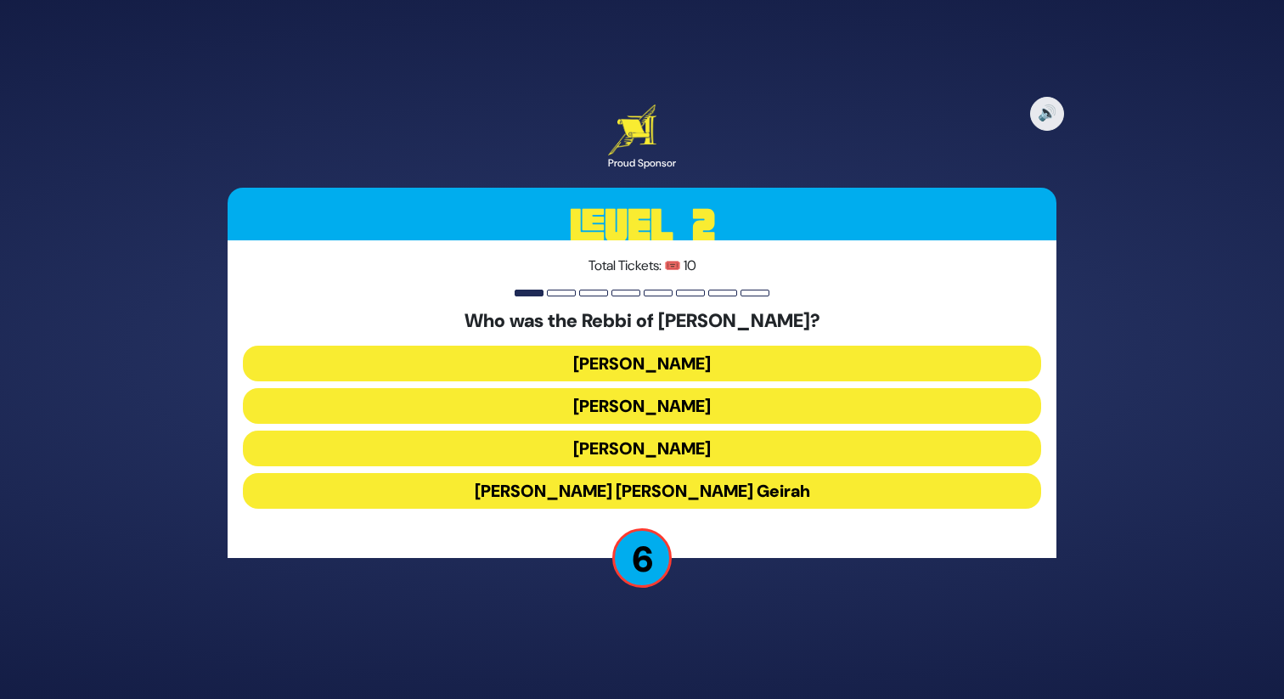
click at [623, 488] on button "Ehud Ben Geirah" at bounding box center [642, 491] width 798 height 36
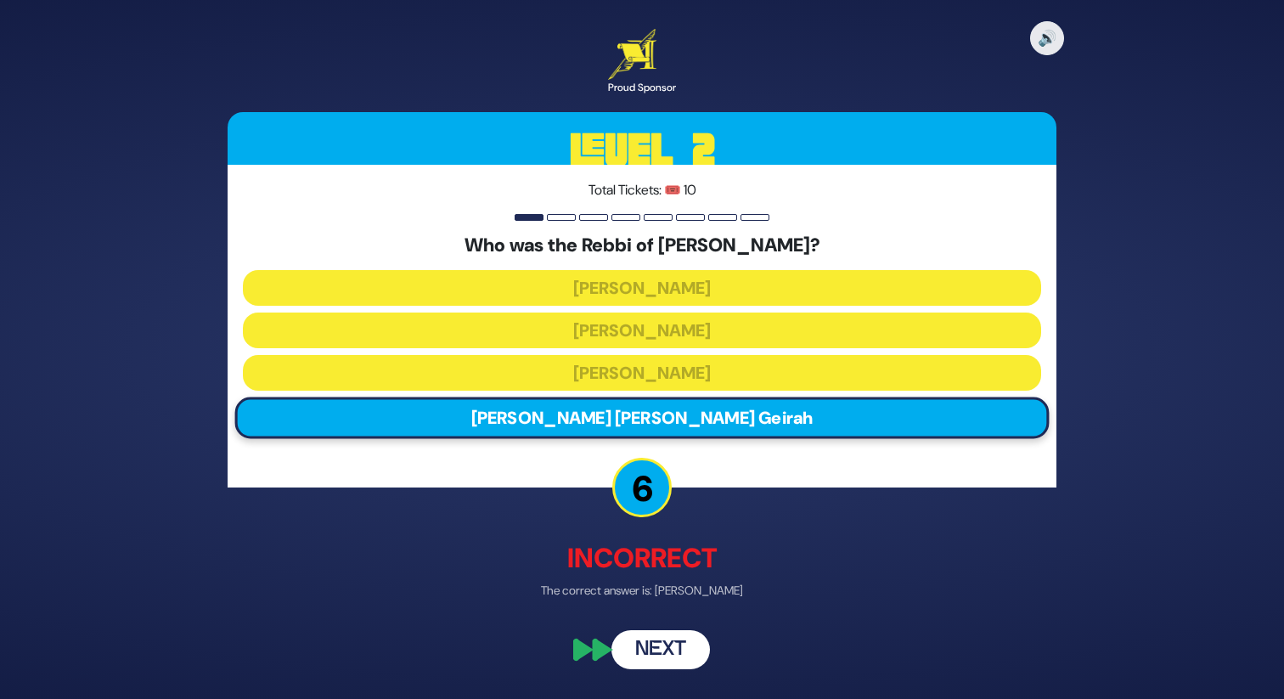
click at [654, 644] on button "Next" at bounding box center [660, 650] width 98 height 39
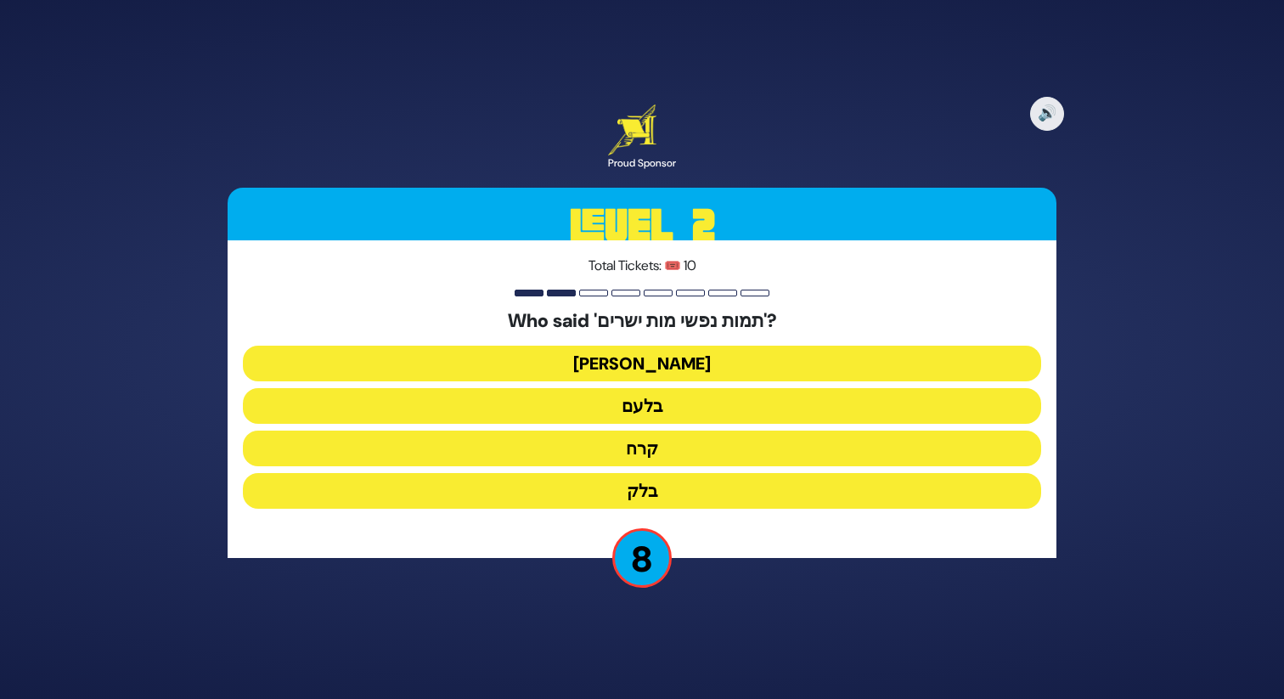
click at [675, 356] on button "יעקב" at bounding box center [642, 364] width 798 height 36
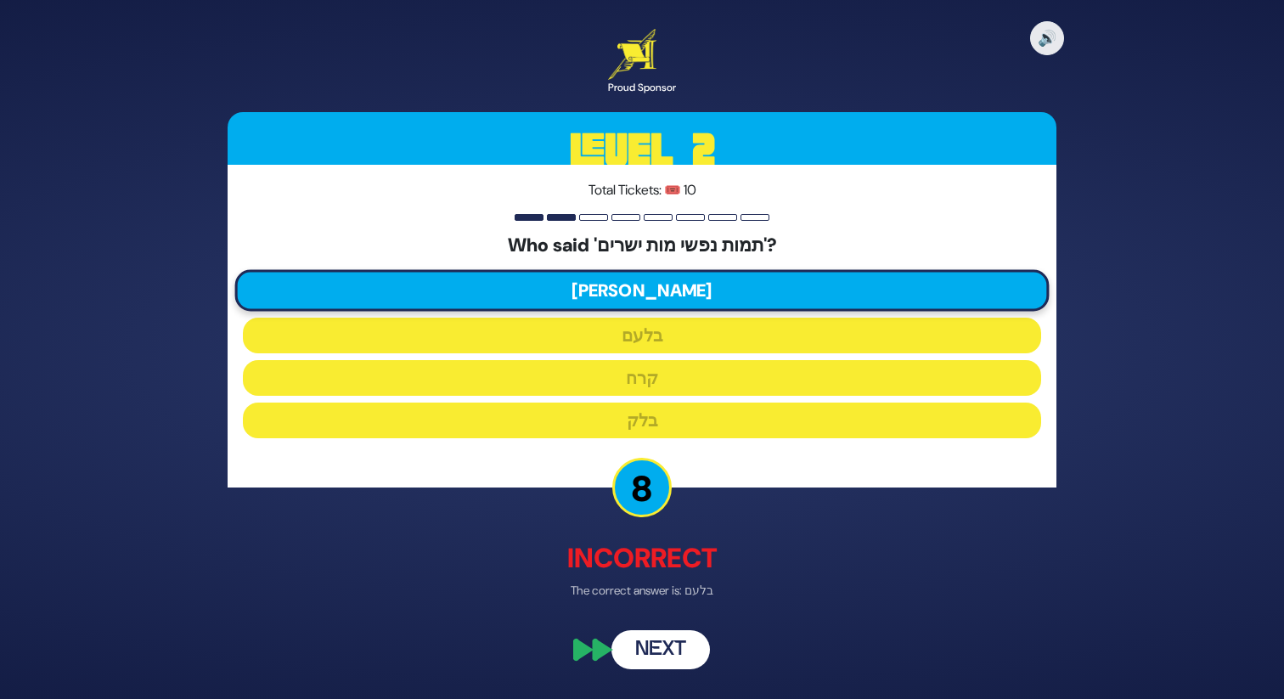
click at [660, 648] on button "Next" at bounding box center [660, 650] width 98 height 39
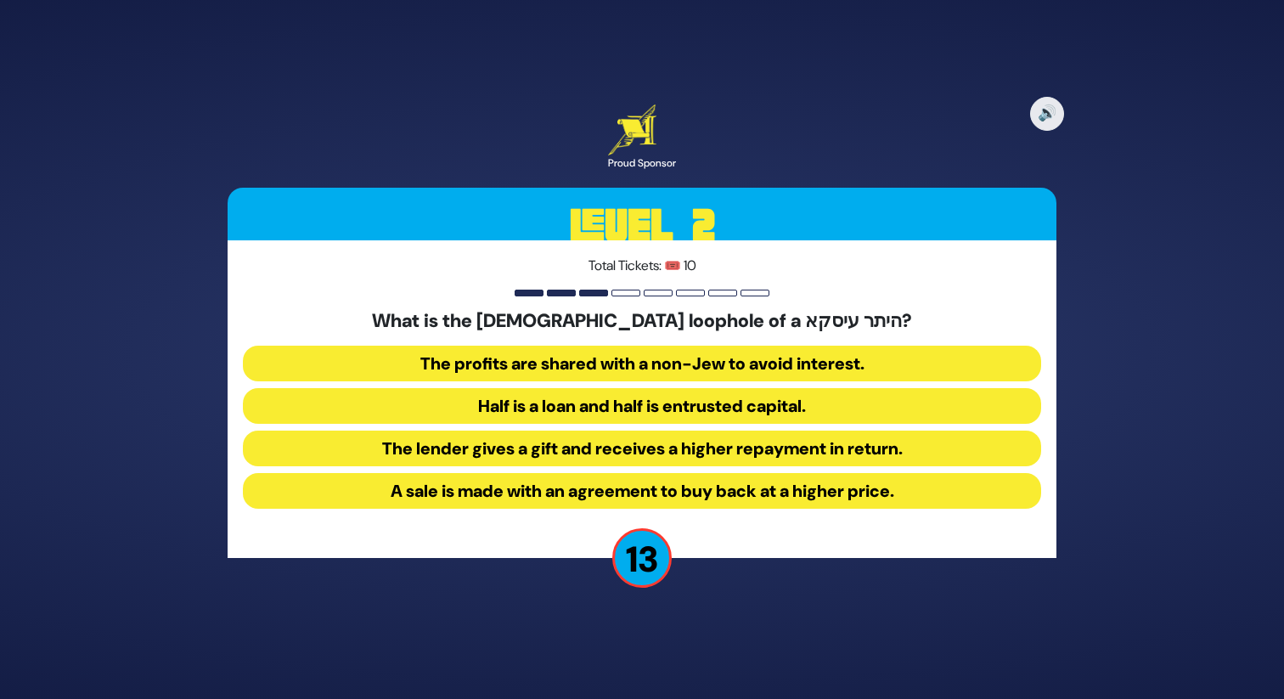
click at [723, 403] on button "Half is a loan and half is entrusted capital." at bounding box center [642, 406] width 798 height 36
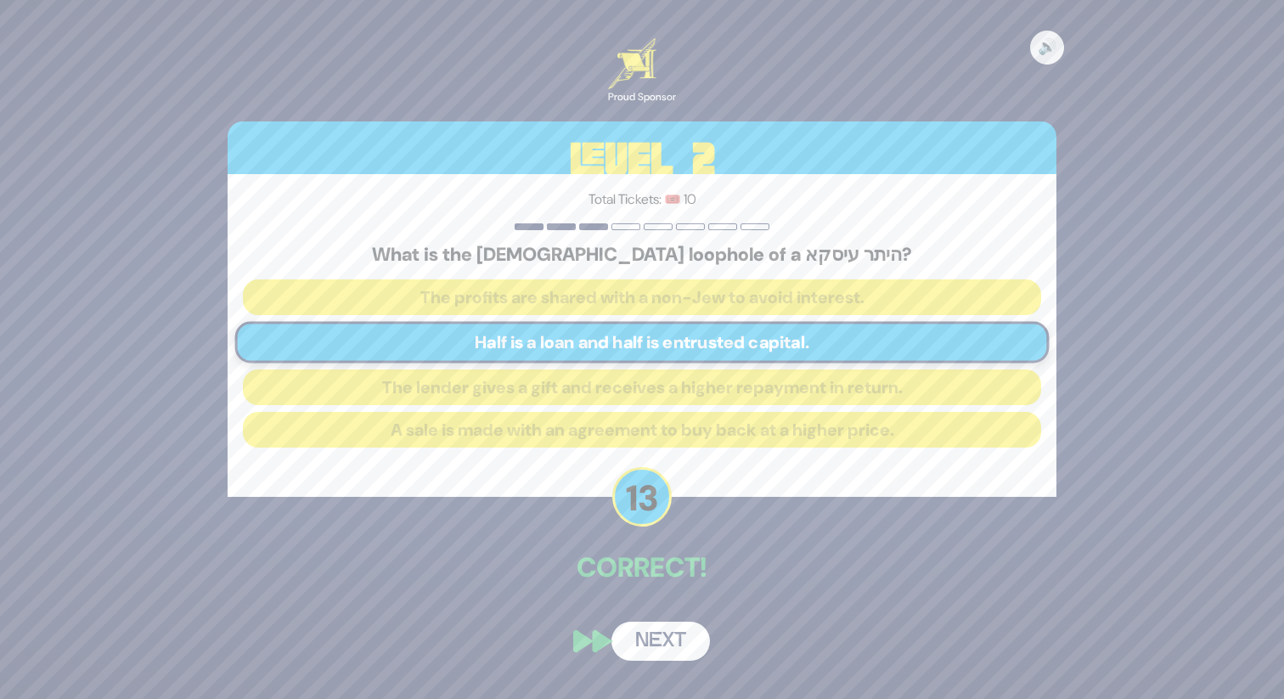
click at [662, 636] on button "Next" at bounding box center [660, 640] width 98 height 39
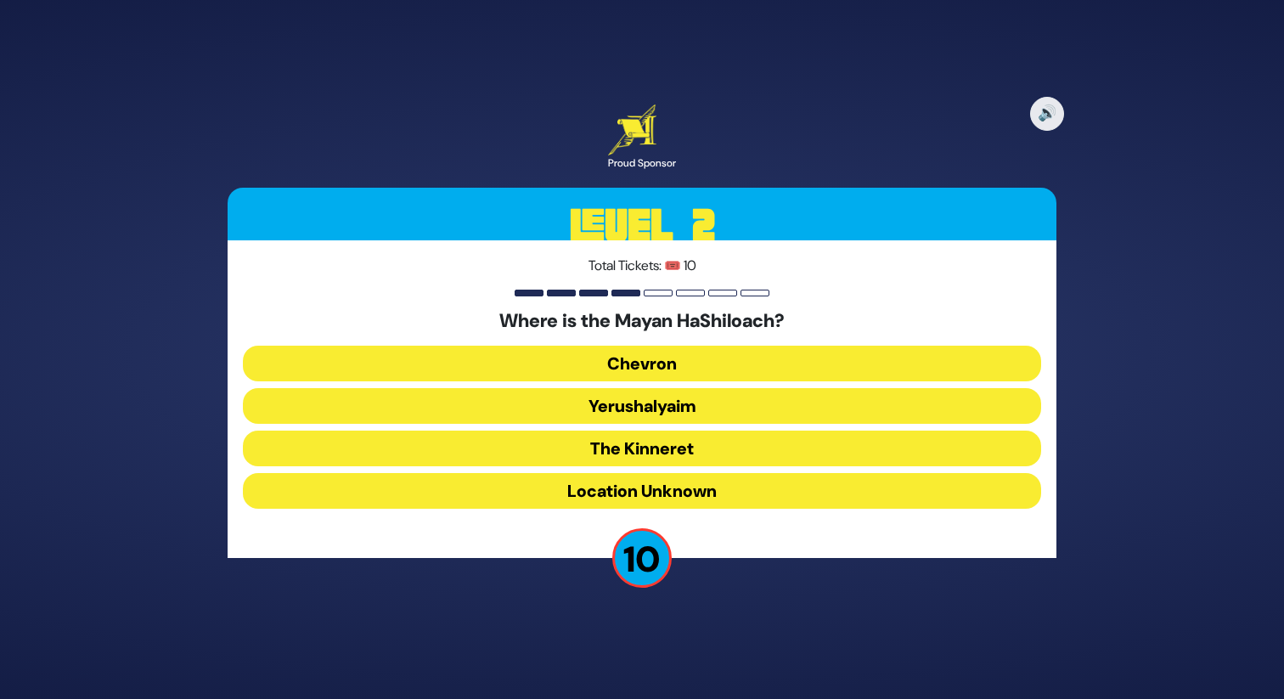
click at [655, 449] on button "The Kinneret" at bounding box center [642, 448] width 798 height 36
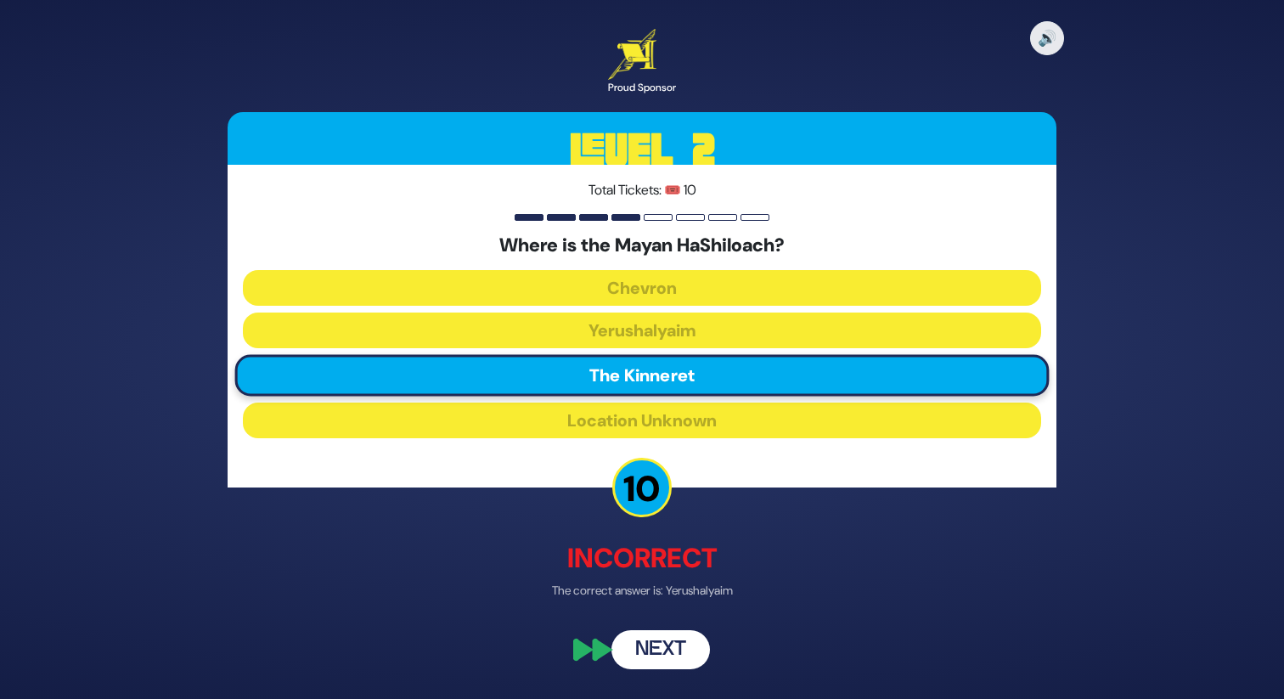
click at [655, 643] on button "Next" at bounding box center [660, 650] width 98 height 39
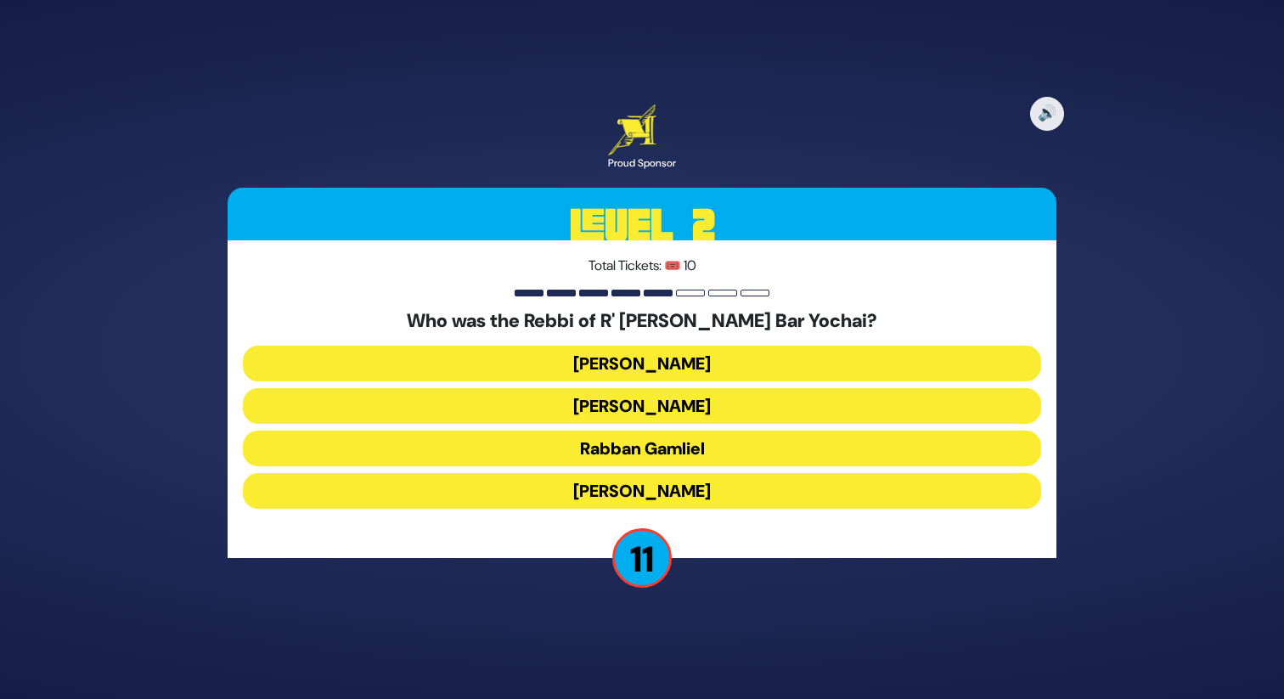
click at [658, 486] on button "Rabbi Akiva" at bounding box center [642, 491] width 798 height 36
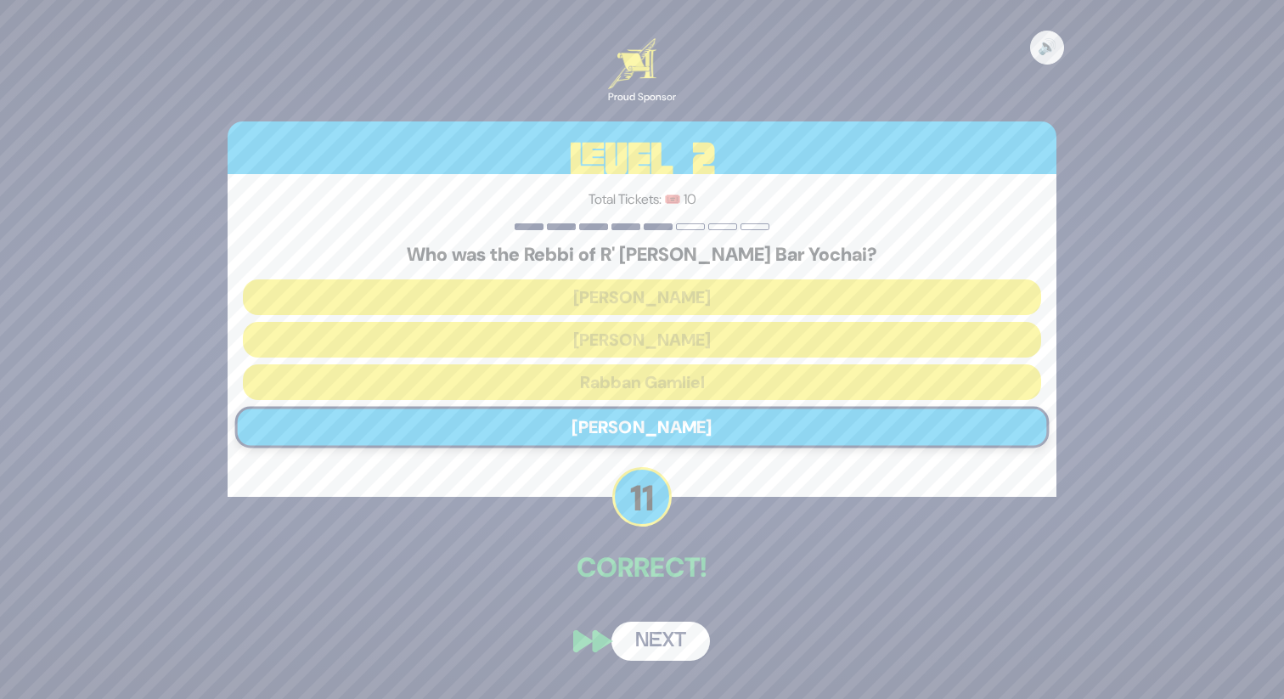
click at [658, 630] on button "Next" at bounding box center [660, 640] width 98 height 39
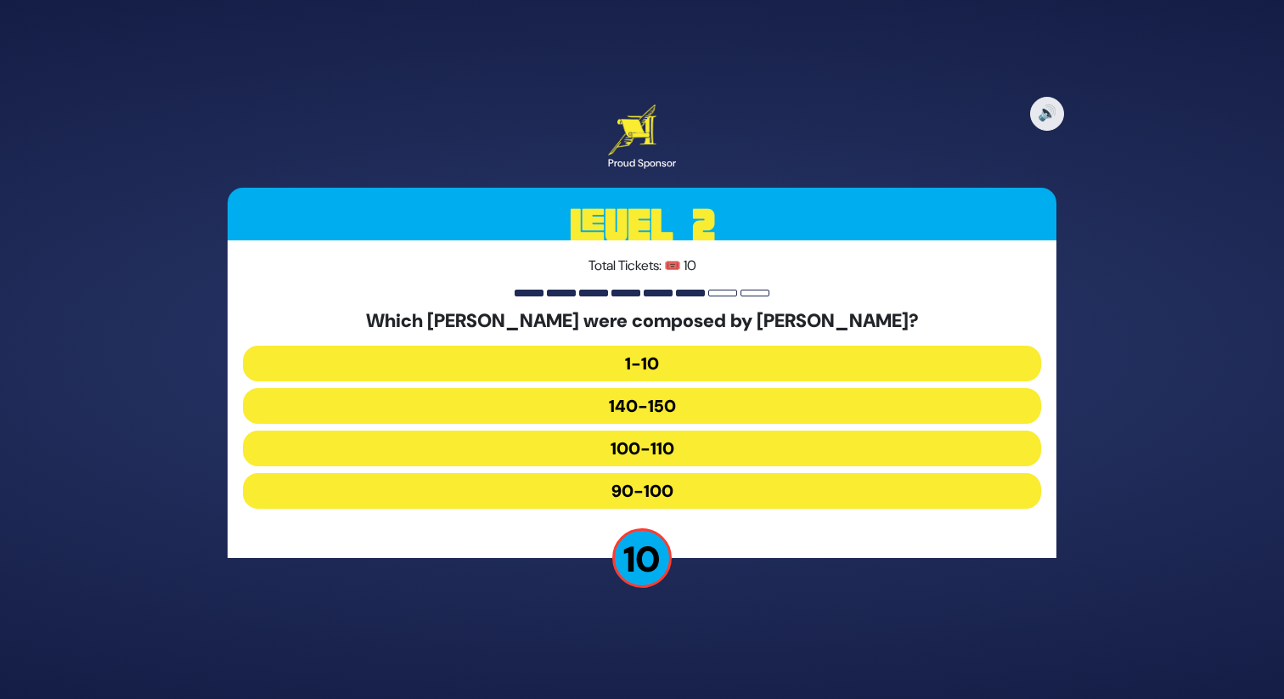
click at [655, 441] on button "100-110" at bounding box center [642, 448] width 798 height 36
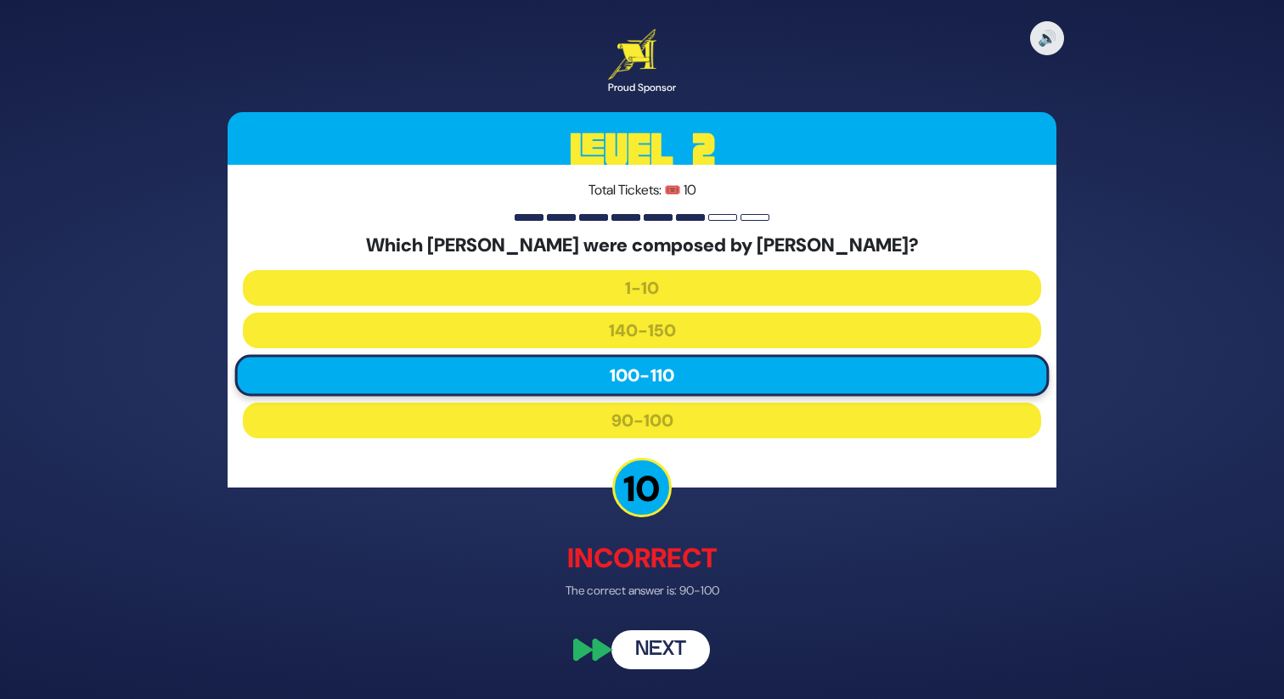
click at [661, 635] on button "Next" at bounding box center [660, 650] width 98 height 39
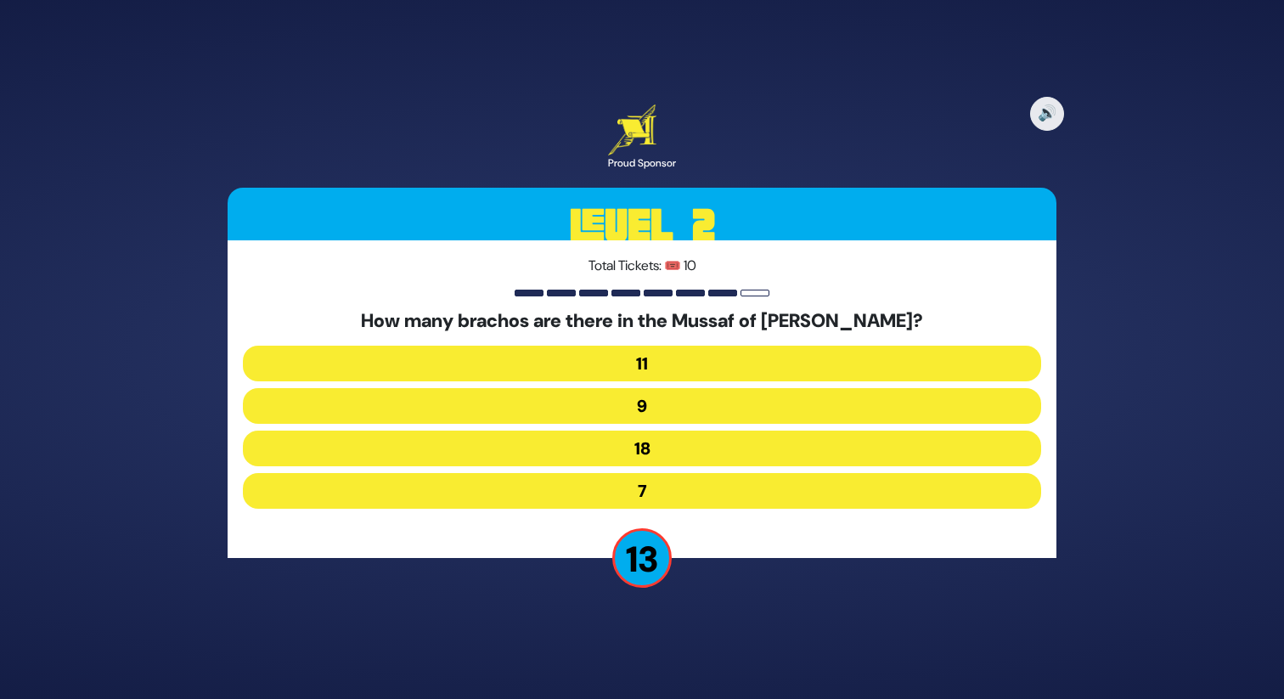
click at [689, 445] on button "18" at bounding box center [642, 448] width 798 height 36
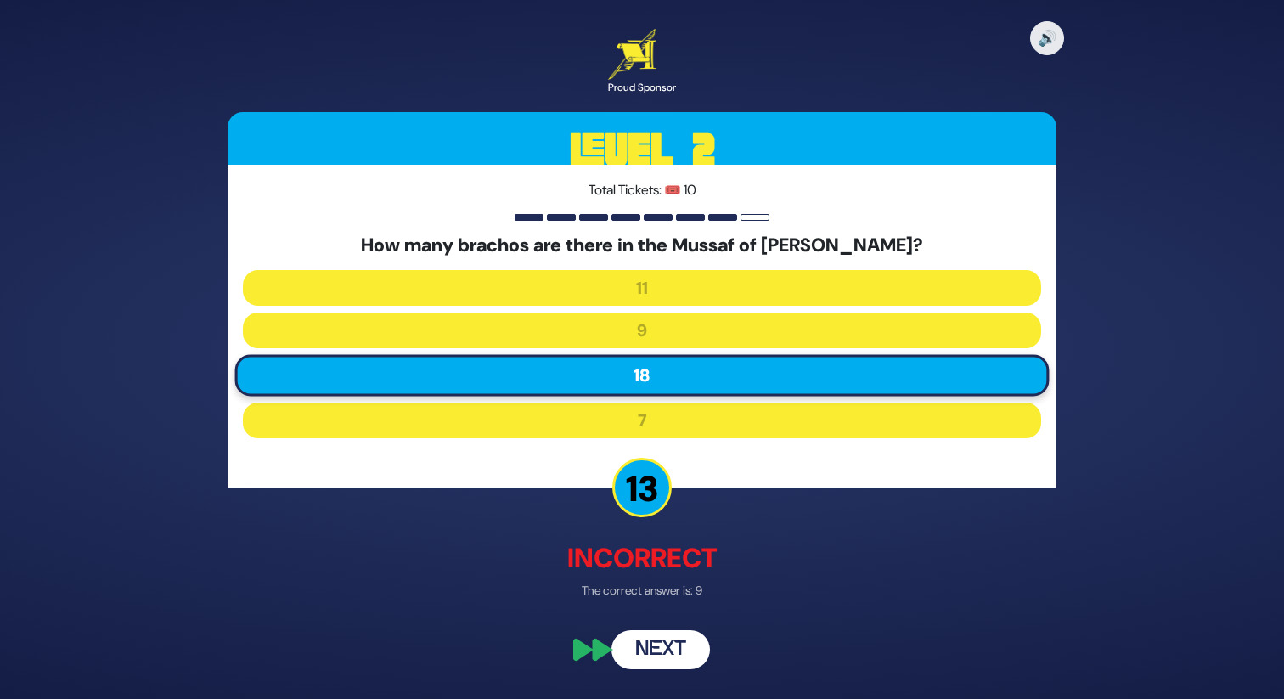
click at [650, 636] on button "Next" at bounding box center [660, 650] width 98 height 39
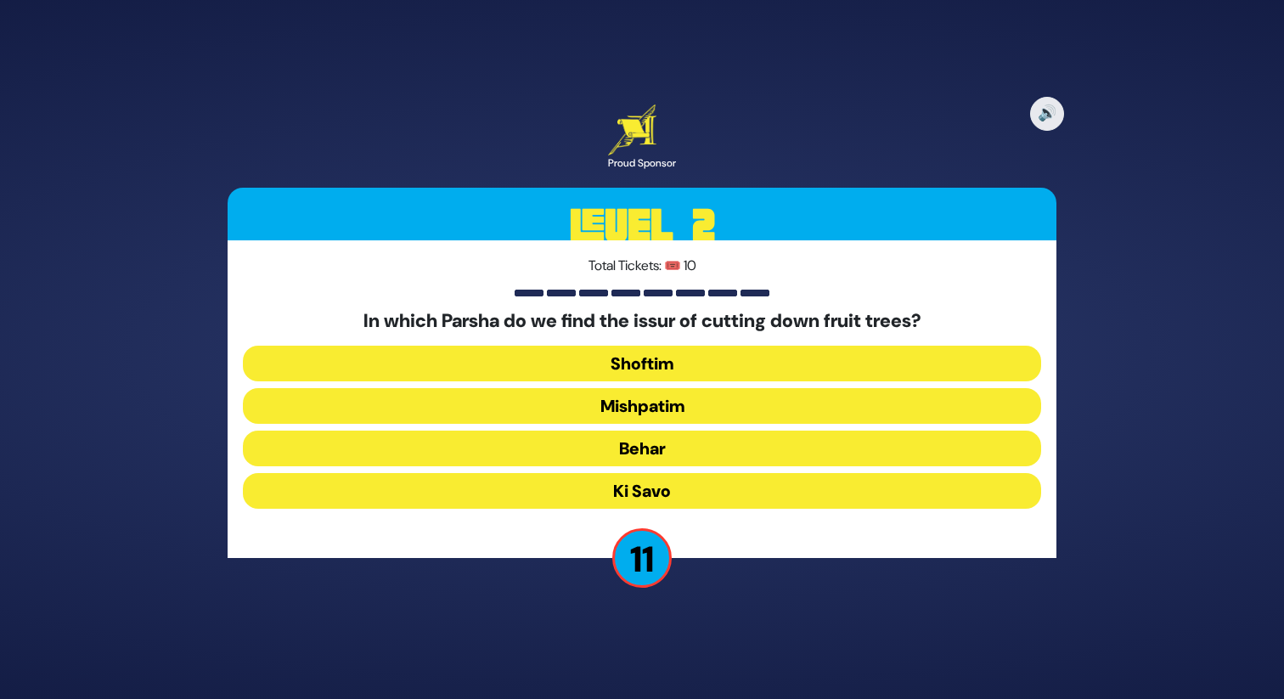
click at [694, 398] on button "Mishpatim" at bounding box center [642, 406] width 798 height 36
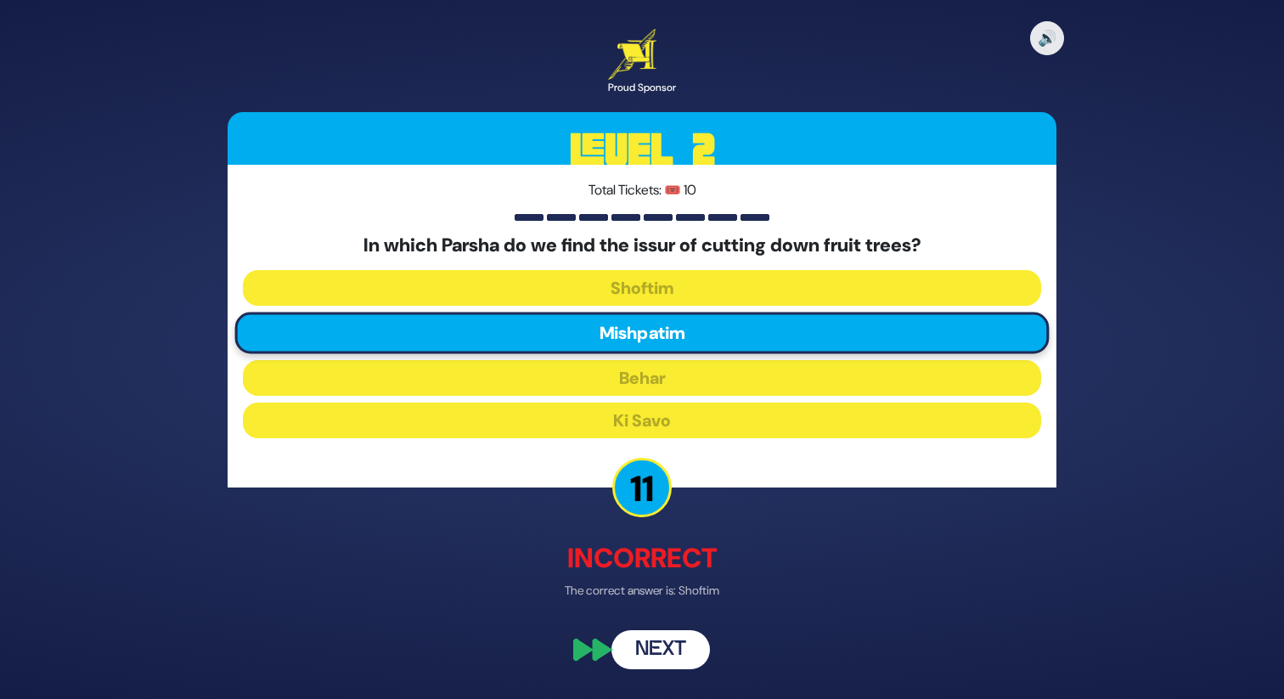
click at [669, 655] on button "Next" at bounding box center [660, 650] width 98 height 39
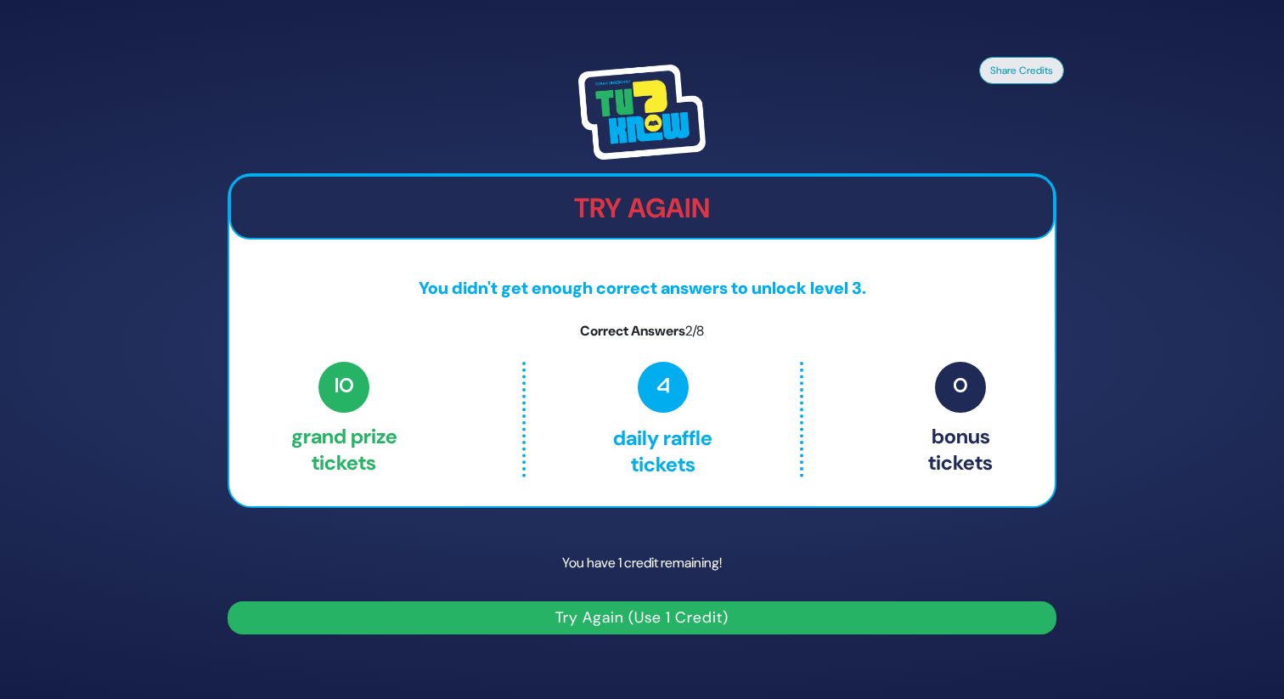
click at [671, 608] on button "Try Again (Use 1 Credit)" at bounding box center [642, 617] width 829 height 33
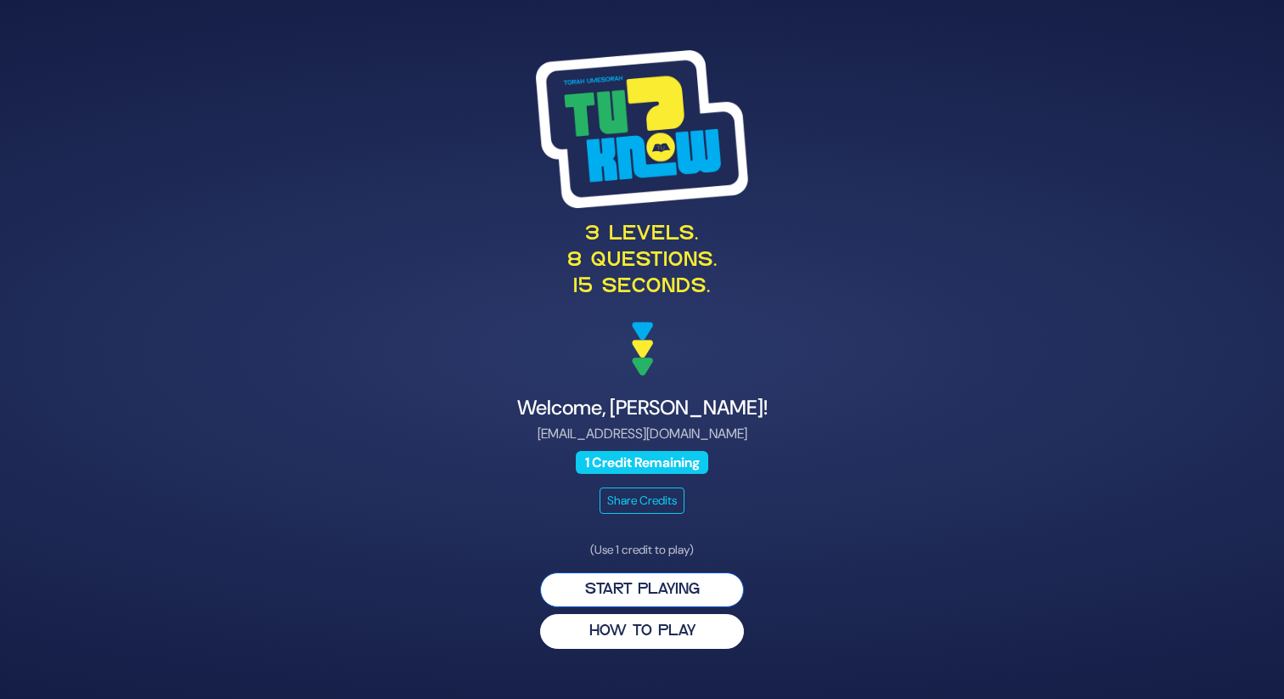
click at [644, 582] on button "Start Playing" at bounding box center [642, 589] width 204 height 35
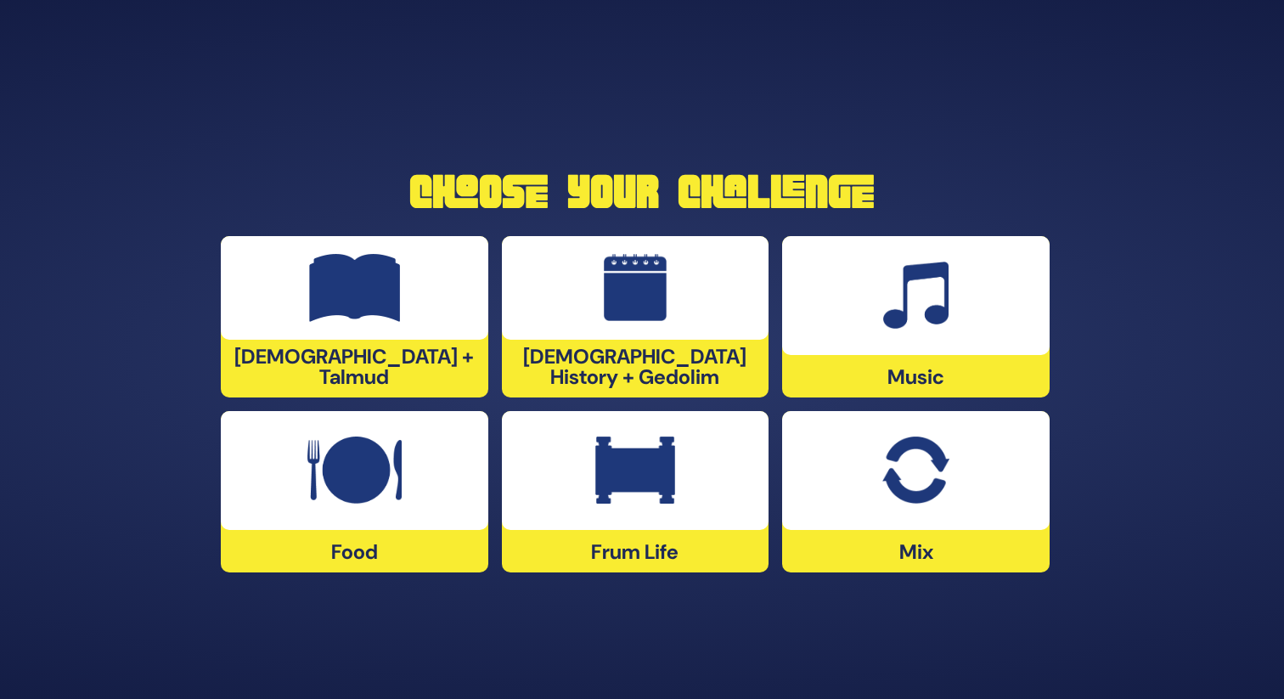
click at [920, 470] on img at bounding box center [915, 470] width 66 height 68
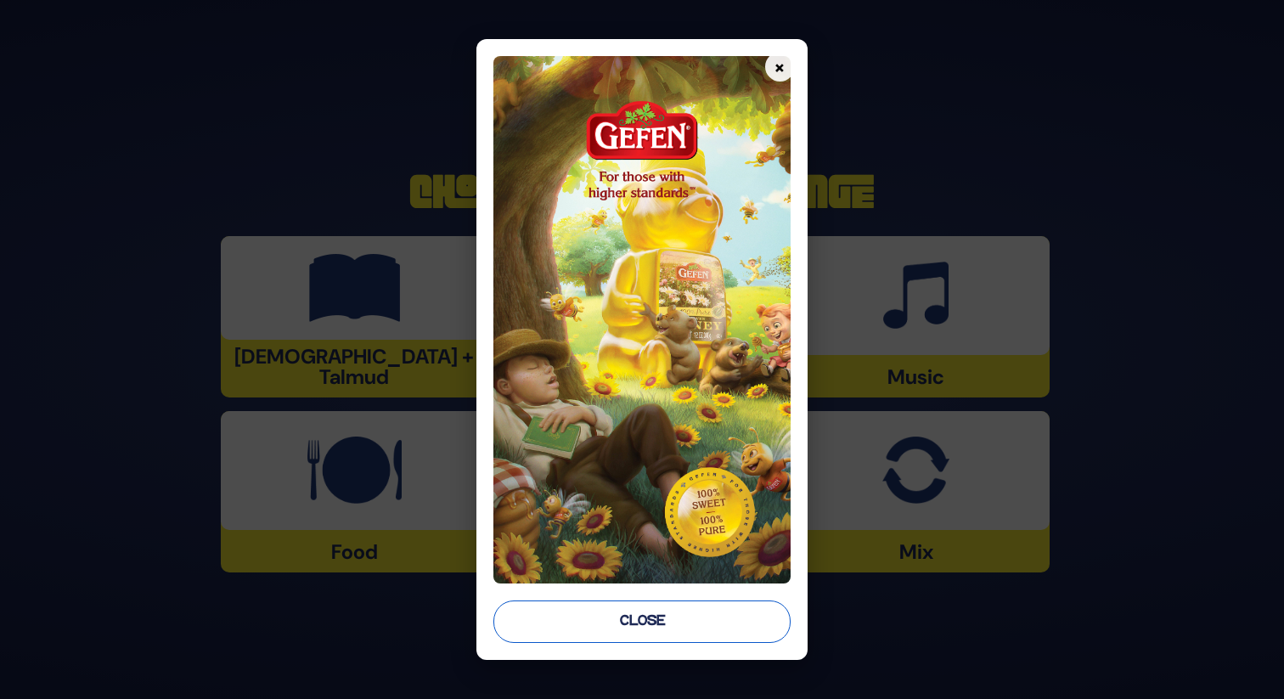
click at [620, 605] on button "Close" at bounding box center [641, 621] width 296 height 42
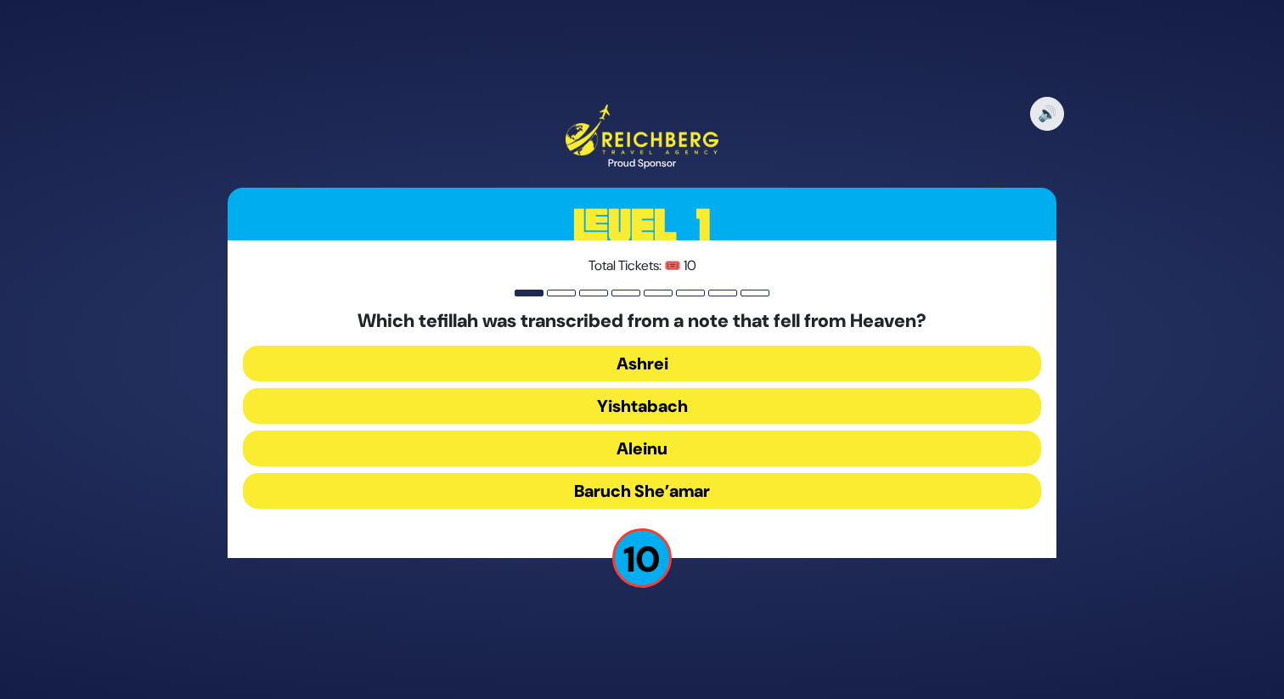
click at [646, 437] on button "Aleinu" at bounding box center [642, 448] width 798 height 36
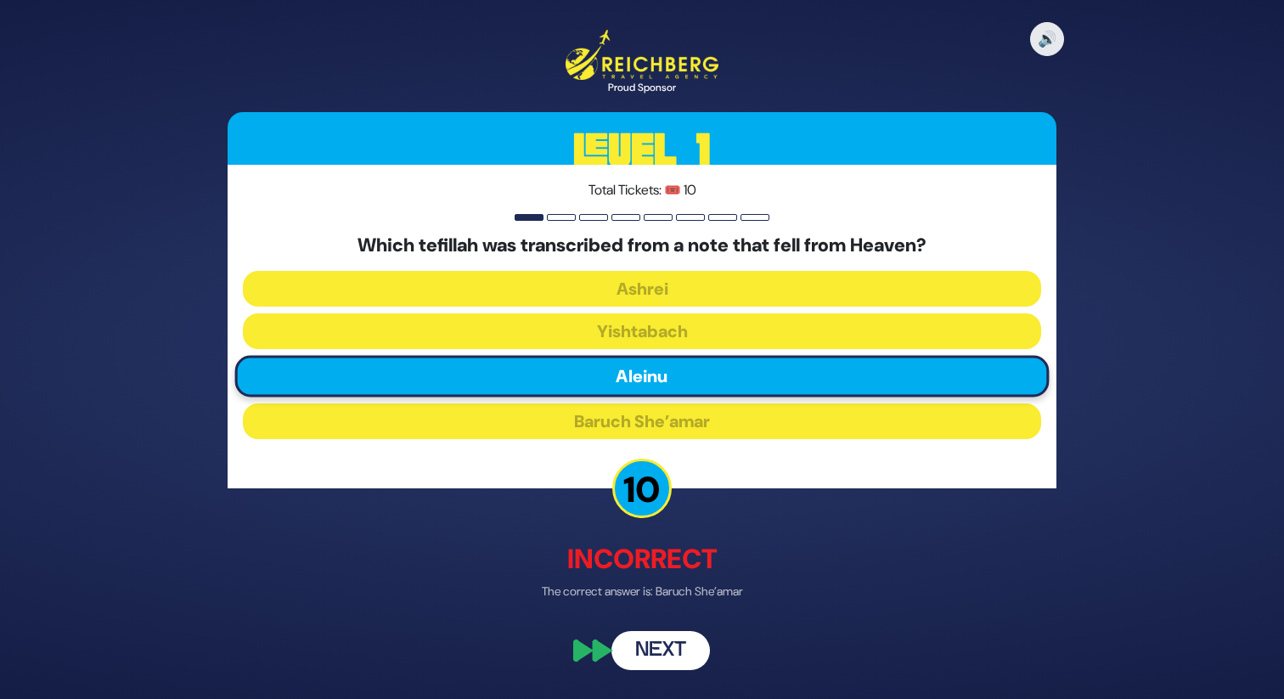
click at [657, 647] on button "Next" at bounding box center [660, 649] width 98 height 39
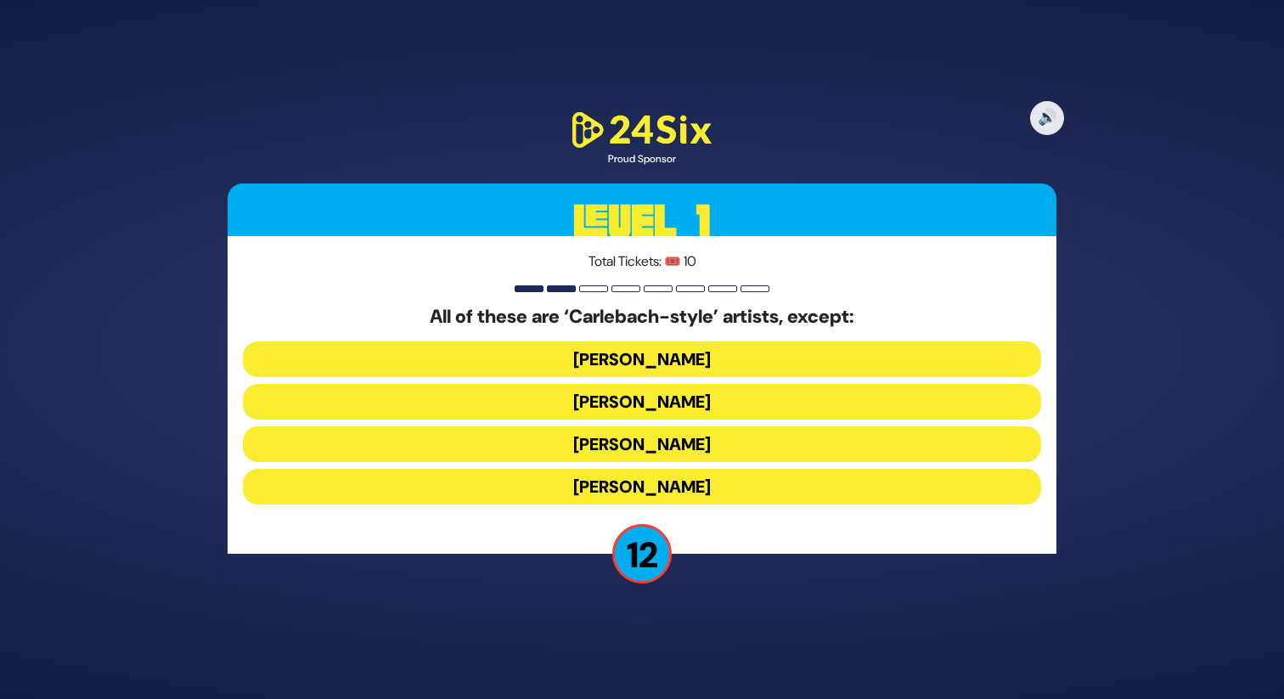
click at [682, 483] on button "Yiddy Bialostotzky" at bounding box center [642, 487] width 798 height 36
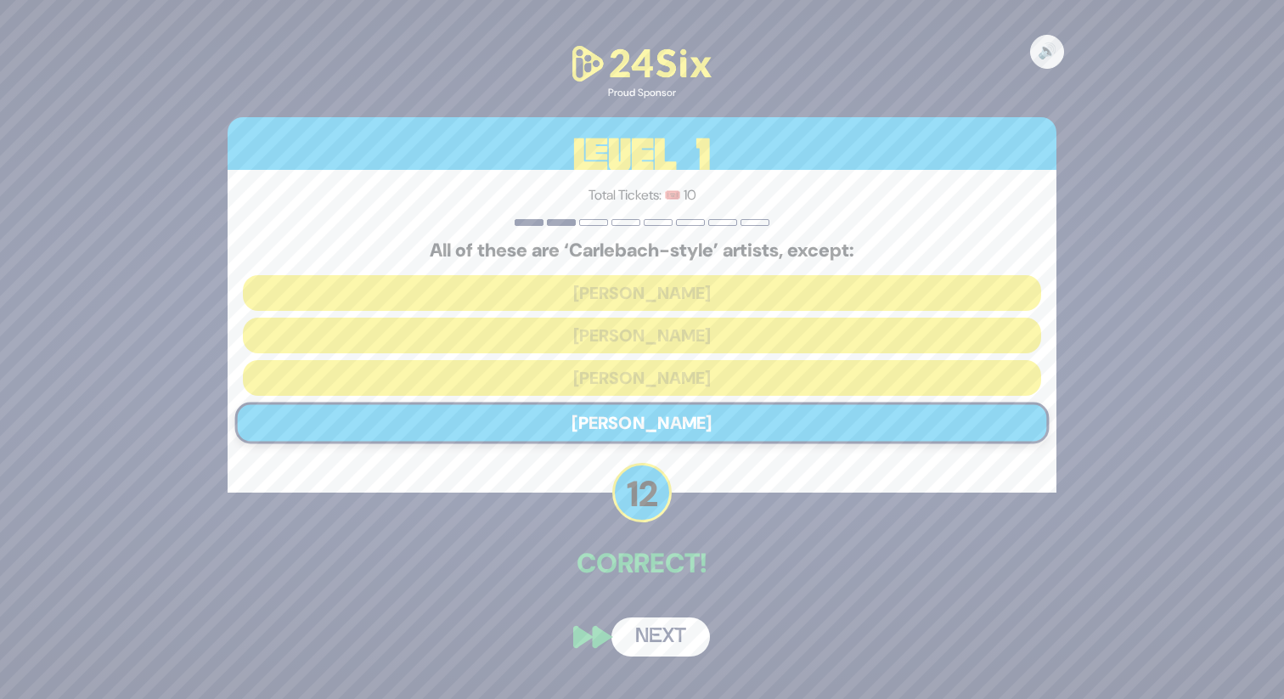
click at [655, 644] on button "Next" at bounding box center [660, 636] width 98 height 39
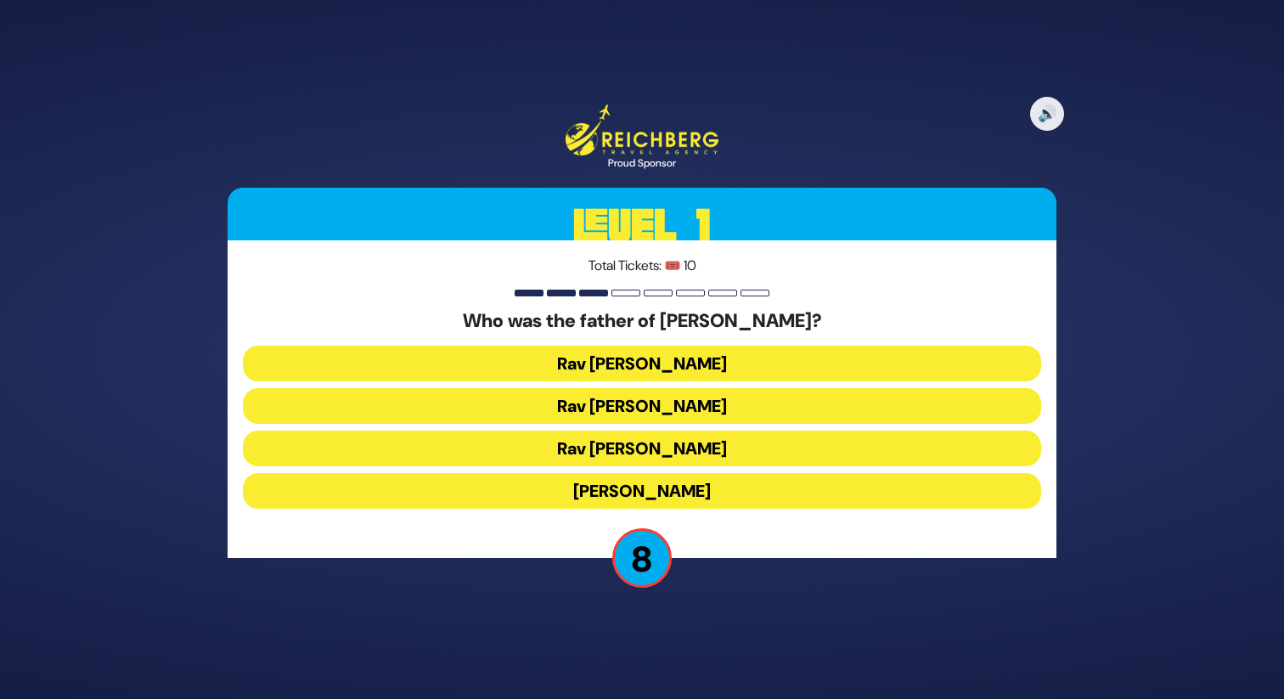
click at [672, 488] on button "Rav Yitzchok Hutner" at bounding box center [642, 491] width 798 height 36
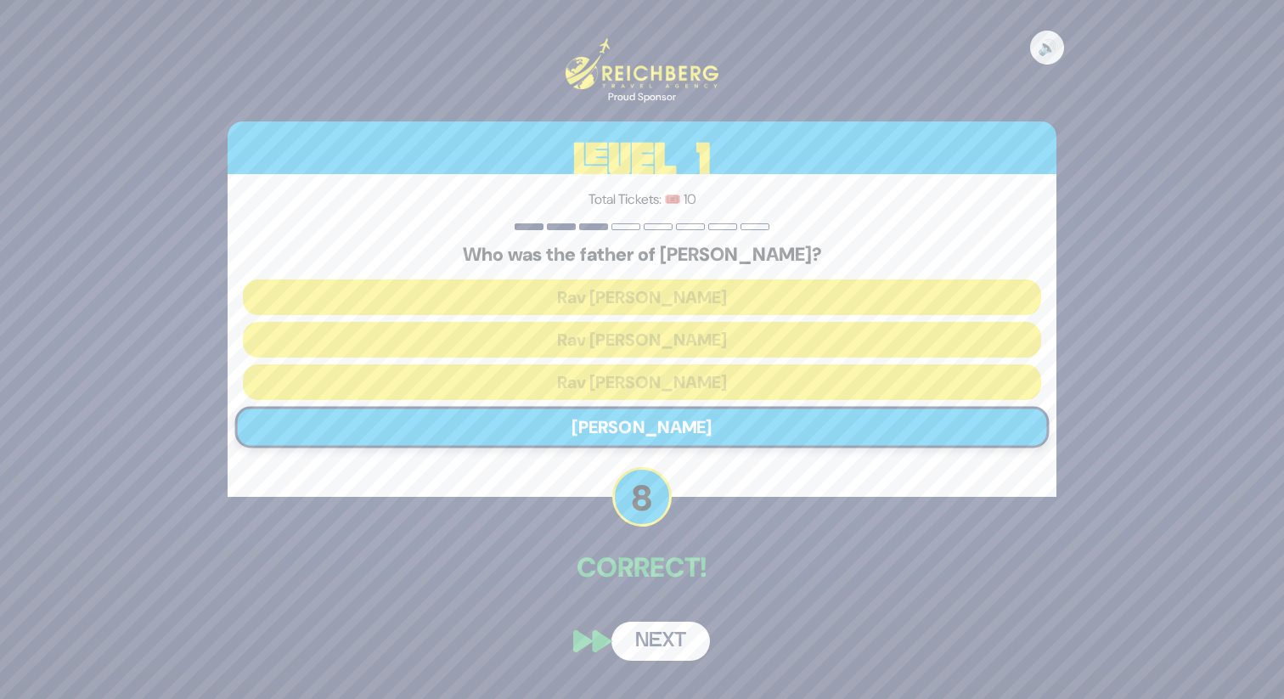
click at [664, 649] on button "Next" at bounding box center [660, 640] width 98 height 39
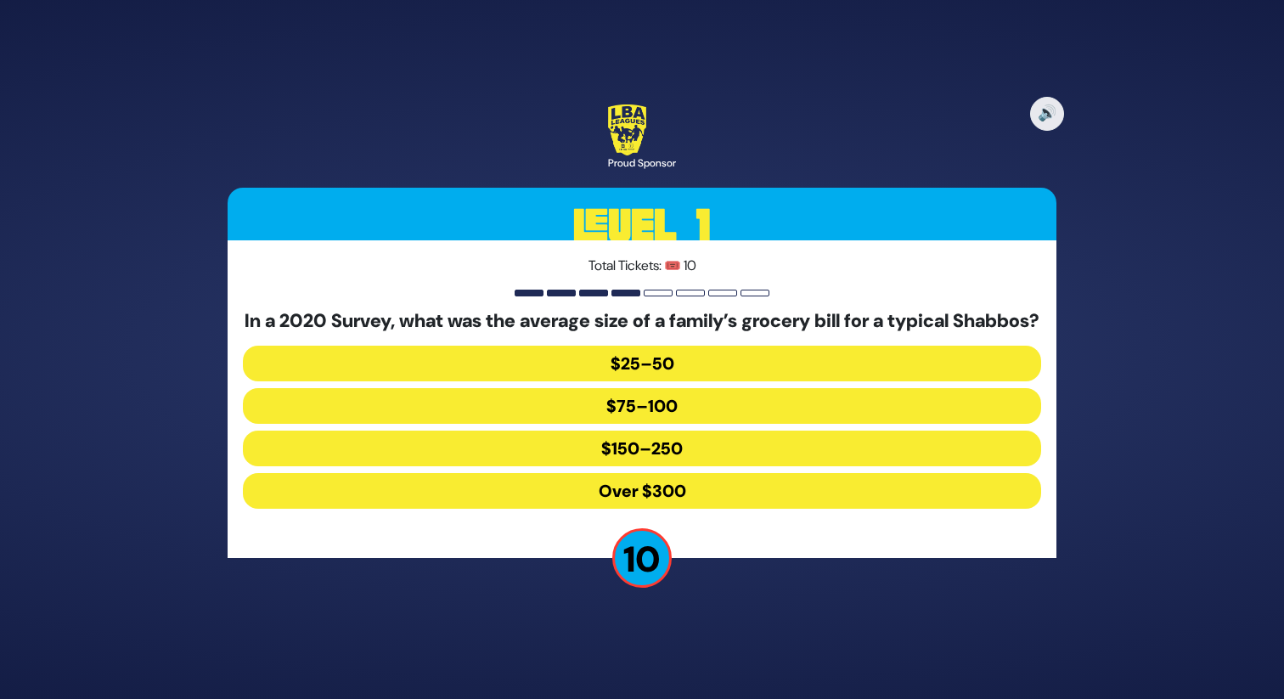
click at [658, 497] on button "Over $300" at bounding box center [642, 491] width 798 height 36
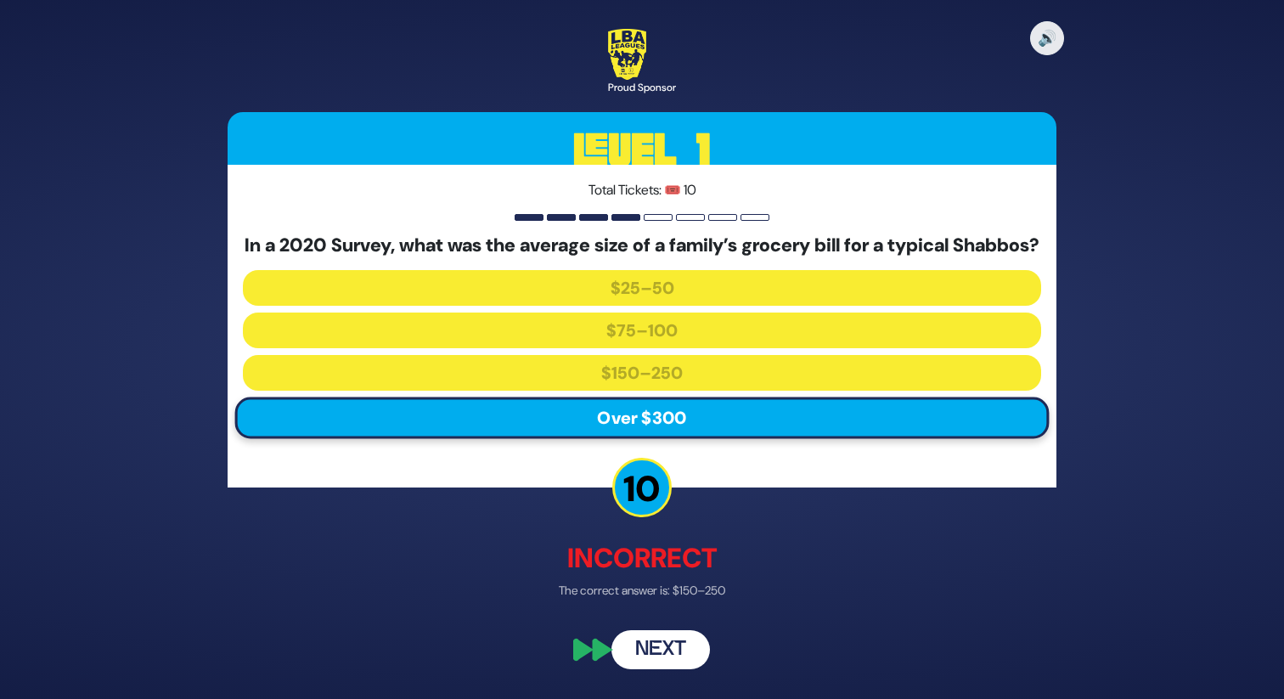
click at [651, 653] on button "Next" at bounding box center [660, 650] width 98 height 39
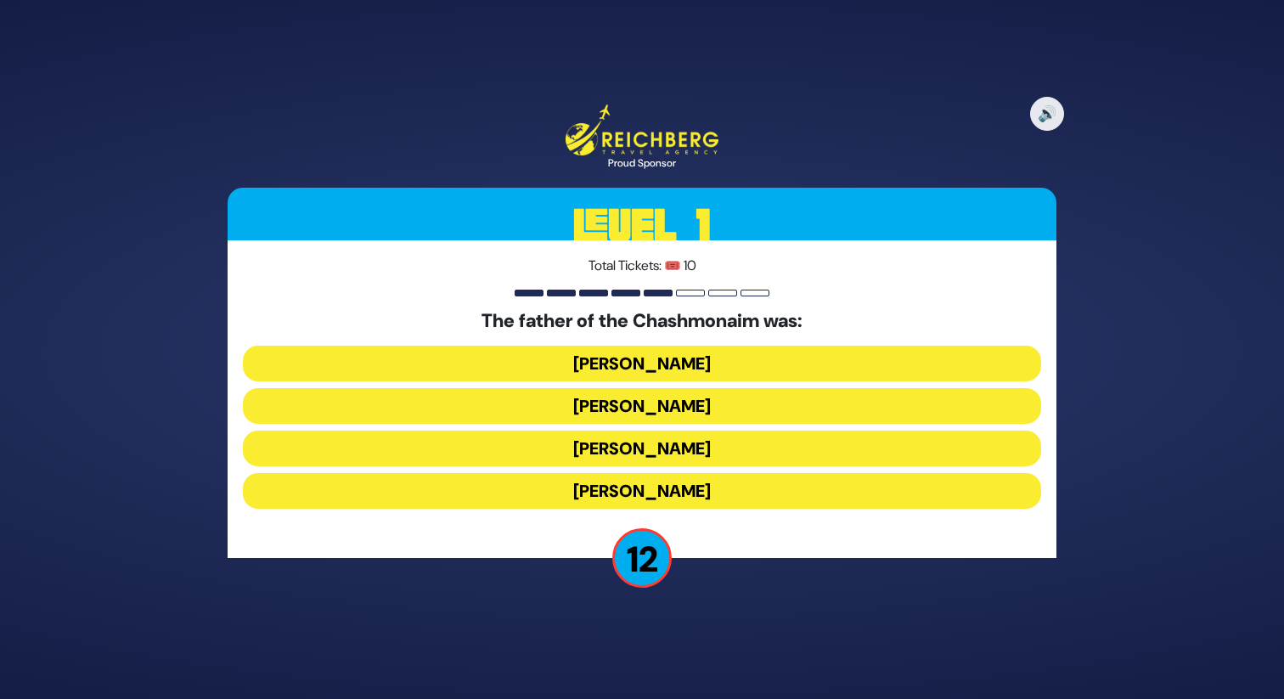
click at [691, 357] on button "Mattisyahu Kohein Gadol" at bounding box center [642, 364] width 798 height 36
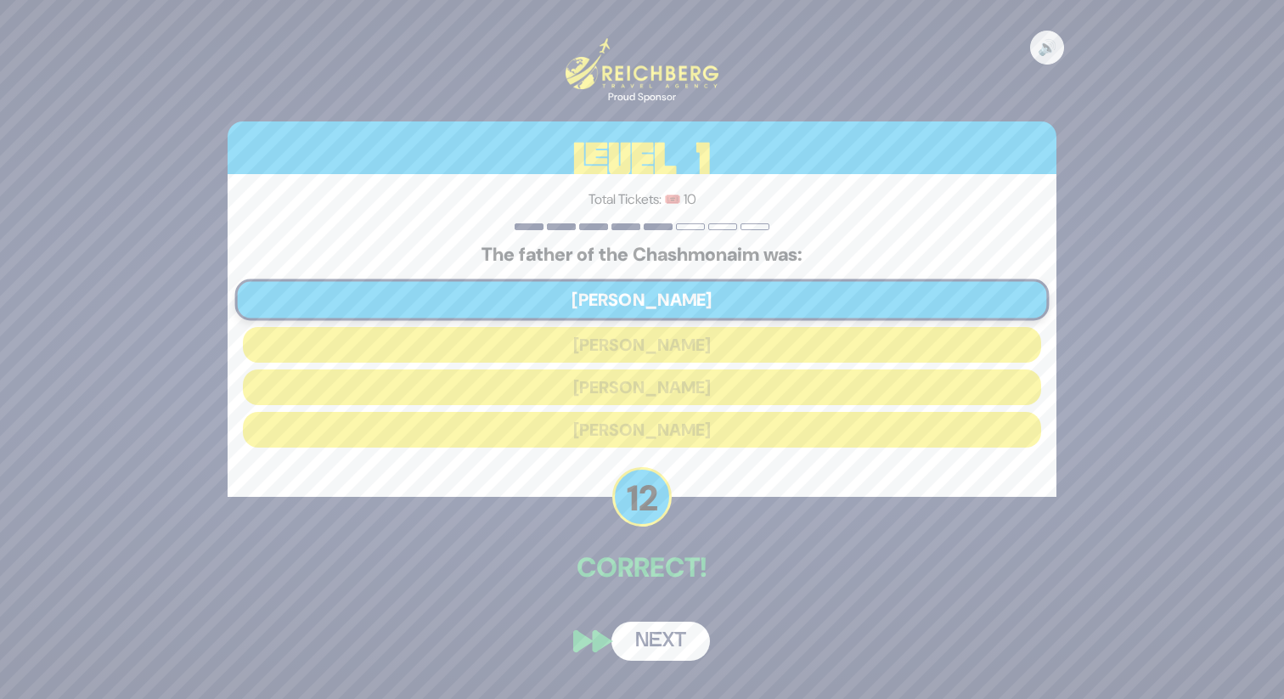
click at [662, 639] on button "Next" at bounding box center [660, 640] width 98 height 39
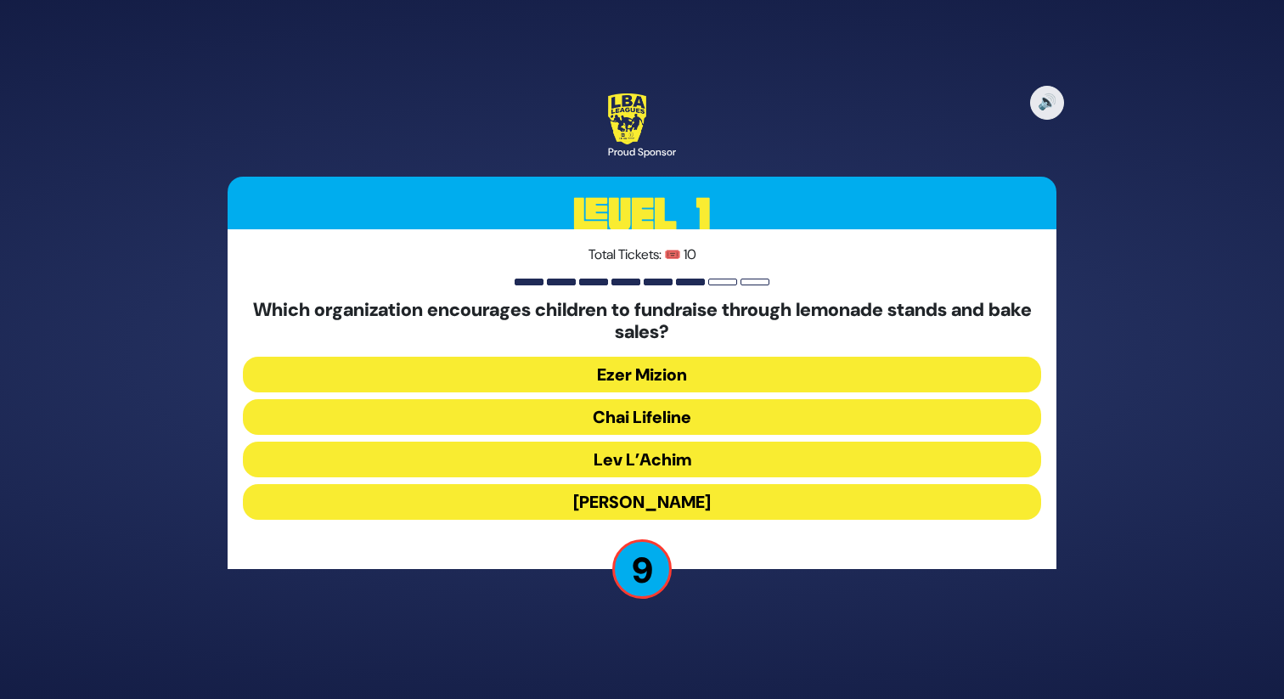
click at [647, 374] on button "Ezer Mizion" at bounding box center [642, 375] width 798 height 36
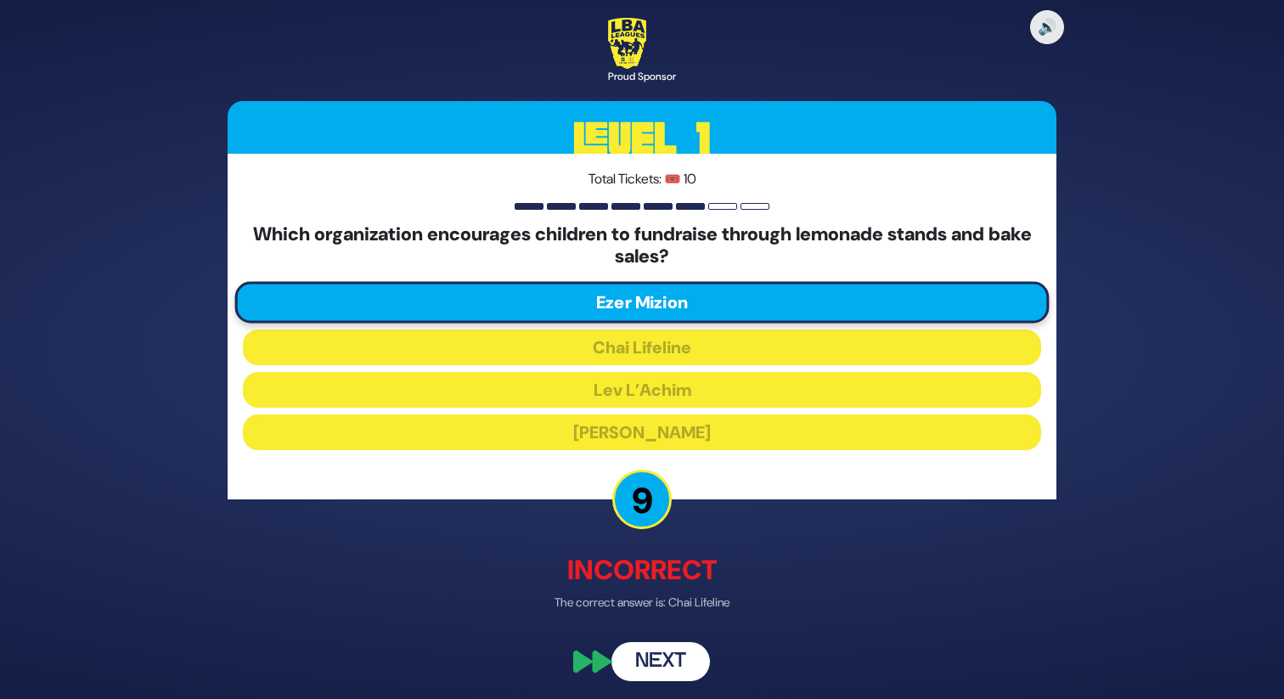
click at [650, 661] on button "Next" at bounding box center [660, 661] width 98 height 39
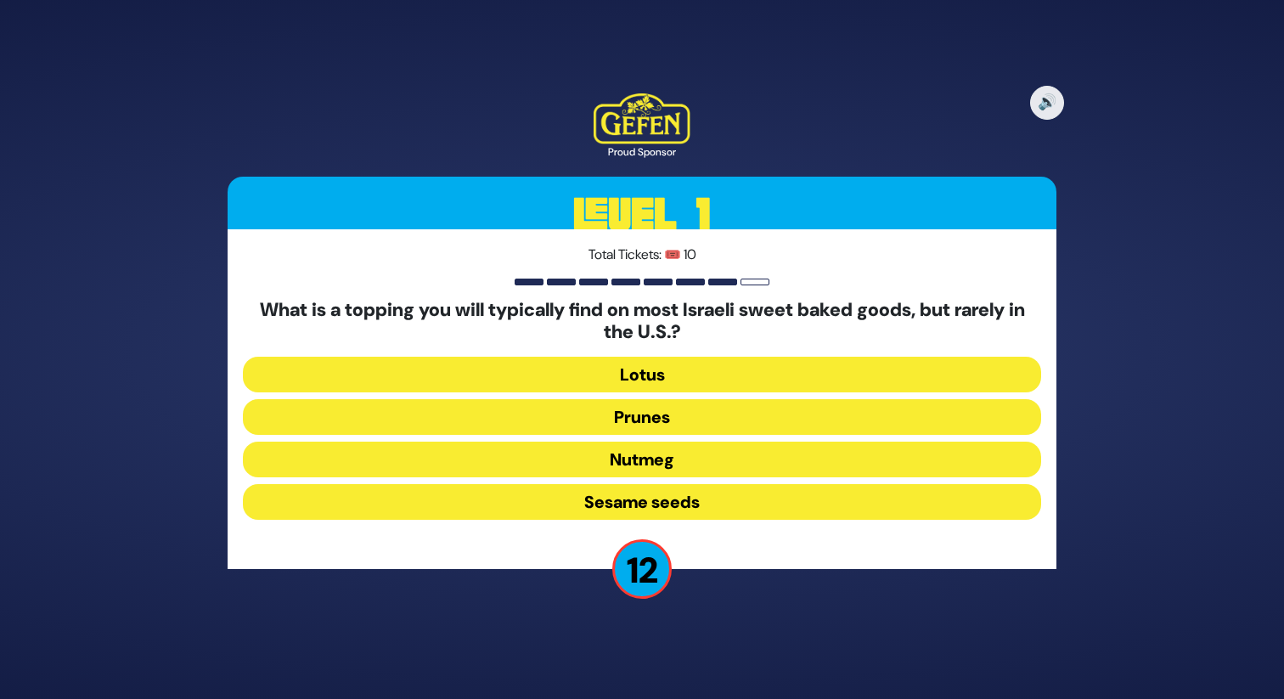
click at [665, 503] on button "Sesame seeds" at bounding box center [642, 502] width 798 height 36
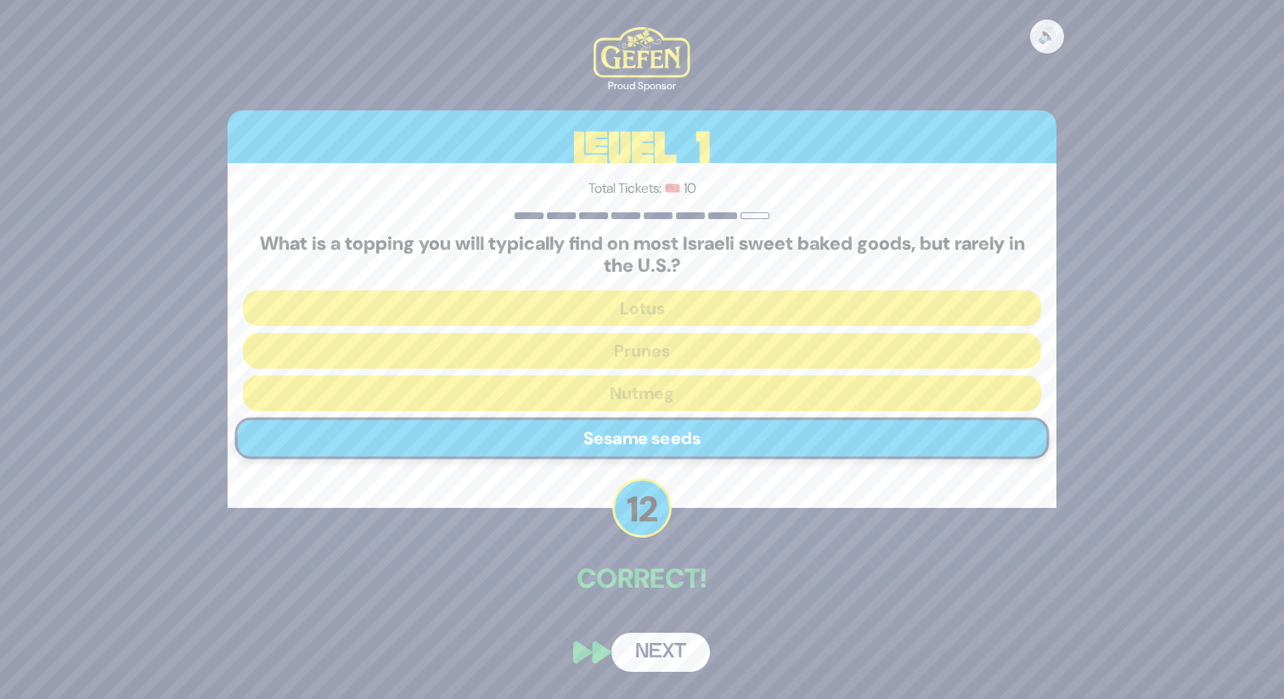
click at [655, 636] on button "Next" at bounding box center [660, 652] width 98 height 39
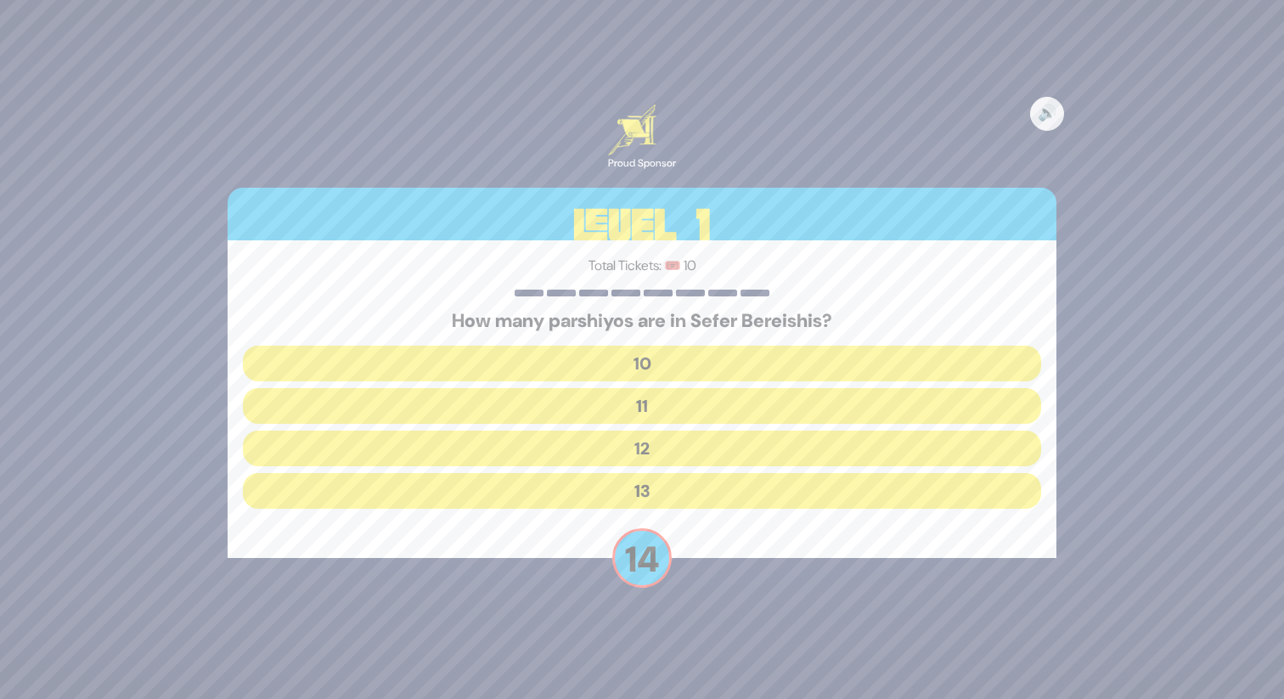
click at [648, 458] on button "12" at bounding box center [642, 448] width 798 height 36
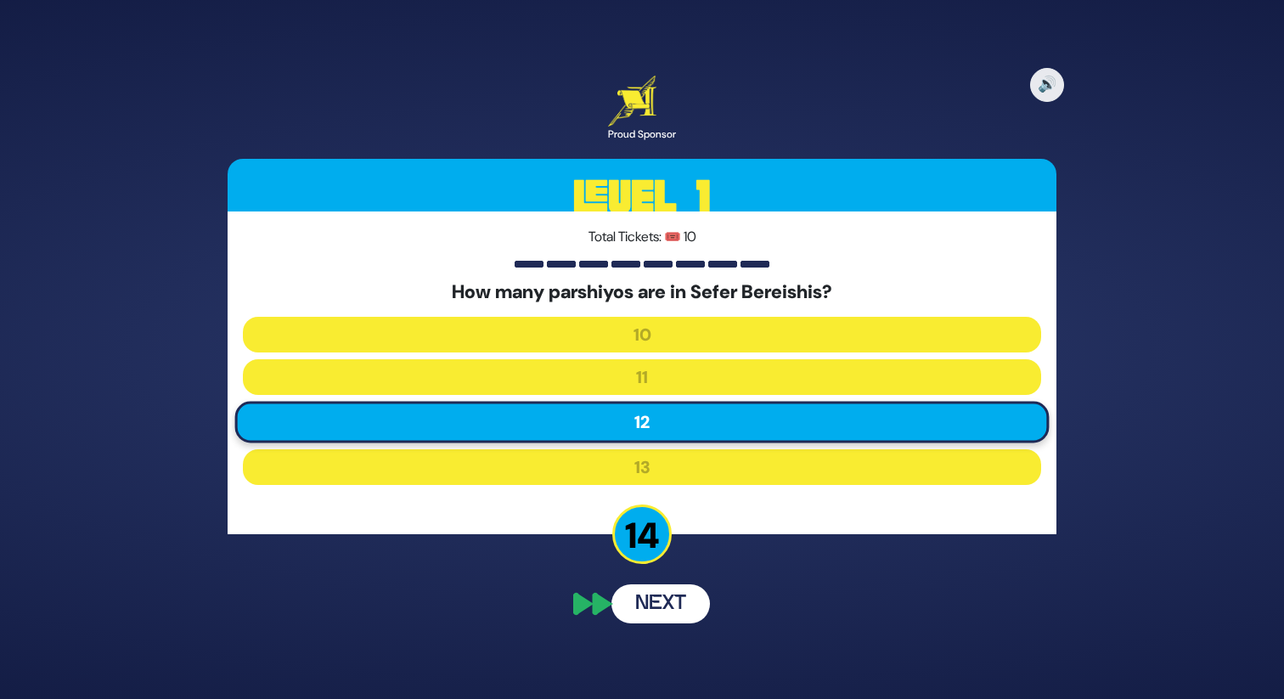
click at [657, 595] on button "Next" at bounding box center [660, 603] width 98 height 39
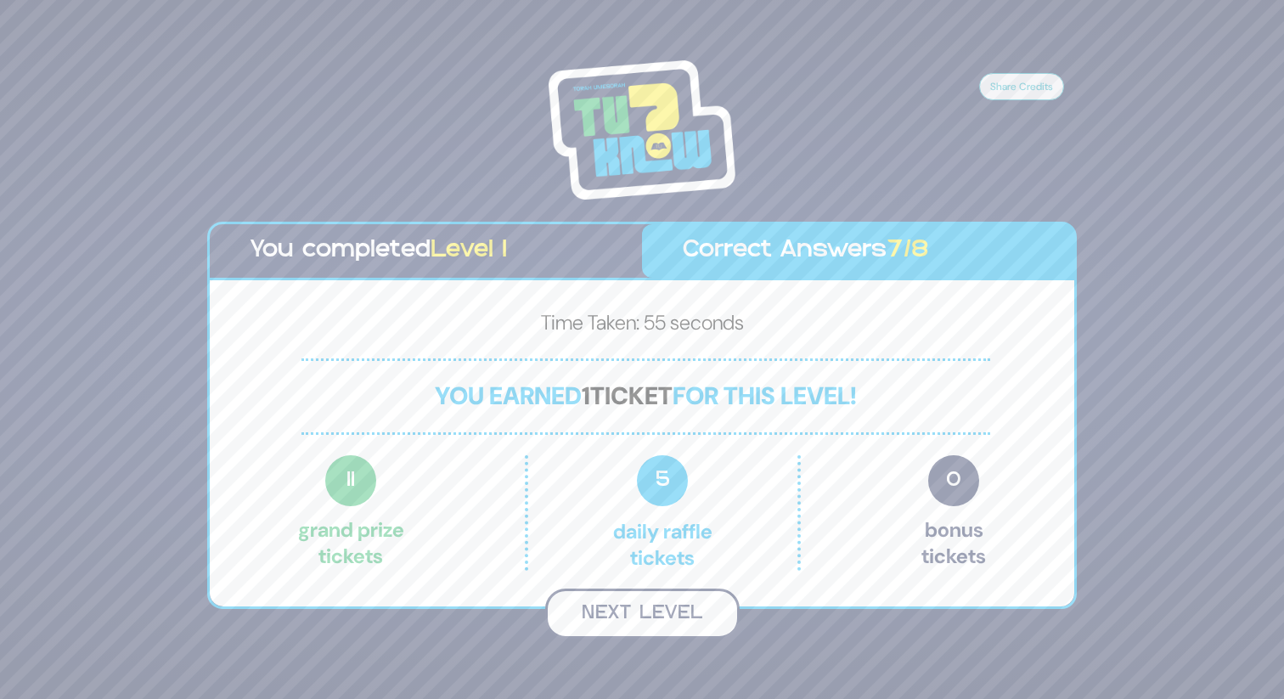
click at [650, 610] on button "Next Level" at bounding box center [642, 613] width 194 height 50
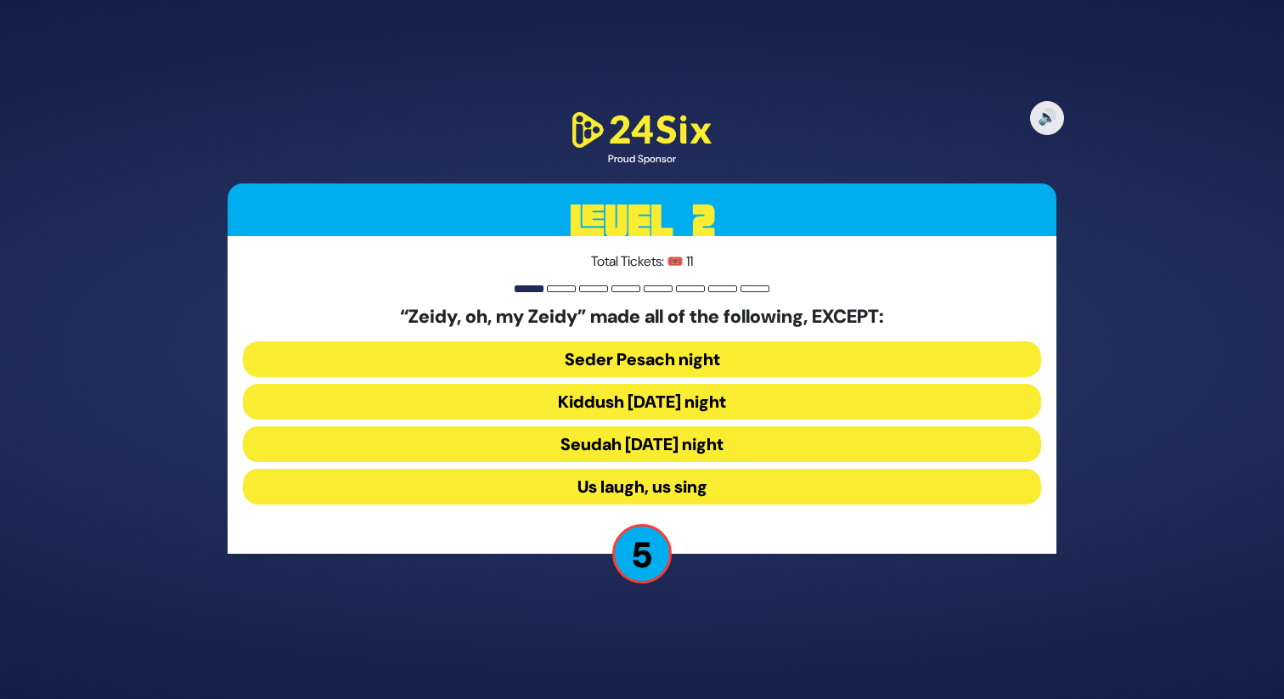
click at [667, 443] on button "Seudah Friday night" at bounding box center [642, 444] width 798 height 36
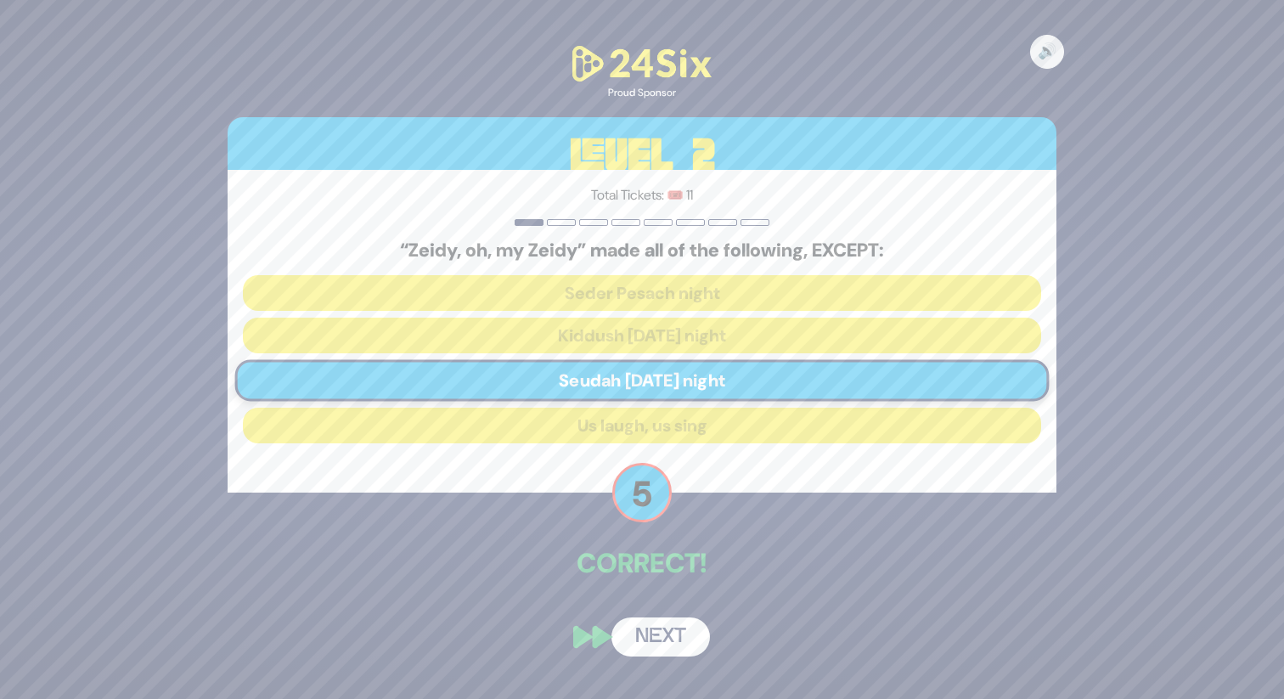
click at [658, 637] on button "Next" at bounding box center [660, 636] width 98 height 39
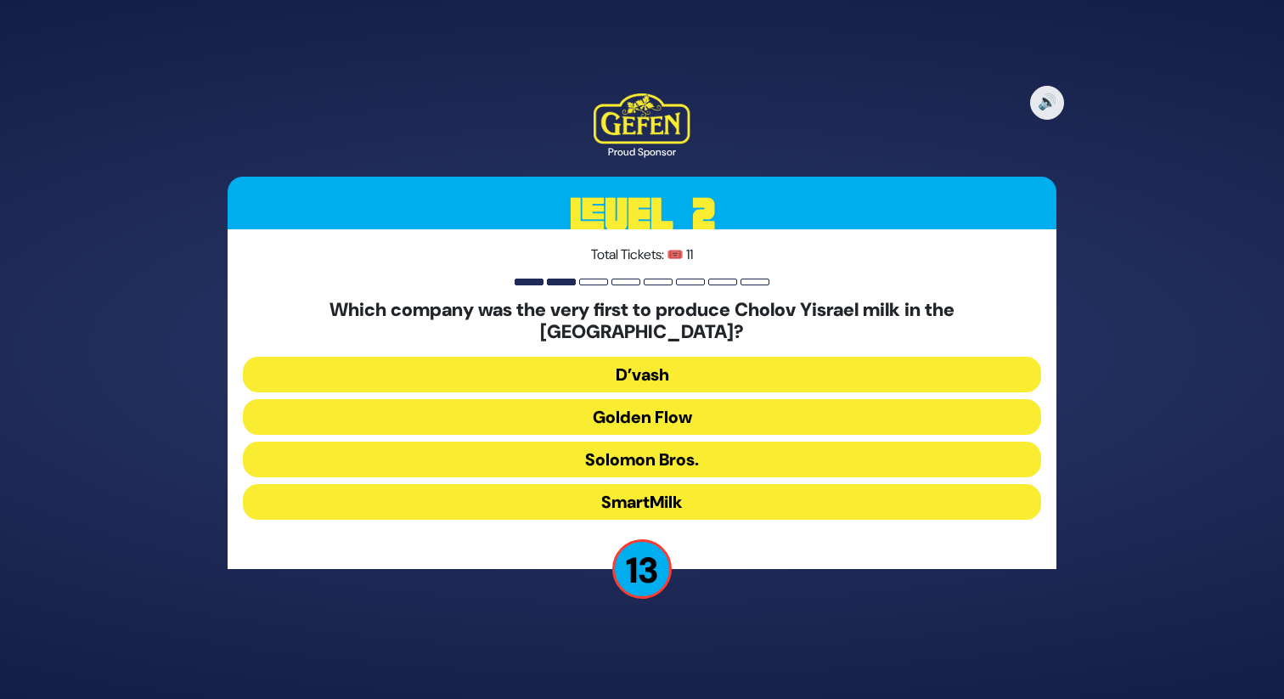
click at [640, 403] on button "Golden Flow" at bounding box center [642, 417] width 798 height 36
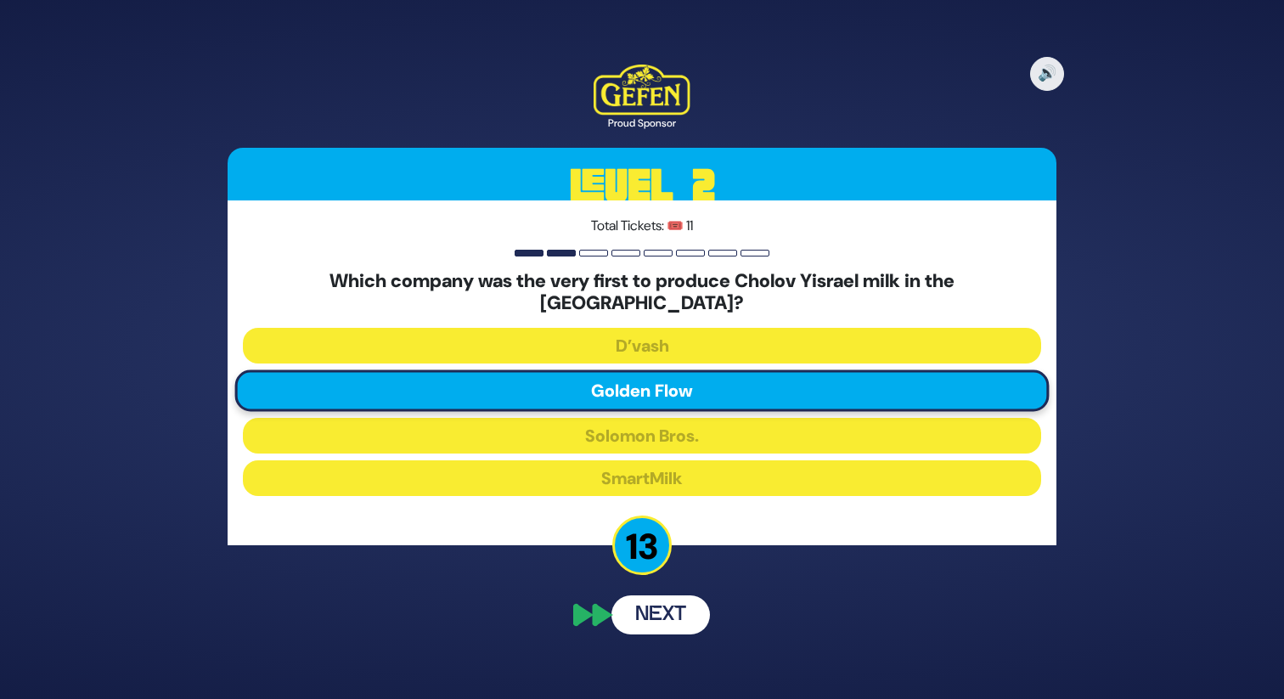
click at [654, 595] on button "Next" at bounding box center [660, 614] width 98 height 39
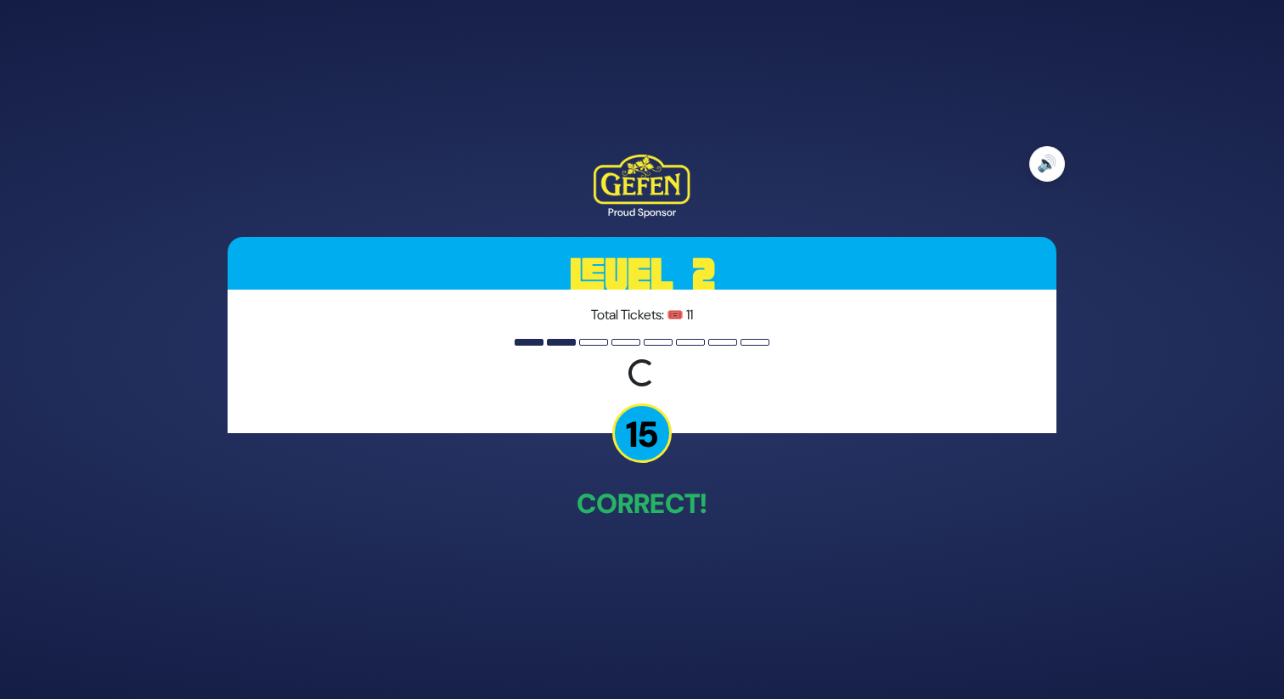
click at [1041, 165] on button "🔊" at bounding box center [1047, 164] width 36 height 36
click at [1041, 164] on button "🔇" at bounding box center [1047, 164] width 36 height 36
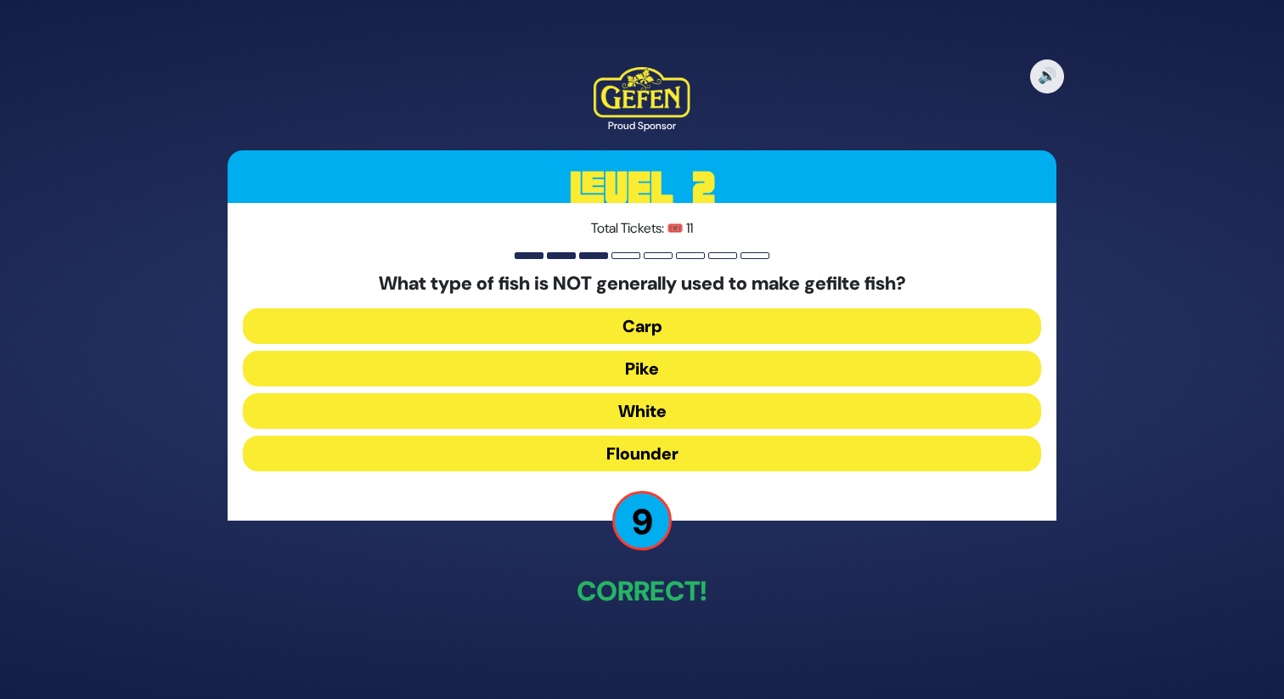
click at [642, 367] on button "Pike" at bounding box center [642, 369] width 798 height 36
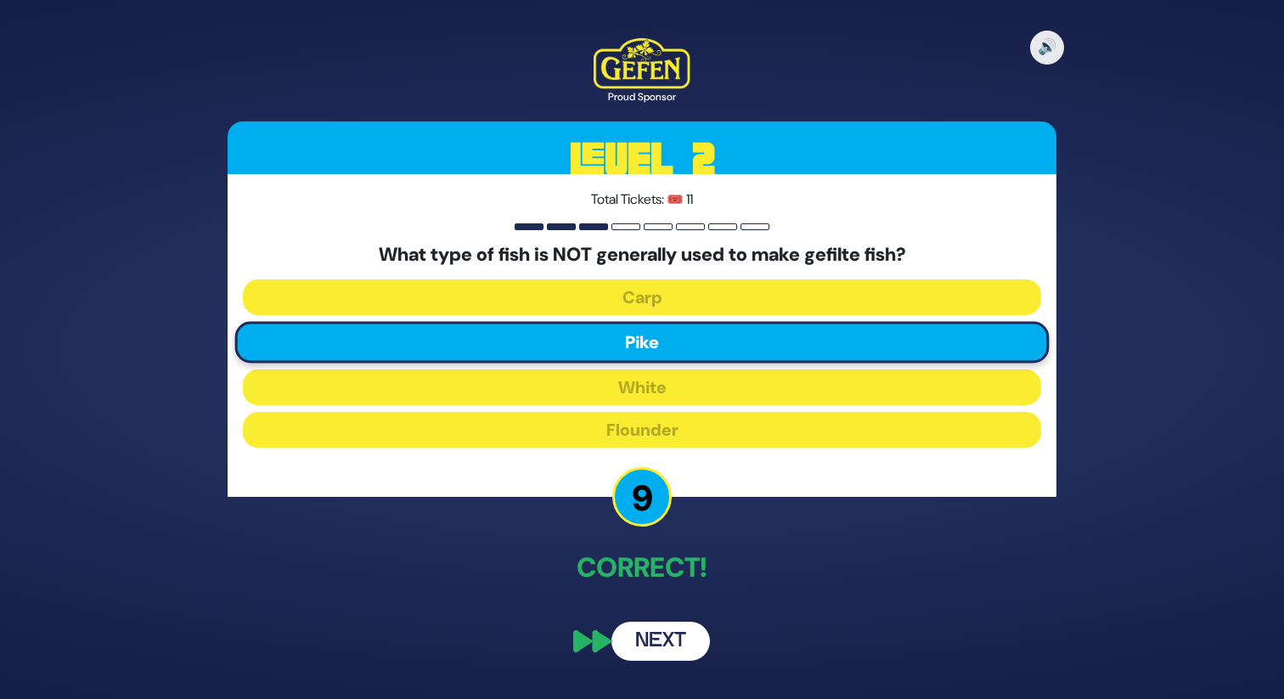
click at [655, 631] on button "Next" at bounding box center [660, 640] width 98 height 39
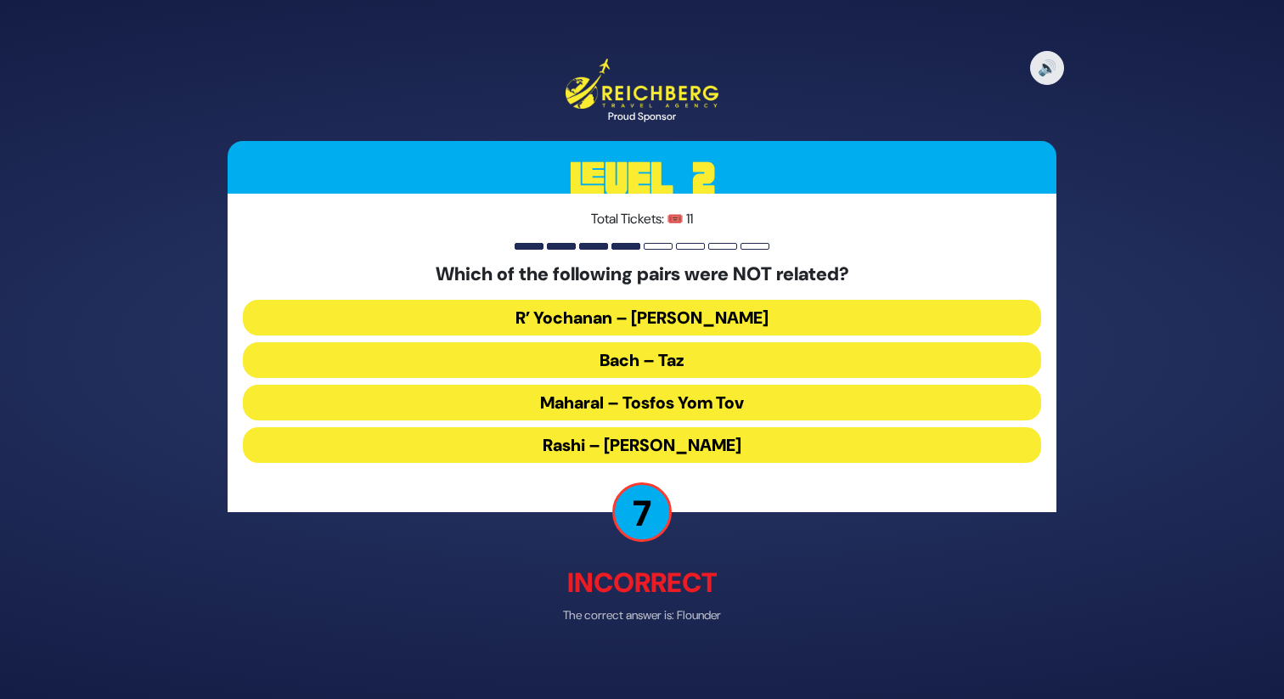
click at [658, 361] on button "Bach – Taz" at bounding box center [642, 359] width 798 height 36
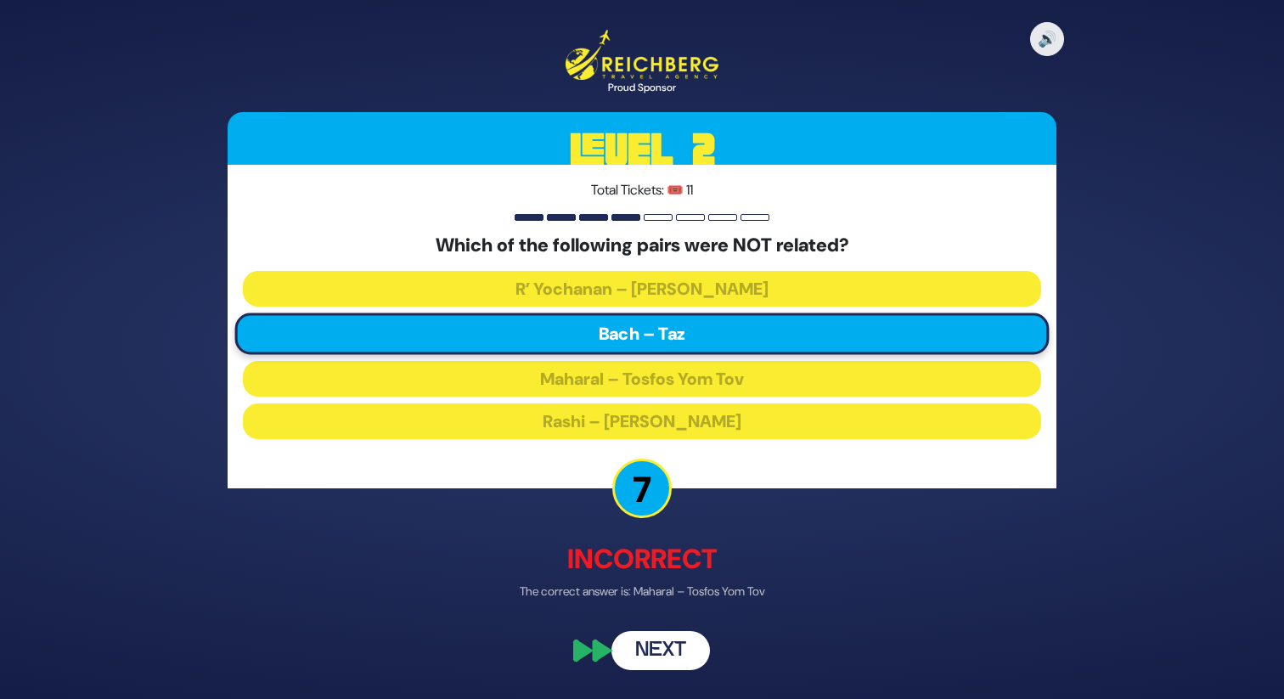
click at [669, 642] on button "Next" at bounding box center [660, 649] width 98 height 39
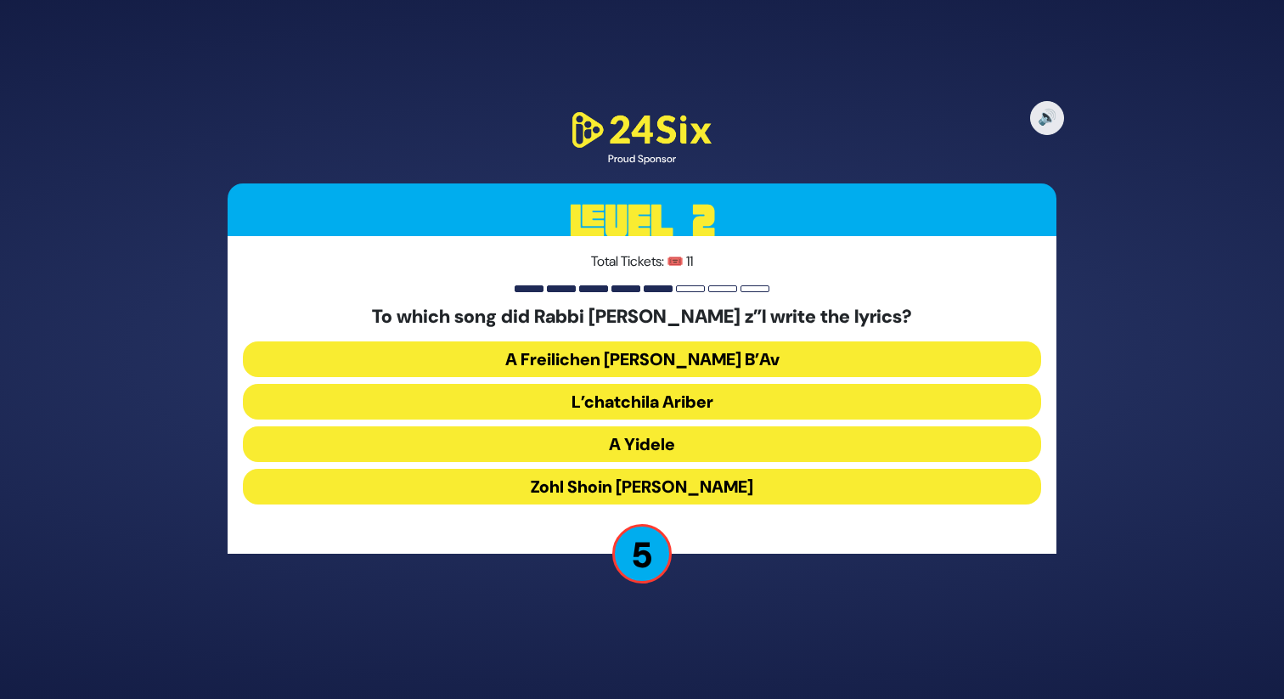
click at [647, 488] on button "Zohl Shoin [PERSON_NAME]" at bounding box center [642, 487] width 798 height 36
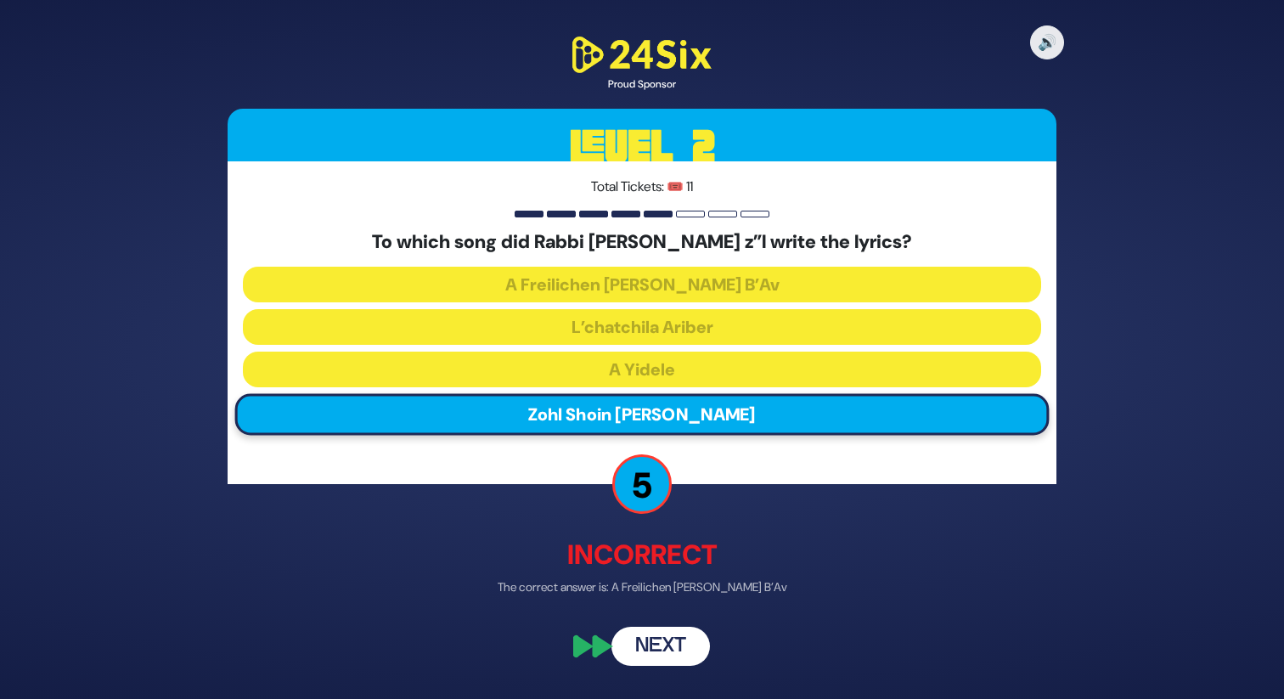
click at [662, 643] on button "Next" at bounding box center [660, 646] width 98 height 39
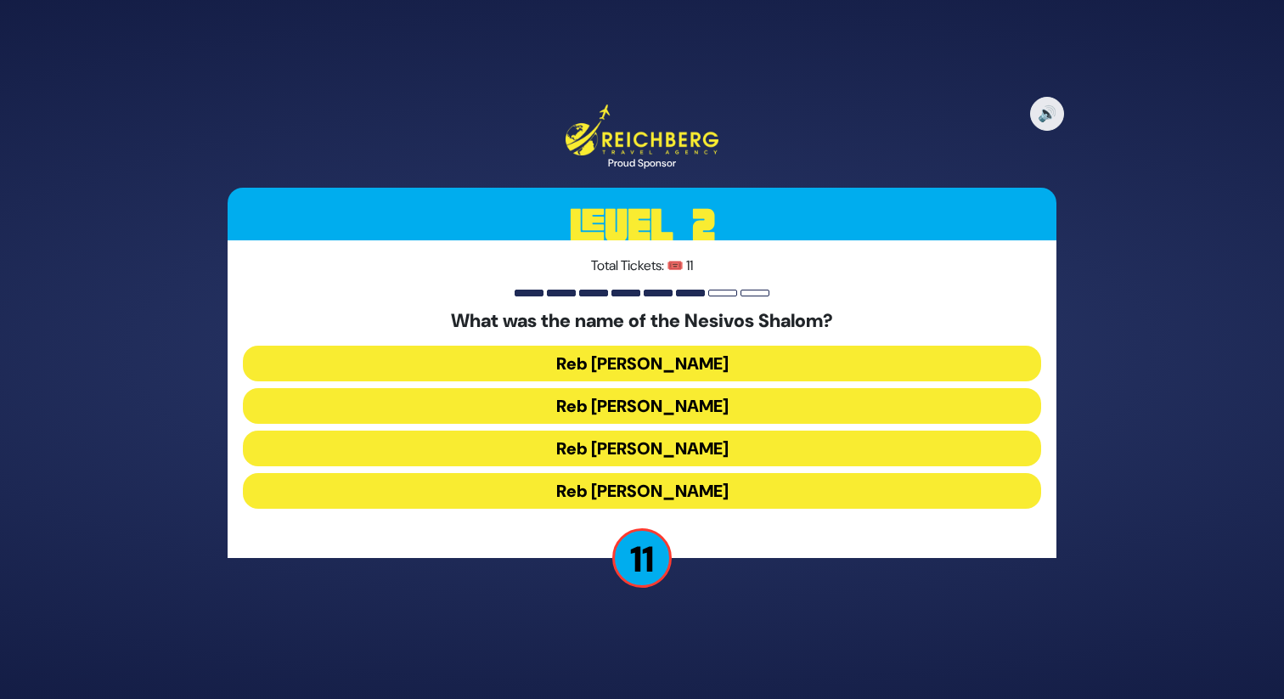
click at [614, 486] on button "Reb Nachman Shulem" at bounding box center [642, 491] width 798 height 36
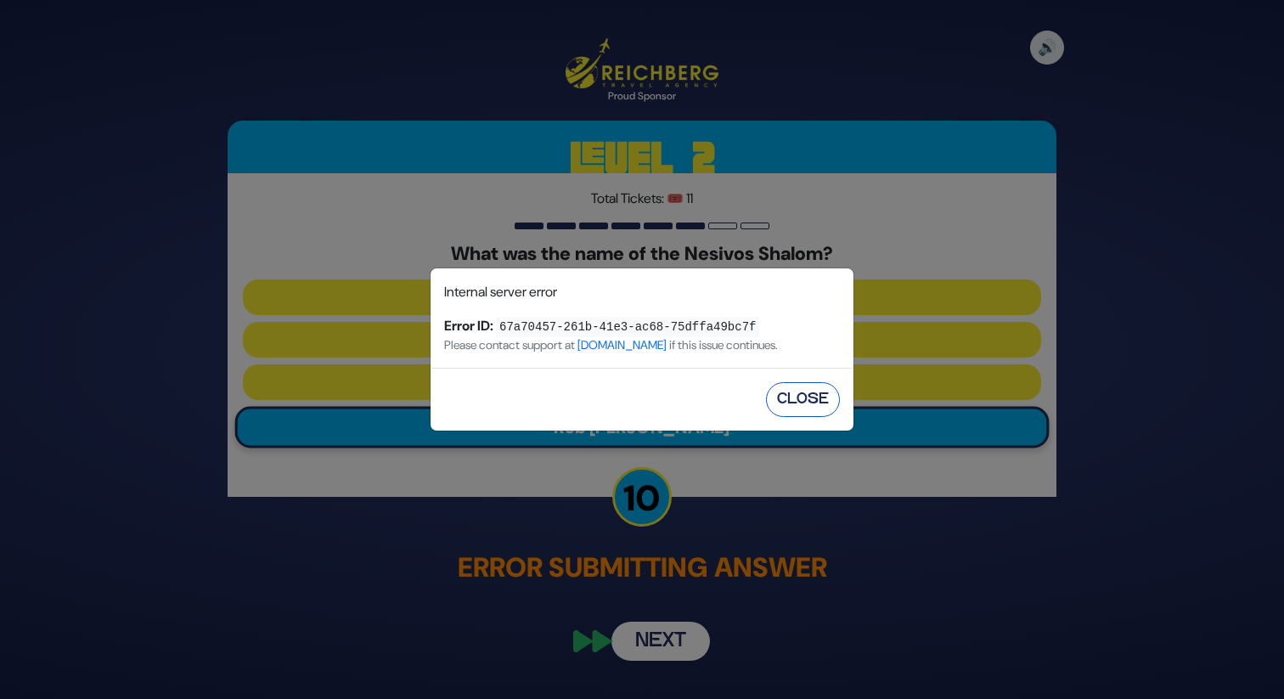
click at [804, 391] on button "Close" at bounding box center [803, 399] width 74 height 35
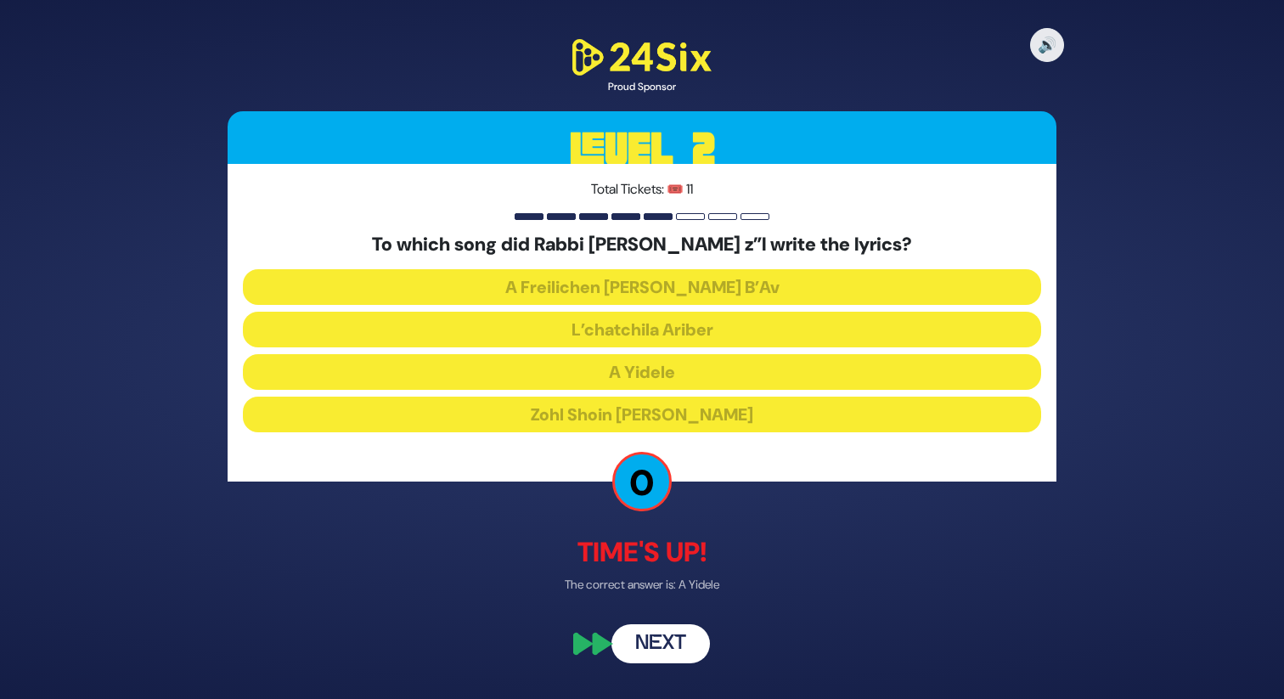
click at [668, 533] on p "Time's up!" at bounding box center [642, 551] width 829 height 41
click at [660, 639] on button "Next" at bounding box center [660, 643] width 98 height 39
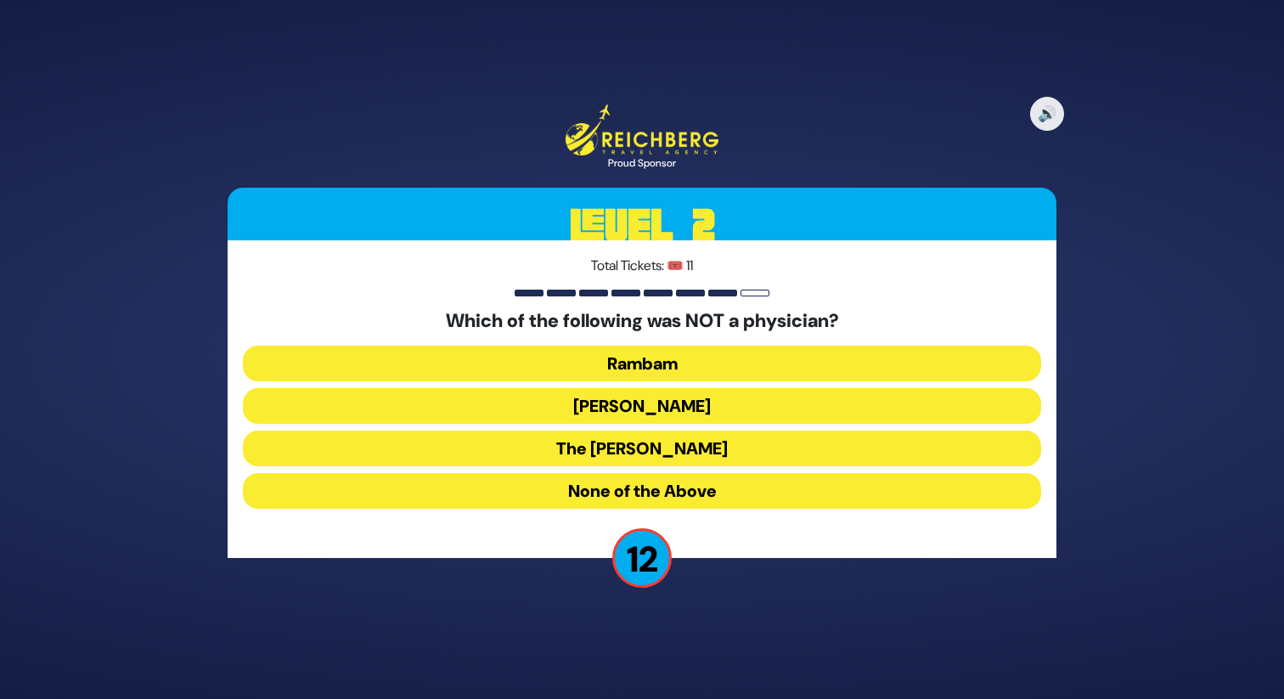
click at [668, 439] on button "The [PERSON_NAME]" at bounding box center [642, 448] width 798 height 36
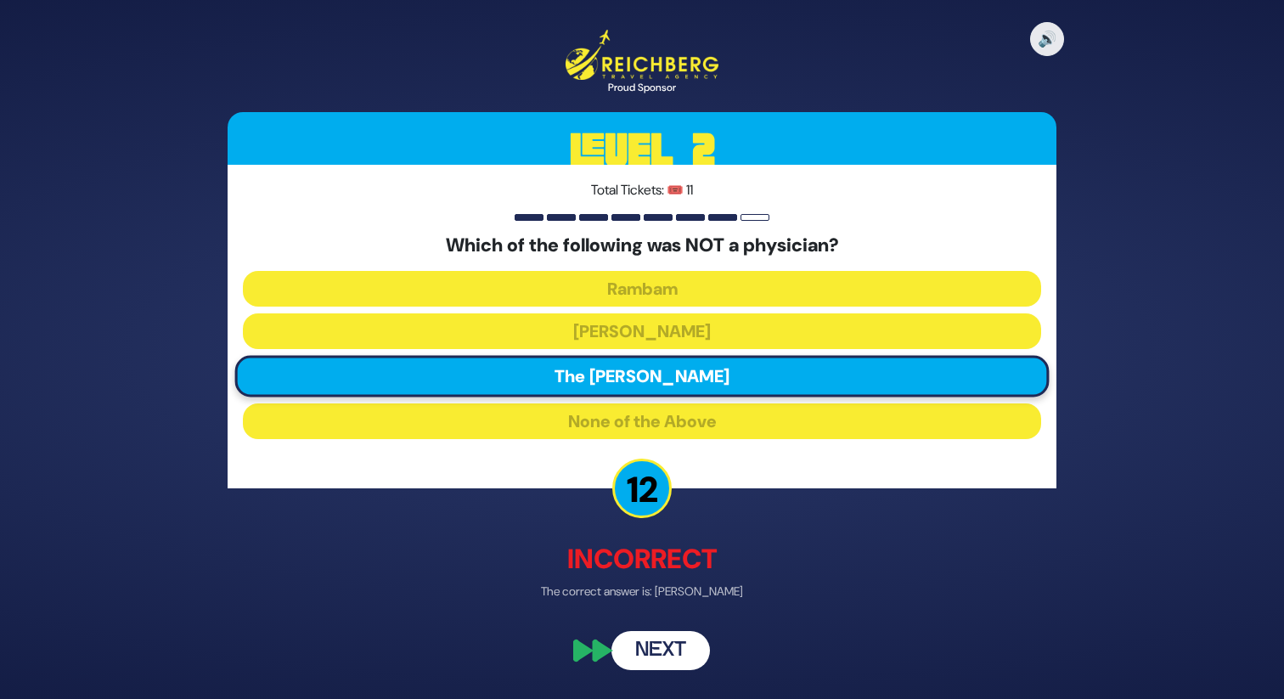
click at [651, 653] on button "Next" at bounding box center [660, 649] width 98 height 39
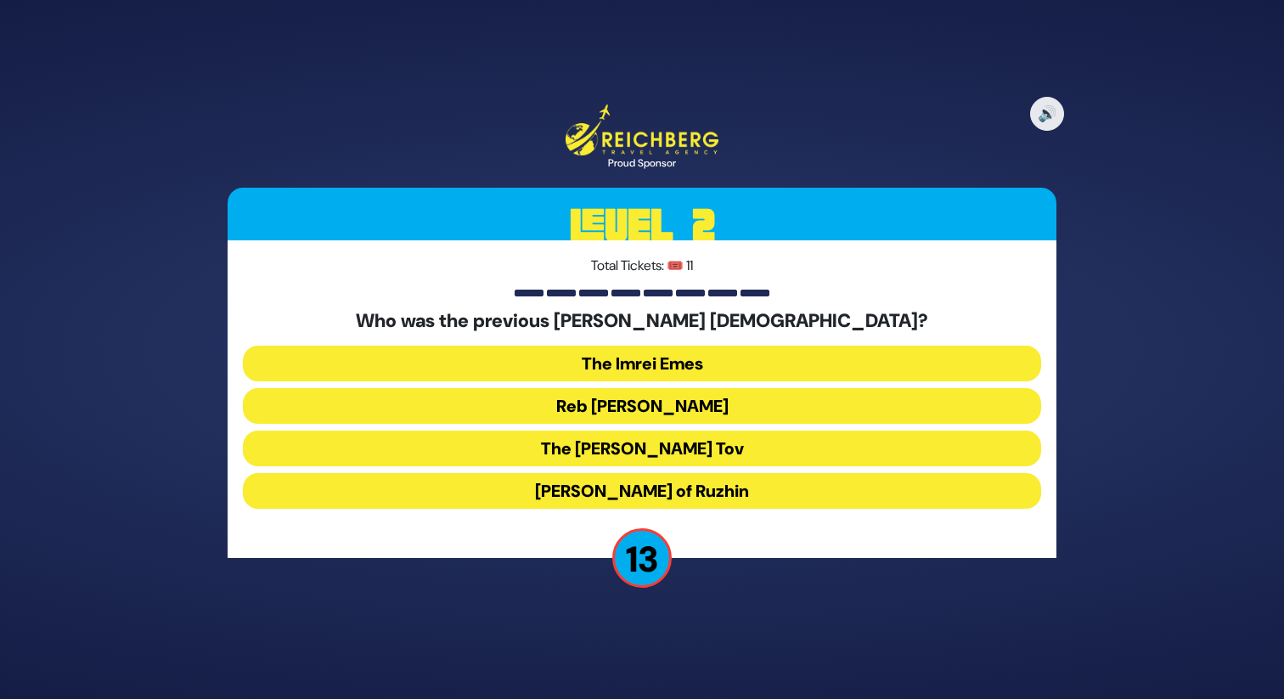
click at [681, 402] on button "Reb [PERSON_NAME]" at bounding box center [642, 406] width 798 height 36
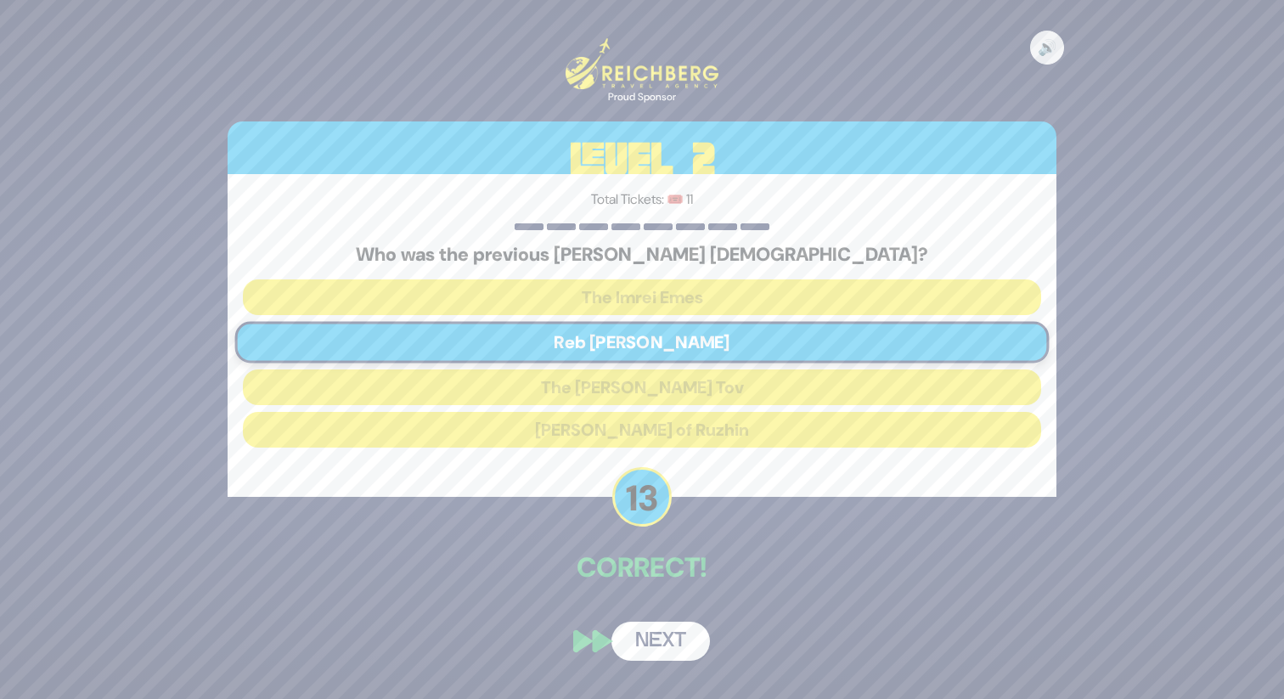
click at [662, 627] on button "Next" at bounding box center [660, 640] width 98 height 39
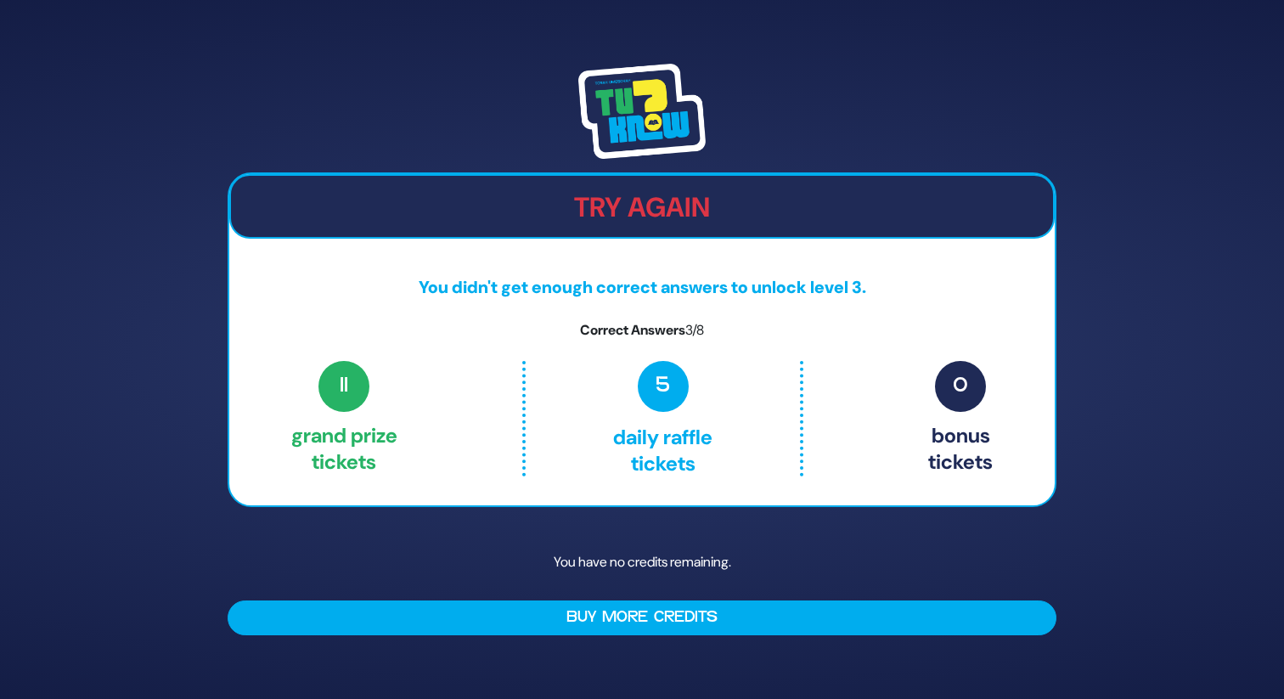
click at [953, 380] on span "0" at bounding box center [960, 386] width 51 height 51
